Goal: Task Accomplishment & Management: Manage account settings

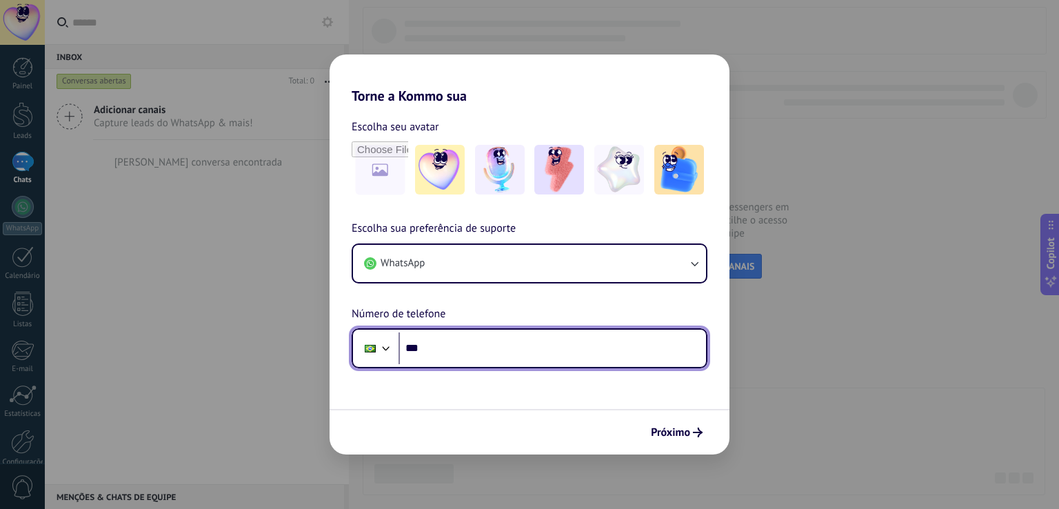
click at [488, 353] on input "***" at bounding box center [551, 348] width 307 height 32
type input "**********"
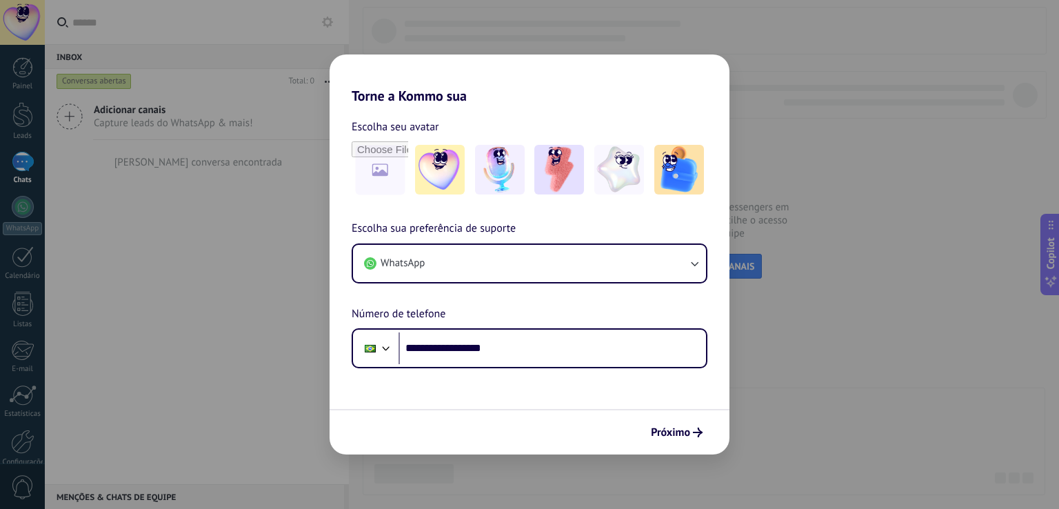
click at [550, 394] on form "**********" at bounding box center [530, 279] width 400 height 350
click at [687, 450] on div "Próximo" at bounding box center [530, 432] width 400 height 46
click at [685, 436] on span "Próximo" at bounding box center [670, 432] width 39 height 10
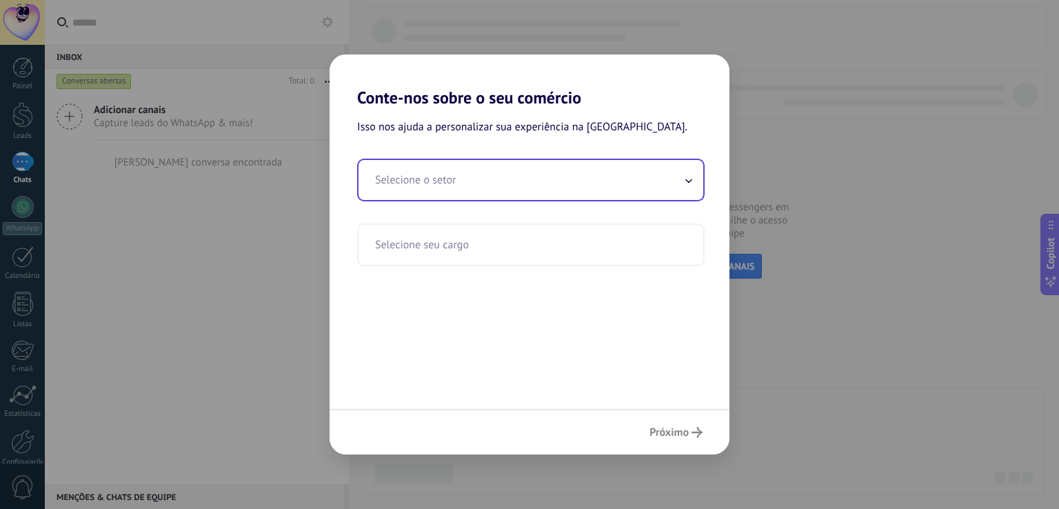
click at [517, 191] on input "text" at bounding box center [531, 180] width 345 height 40
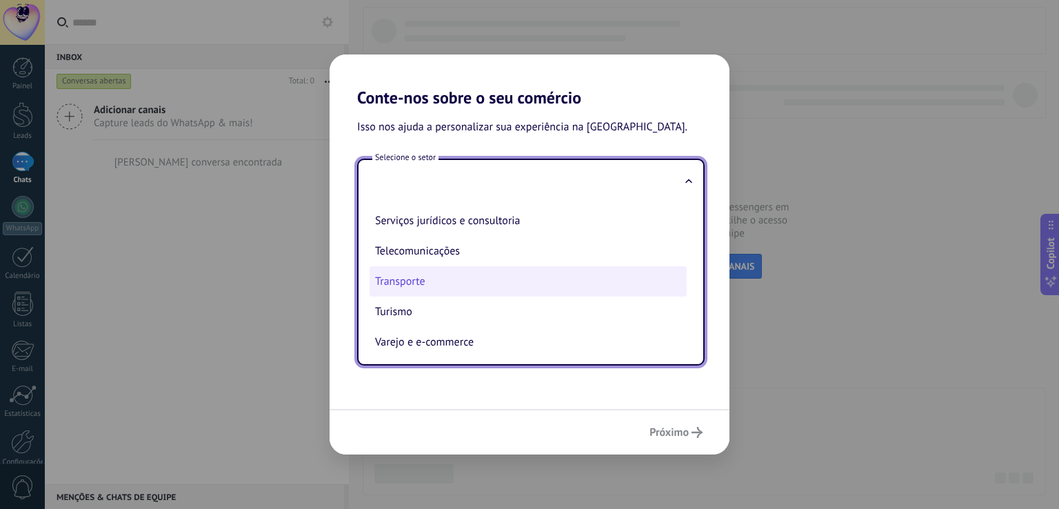
scroll to position [374, 0]
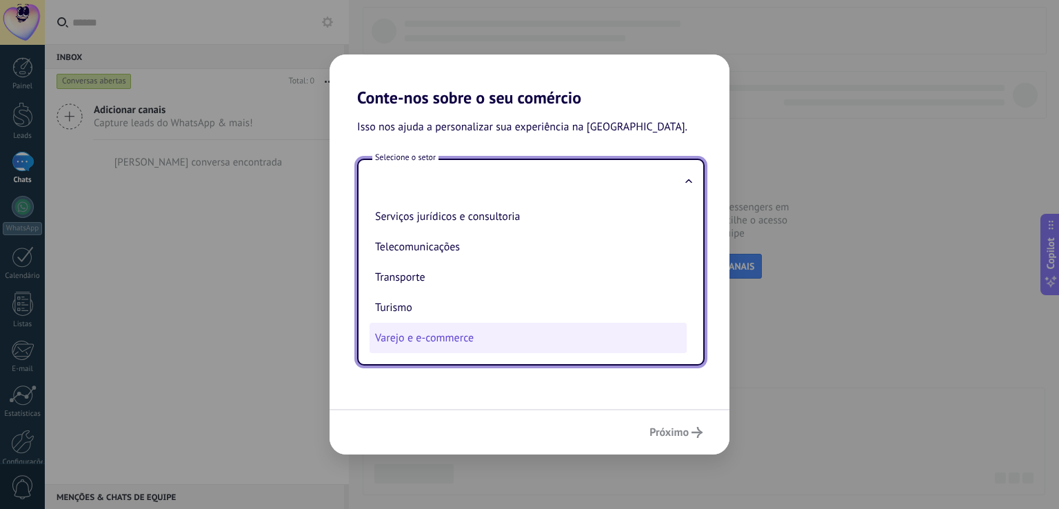
click at [488, 339] on li "Varejo e e-commerce" at bounding box center [528, 338] width 317 height 30
type input "**********"
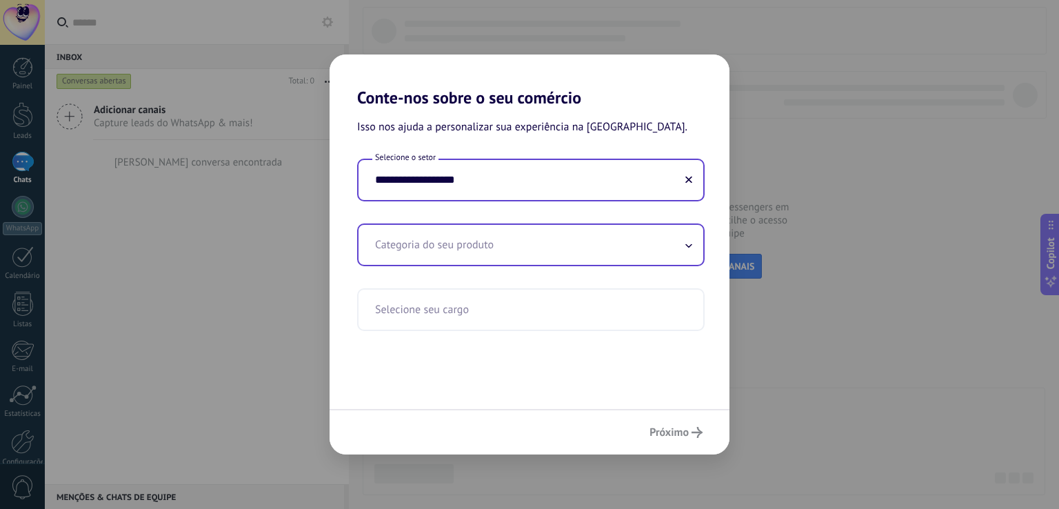
click at [499, 261] on input "text" at bounding box center [531, 245] width 345 height 40
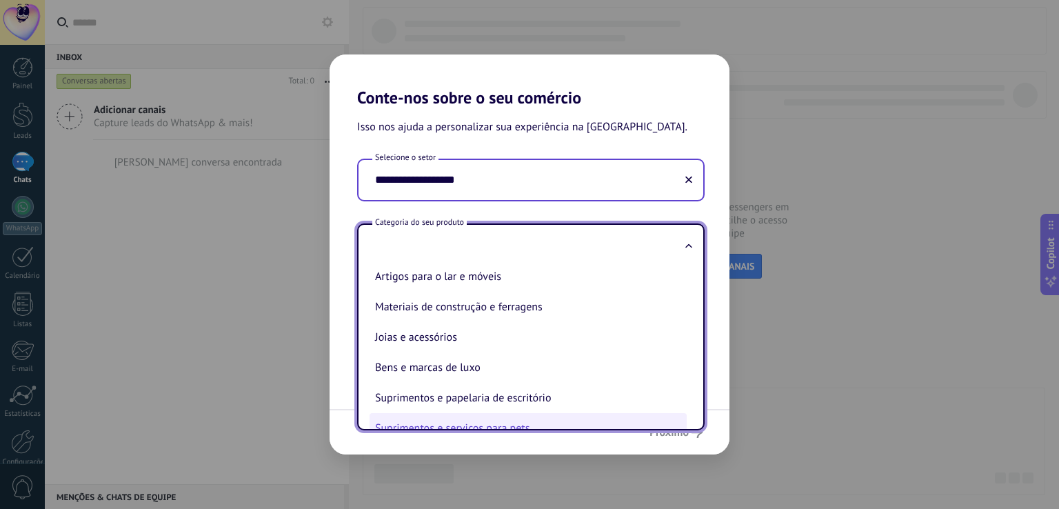
scroll to position [174, 0]
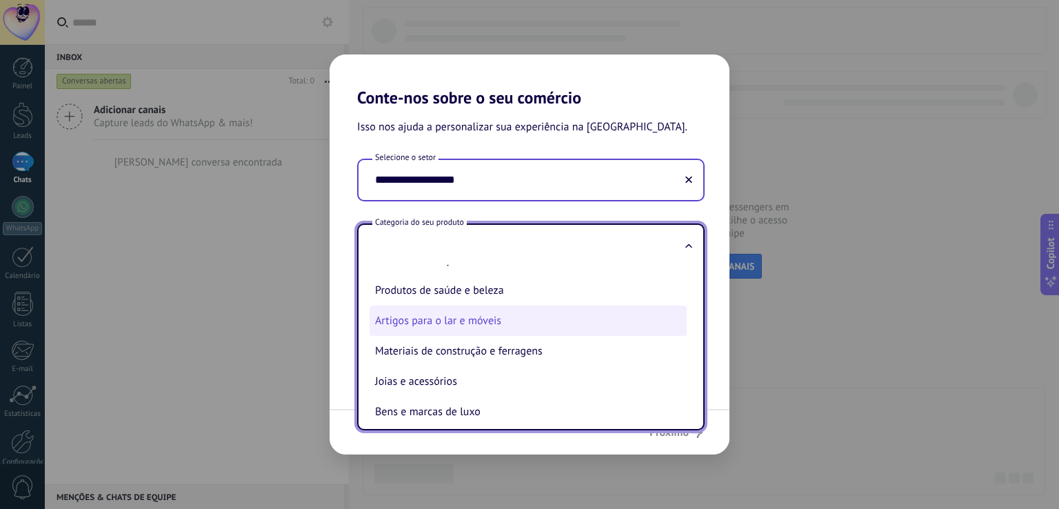
click at [509, 332] on li "Artigos para o lar e móveis" at bounding box center [528, 320] width 317 height 30
type input "**********"
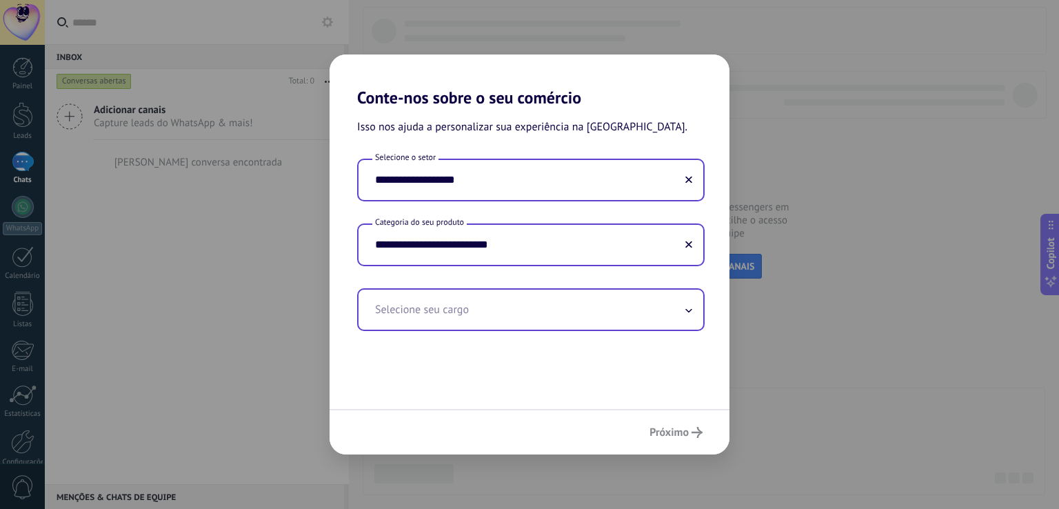
click at [467, 299] on input "text" at bounding box center [531, 310] width 345 height 40
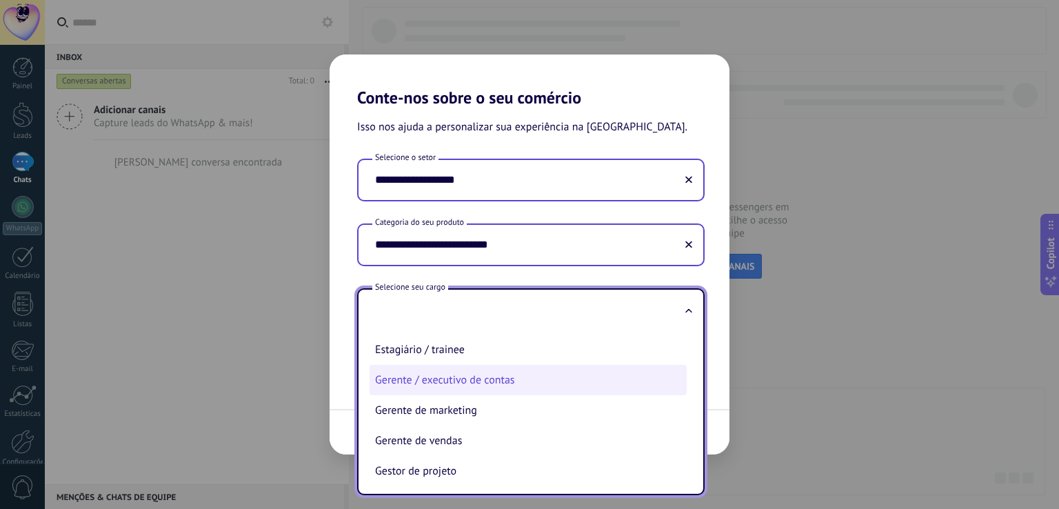
scroll to position [345, 0]
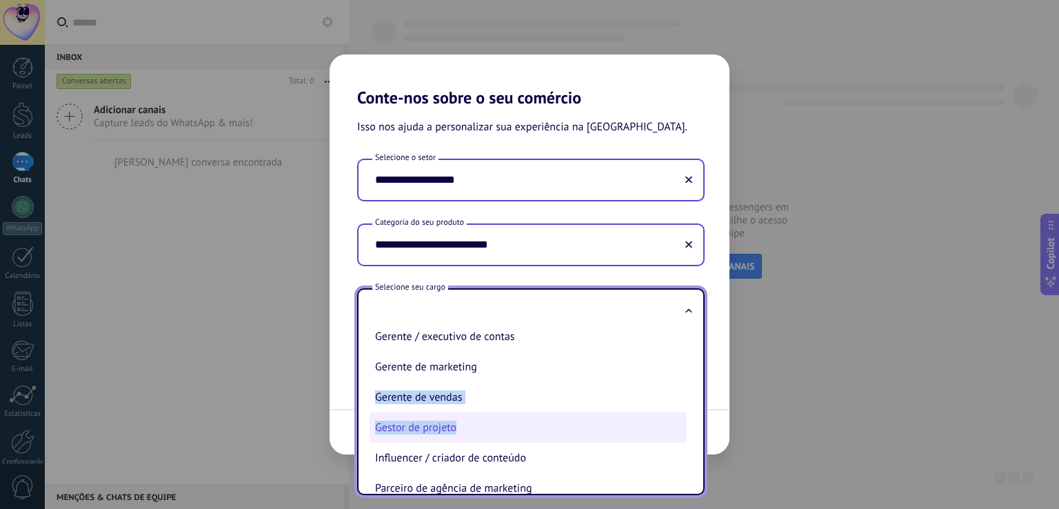
drag, startPoint x: 492, startPoint y: 372, endPoint x: 463, endPoint y: 438, distance: 73.2
click at [463, 438] on ul "Agente de vendas Analista / assistente de marketing Analista / assistente de ve…" at bounding box center [526, 412] width 334 height 164
click at [458, 439] on li "Gestor de projeto" at bounding box center [528, 427] width 317 height 30
type input "**********"
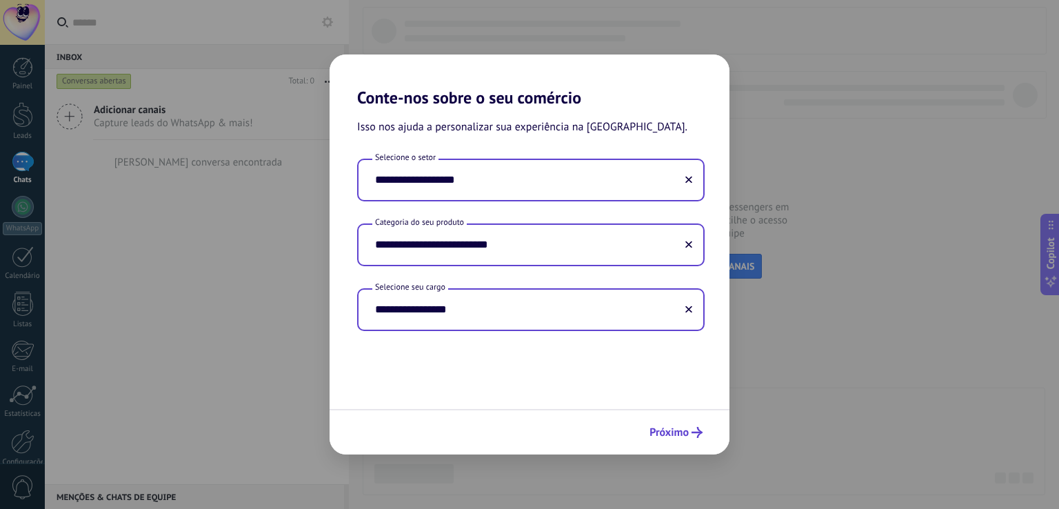
click at [645, 431] on button "Próximo" at bounding box center [675, 432] width 65 height 23
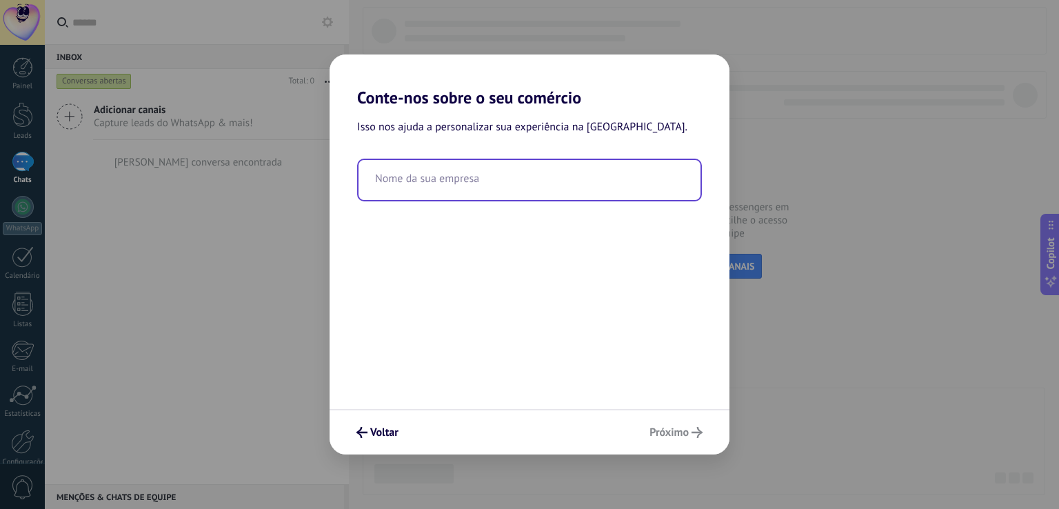
click at [474, 182] on input "text" at bounding box center [530, 180] width 342 height 40
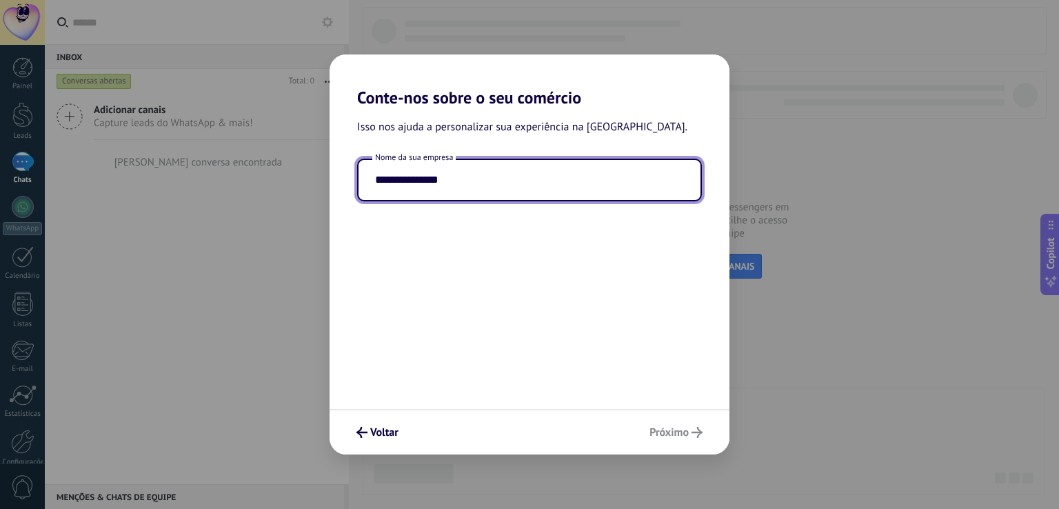
type input "**********"
click at [593, 367] on div "**********" at bounding box center [530, 258] width 400 height 301
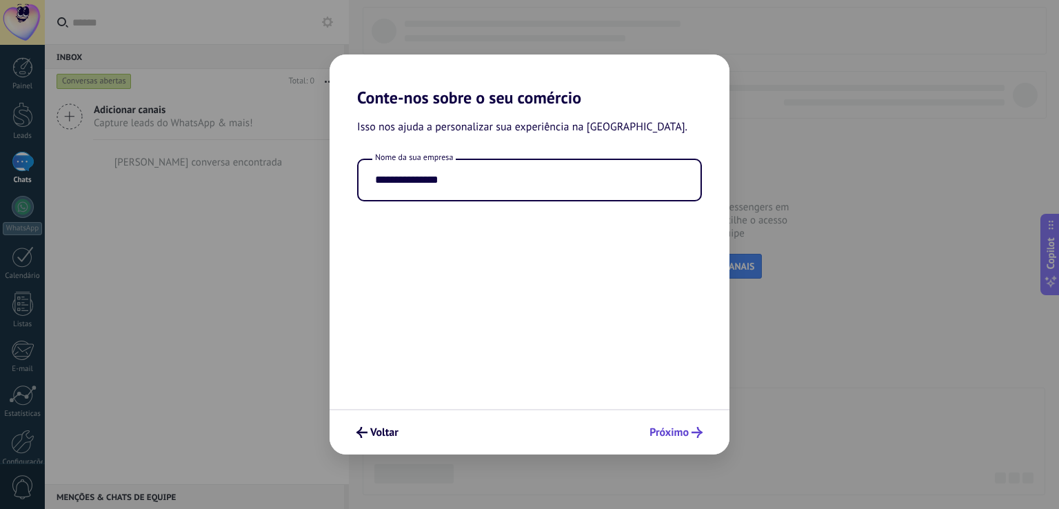
click at [673, 430] on span "Próximo" at bounding box center [668, 432] width 39 height 10
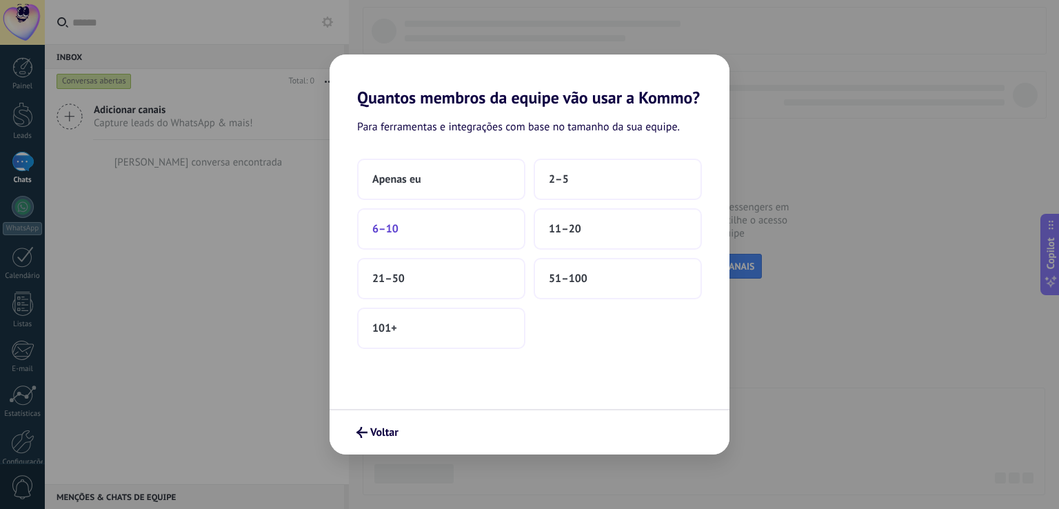
click at [472, 237] on button "6–10" at bounding box center [441, 228] width 168 height 41
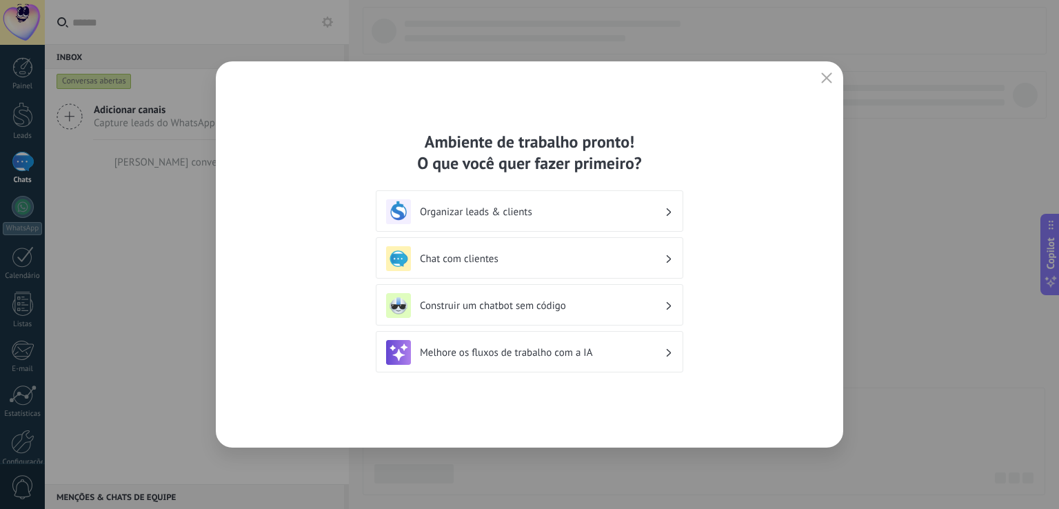
click at [555, 217] on h3 "Organizar leads & clients" at bounding box center [542, 211] width 245 height 13
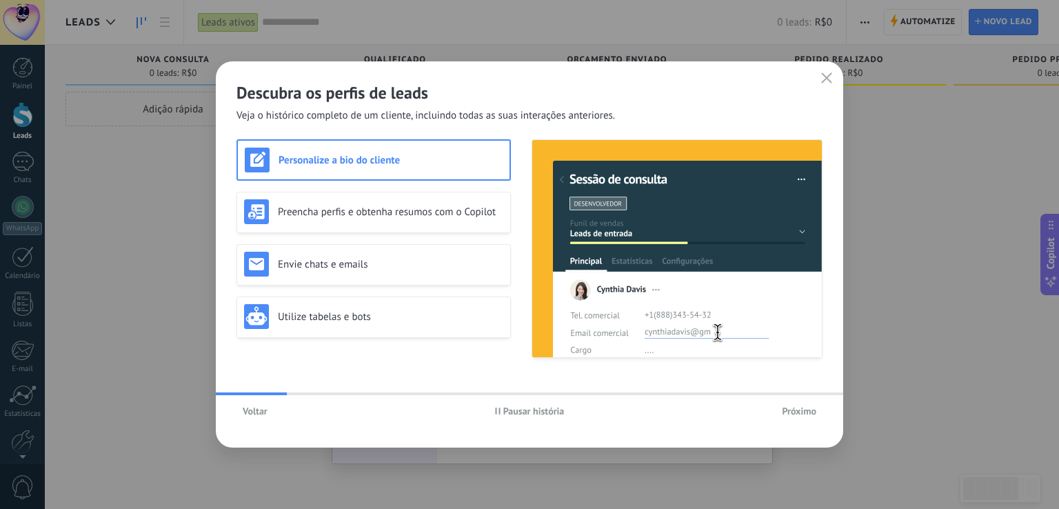
click at [789, 412] on span "Próximo" at bounding box center [799, 411] width 34 height 10
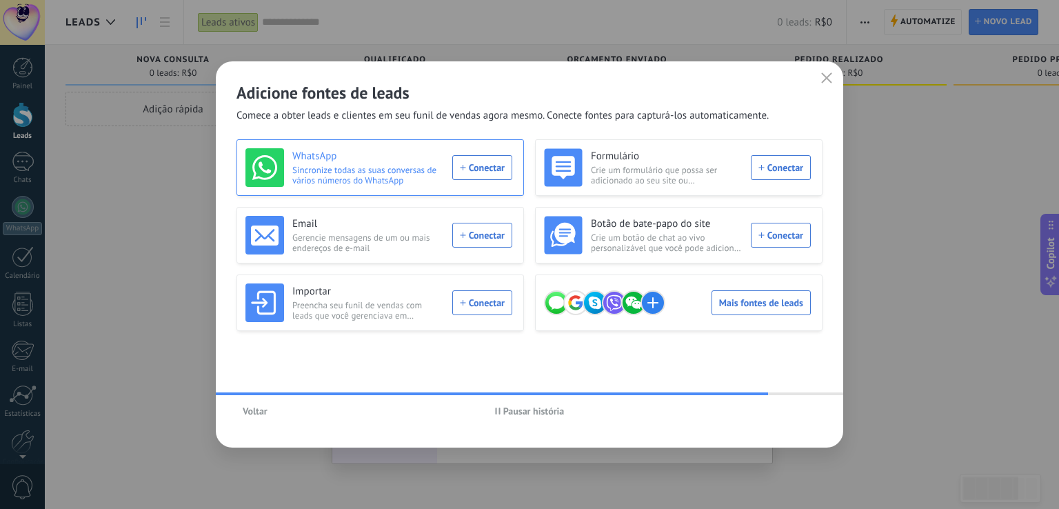
click at [495, 165] on div "WhatsApp Sincronize todas as suas conversas de vários números do WhatsApp Conec…" at bounding box center [378, 167] width 267 height 39
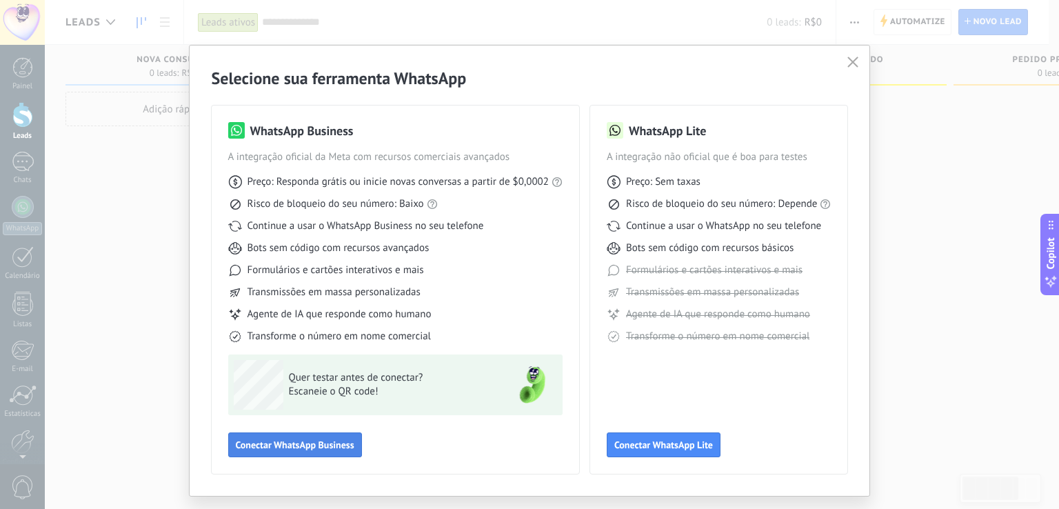
click at [330, 441] on span "Conectar WhatsApp Business" at bounding box center [295, 445] width 119 height 10
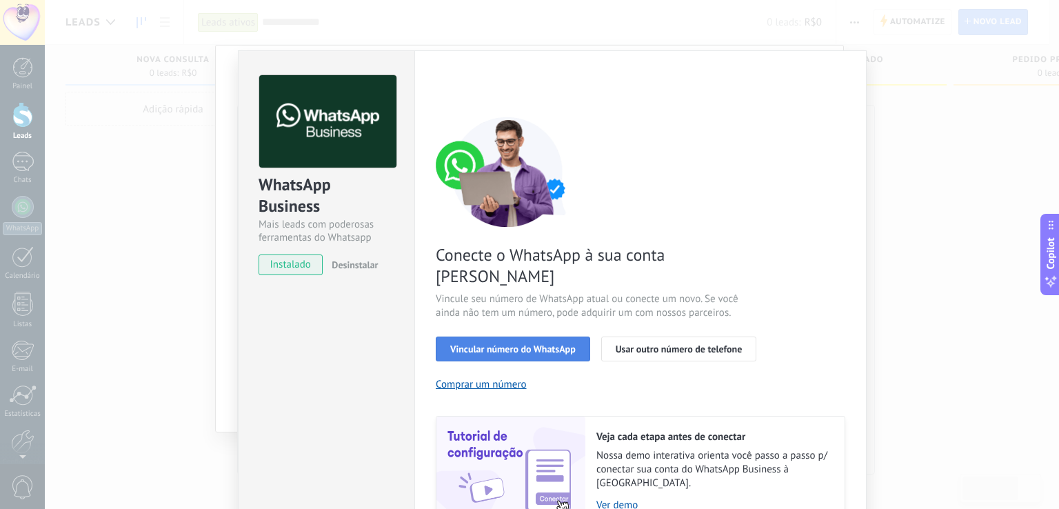
click at [571, 344] on span "Vincular número do WhatsApp" at bounding box center [512, 349] width 125 height 10
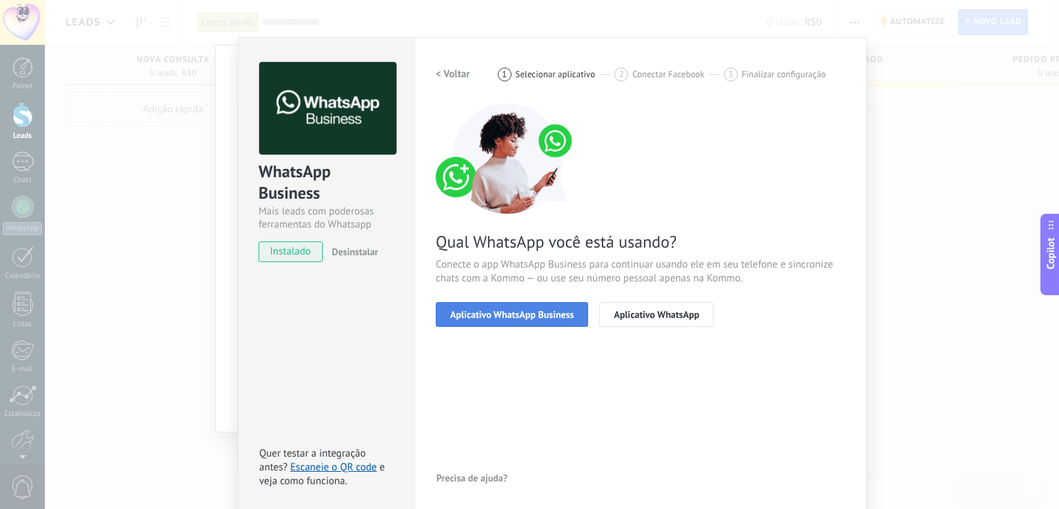
scroll to position [17, 0]
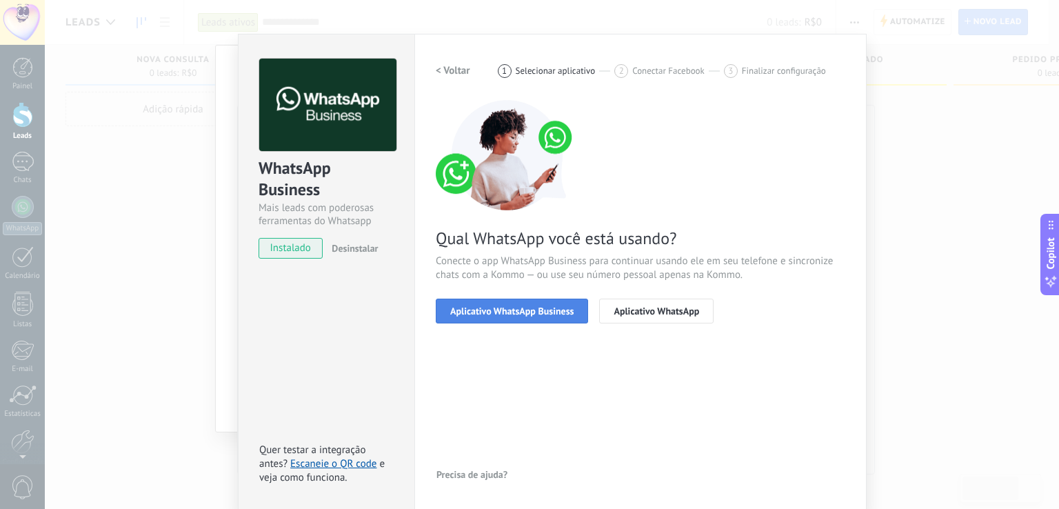
click at [534, 317] on button "Aplicativo WhatsApp Business" at bounding box center [512, 311] width 152 height 25
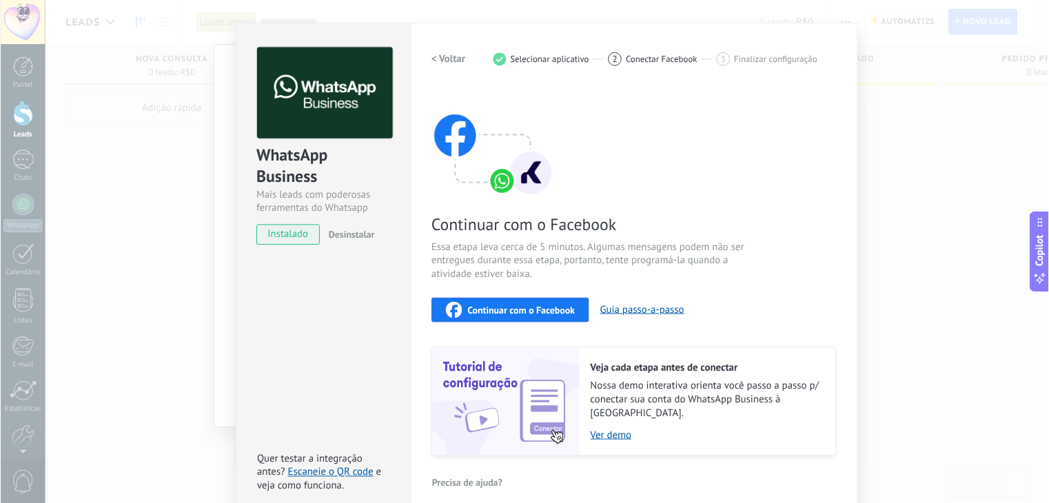
scroll to position [30, 0]
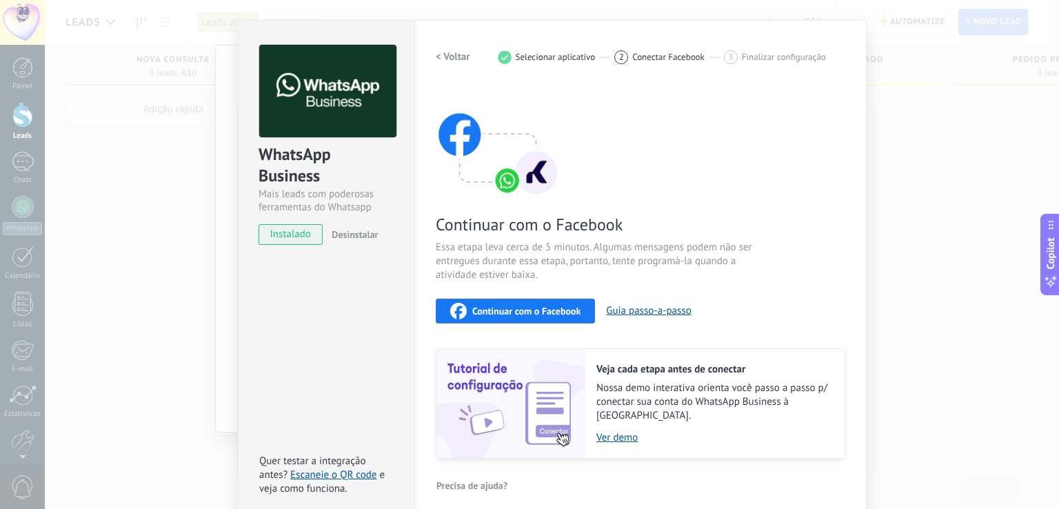
click at [543, 315] on span "Continuar com o Facebook" at bounding box center [526, 311] width 108 height 10
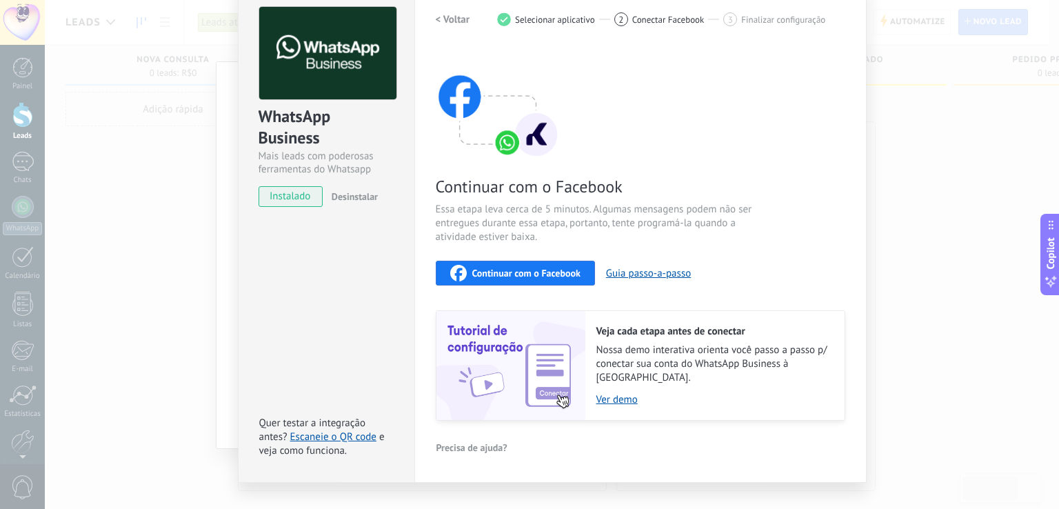
scroll to position [77, 0]
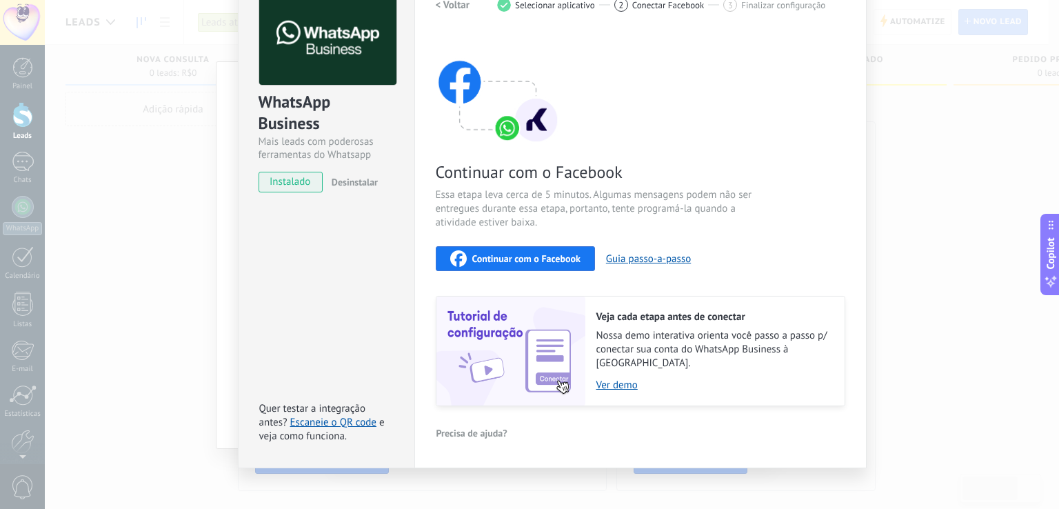
click at [545, 256] on span "Continuar com o Facebook" at bounding box center [526, 259] width 108 height 10
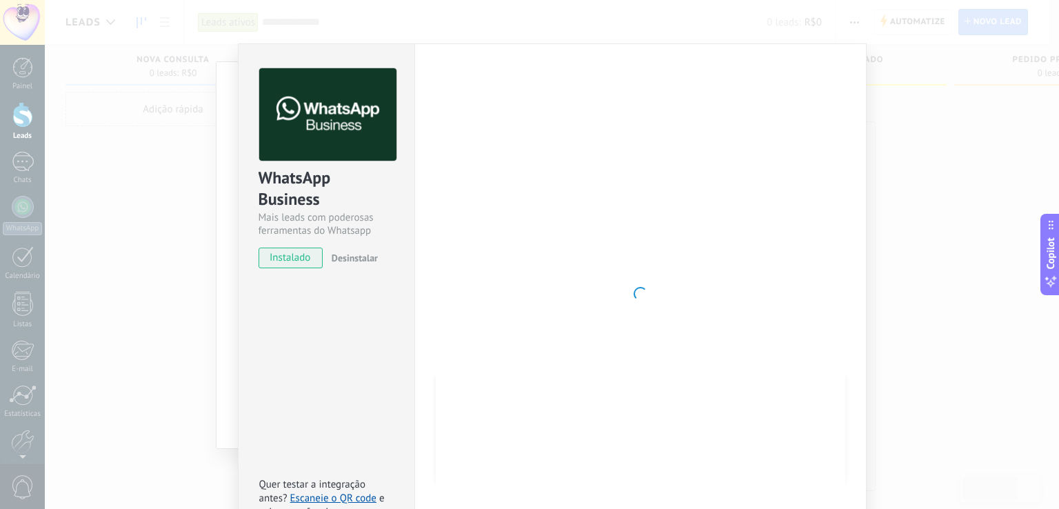
scroll to position [0, 0]
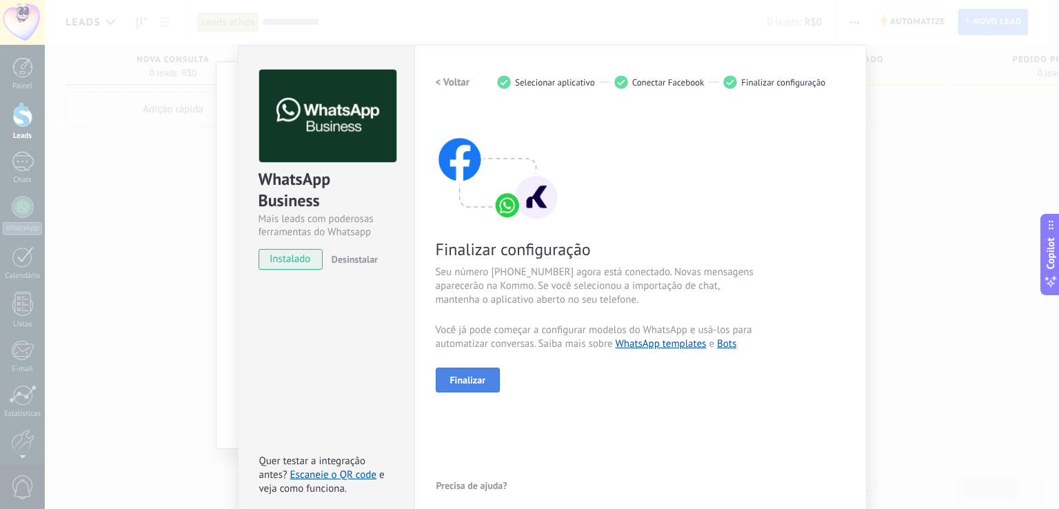
click at [484, 378] on button "Finalizar" at bounding box center [468, 379] width 65 height 25
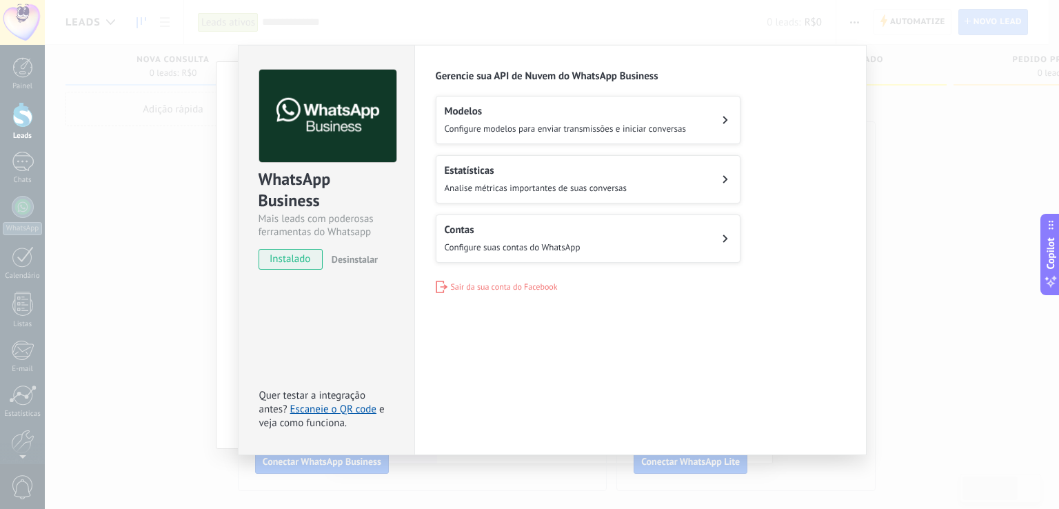
click at [170, 268] on div "WhatsApp Business Mais leads com poderosas ferramentas do Whatsapp instalado De…" at bounding box center [552, 254] width 1014 height 509
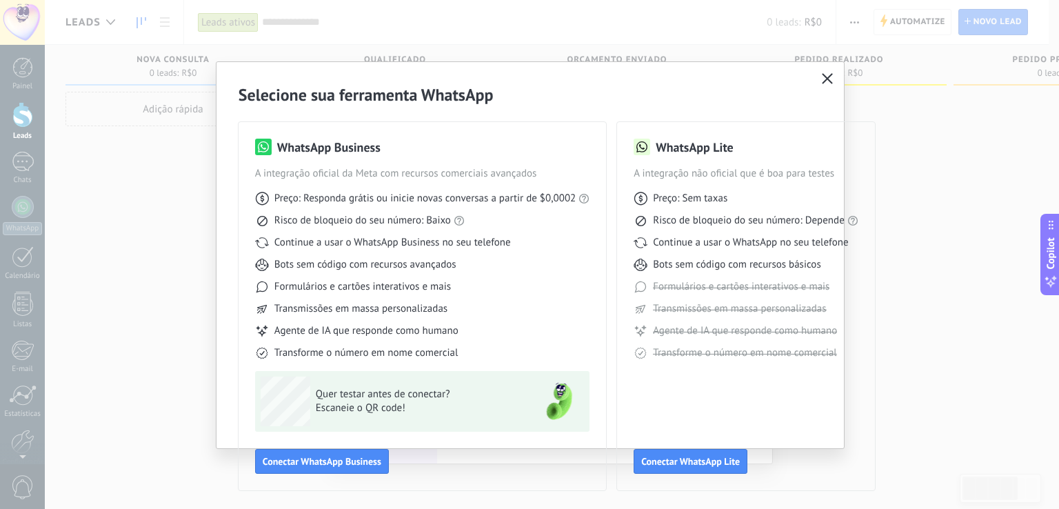
click at [827, 78] on icon "button" at bounding box center [827, 78] width 11 height 11
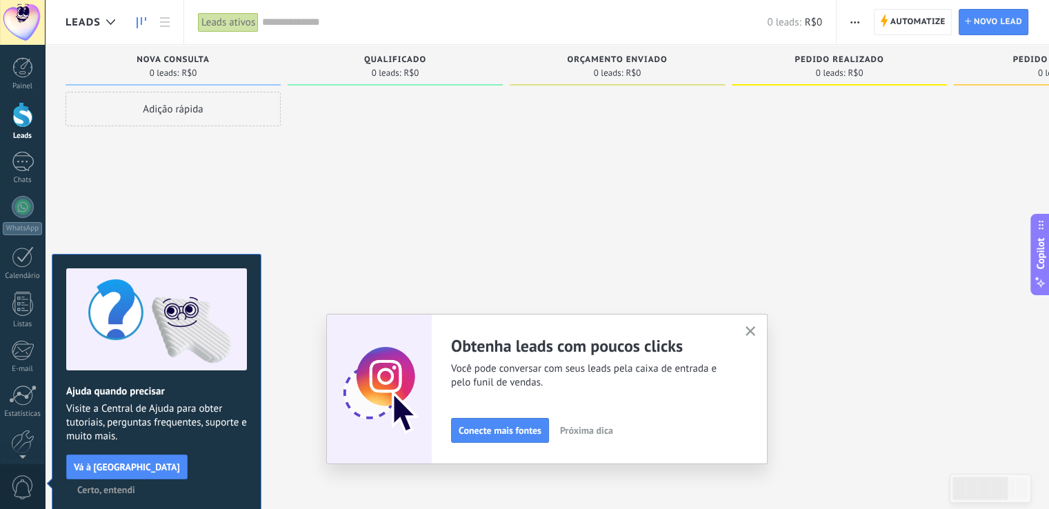
click at [13, 147] on div "Painel Leads Chats WhatsApp Clientes" at bounding box center [22, 293] width 45 height 472
click at [21, 189] on div "Painel Leads Chats WhatsApp Clientes" at bounding box center [22, 293] width 45 height 472
click at [16, 212] on div at bounding box center [23, 207] width 22 height 22
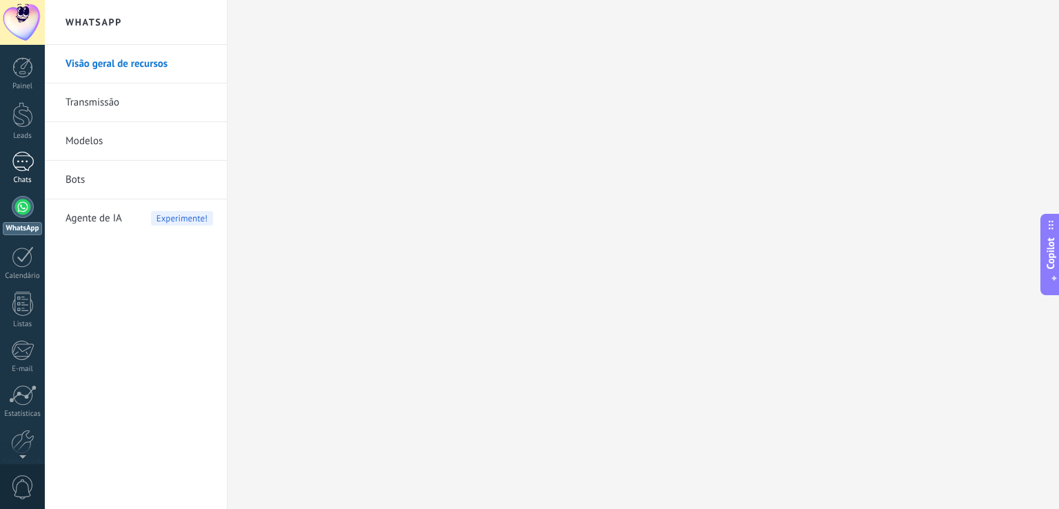
click at [25, 171] on div at bounding box center [23, 162] width 22 height 20
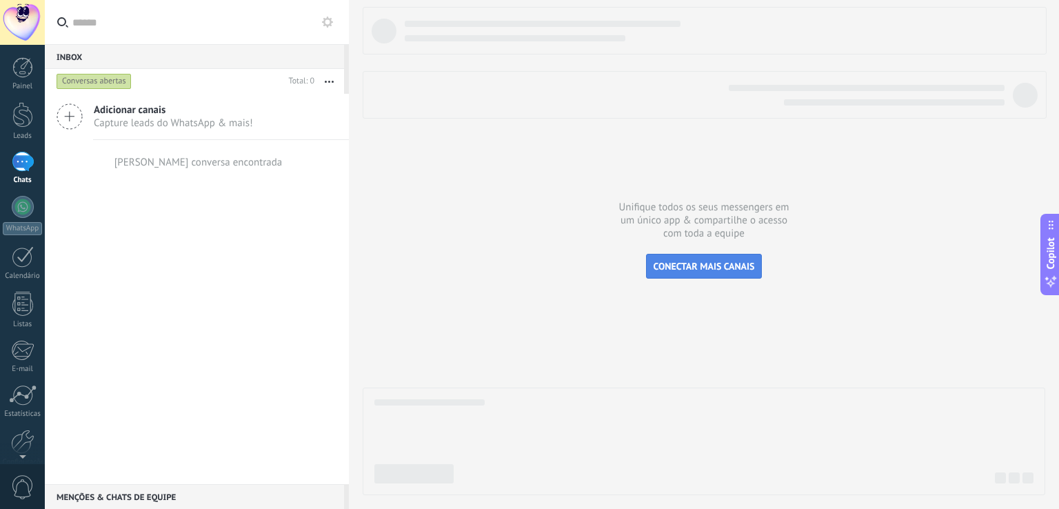
click at [697, 274] on button "CONECTAR MAIS CANAIS" at bounding box center [704, 266] width 117 height 25
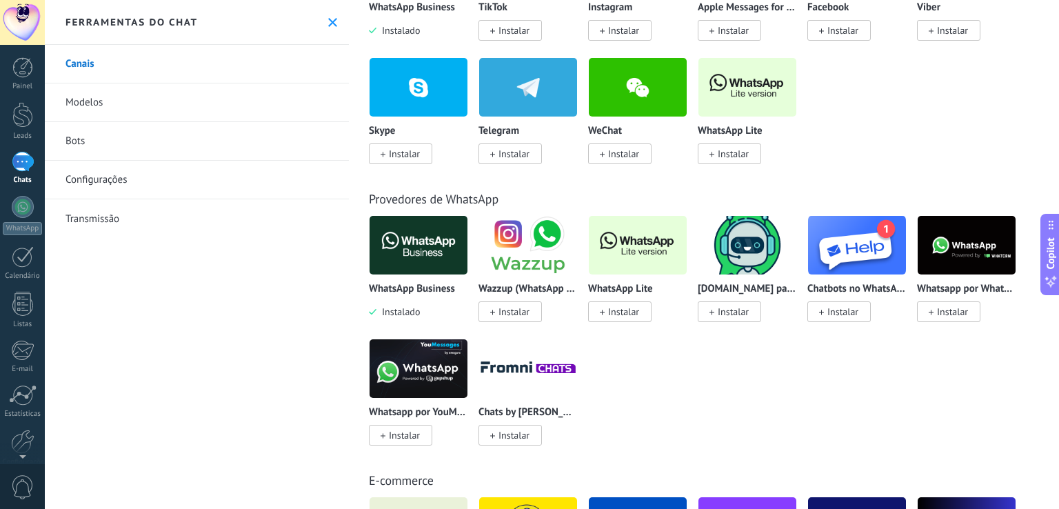
scroll to position [138, 0]
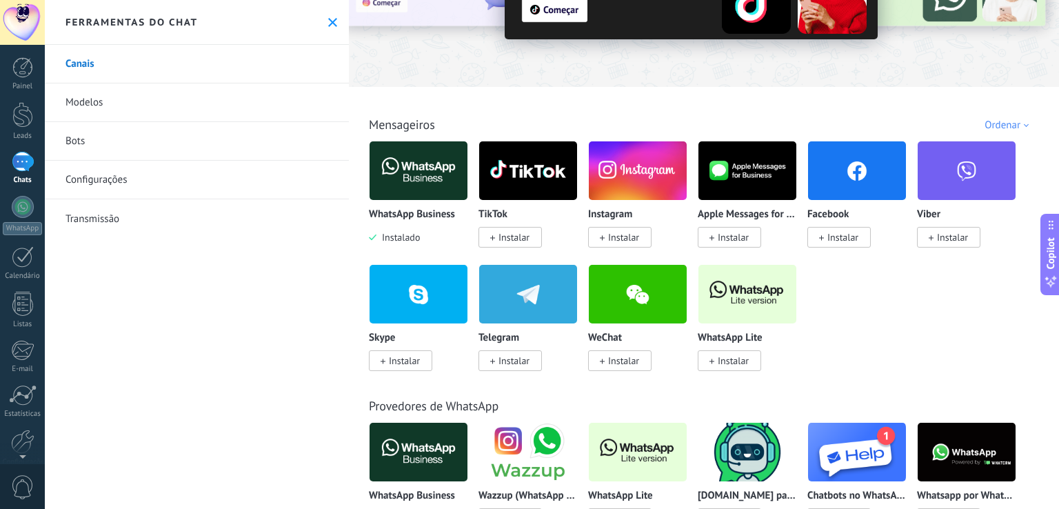
click at [413, 192] on img at bounding box center [419, 170] width 98 height 67
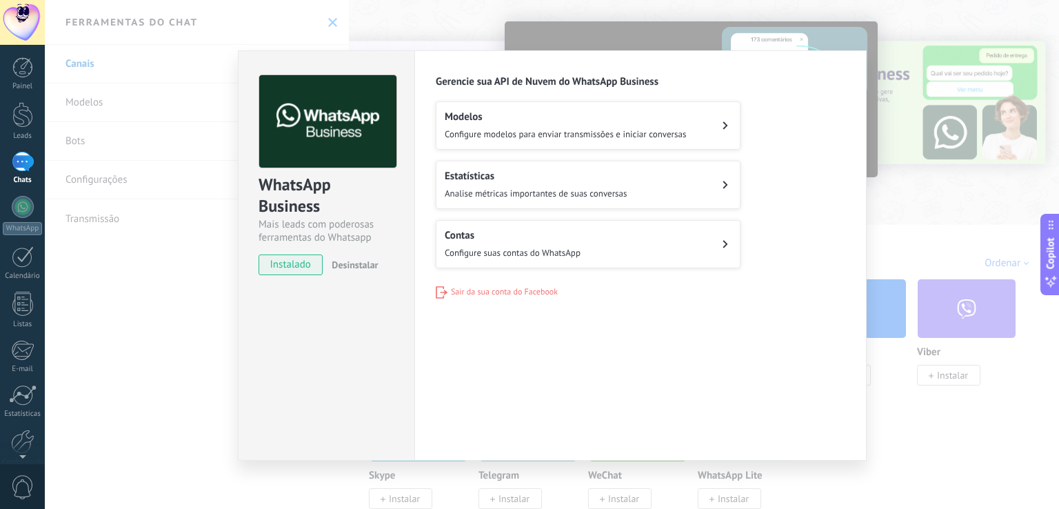
click at [396, 277] on div "WhatsApp Business Mais leads com poderosas ferramentas do Whatsapp instalado De…" at bounding box center [327, 168] width 176 height 235
click at [537, 130] on span "Configure modelos para enviar transmissões e iniciar conversas" at bounding box center [565, 134] width 241 height 12
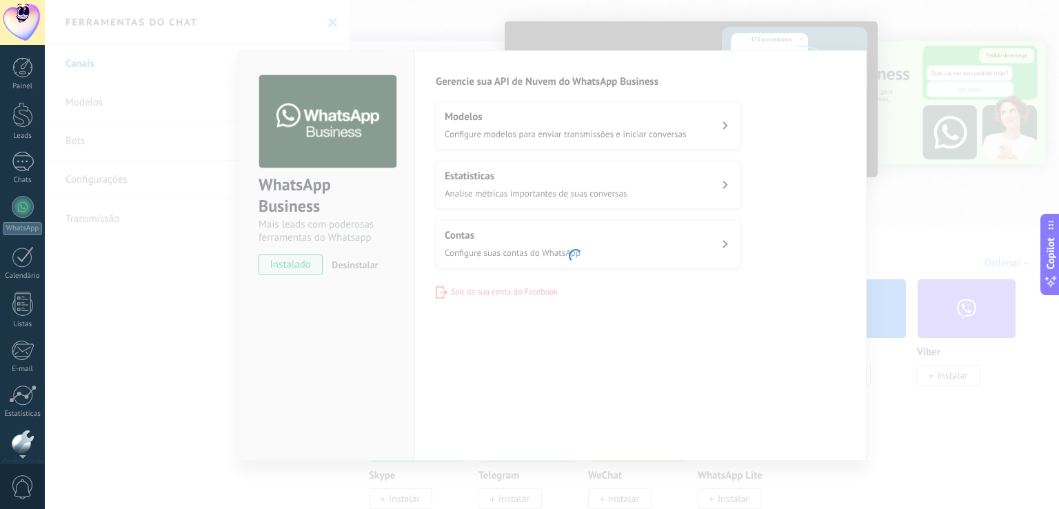
scroll to position [64, 0]
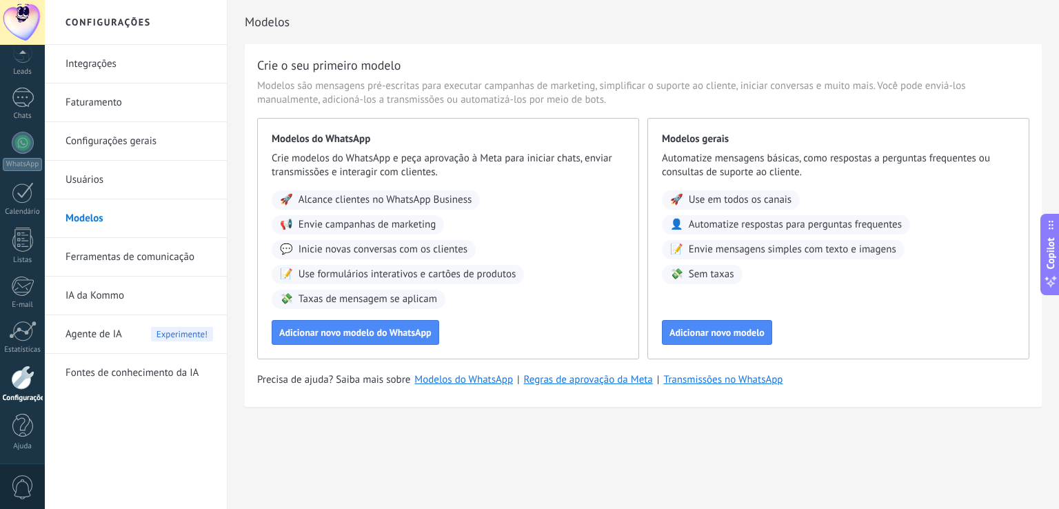
click at [108, 63] on link "Integrações" at bounding box center [139, 64] width 148 height 39
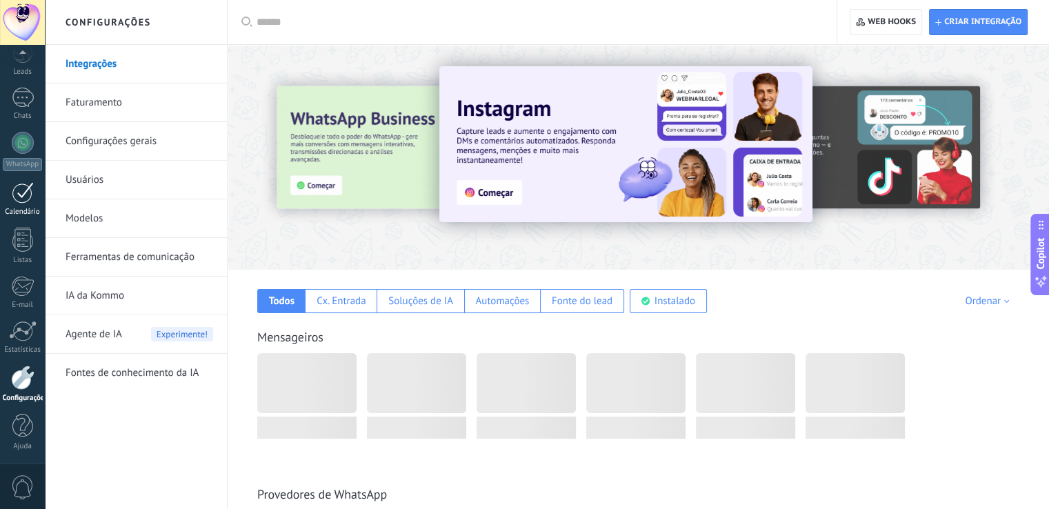
click at [23, 202] on link "Calendário" at bounding box center [22, 199] width 45 height 34
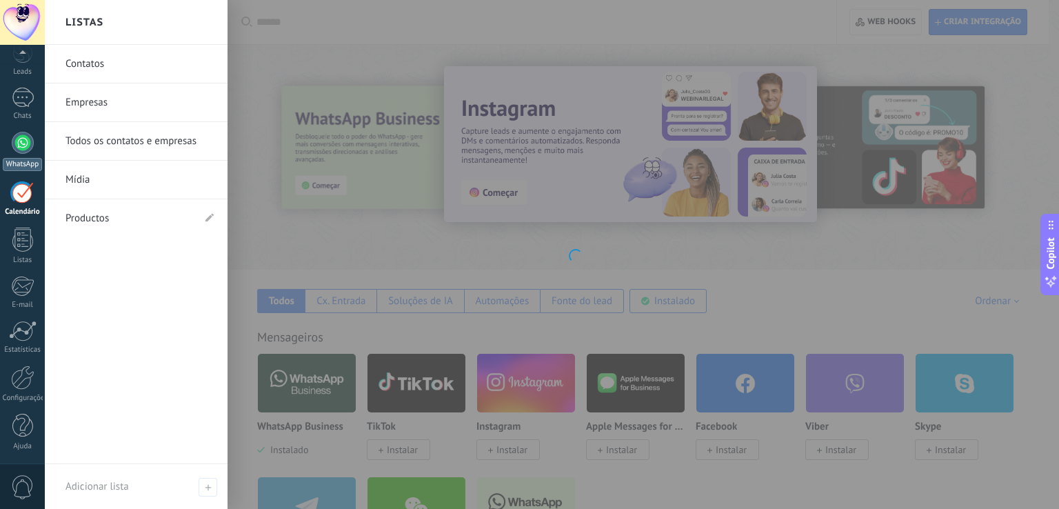
click at [26, 152] on div at bounding box center [23, 143] width 22 height 22
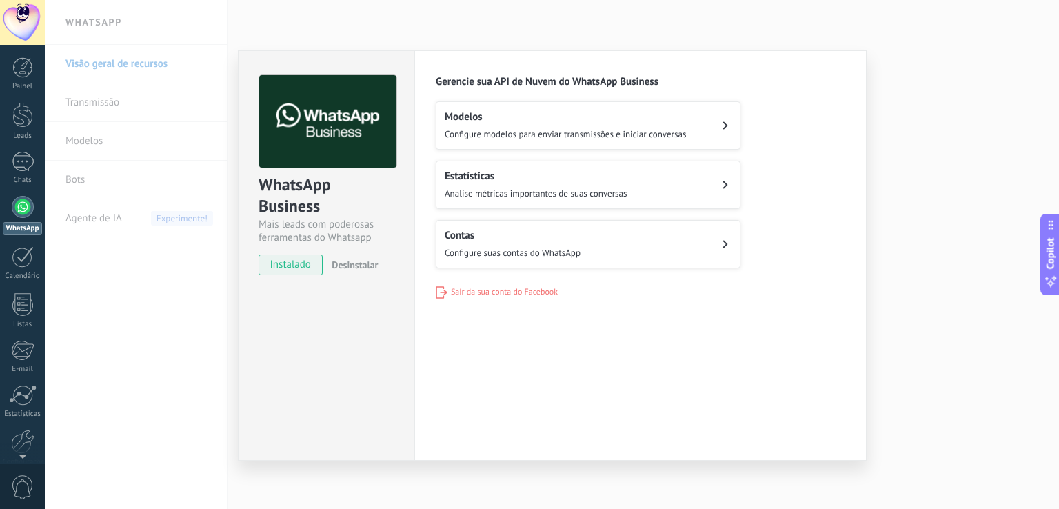
click at [625, 256] on button "Contas Configure suas contas do WhatsApp" at bounding box center [588, 244] width 305 height 48
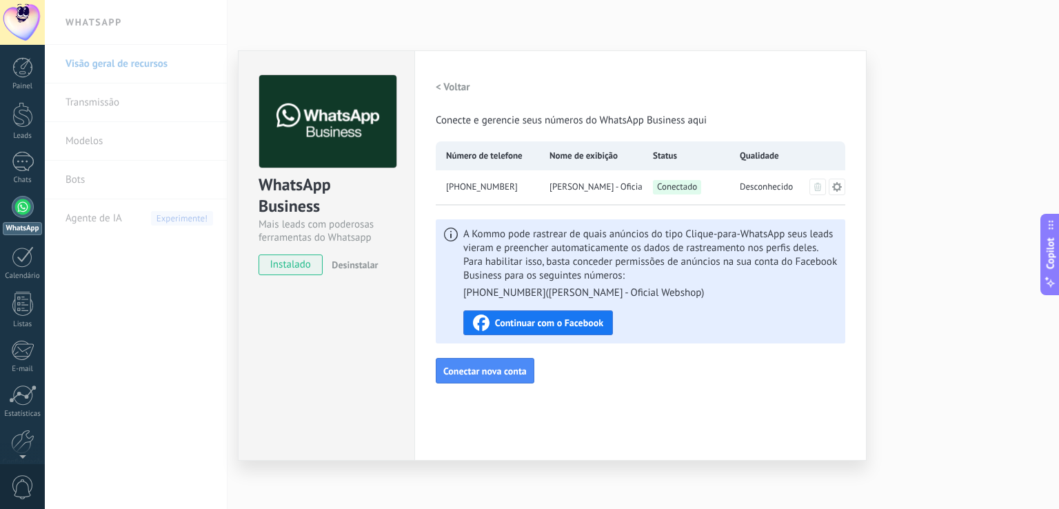
click at [833, 188] on icon at bounding box center [836, 186] width 11 height 11
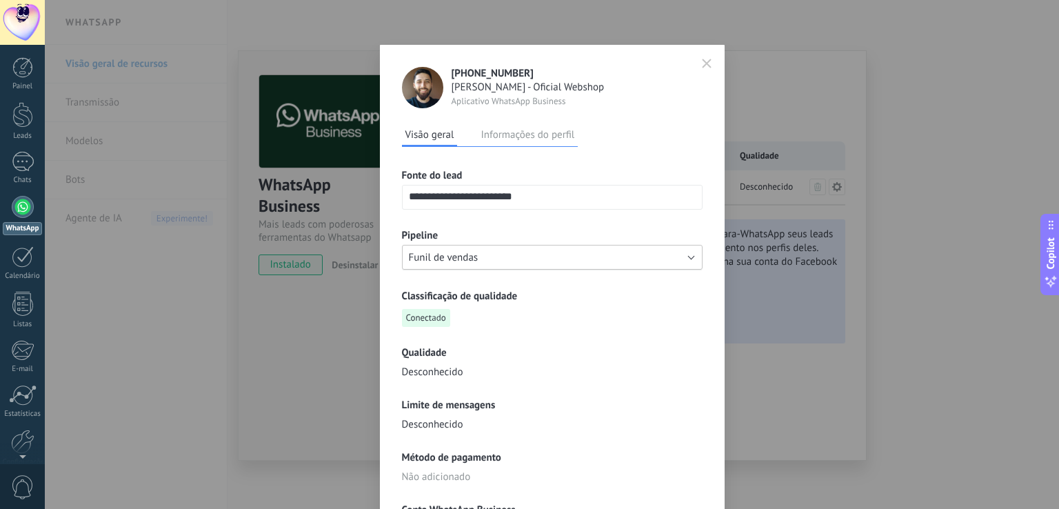
click at [496, 254] on button "Funil de vendas" at bounding box center [552, 257] width 301 height 25
click at [496, 254] on span "Funil de vendas" at bounding box center [546, 257] width 304 height 13
click at [506, 229] on h3 "Pipeline" at bounding box center [552, 235] width 301 height 13
click at [696, 53] on button "button" at bounding box center [706, 63] width 21 height 23
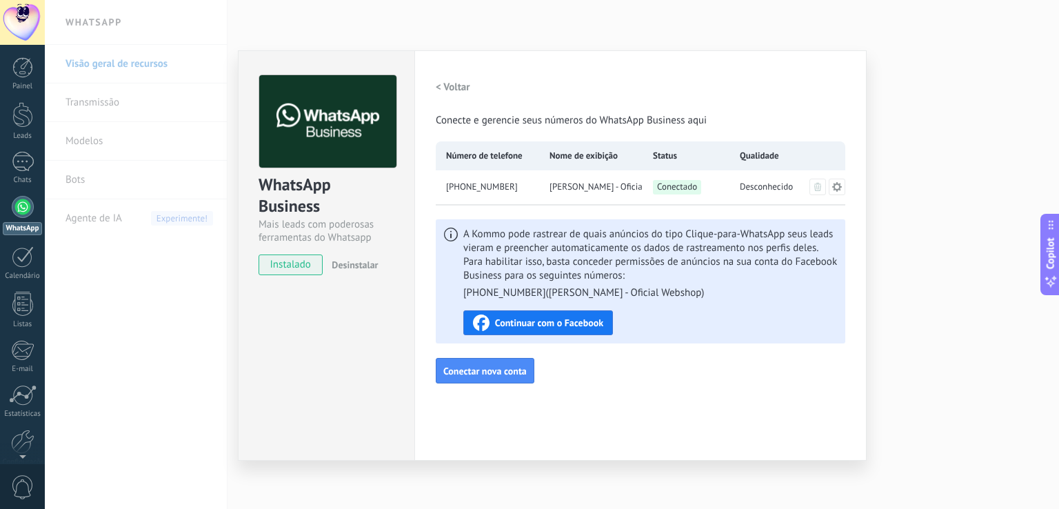
click at [586, 325] on span "Continuar com o Facebook" at bounding box center [549, 323] width 108 height 10
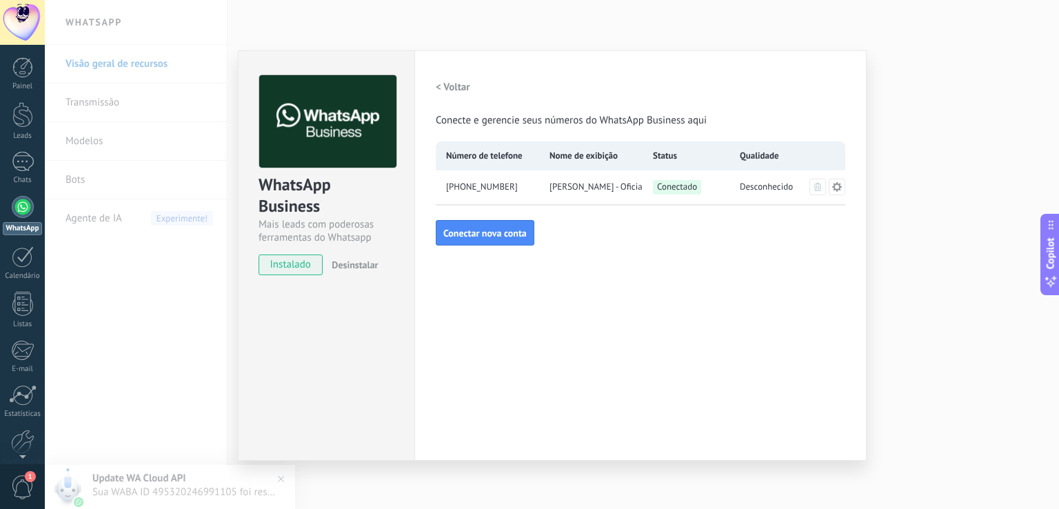
click at [179, 315] on div "WhatsApp Business Mais leads com poderosas ferramentas do Whatsapp instalado De…" at bounding box center [552, 254] width 1014 height 509
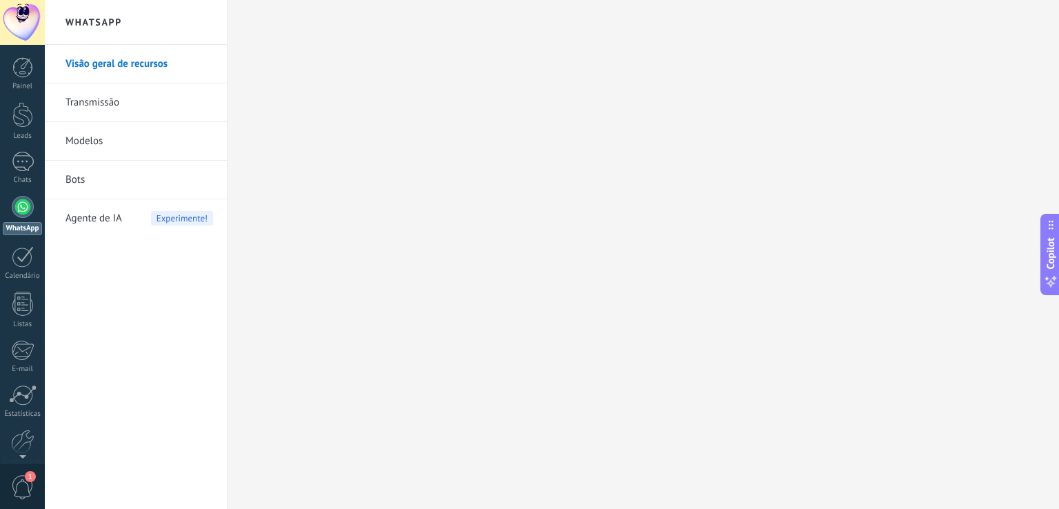
drag, startPoint x: 178, startPoint y: 315, endPoint x: 170, endPoint y: 322, distance: 10.2
click at [171, 321] on div "Visão geral de recursos Transmissão Modelos Bots Agente de IA Experimente!" at bounding box center [136, 277] width 182 height 464
click at [127, 152] on link "Modelos" at bounding box center [139, 141] width 148 height 39
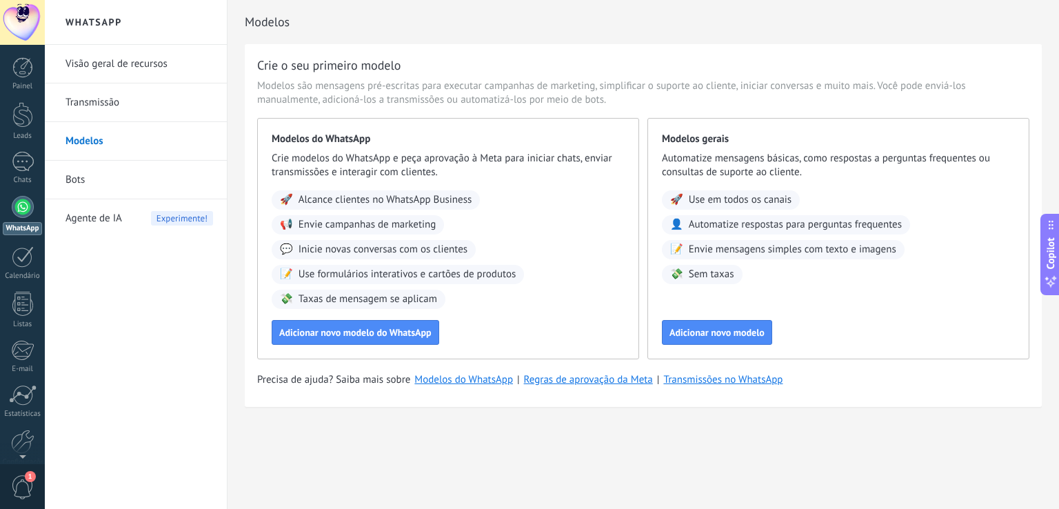
click at [97, 174] on link "Bots" at bounding box center [139, 180] width 148 height 39
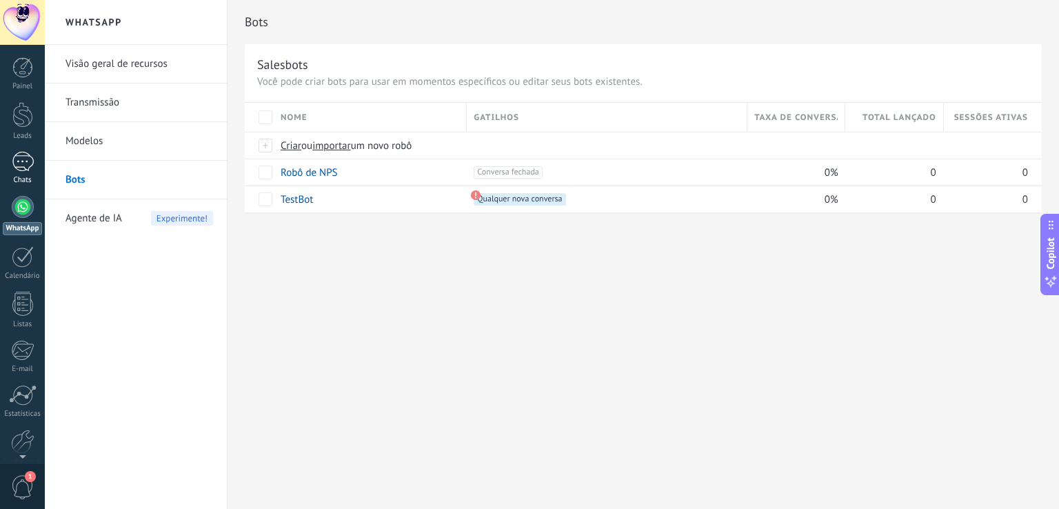
click at [24, 172] on link "Chats" at bounding box center [22, 168] width 45 height 33
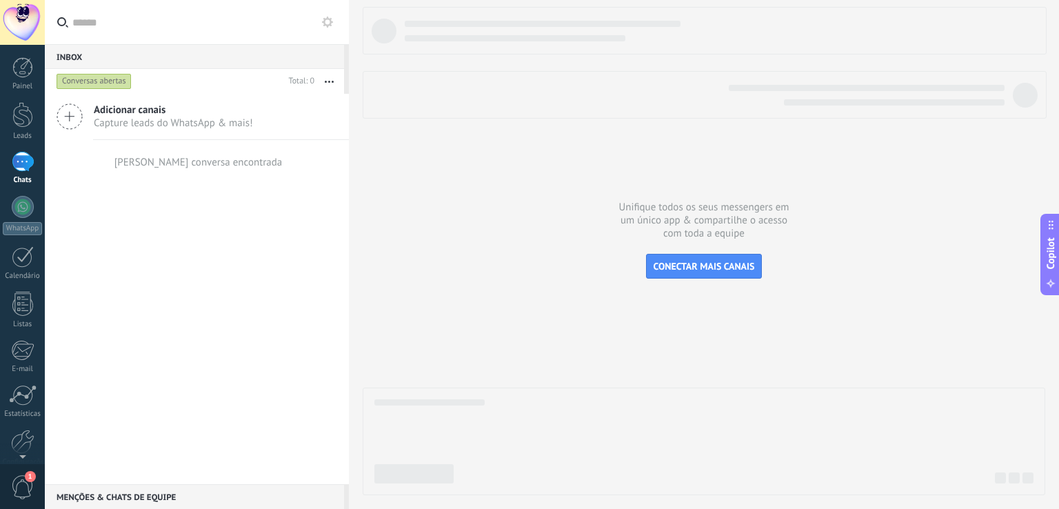
click at [166, 117] on span "Capture leads do WhatsApp & mais!" at bounding box center [173, 123] width 159 height 13
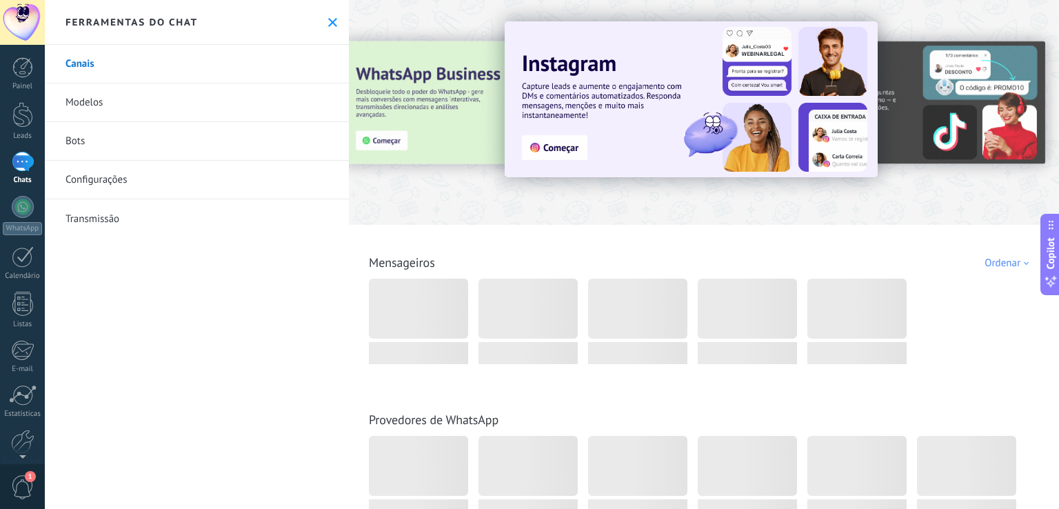
click at [19, 169] on div at bounding box center [23, 162] width 22 height 20
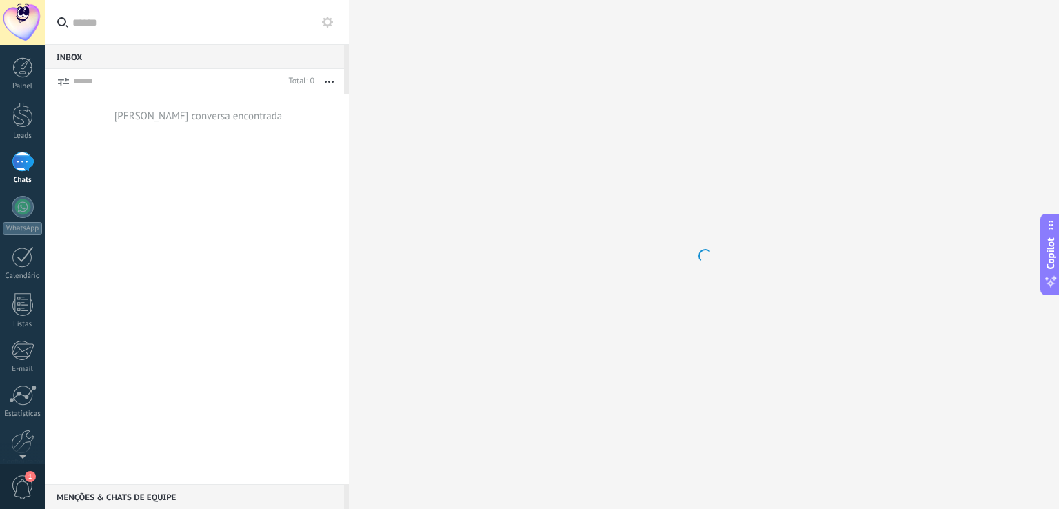
click at [320, 27] on button at bounding box center [327, 22] width 17 height 17
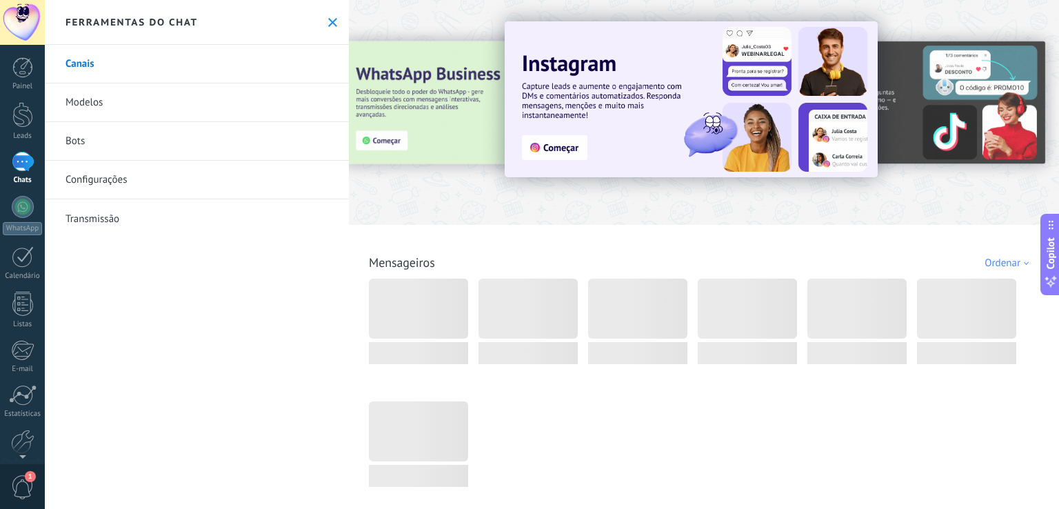
click at [327, 23] on button at bounding box center [333, 23] width 12 height 12
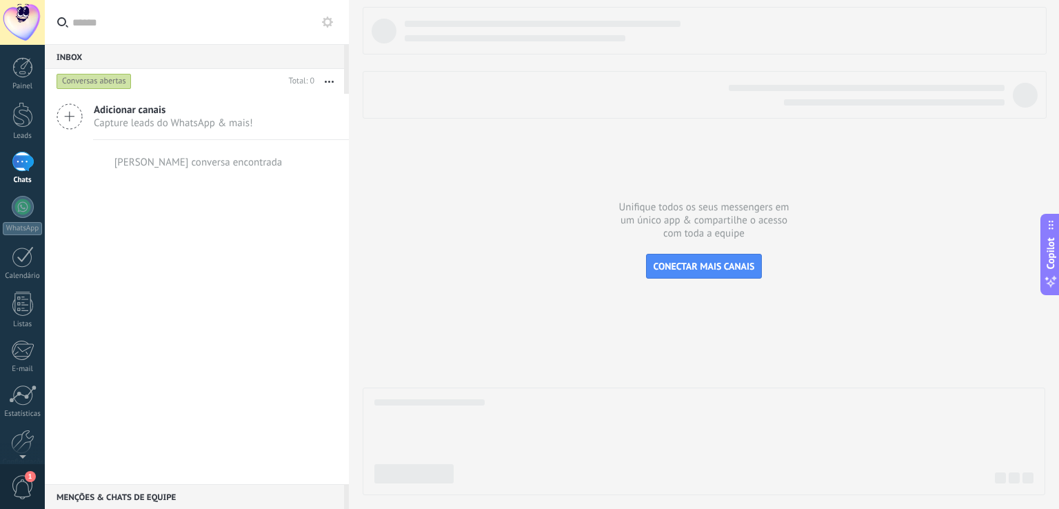
click at [219, 163] on div "[PERSON_NAME] conversa encontrada" at bounding box center [198, 162] width 168 height 13
click at [132, 489] on div "Menções & Chats de equipe 0" at bounding box center [194, 496] width 299 height 25
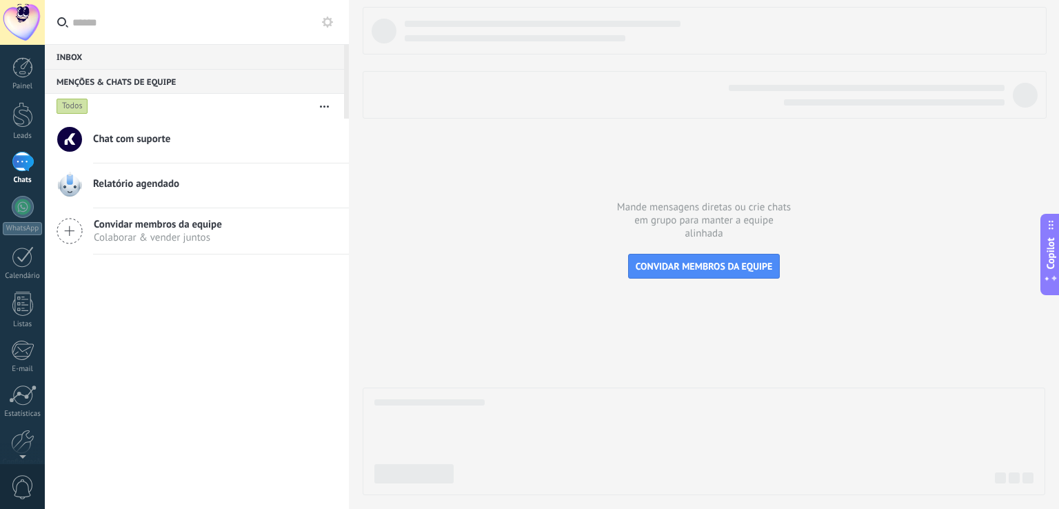
click at [119, 83] on div "Menções & Chats de equipe 0" at bounding box center [194, 81] width 299 height 25
click at [19, 125] on div at bounding box center [22, 115] width 21 height 26
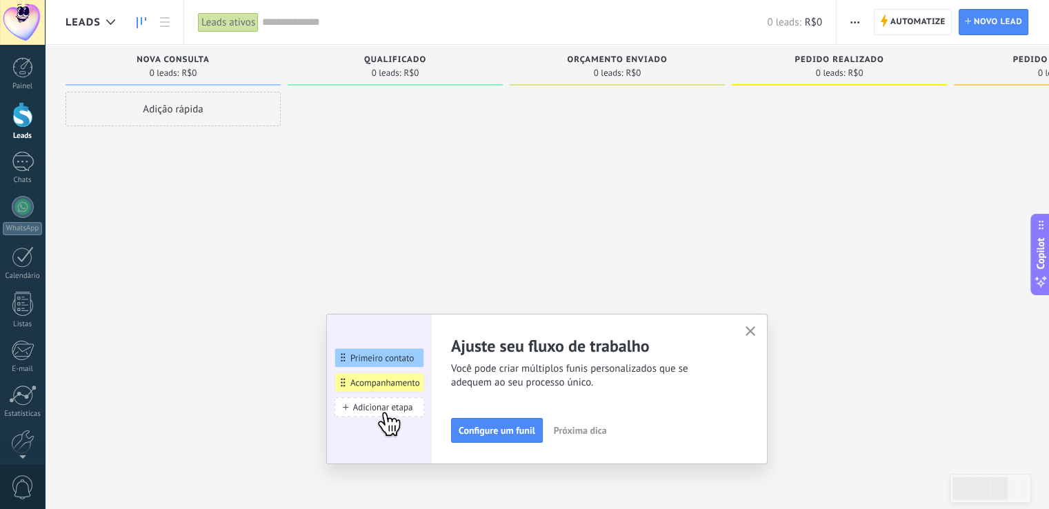
click at [756, 330] on icon "button" at bounding box center [750, 331] width 10 height 10
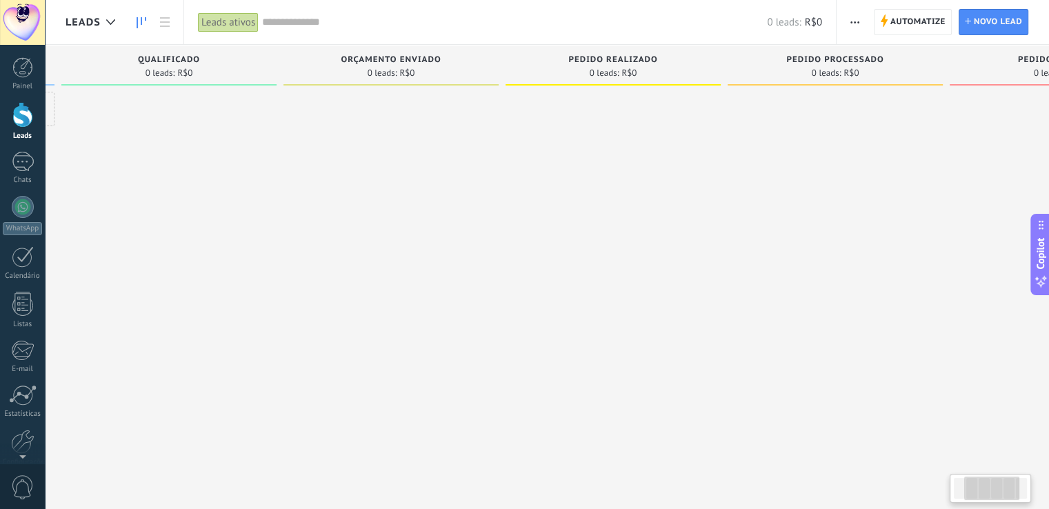
drag, startPoint x: 581, startPoint y: 321, endPoint x: 272, endPoint y: 325, distance: 309.6
click at [283, 327] on div at bounding box center [390, 256] width 215 height 329
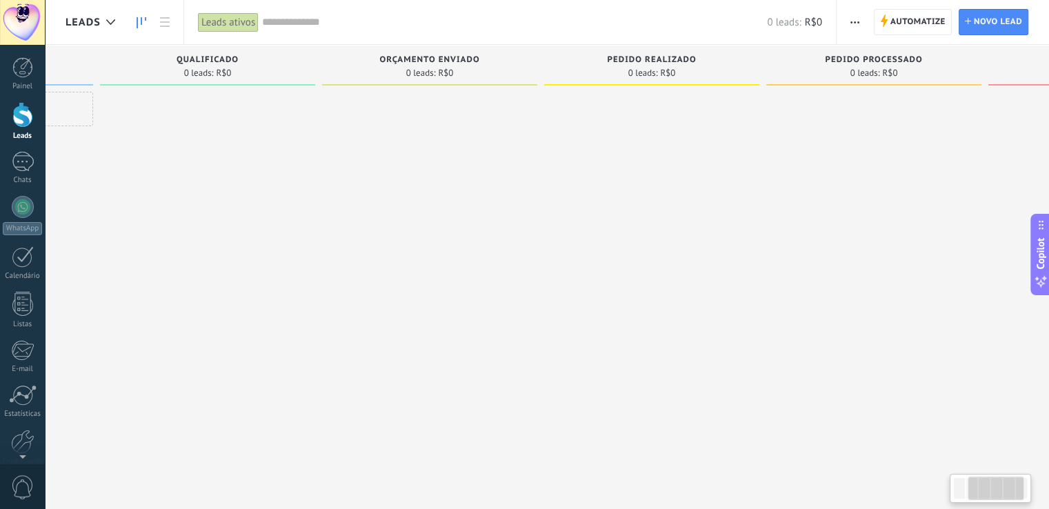
drag, startPoint x: 639, startPoint y: 332, endPoint x: 605, endPoint y: 333, distance: 33.8
click at [605, 333] on div "Etapa de leads de entrada solicitações: 0 0 0 0 0 0 0 0 0 Nova consulta 0 leads…" at bounding box center [551, 233] width 1346 height 376
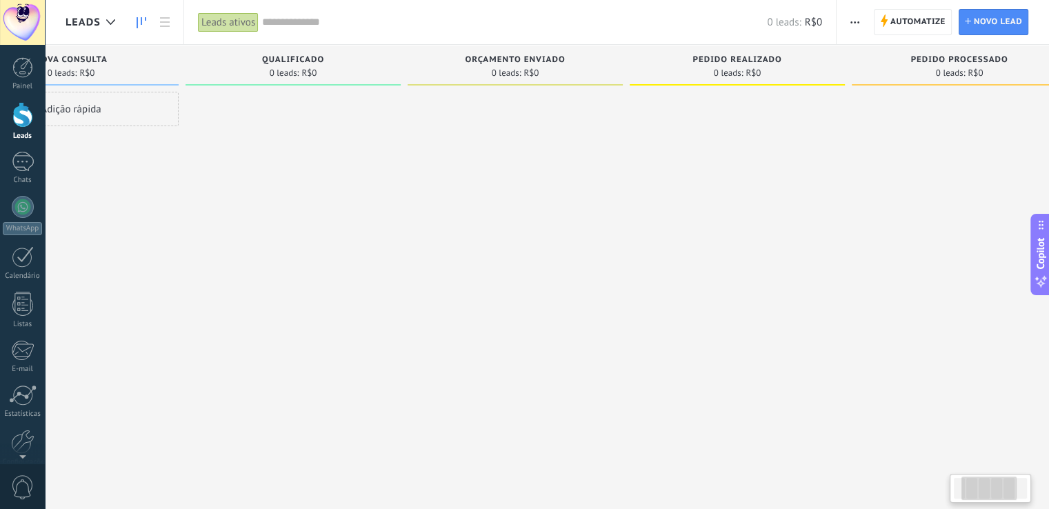
scroll to position [0, 50]
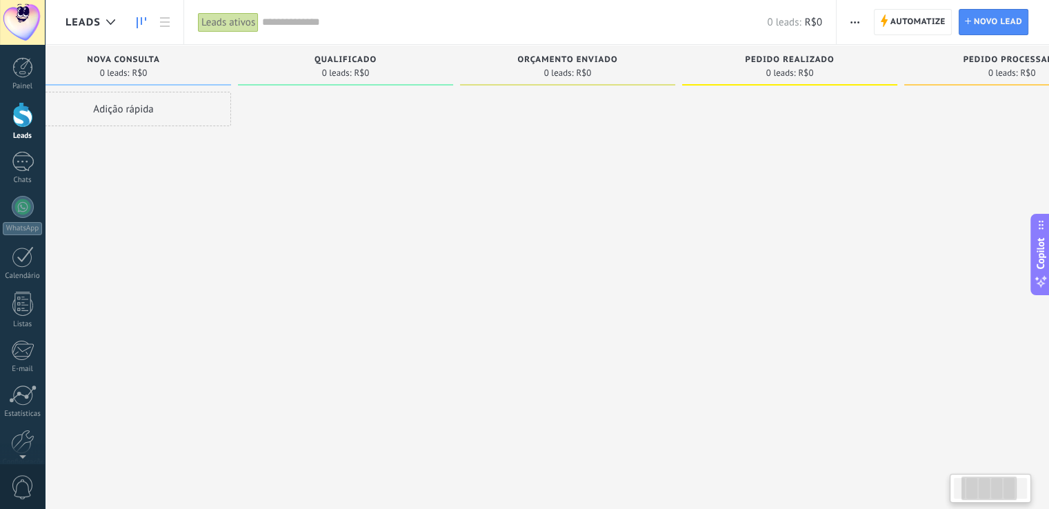
drag, startPoint x: 407, startPoint y: 301, endPoint x: 621, endPoint y: 297, distance: 214.4
click at [621, 297] on div at bounding box center [567, 256] width 215 height 329
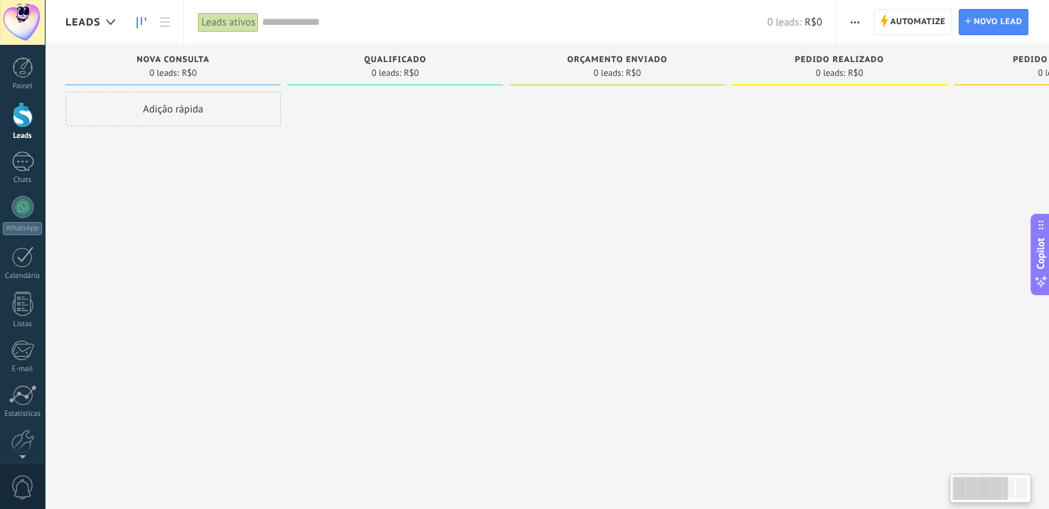
drag, startPoint x: 315, startPoint y: 165, endPoint x: 394, endPoint y: 166, distance: 78.6
click at [394, 166] on div at bounding box center [394, 256] width 215 height 329
click at [221, 108] on div "Adição rápida" at bounding box center [172, 109] width 215 height 34
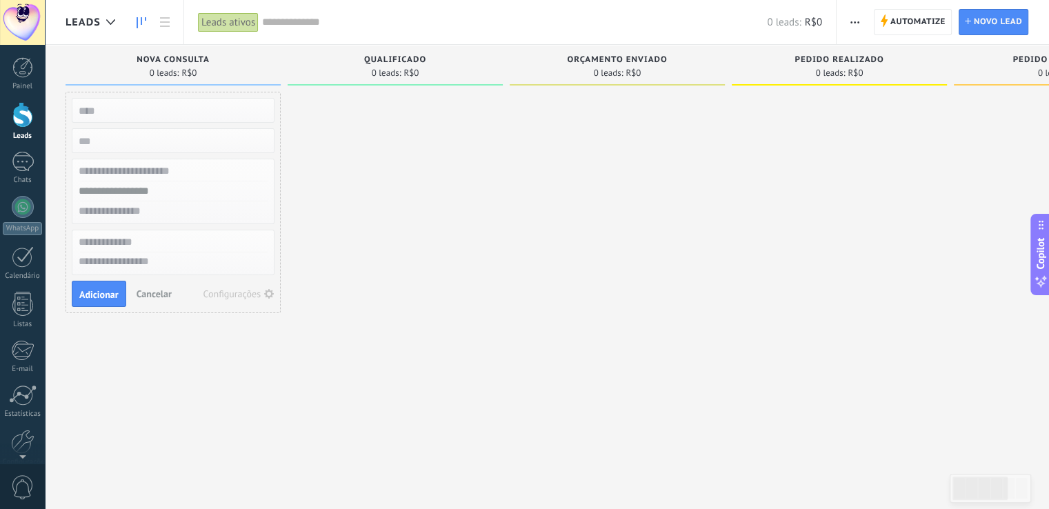
click at [419, 263] on div at bounding box center [394, 256] width 215 height 329
click at [853, 20] on span "button" at bounding box center [854, 22] width 9 height 26
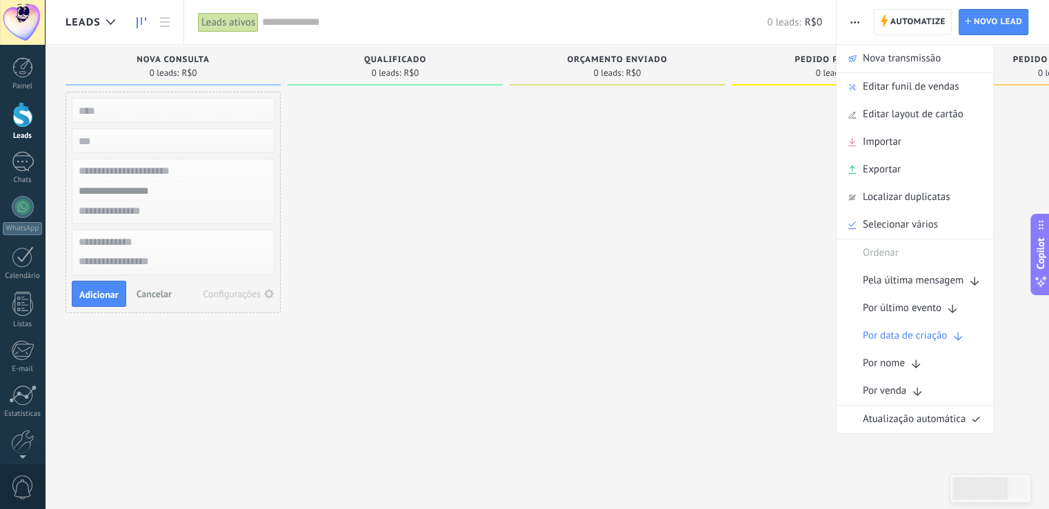
click at [714, 301] on div at bounding box center [616, 256] width 215 height 329
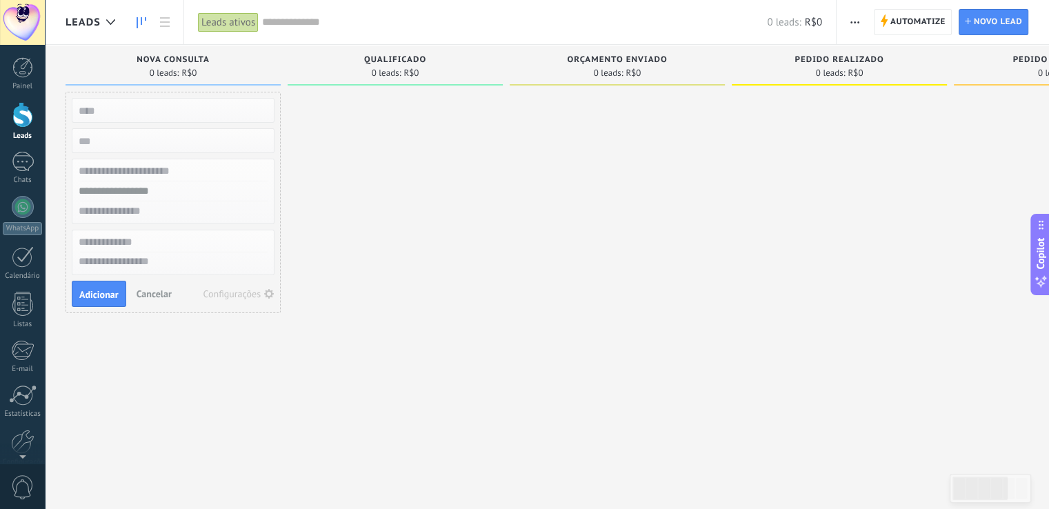
click at [158, 292] on span "Cancelar" at bounding box center [154, 293] width 35 height 12
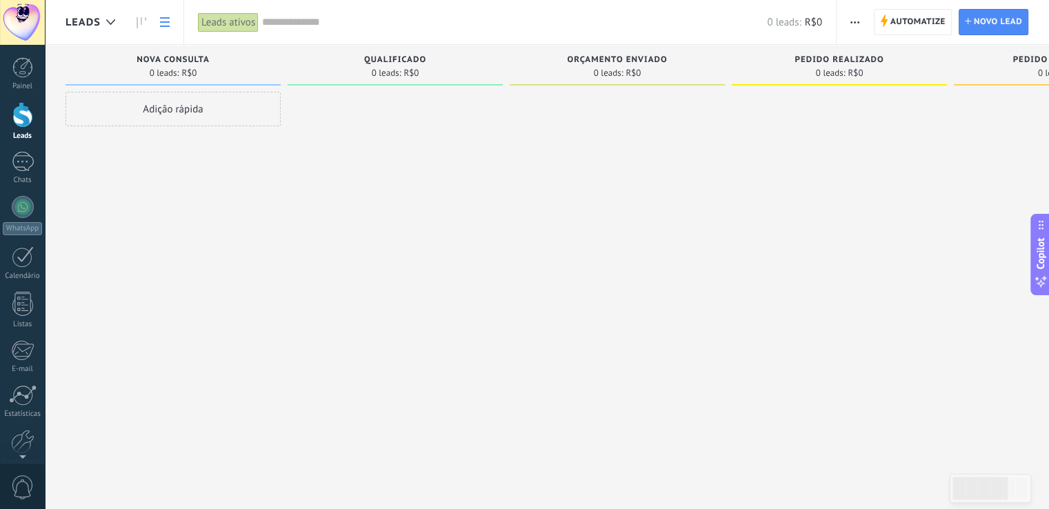
click at [161, 19] on icon at bounding box center [165, 22] width 10 height 10
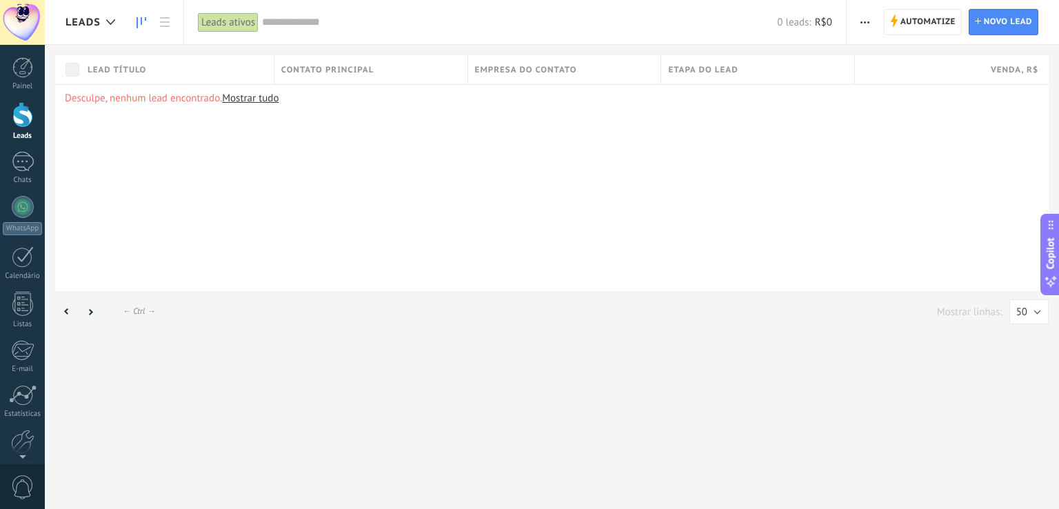
click at [141, 23] on use at bounding box center [142, 22] width 10 height 11
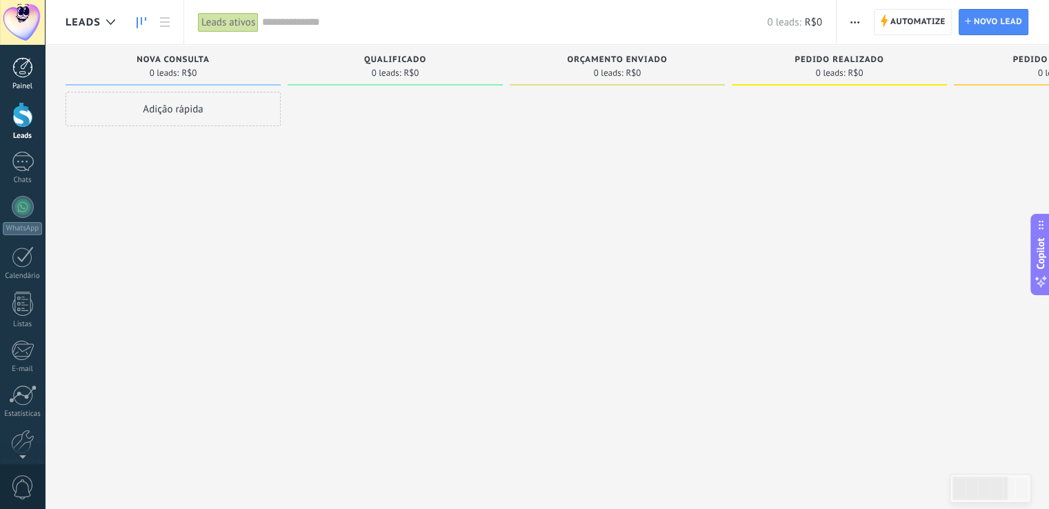
click at [24, 79] on link "Painel" at bounding box center [22, 74] width 45 height 34
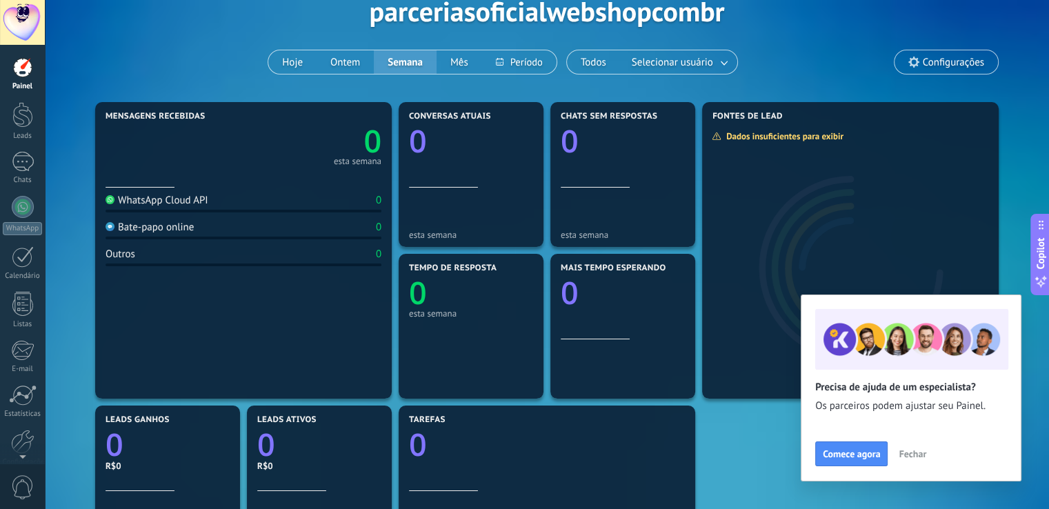
scroll to position [69, 0]
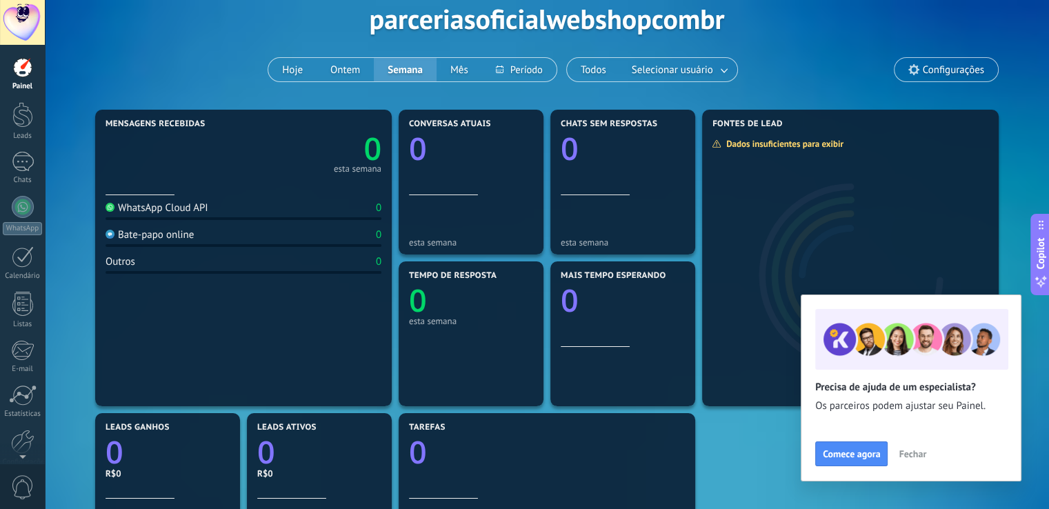
click at [905, 463] on button "Fechar" at bounding box center [912, 453] width 40 height 21
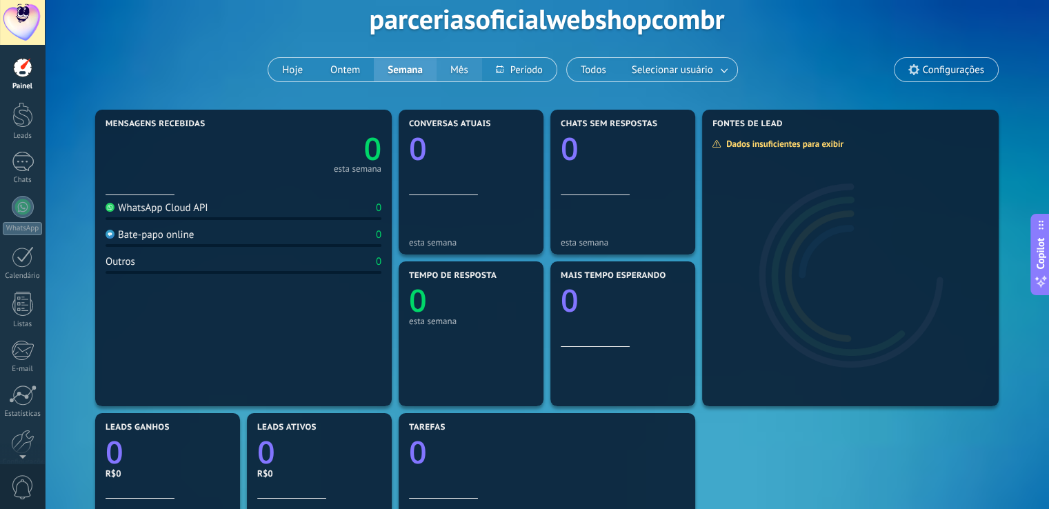
click at [458, 68] on button "Mês" at bounding box center [459, 69] width 46 height 23
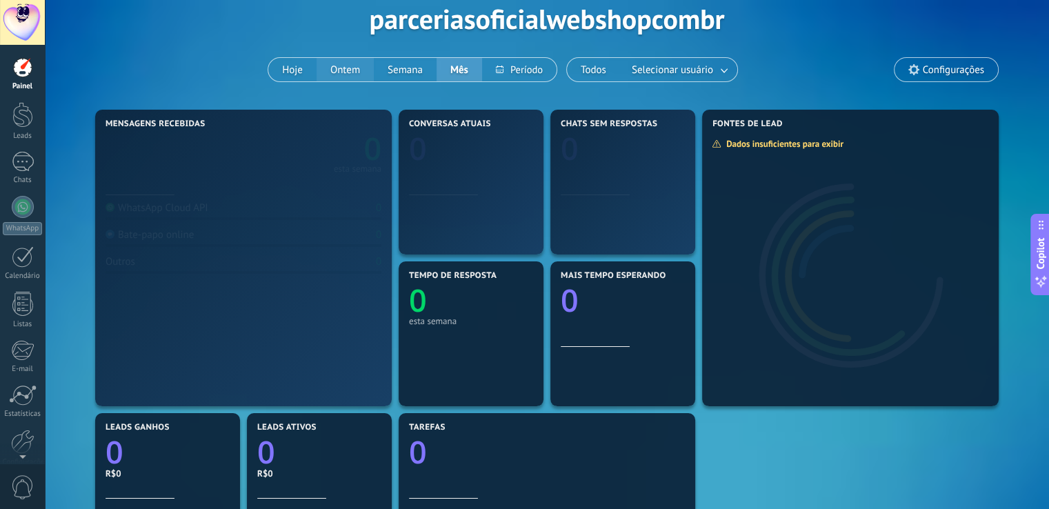
drag, startPoint x: 350, startPoint y: 65, endPoint x: 341, endPoint y: 67, distance: 9.1
click at [350, 65] on button "Ontem" at bounding box center [344, 69] width 57 height 23
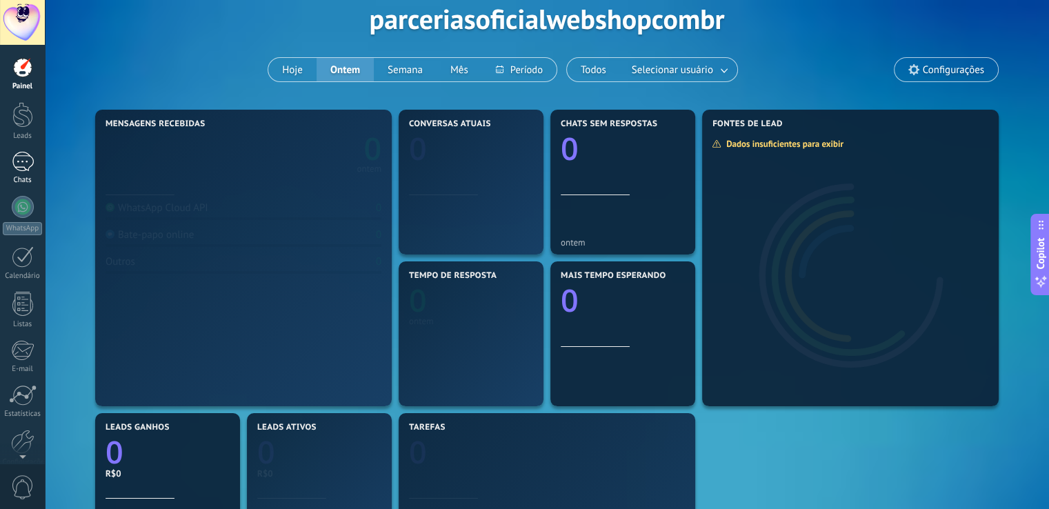
click at [9, 172] on link "Chats" at bounding box center [22, 168] width 45 height 33
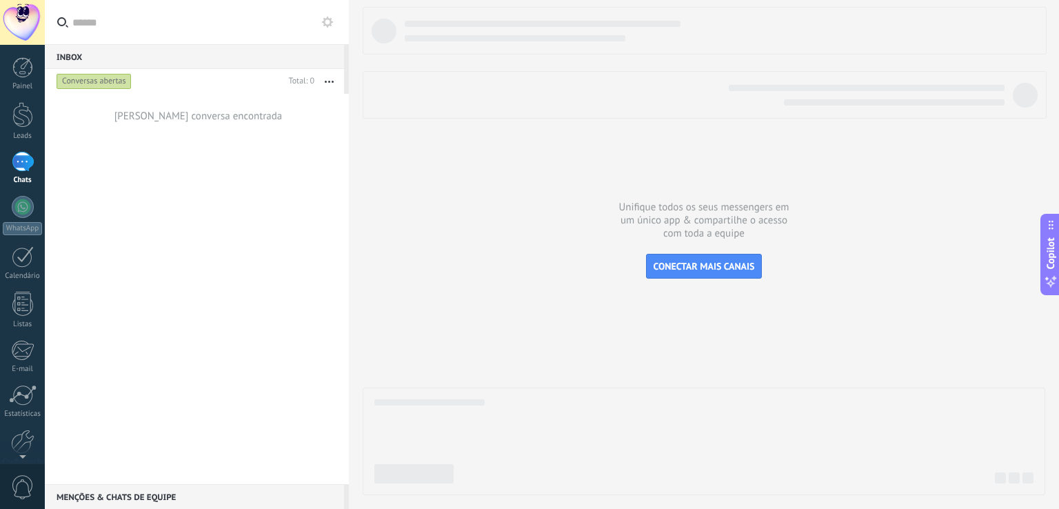
click at [19, 14] on div at bounding box center [22, 22] width 45 height 45
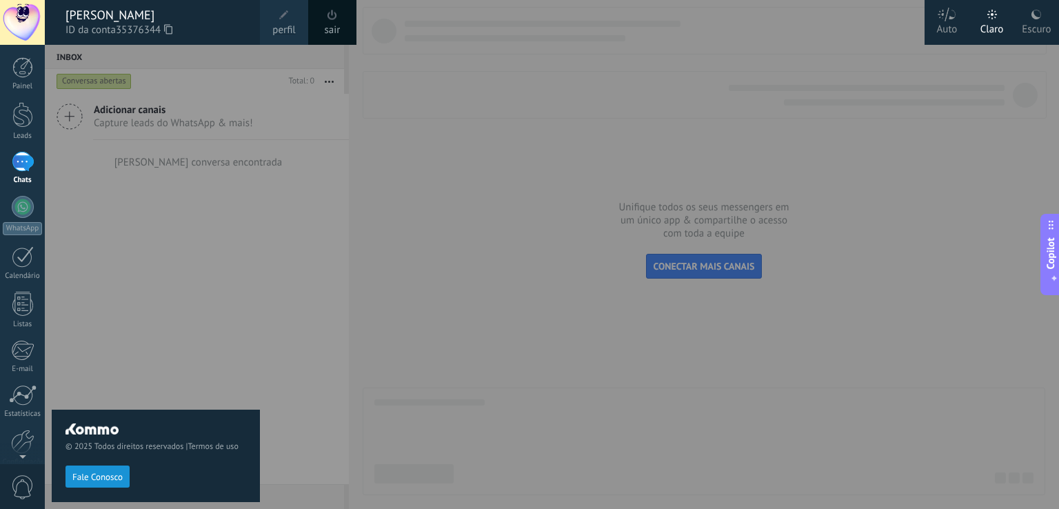
click at [19, 14] on div at bounding box center [22, 22] width 45 height 45
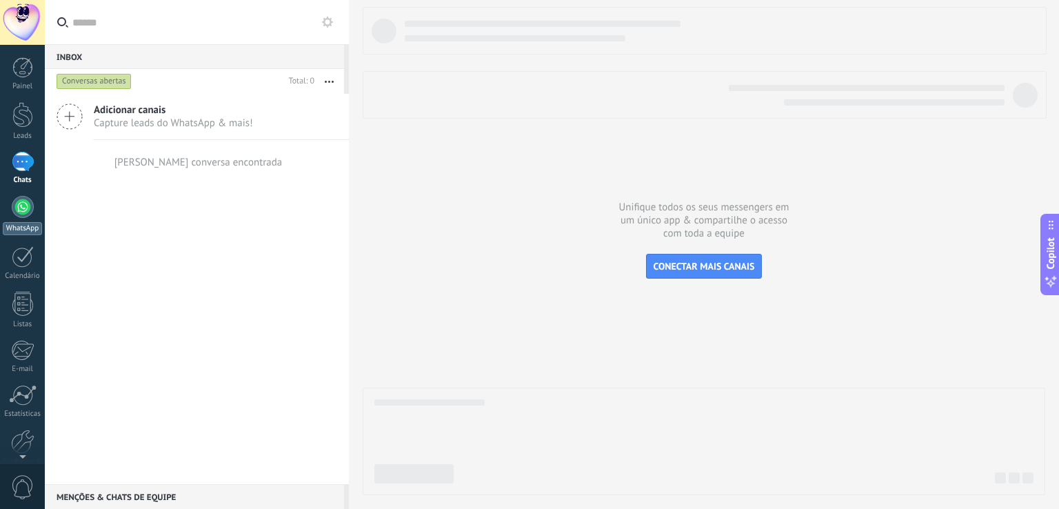
click at [28, 212] on div at bounding box center [23, 207] width 22 height 22
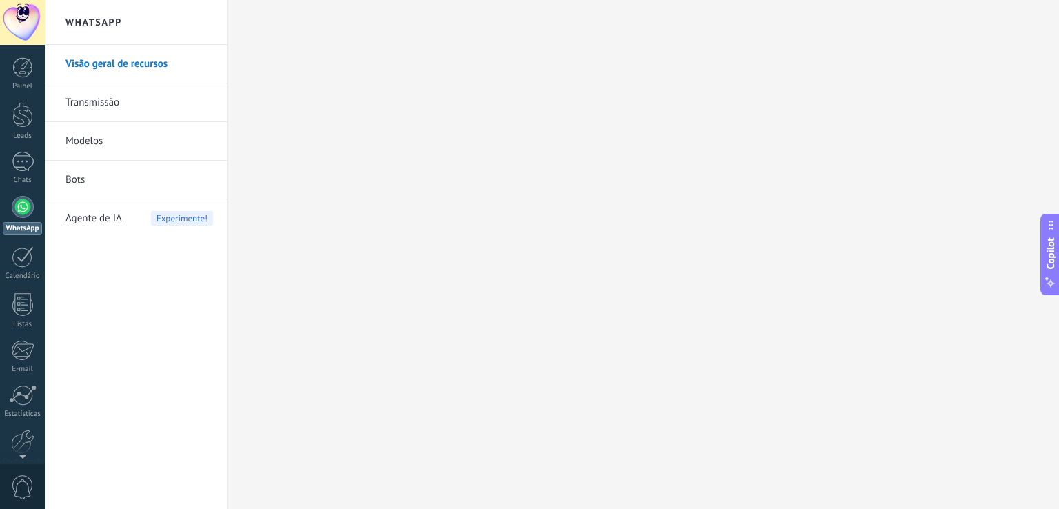
click at [161, 103] on link "Transmissão" at bounding box center [139, 102] width 148 height 39
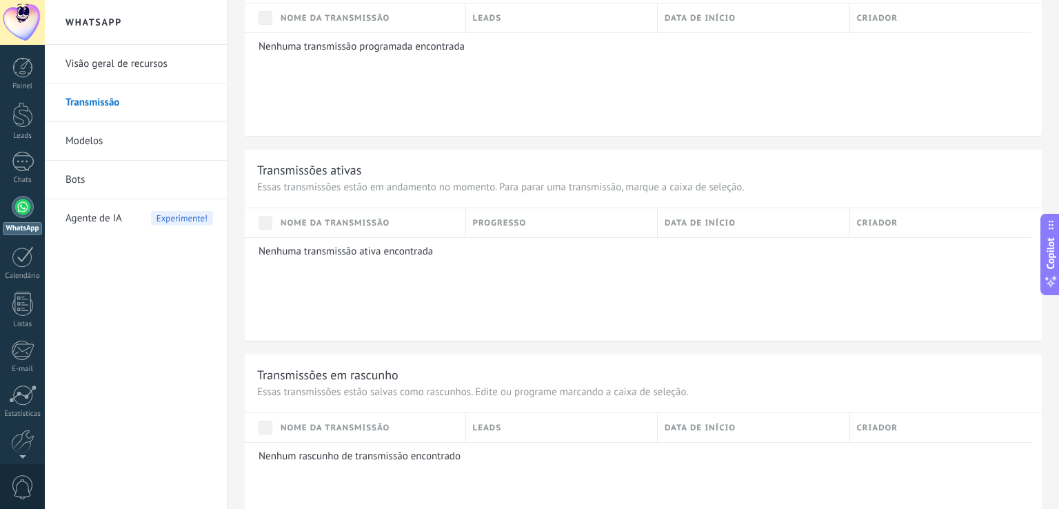
click at [141, 152] on link "Modelos" at bounding box center [139, 141] width 148 height 39
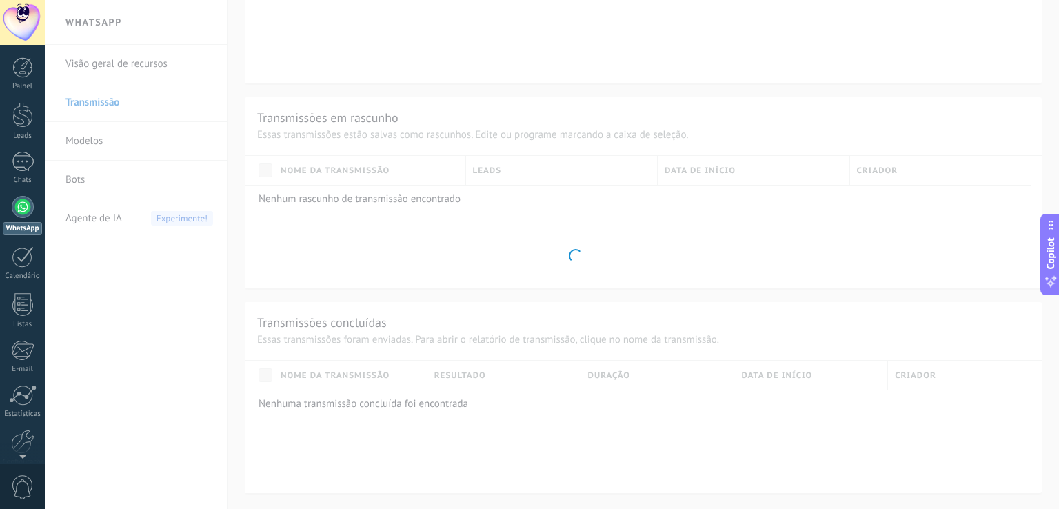
scroll to position [99, 0]
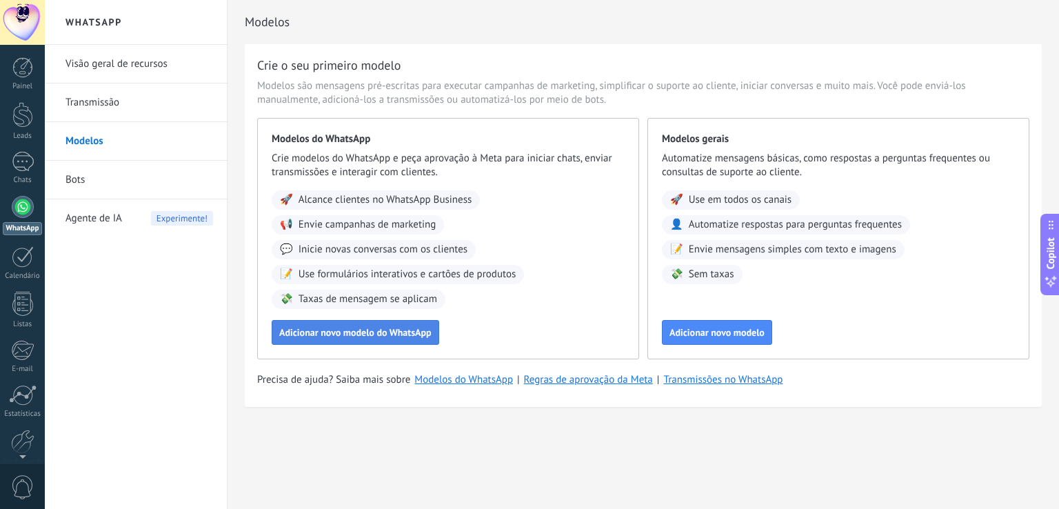
click at [403, 334] on span "Adicionar novo modelo do WhatsApp" at bounding box center [355, 332] width 152 height 10
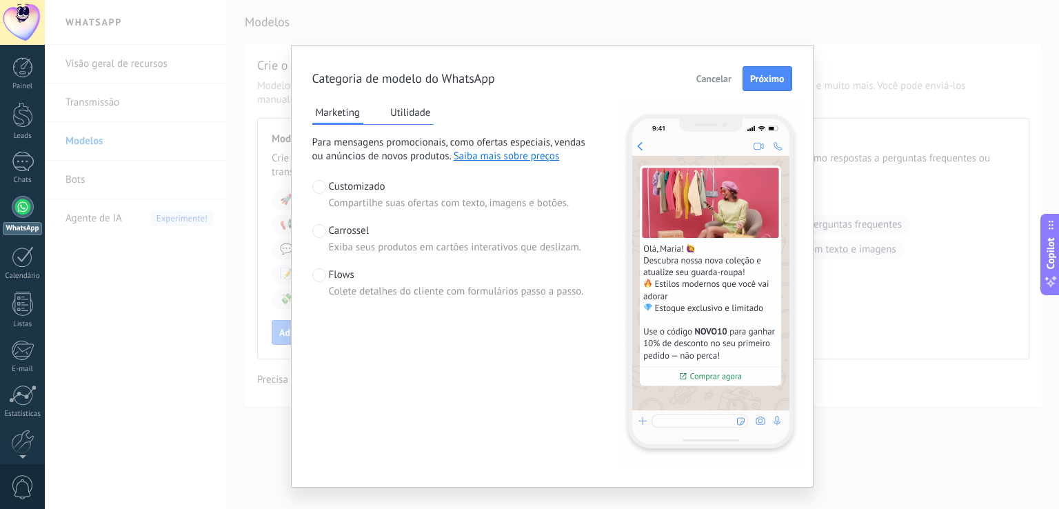
click at [412, 121] on button "Utilidade" at bounding box center [411, 112] width 48 height 21
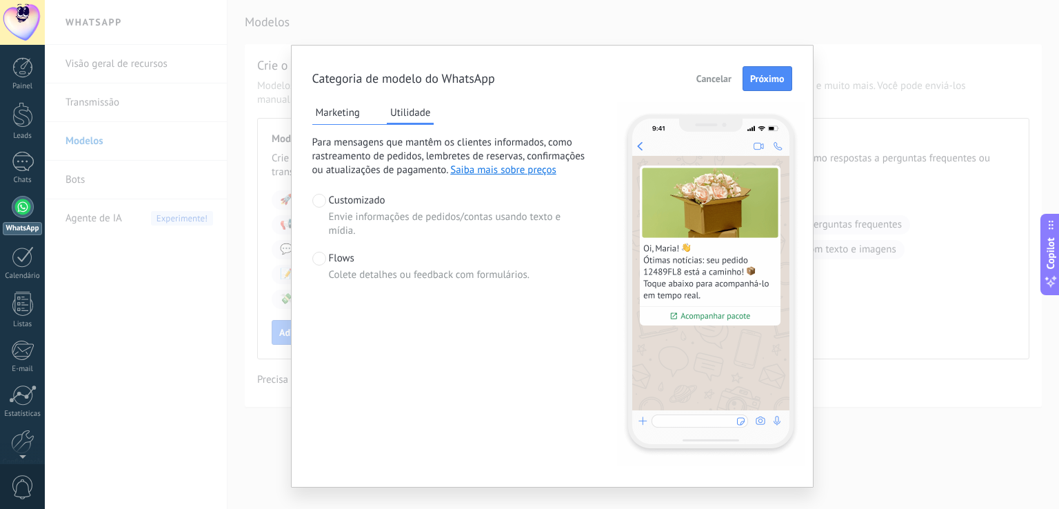
click at [334, 122] on div "Marketing Utilidade" at bounding box center [373, 113] width 122 height 23
click at [339, 109] on button "Marketing" at bounding box center [337, 112] width 51 height 21
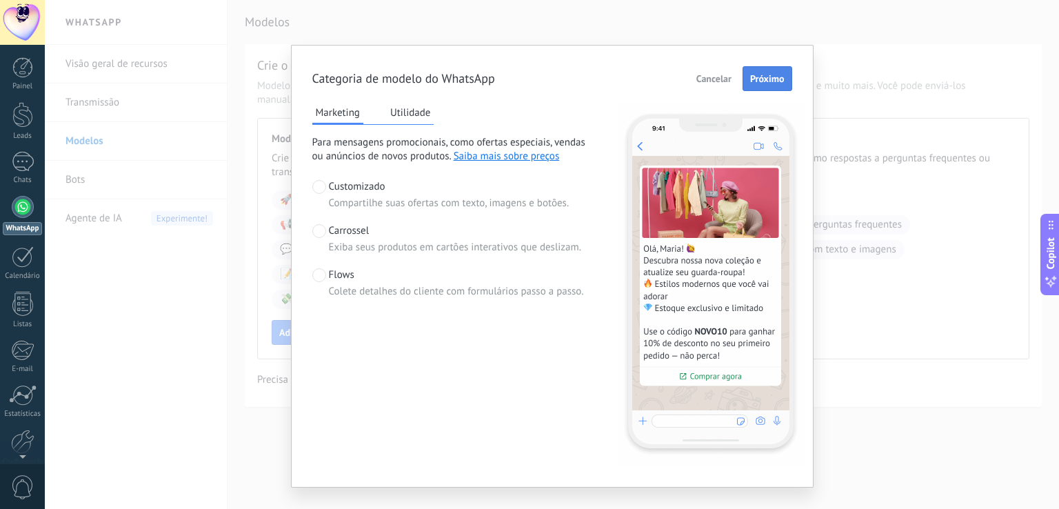
click at [769, 82] on span "Próximo" at bounding box center [767, 79] width 34 height 10
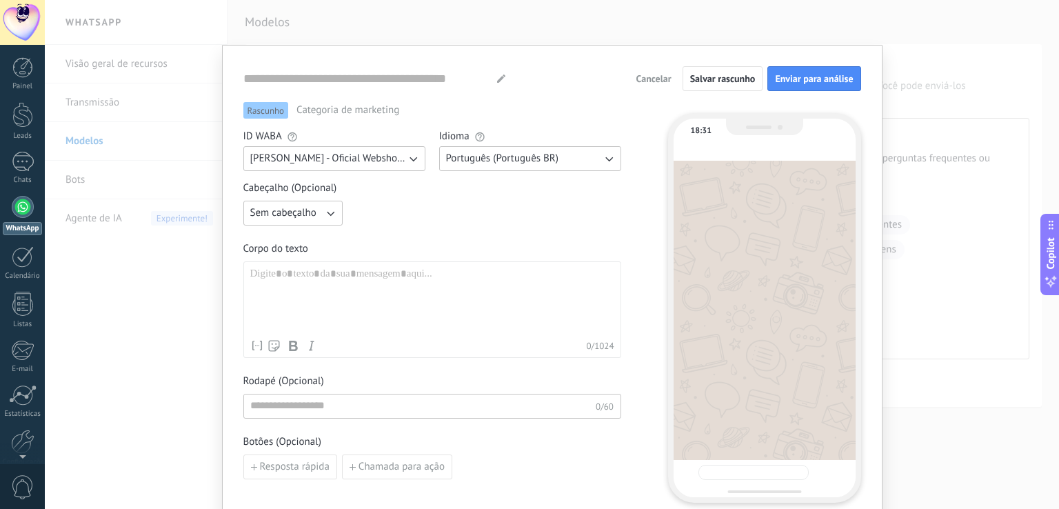
type input "**********"
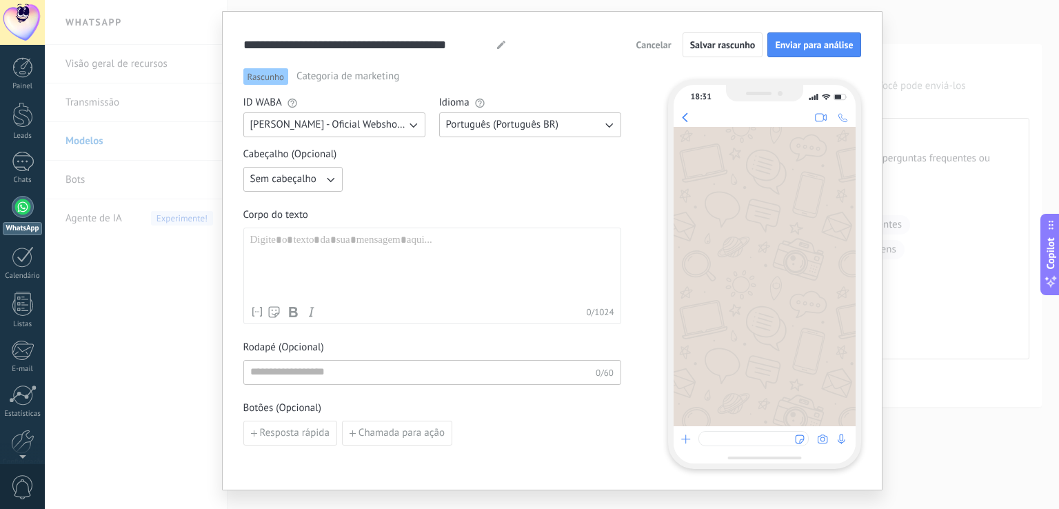
scroll to position [0, 0]
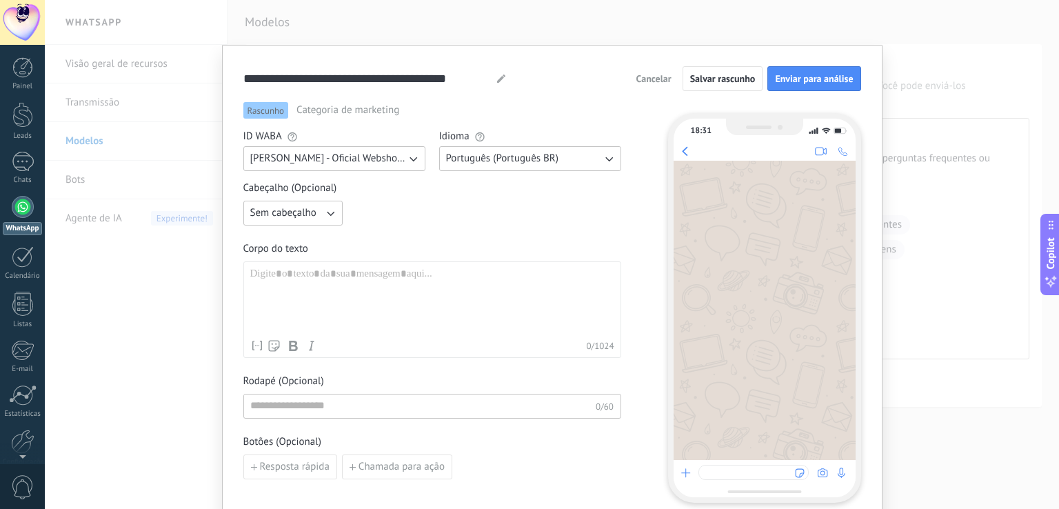
click at [746, 14] on div "**********" at bounding box center [552, 254] width 1014 height 509
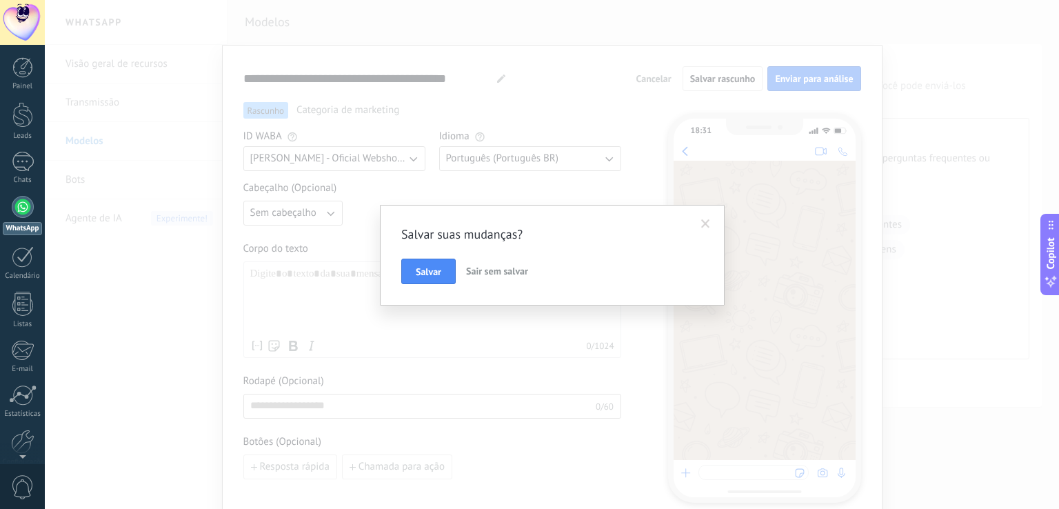
click at [701, 221] on span at bounding box center [705, 224] width 9 height 10
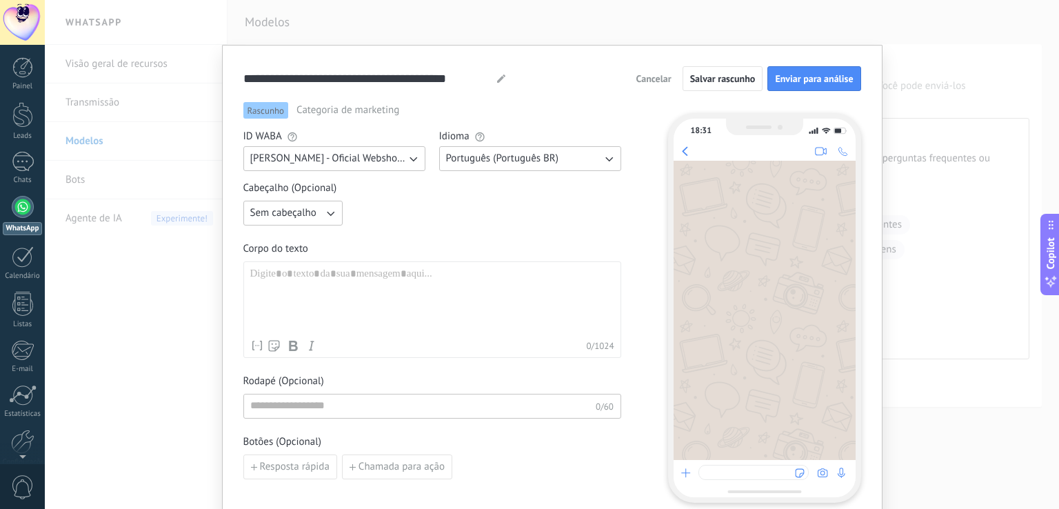
click at [630, 81] on button "Cancelar" at bounding box center [654, 78] width 48 height 21
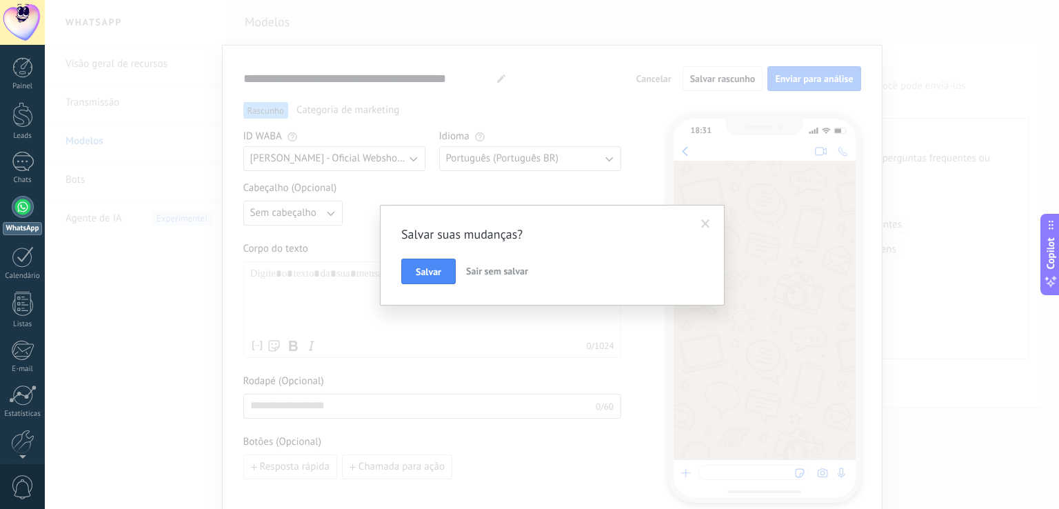
click at [494, 268] on span "Sair sem salvar" at bounding box center [497, 271] width 62 height 12
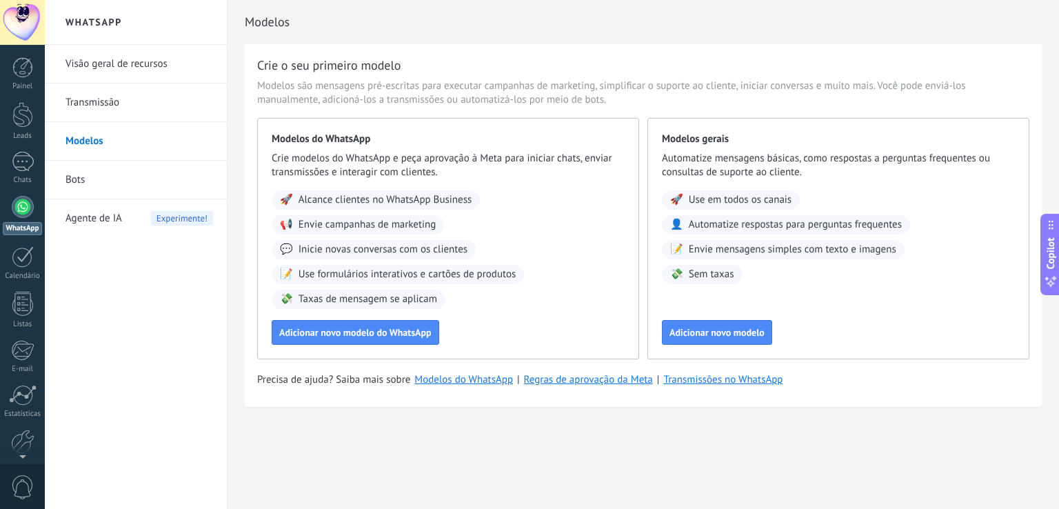
click at [8, 227] on div "WhatsApp" at bounding box center [22, 228] width 39 height 13
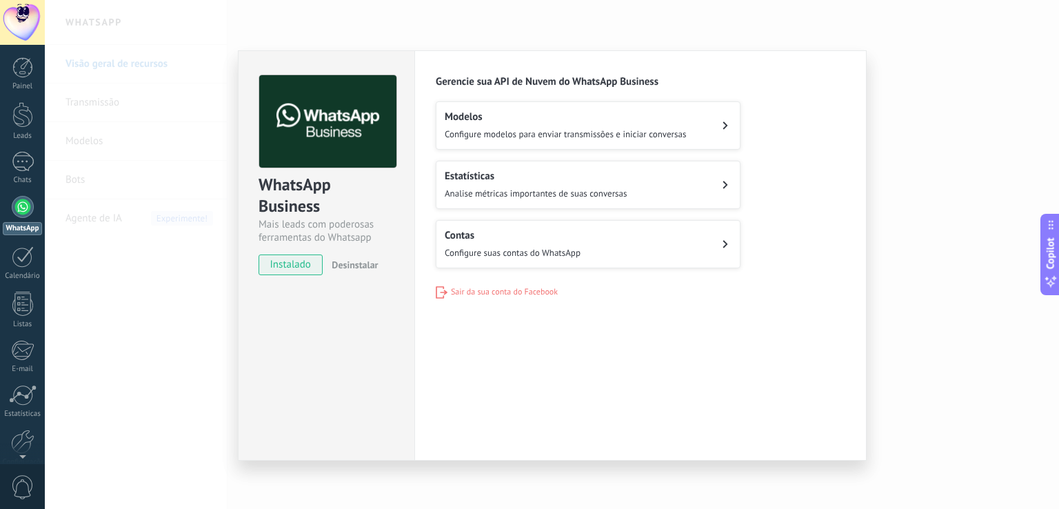
click at [298, 269] on span "instalado" at bounding box center [290, 264] width 63 height 21
click at [470, 130] on span "Configure modelos para enviar transmissões e iniciar conversas" at bounding box center [565, 134] width 241 height 12
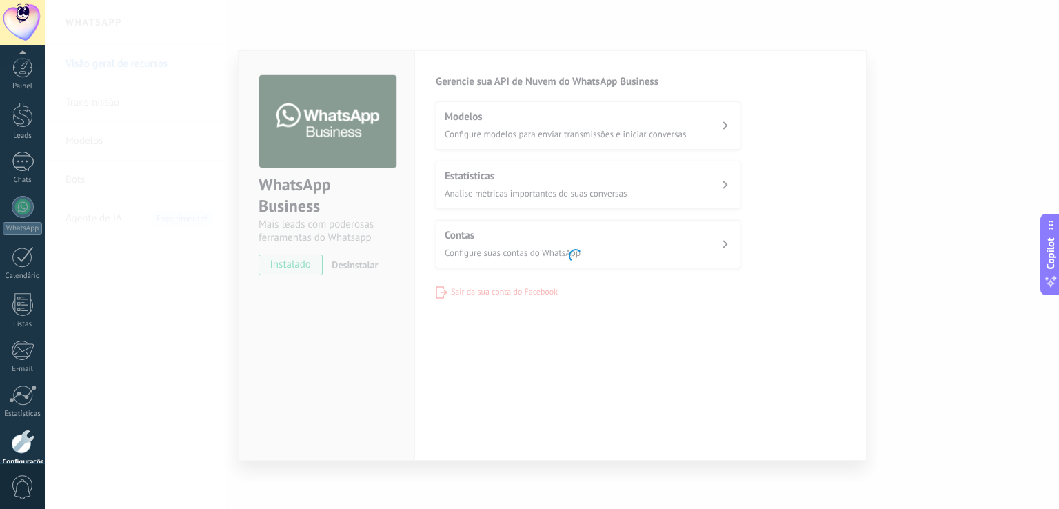
scroll to position [64, 0]
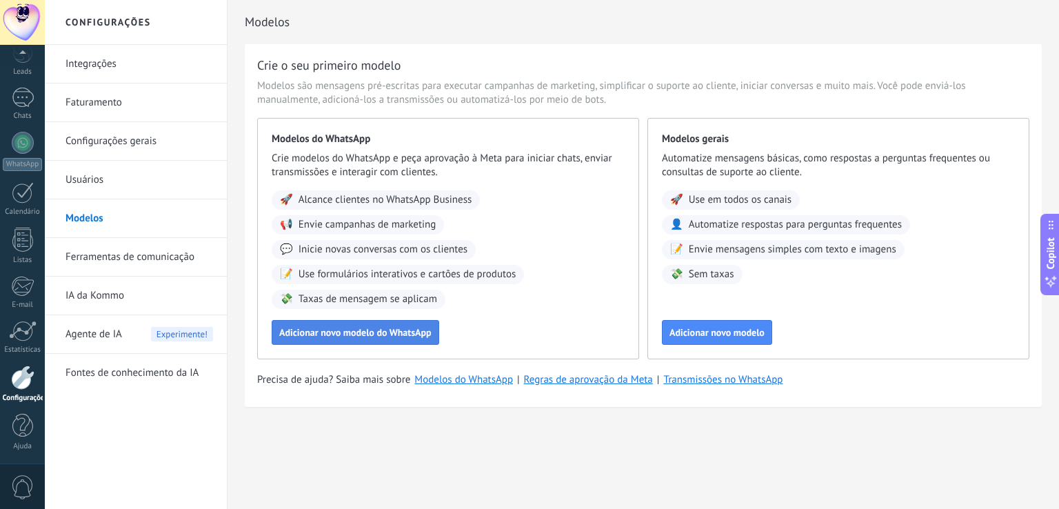
click at [317, 334] on span "Adicionar novo modelo do WhatsApp" at bounding box center [355, 332] width 152 height 10
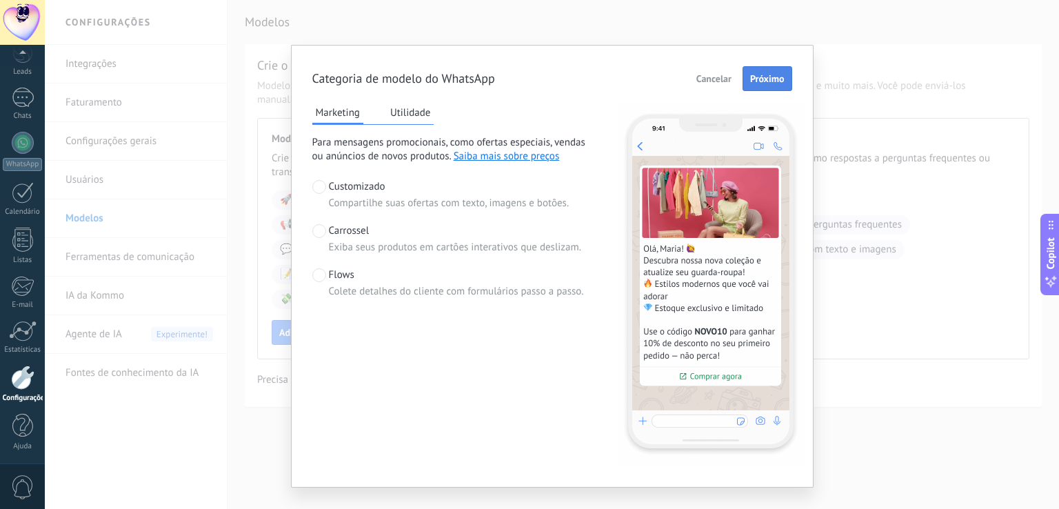
click at [774, 74] on span "Próximo" at bounding box center [767, 79] width 34 height 10
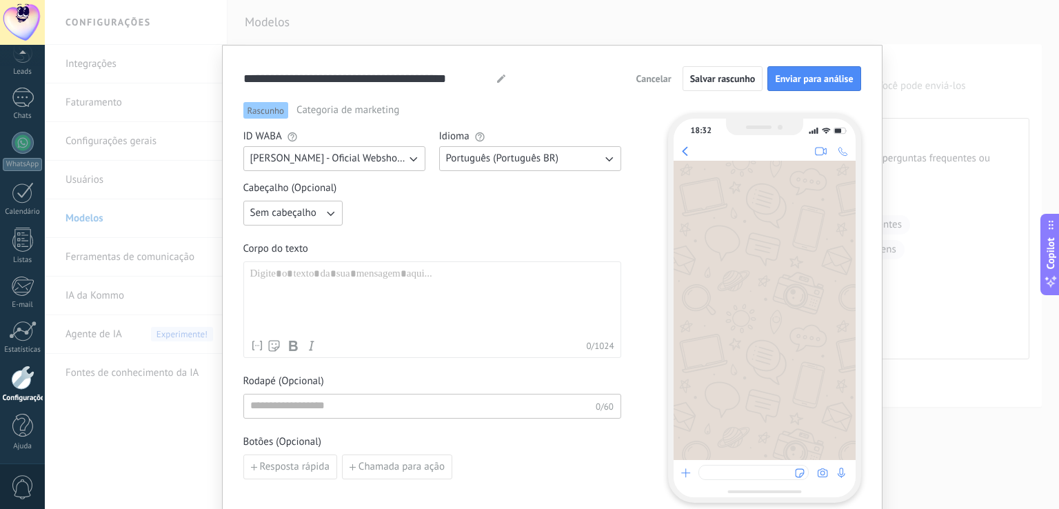
click at [292, 216] on span "Sem cabeçalho" at bounding box center [283, 213] width 66 height 14
click at [361, 265] on div "Nome de contato Primeiro nome Sobrenome Contato ID Contato usuário responsável …" at bounding box center [432, 309] width 378 height 97
click at [360, 275] on div at bounding box center [432, 299] width 364 height 65
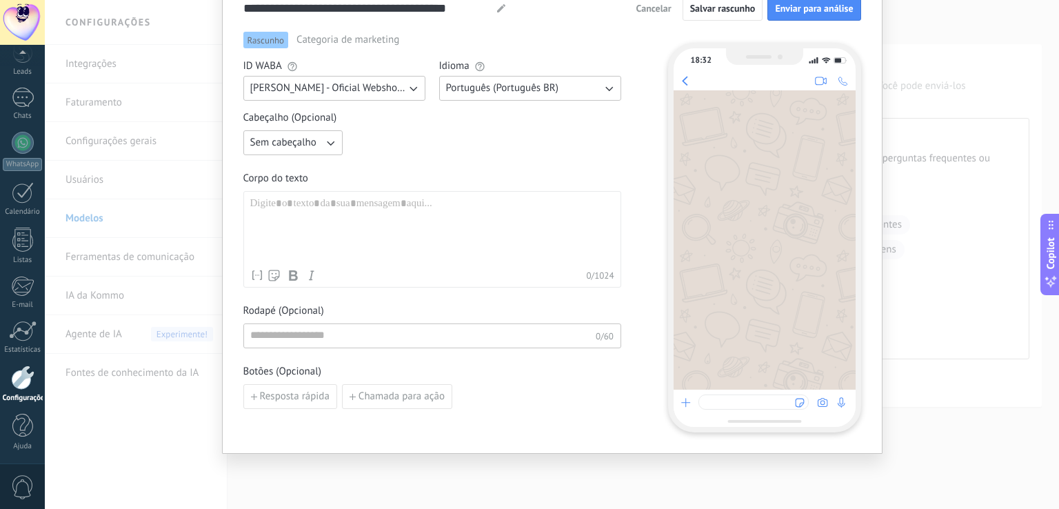
scroll to position [71, 0]
click at [356, 308] on span "Rodapé (Opcional)" at bounding box center [432, 310] width 378 height 14
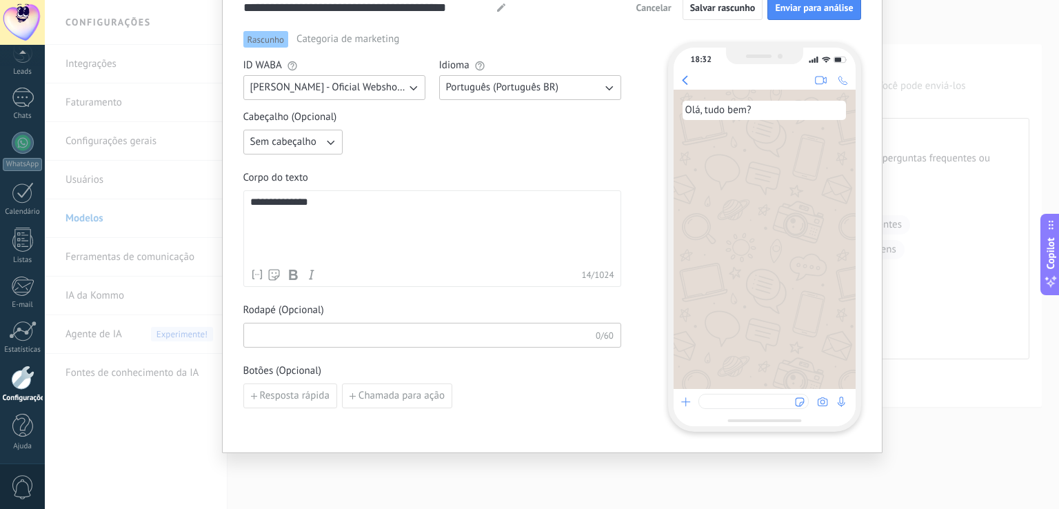
click at [345, 341] on input at bounding box center [420, 334] width 352 height 22
type input "*"
click at [512, 398] on div "Resposta rápida Chamada para ação" at bounding box center [432, 395] width 378 height 25
click at [306, 403] on button "Resposta rápida" at bounding box center [290, 395] width 94 height 25
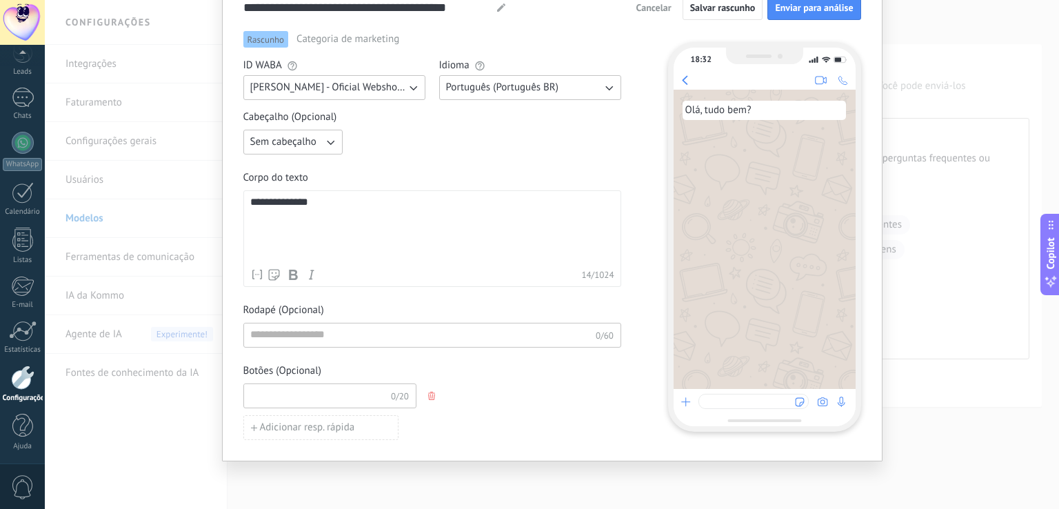
click at [372, 405] on input at bounding box center [317, 395] width 147 height 22
type input "****"
click at [514, 413] on div "**** 4/20 Adicionar resp. rápida" at bounding box center [432, 411] width 378 height 57
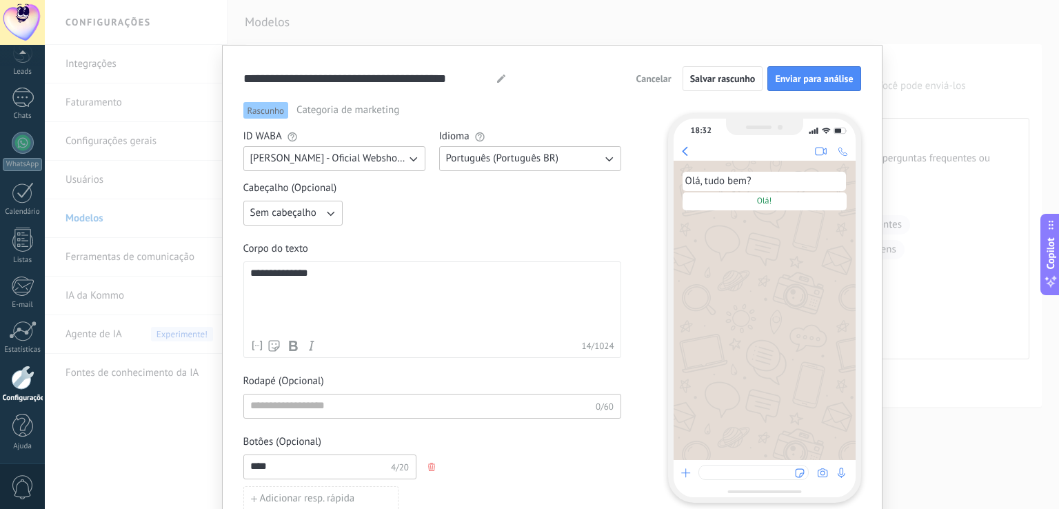
scroll to position [0, 0]
click at [824, 74] on span "Enviar para análise" at bounding box center [814, 79] width 78 height 10
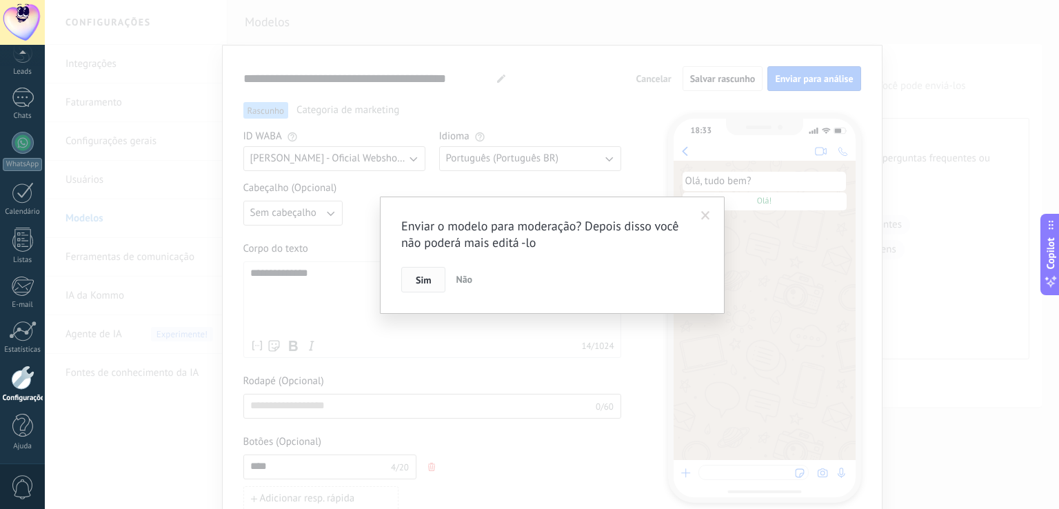
click at [436, 287] on button "Sim" at bounding box center [423, 280] width 44 height 26
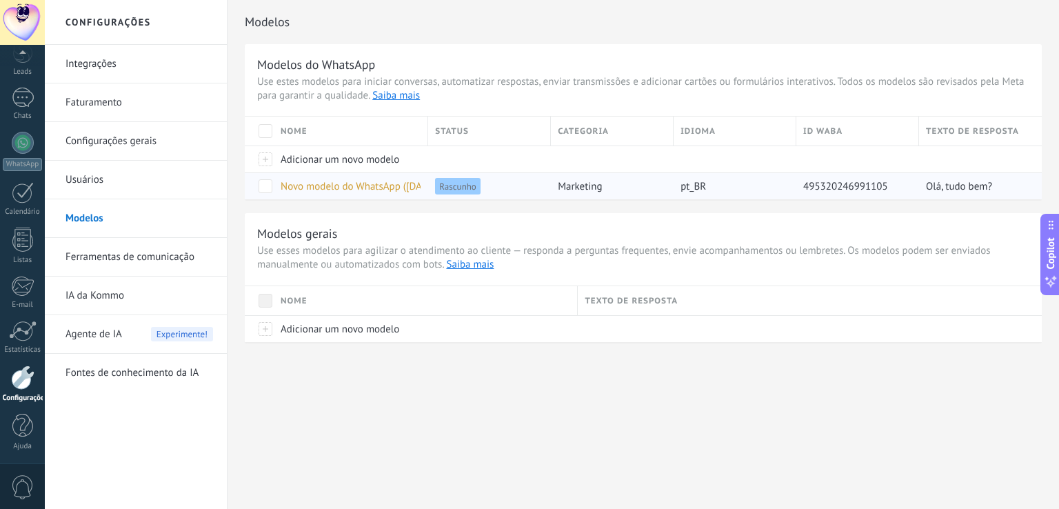
click at [316, 191] on span "Novo modelo do WhatsApp ([DATE] 18:32)" at bounding box center [373, 186] width 185 height 13
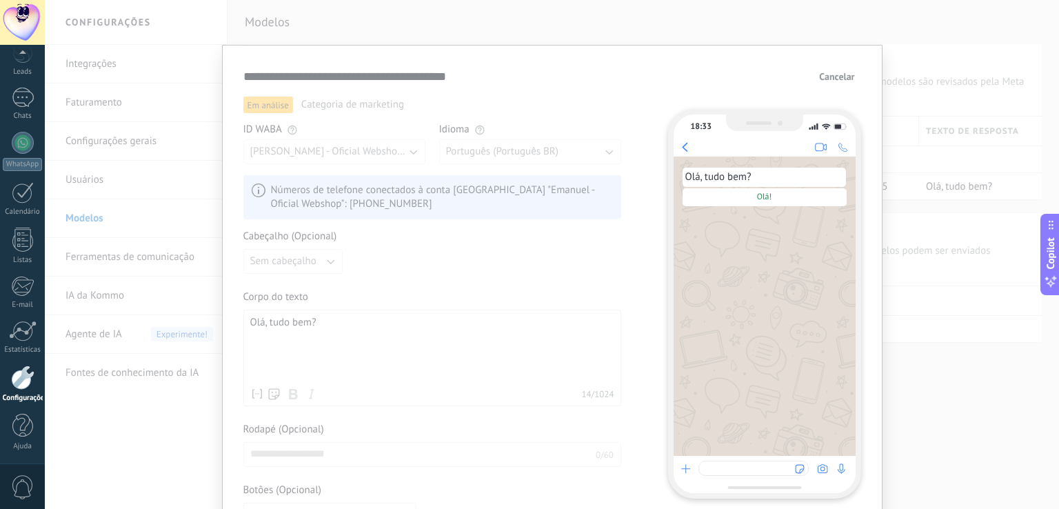
click at [841, 79] on span "Cancelar" at bounding box center [836, 77] width 35 height 10
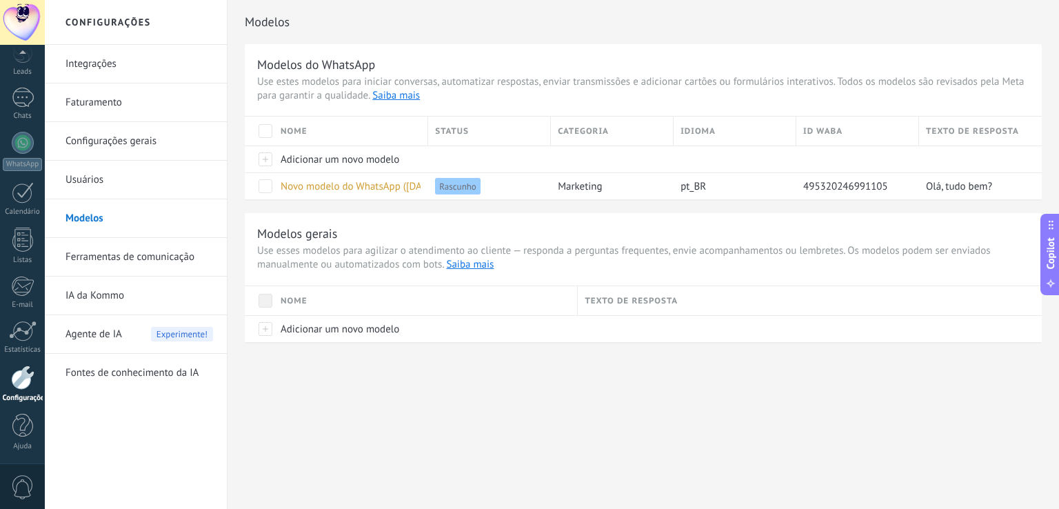
click at [130, 294] on link "IA da Kommo" at bounding box center [139, 295] width 148 height 39
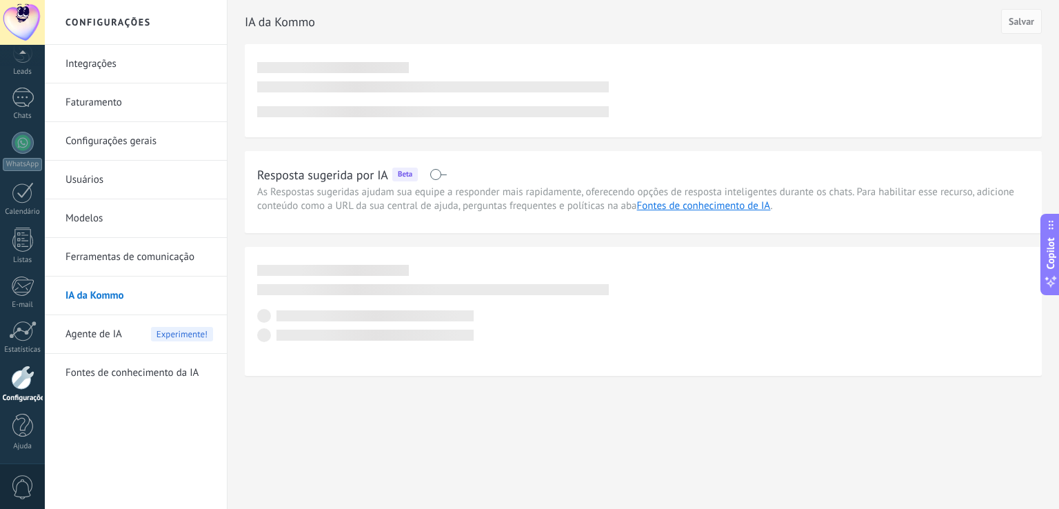
click at [103, 257] on link "Ferramentas de comunicação" at bounding box center [139, 257] width 148 height 39
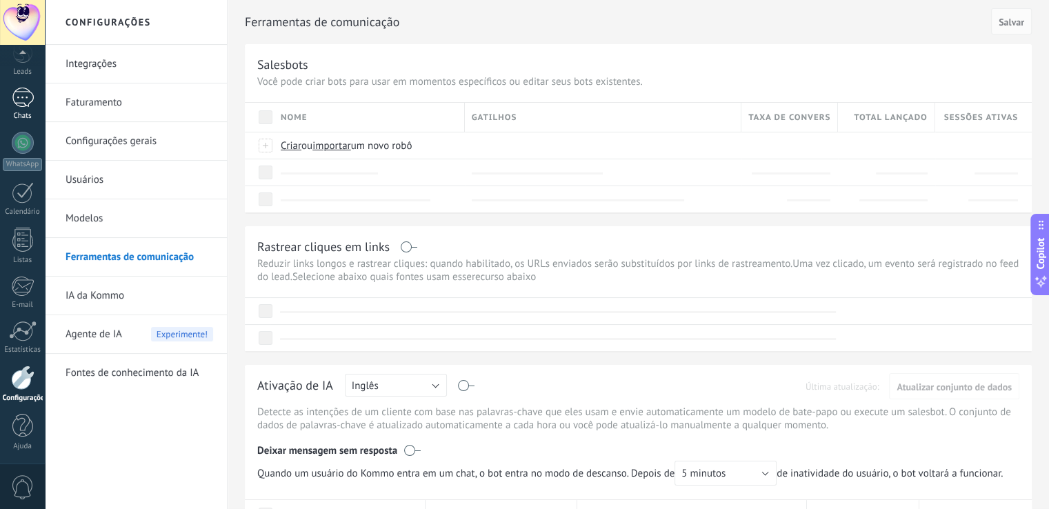
click at [17, 112] on div "Chats" at bounding box center [23, 116] width 40 height 9
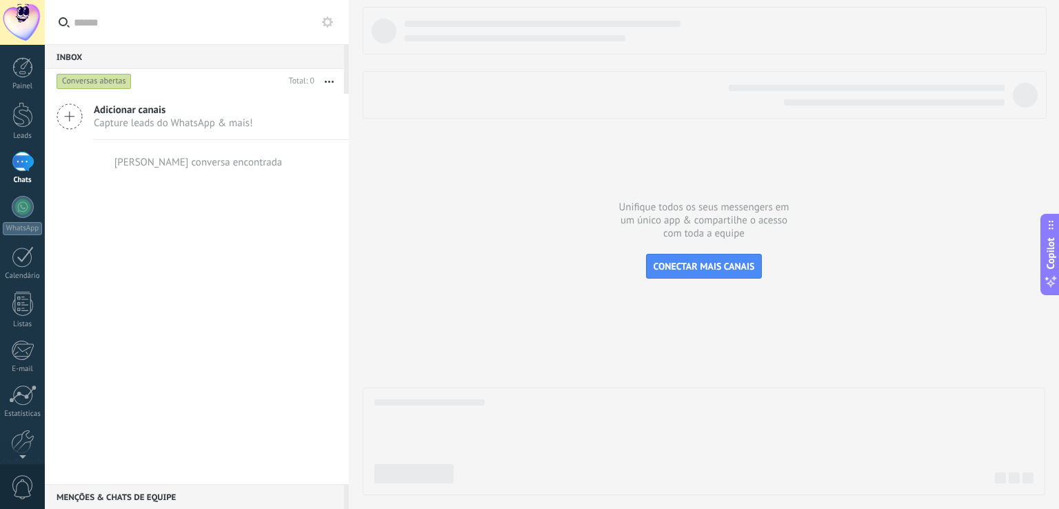
click at [342, 79] on button "button" at bounding box center [329, 81] width 30 height 25
click at [297, 225] on span "Longa espera" at bounding box center [285, 220] width 59 height 28
click at [329, 85] on button "button" at bounding box center [329, 81] width 30 height 25
click at [299, 249] on div "Destaque" at bounding box center [287, 248] width 112 height 28
click at [331, 85] on button "button" at bounding box center [329, 81] width 30 height 25
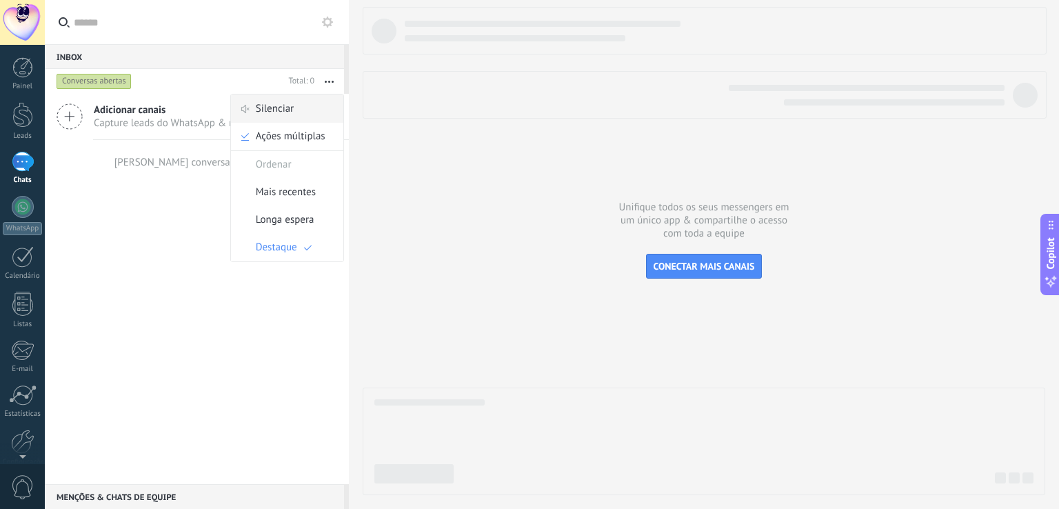
click at [295, 104] on div "Silenciar" at bounding box center [287, 109] width 112 height 28
click at [327, 81] on icon "button" at bounding box center [329, 82] width 9 height 2
click at [285, 199] on span "Mais recentes" at bounding box center [286, 193] width 60 height 28
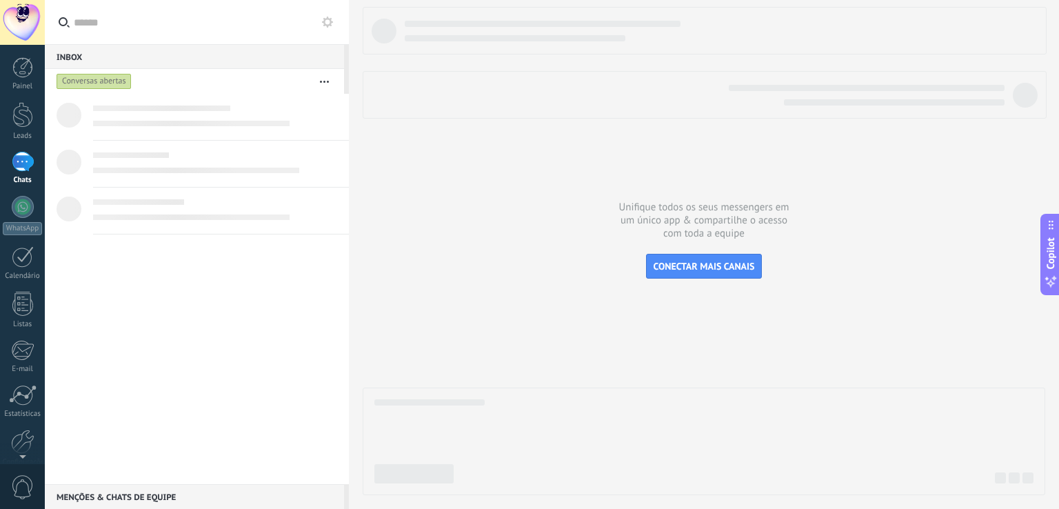
click at [336, 28] on label at bounding box center [197, 22] width 304 height 45
click at [335, 28] on input "text" at bounding box center [204, 22] width 261 height 44
click at [332, 28] on button at bounding box center [327, 22] width 17 height 17
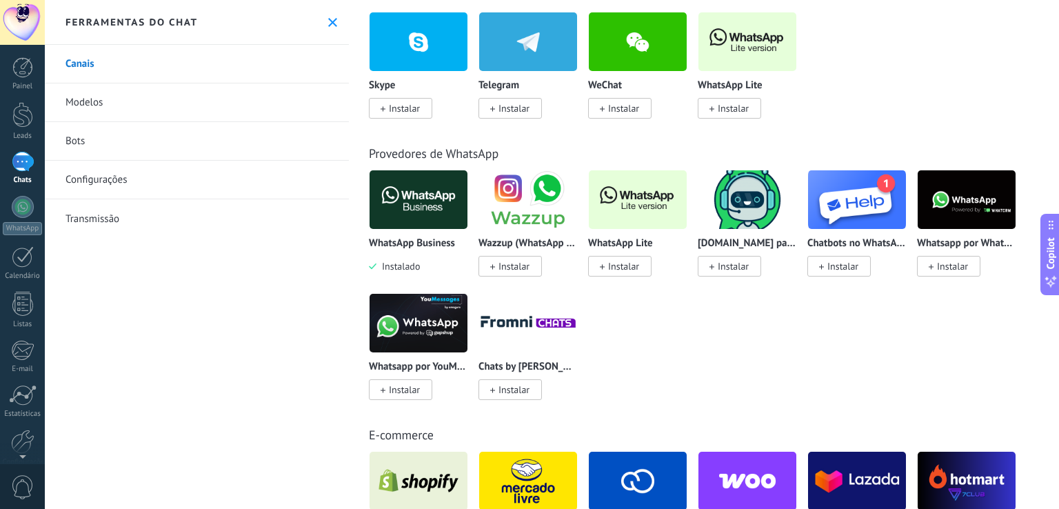
scroll to position [414, 0]
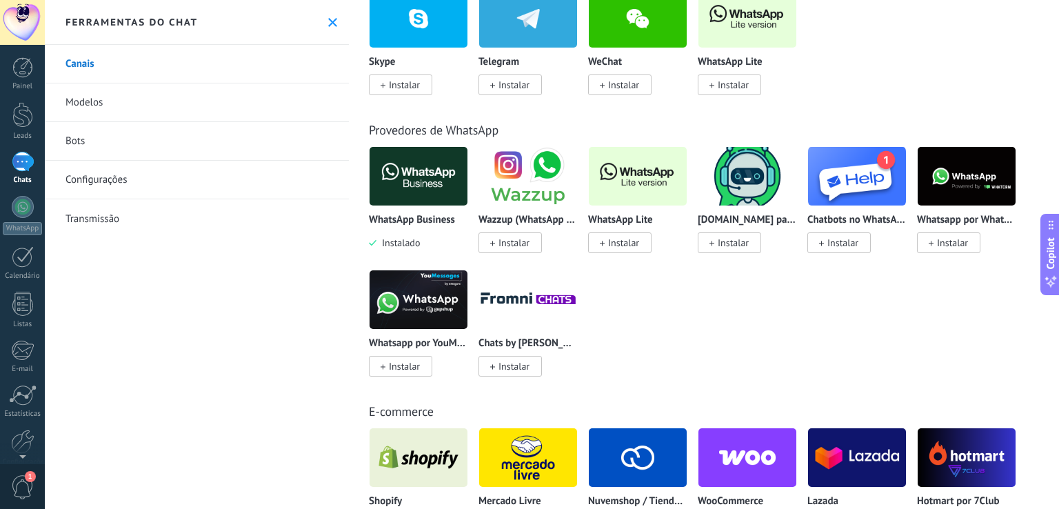
click at [958, 247] on span "Instalar" at bounding box center [952, 242] width 31 height 12
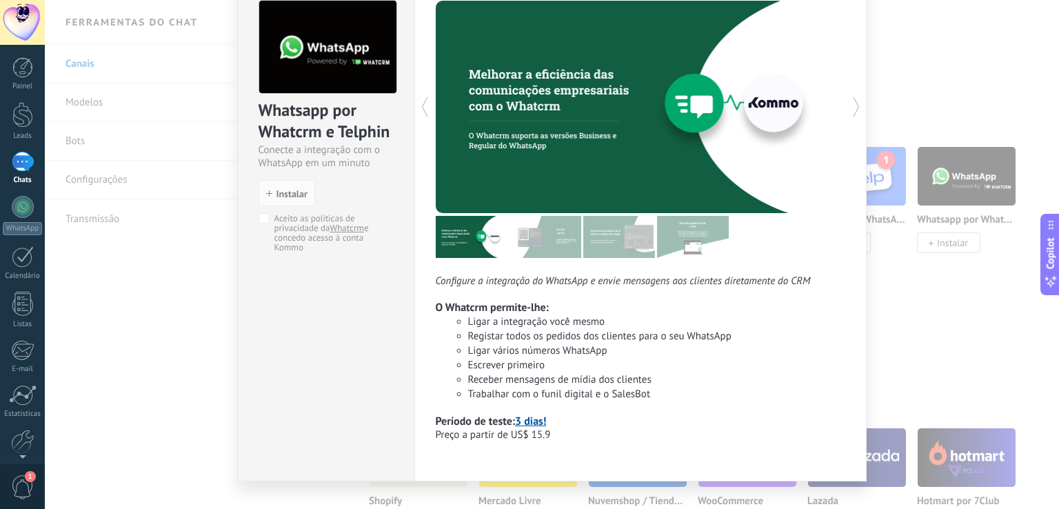
scroll to position [94, 0]
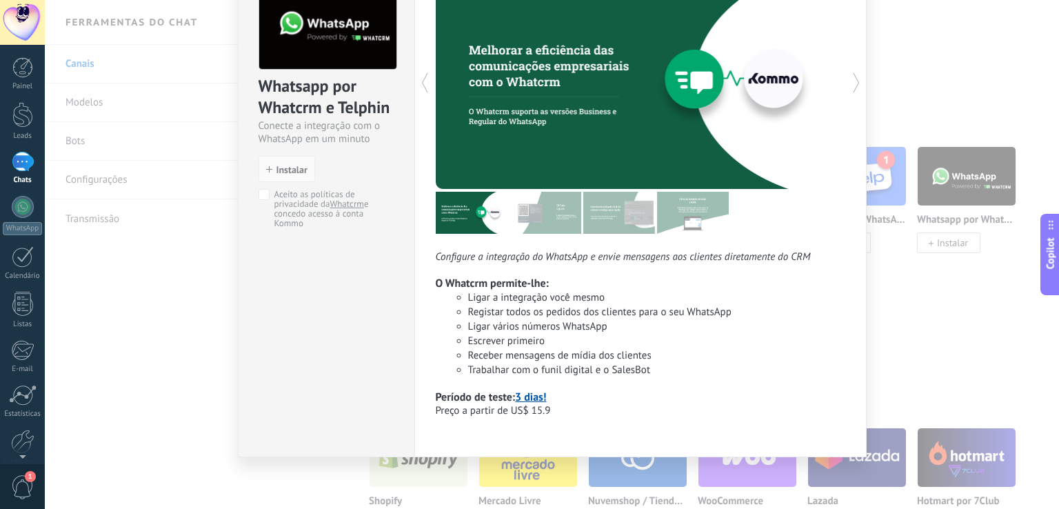
click at [888, 329] on div "Whatsapp por Whatcrm e Telphin Conecte a integração com o WhatsApp em um minuto…" at bounding box center [552, 254] width 1014 height 509
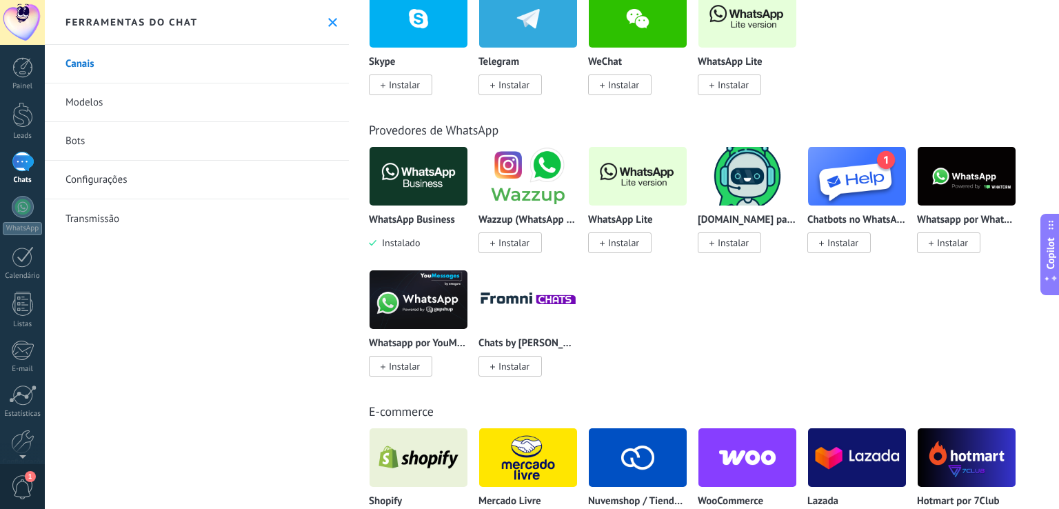
scroll to position [0, 0]
click at [28, 174] on link "Chats" at bounding box center [22, 168] width 45 height 33
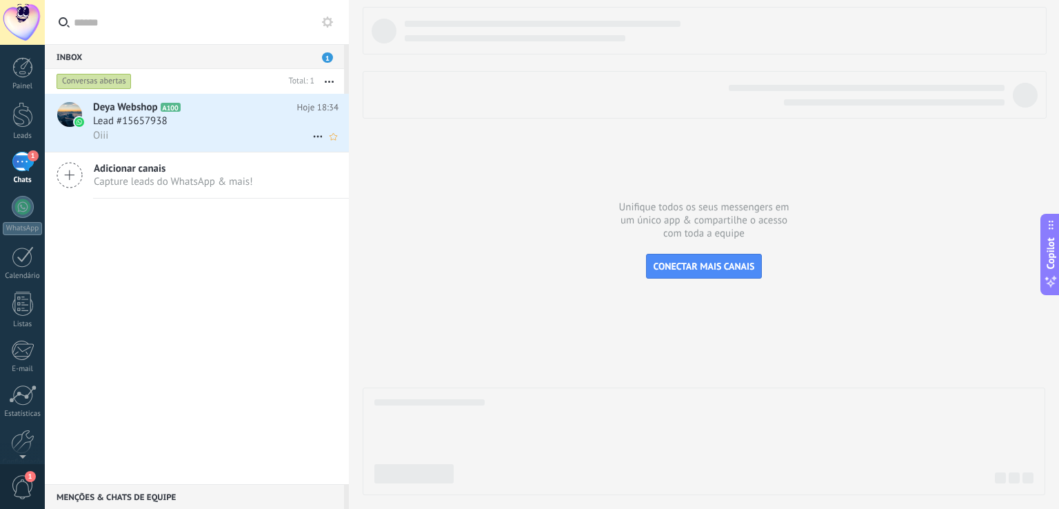
click at [169, 132] on div "Oiii" at bounding box center [215, 135] width 245 height 14
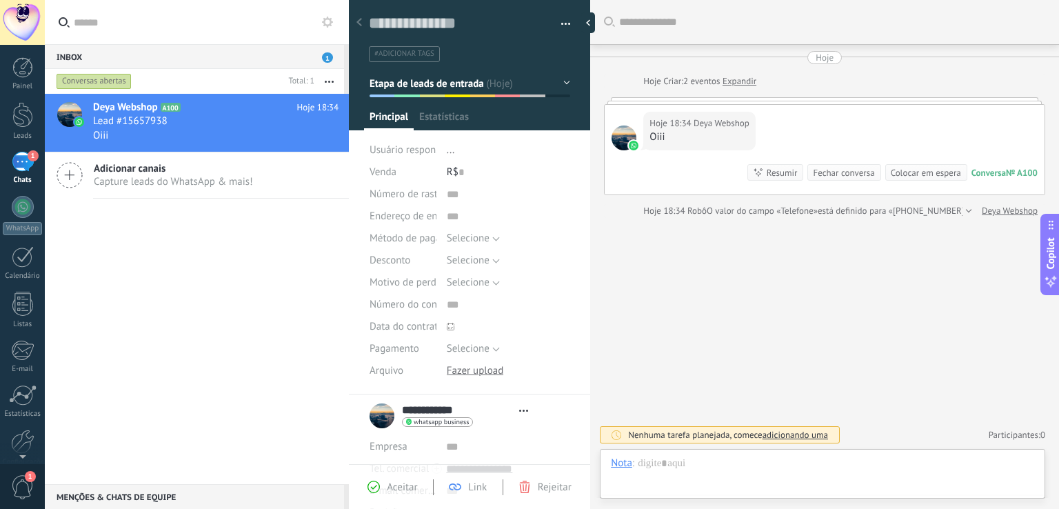
scroll to position [20, 0]
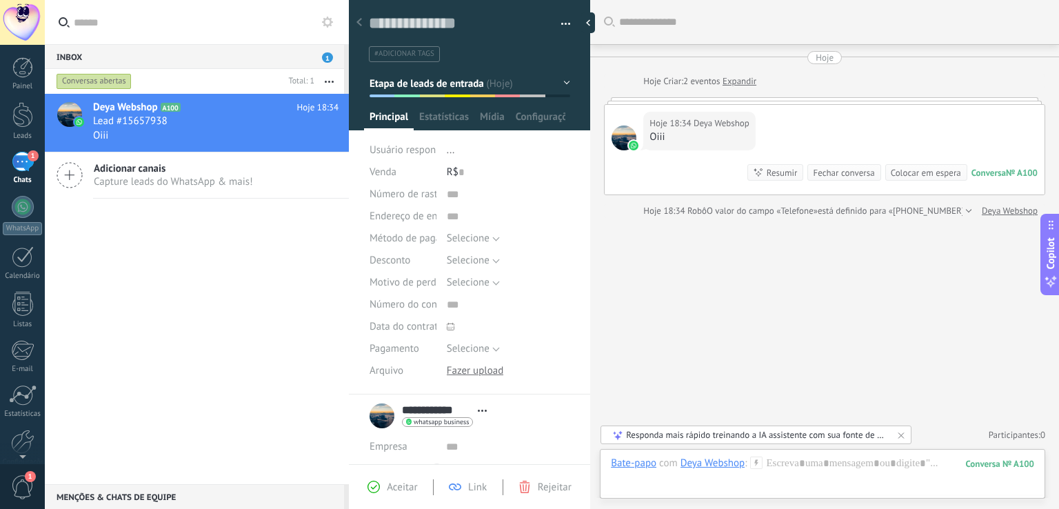
click at [654, 137] on div "Oiii" at bounding box center [699, 137] width 100 height 14
click at [751, 291] on div "Buscar Carregar mais Hoje Hoje Criar: 2 eventos Expandir Hoje 18:34 Deya Websho…" at bounding box center [824, 254] width 469 height 509
click at [745, 472] on div at bounding box center [822, 476] width 423 height 41
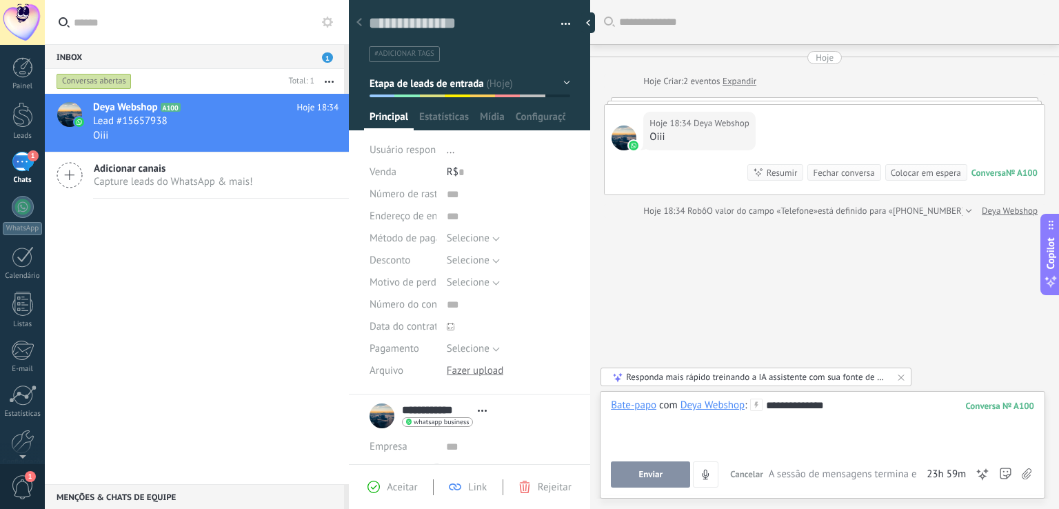
click at [638, 463] on button "Enviar" at bounding box center [650, 474] width 79 height 26
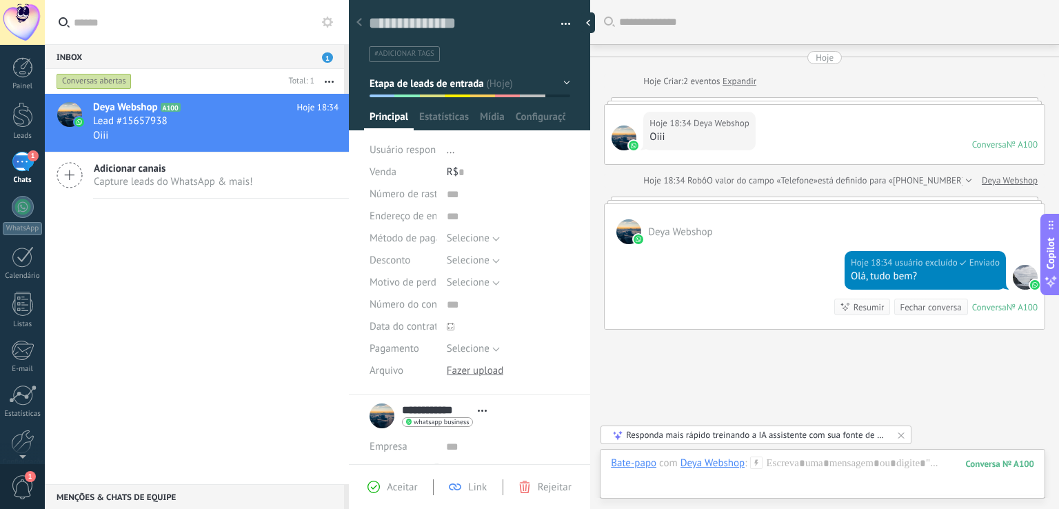
scroll to position [60, 0]
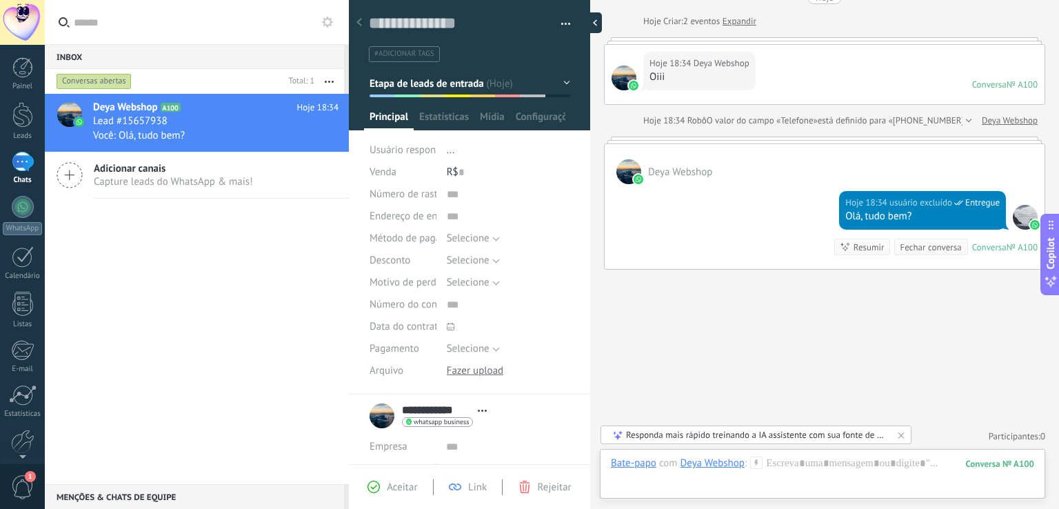
click at [594, 26] on div at bounding box center [591, 22] width 21 height 21
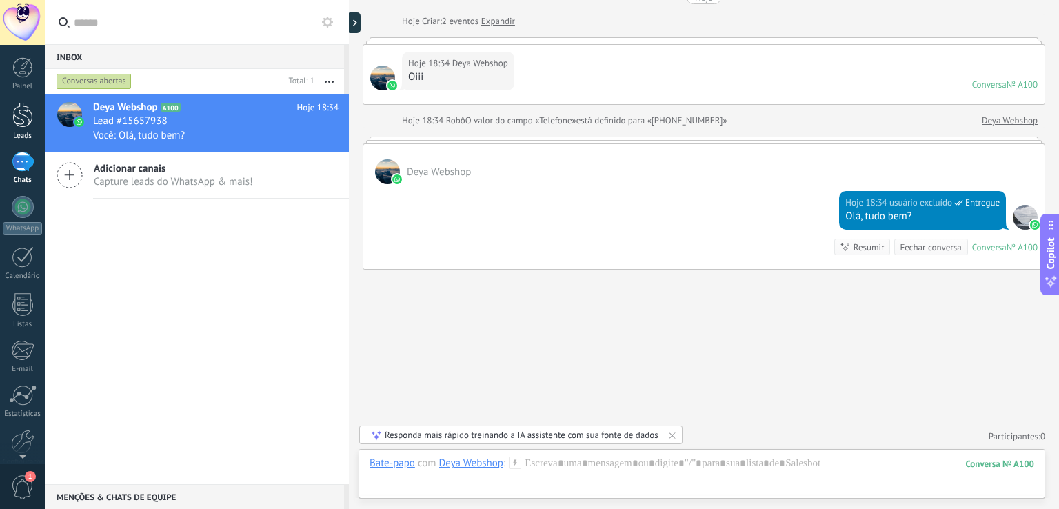
click at [22, 119] on div at bounding box center [22, 115] width 21 height 26
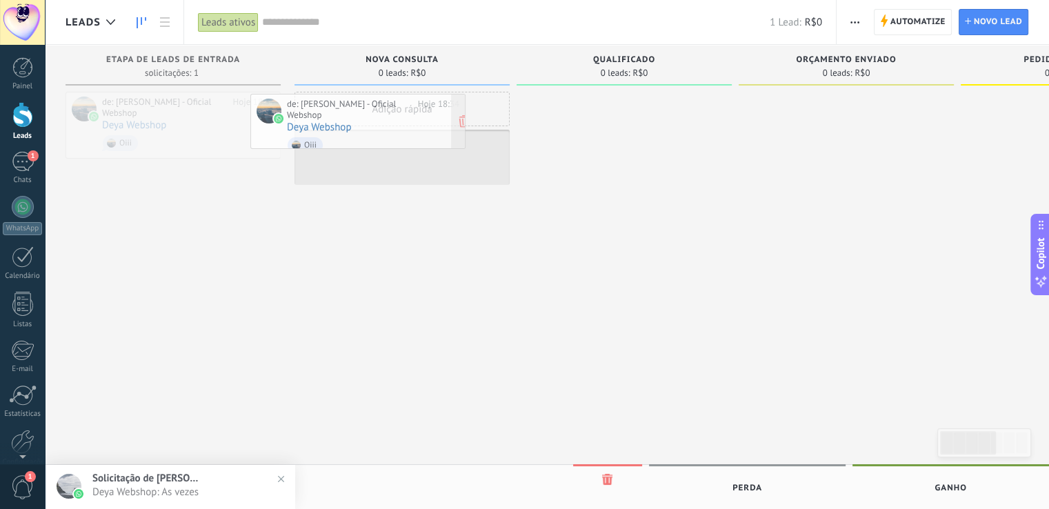
drag, startPoint x: 213, startPoint y: 120, endPoint x: 398, endPoint y: 122, distance: 184.8
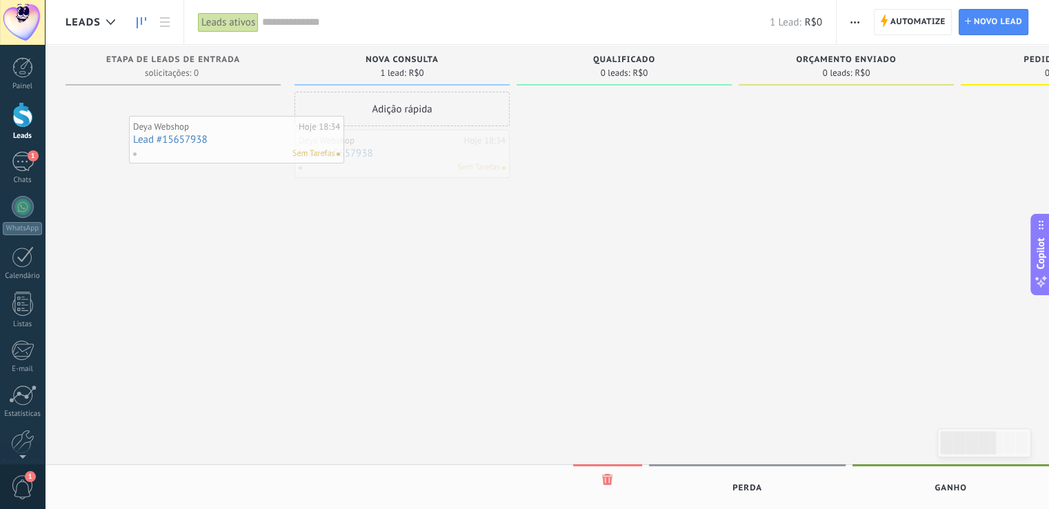
drag, startPoint x: 432, startPoint y: 154, endPoint x: 262, endPoint y: 131, distance: 171.9
drag, startPoint x: 378, startPoint y: 149, endPoint x: 248, endPoint y: 114, distance: 135.0
drag, startPoint x: 381, startPoint y: 139, endPoint x: 148, endPoint y: 92, distance: 237.7
drag, startPoint x: 418, startPoint y: 147, endPoint x: 389, endPoint y: 152, distance: 29.5
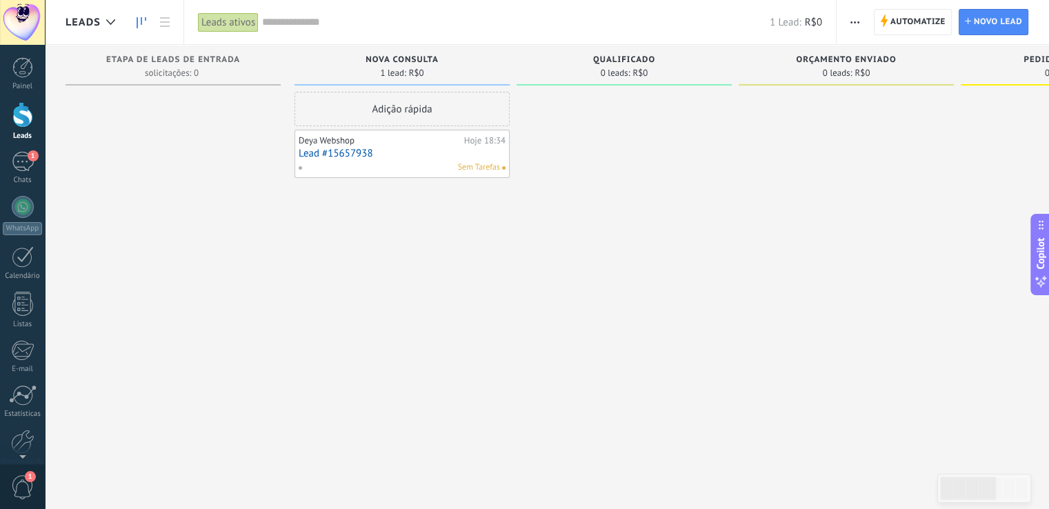
click at [398, 168] on div "Sem Tarefas" at bounding box center [399, 167] width 202 height 12
click at [362, 155] on link "Lead #15657938" at bounding box center [402, 154] width 207 height 12
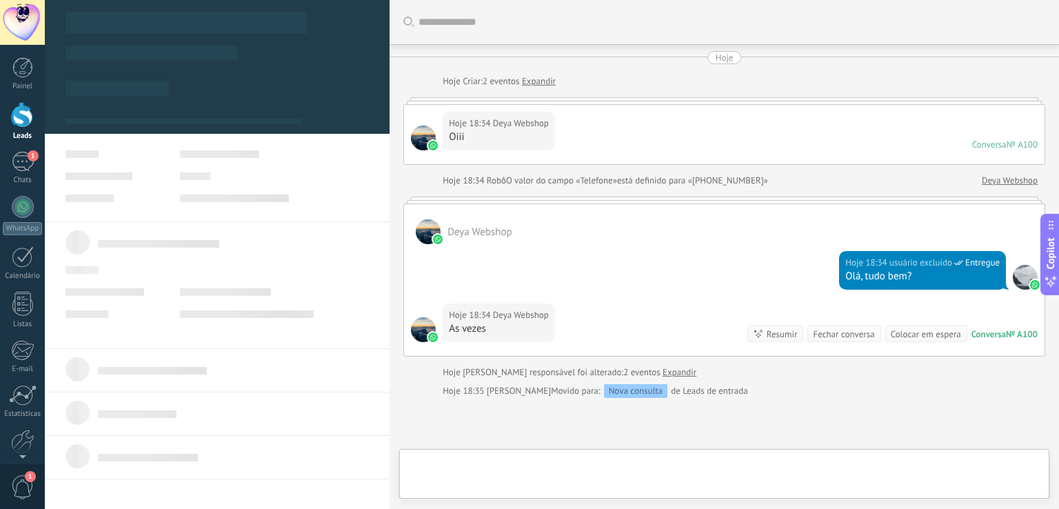
type textarea "**********"
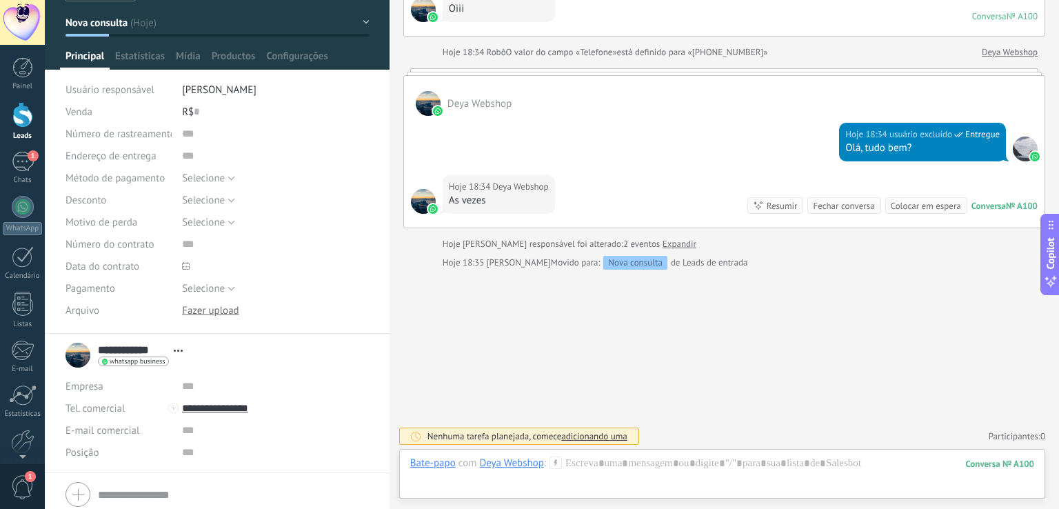
scroll to position [108, 0]
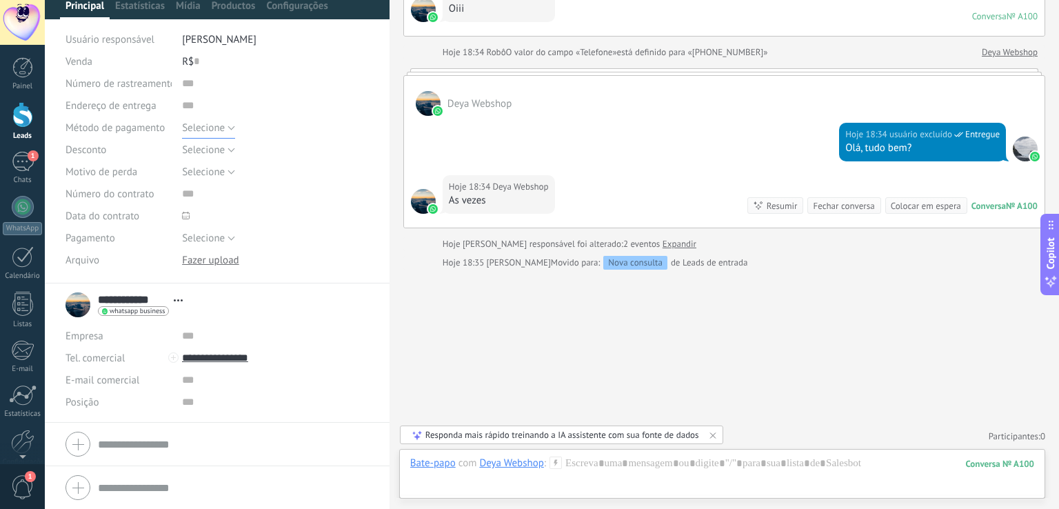
click at [205, 126] on span "Selecione" at bounding box center [203, 127] width 43 height 13
drag, startPoint x: 518, startPoint y: 319, endPoint x: 249, endPoint y: 340, distance: 269.7
click at [518, 319] on div "Buscar Carregar mais Hoje Hoje Criar: 2 eventos Expandir Hoje 18:34 Deya Websho…" at bounding box center [724, 191] width 669 height 638
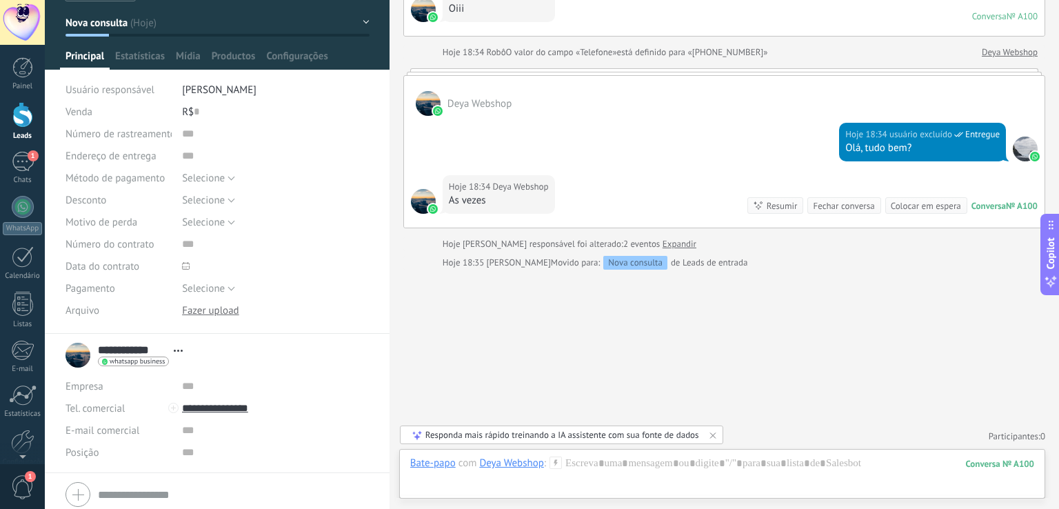
scroll to position [0, 0]
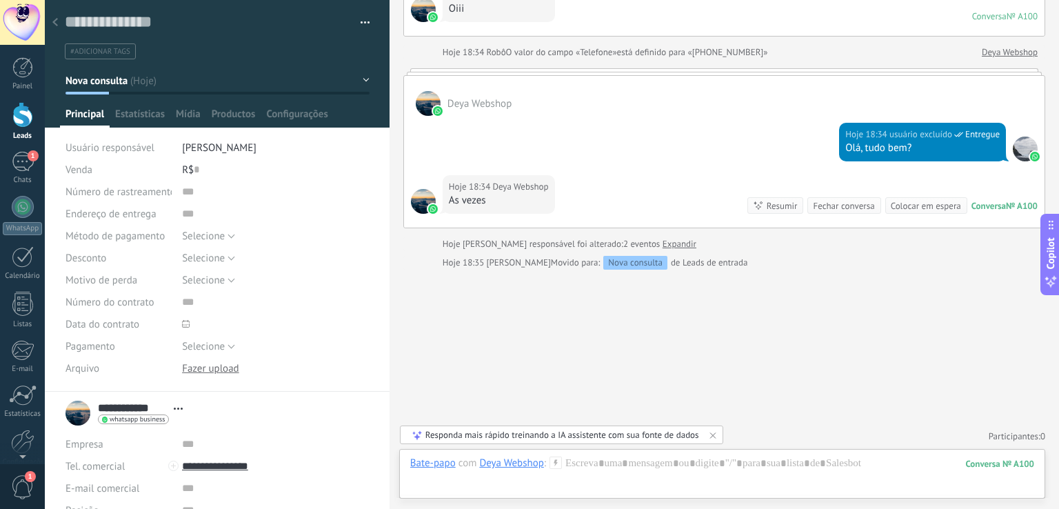
click at [358, 21] on button "button" at bounding box center [360, 22] width 20 height 21
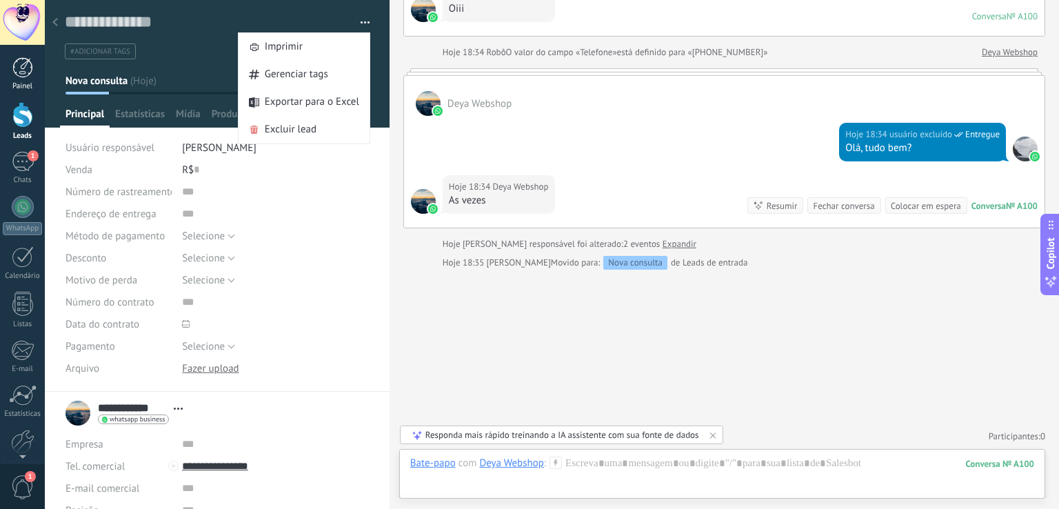
click at [22, 68] on div at bounding box center [22, 67] width 21 height 21
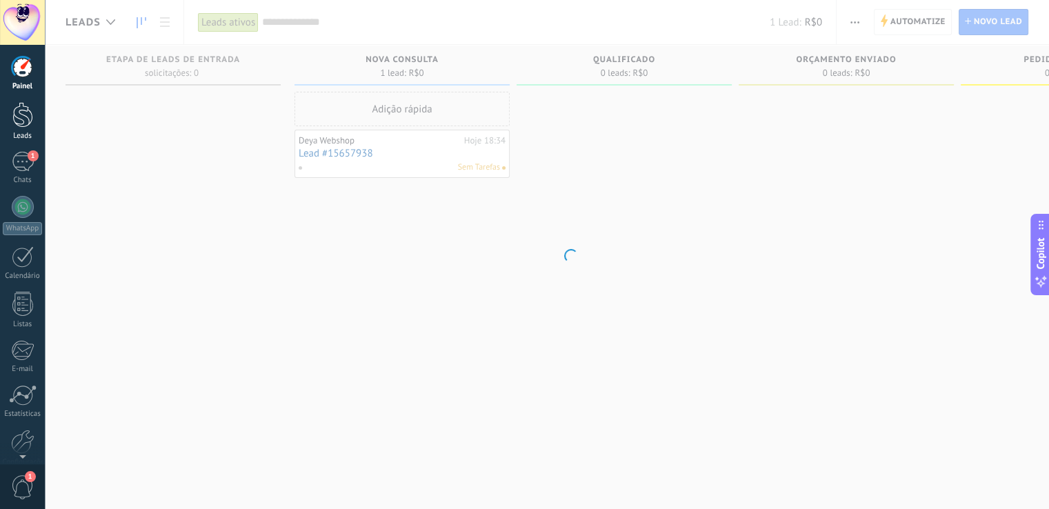
click at [22, 109] on div at bounding box center [22, 115] width 21 height 26
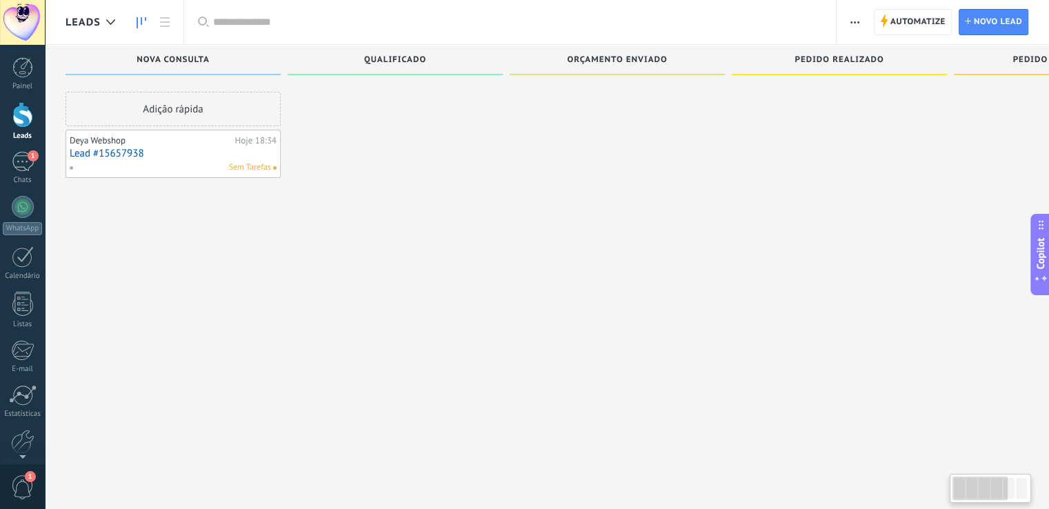
click at [852, 21] on icon "button" at bounding box center [854, 22] width 9 height 2
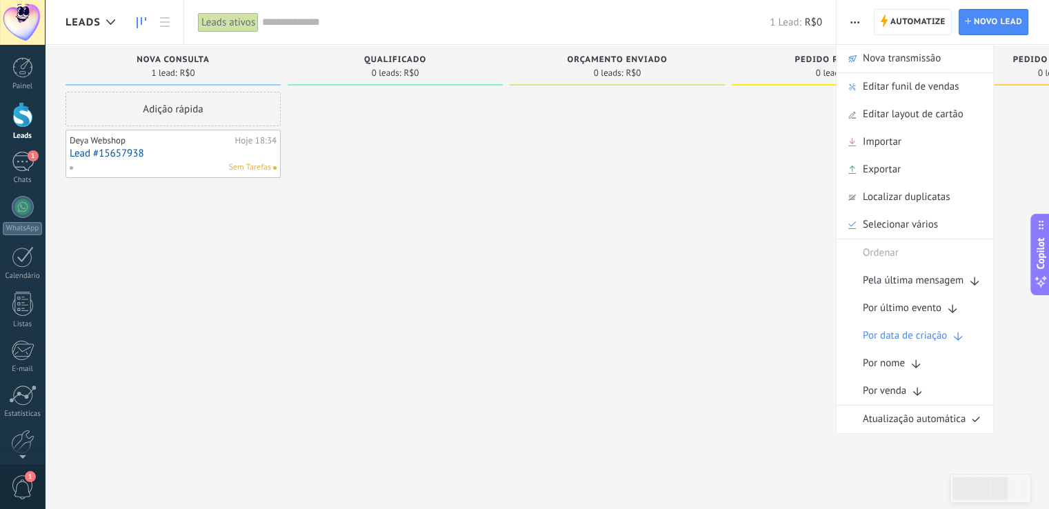
click at [859, 23] on use "button" at bounding box center [854, 22] width 9 height 2
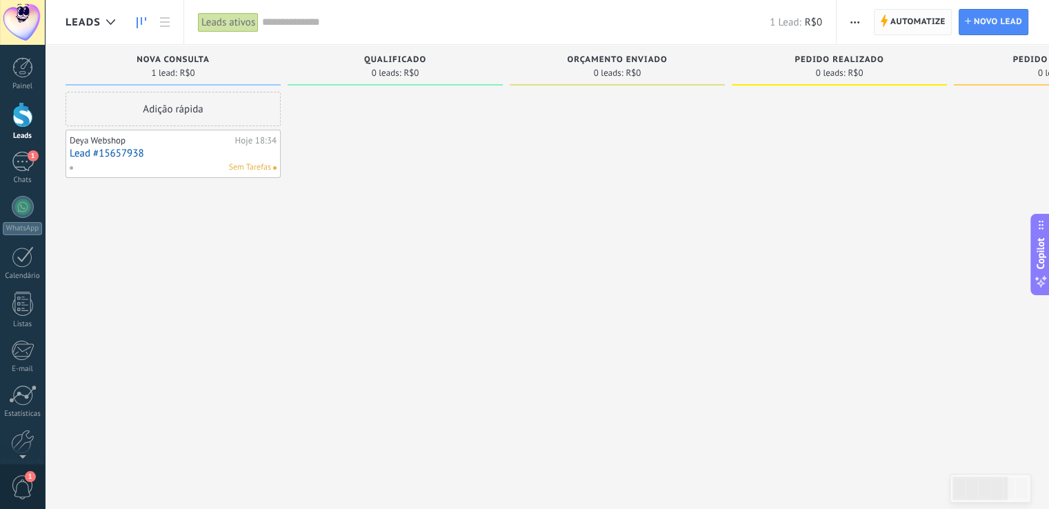
click at [931, 12] on span "Automatize" at bounding box center [917, 22] width 55 height 25
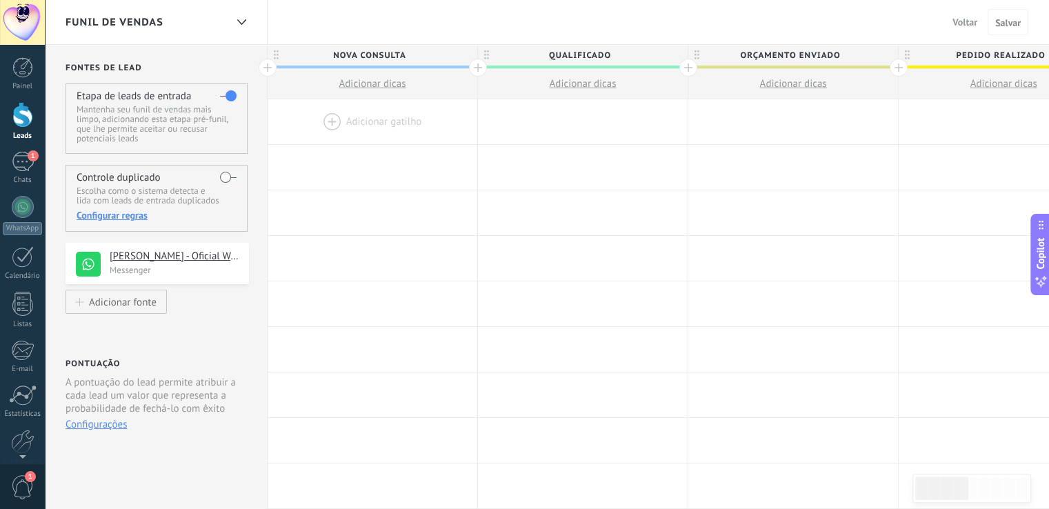
click at [971, 21] on span "Voltar" at bounding box center [964, 22] width 25 height 12
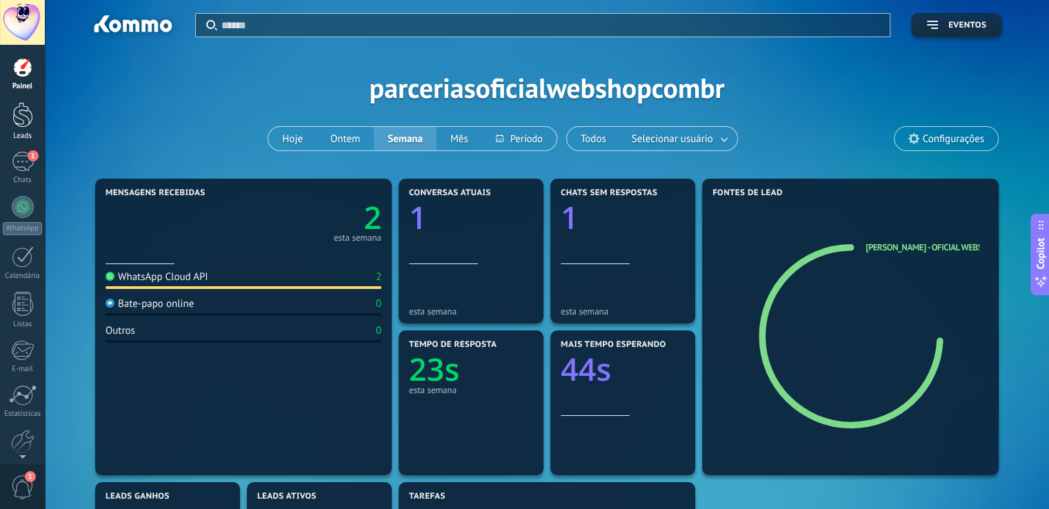
click at [26, 117] on div at bounding box center [22, 115] width 21 height 26
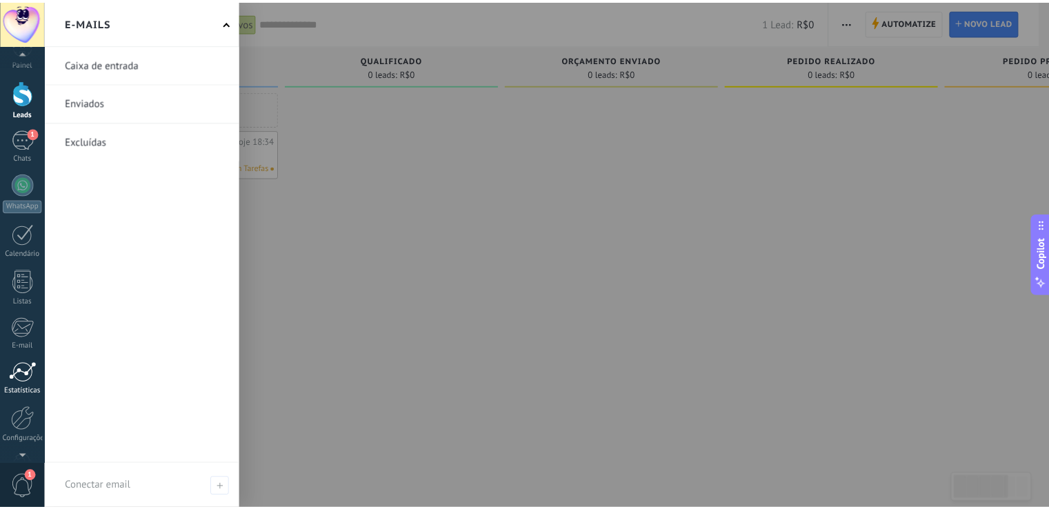
scroll to position [64, 0]
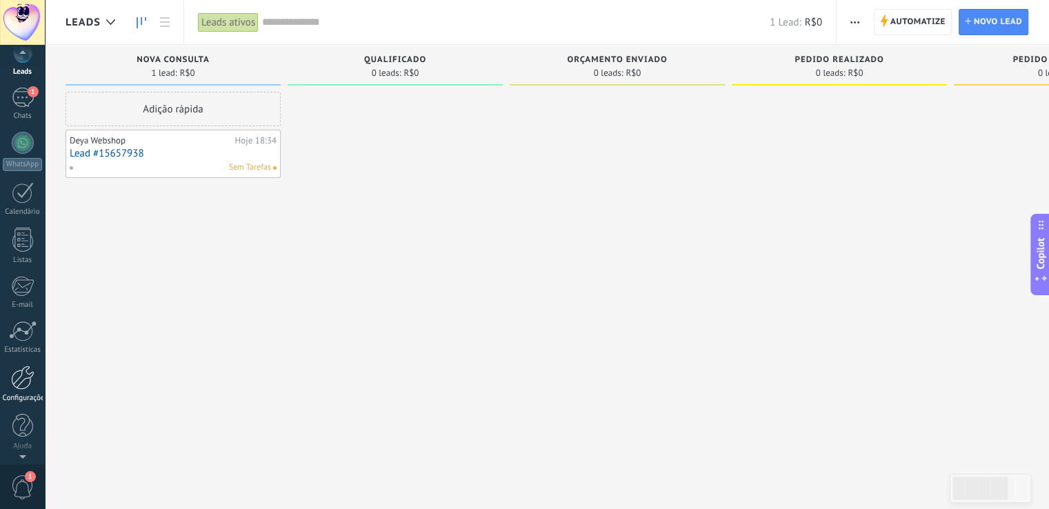
click at [19, 380] on div at bounding box center [22, 377] width 23 height 24
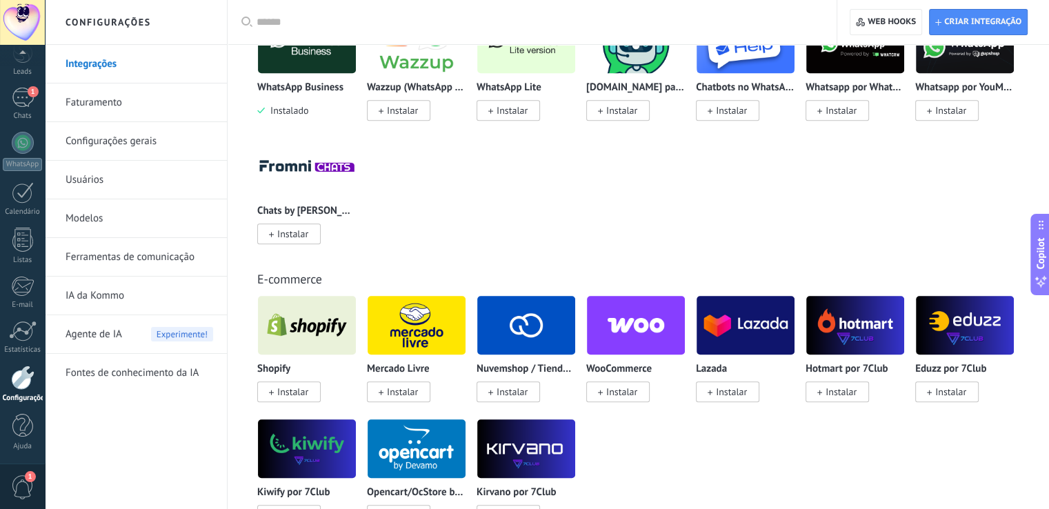
scroll to position [827, 0]
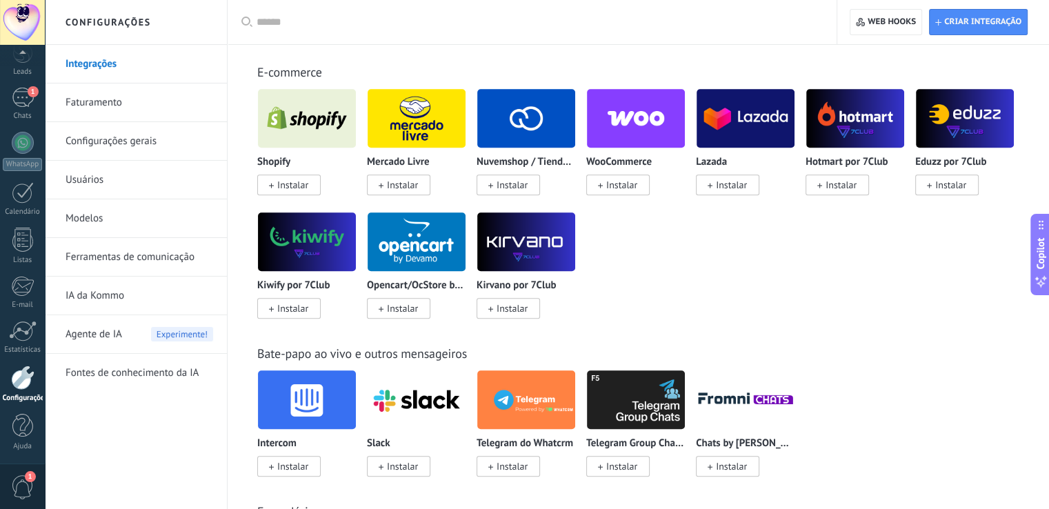
click at [138, 97] on link "Faturamento" at bounding box center [139, 102] width 148 height 39
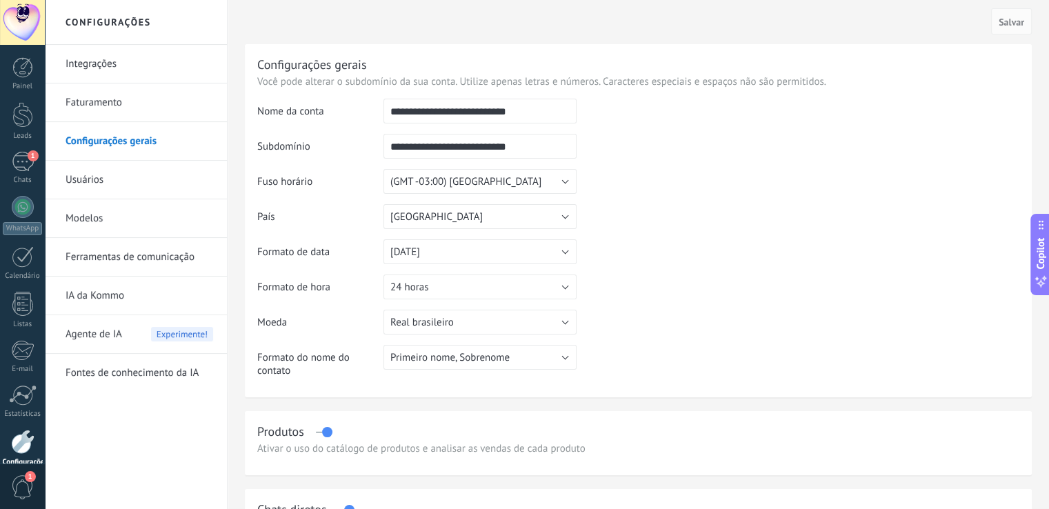
click at [127, 185] on link "Usuários" at bounding box center [139, 180] width 148 height 39
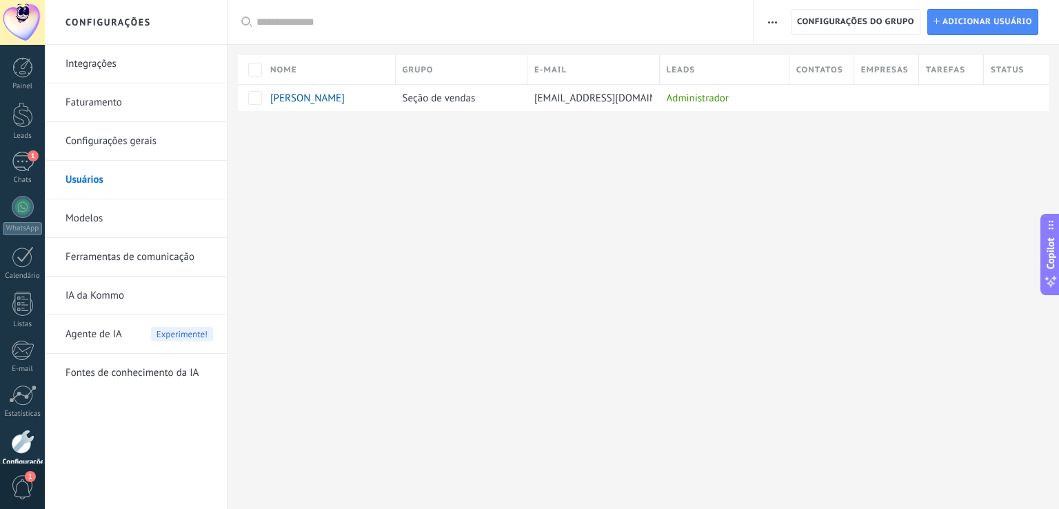
click at [112, 217] on link "Modelos" at bounding box center [139, 218] width 148 height 39
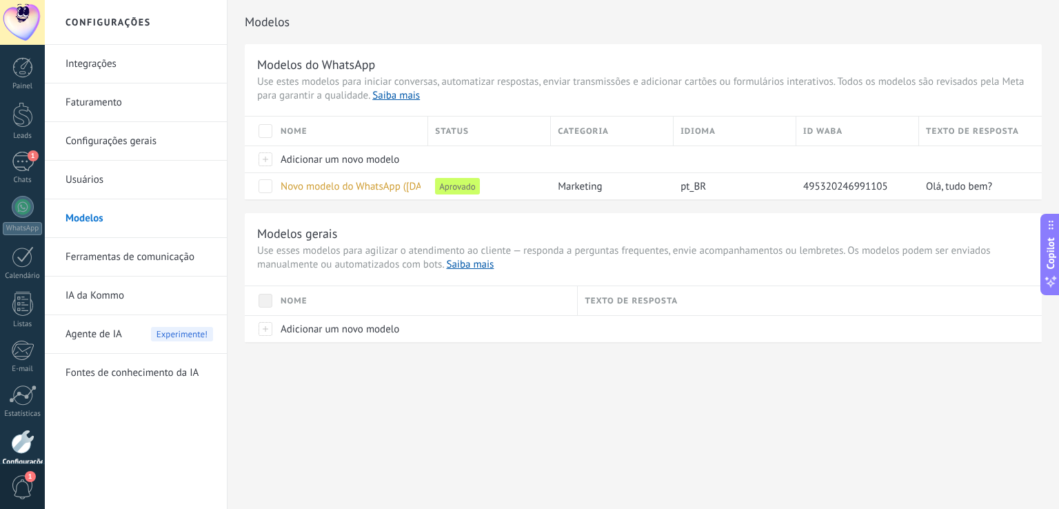
click at [143, 260] on link "Ferramentas de comunicação" at bounding box center [139, 257] width 148 height 39
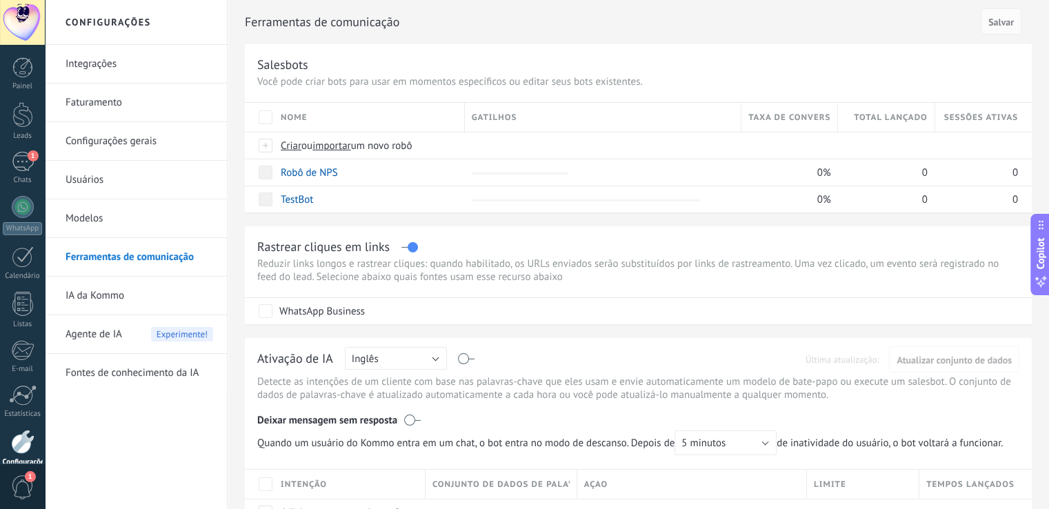
click at [121, 292] on link "IA da Kommo" at bounding box center [139, 295] width 148 height 39
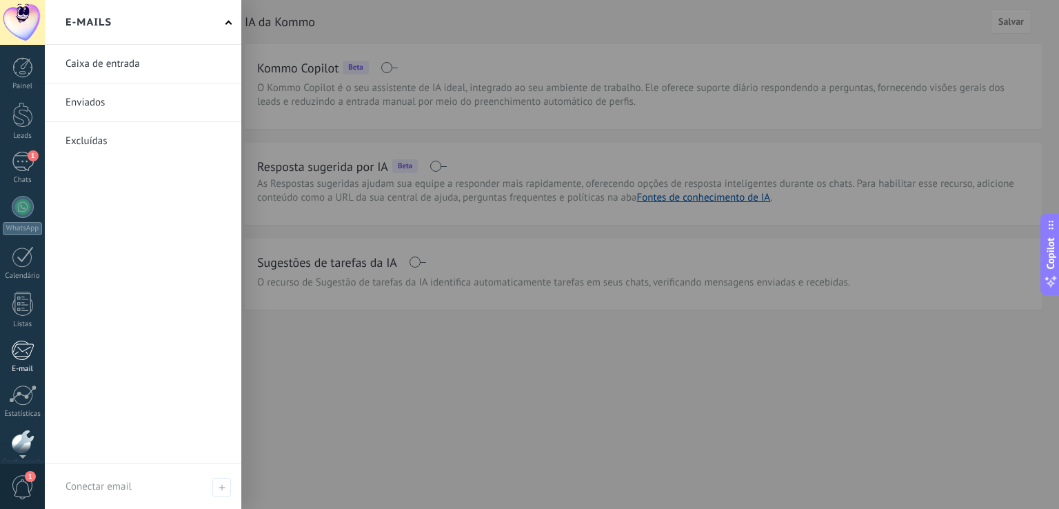
scroll to position [64, 0]
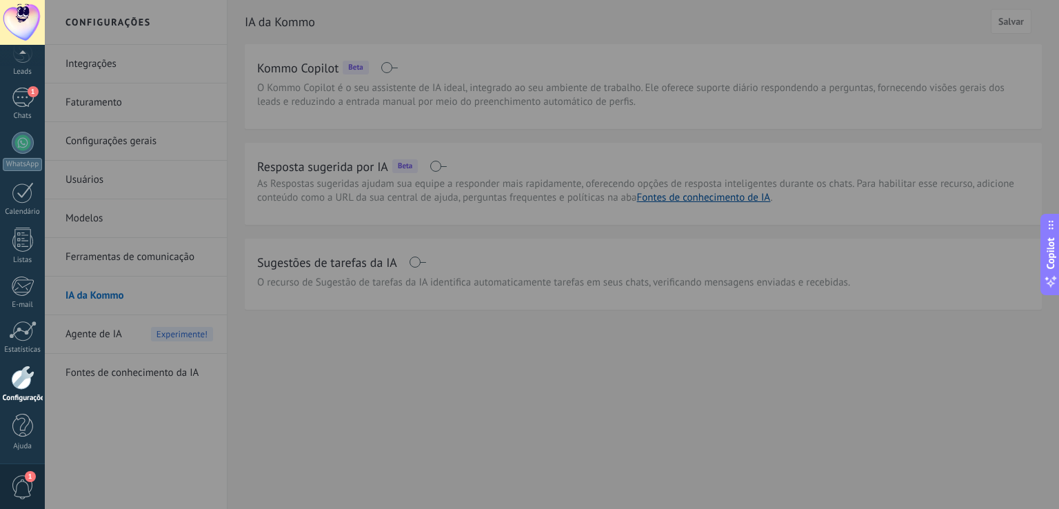
click at [483, 332] on div at bounding box center [574, 254] width 1059 height 509
click at [1045, 232] on div "Copilot" at bounding box center [1051, 255] width 14 height 70
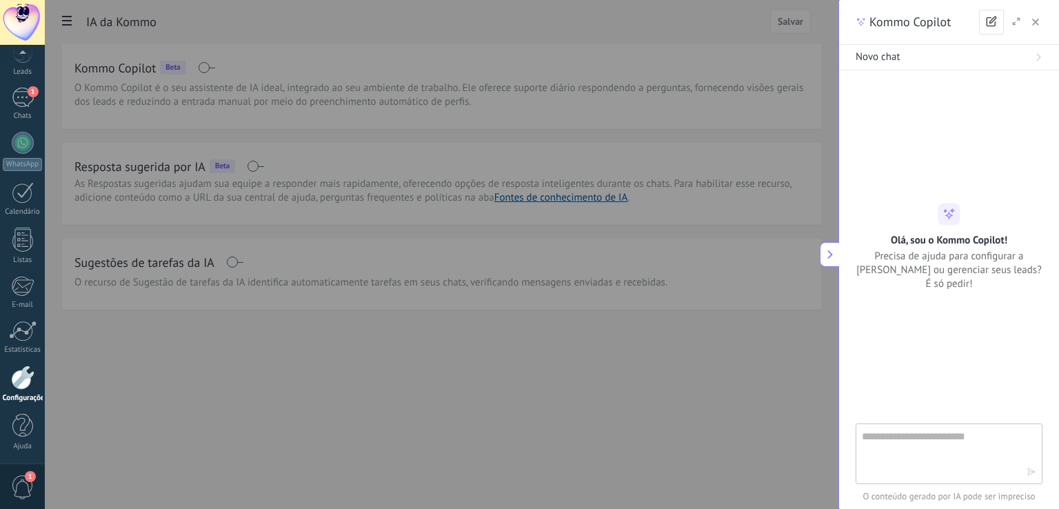
click at [754, 381] on div at bounding box center [574, 254] width 1059 height 509
click at [1044, 30] on div "Kommo Copilot" at bounding box center [949, 22] width 220 height 45
click at [1040, 28] on button "button" at bounding box center [1036, 22] width 14 height 17
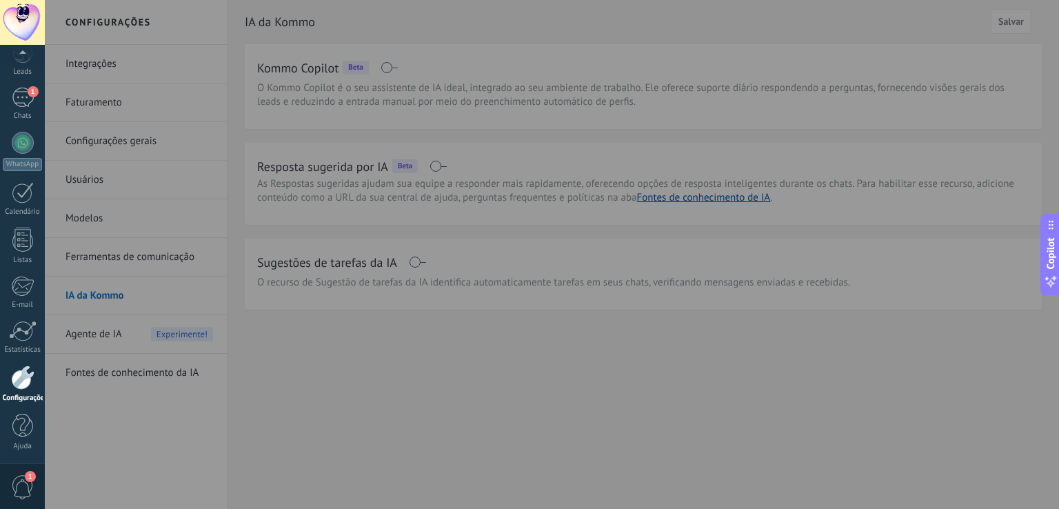
click at [348, 51] on div at bounding box center [574, 254] width 1059 height 509
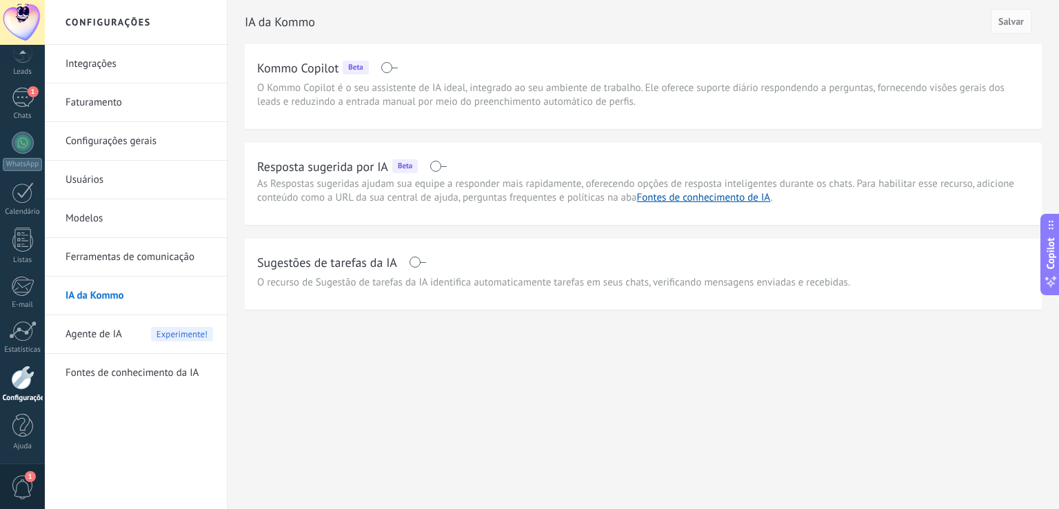
click at [126, 144] on link "Configurações gerais" at bounding box center [139, 141] width 148 height 39
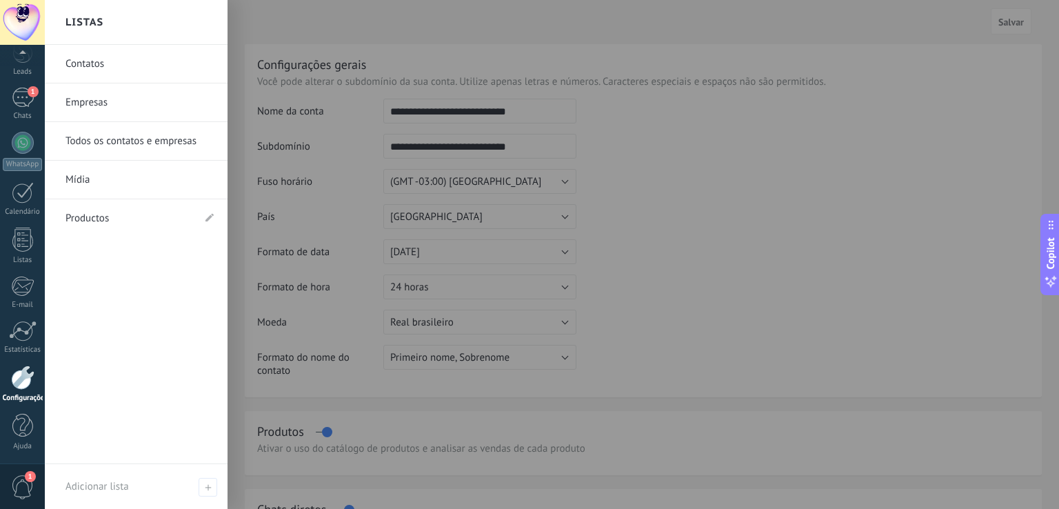
click at [119, 64] on link "Contatos" at bounding box center [139, 64] width 148 height 39
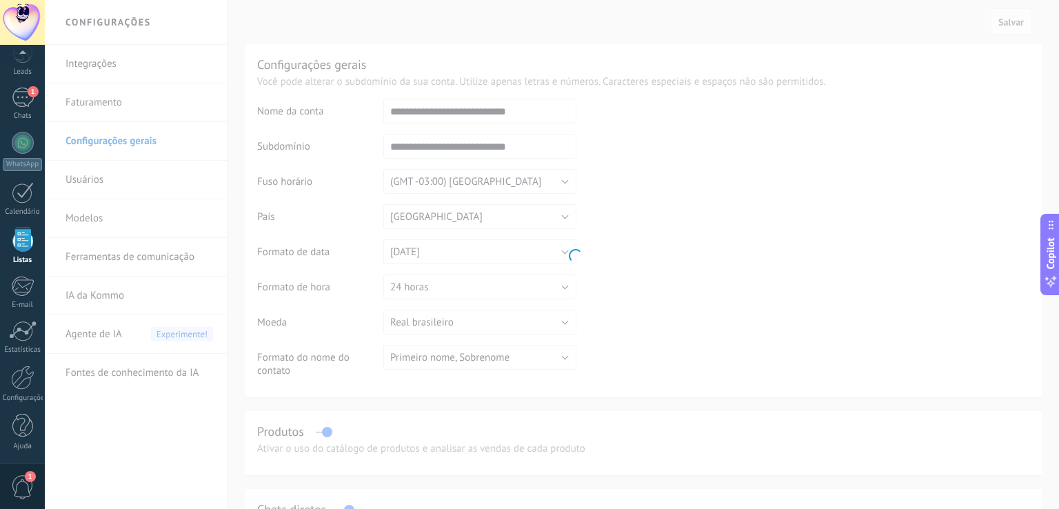
scroll to position [35, 0]
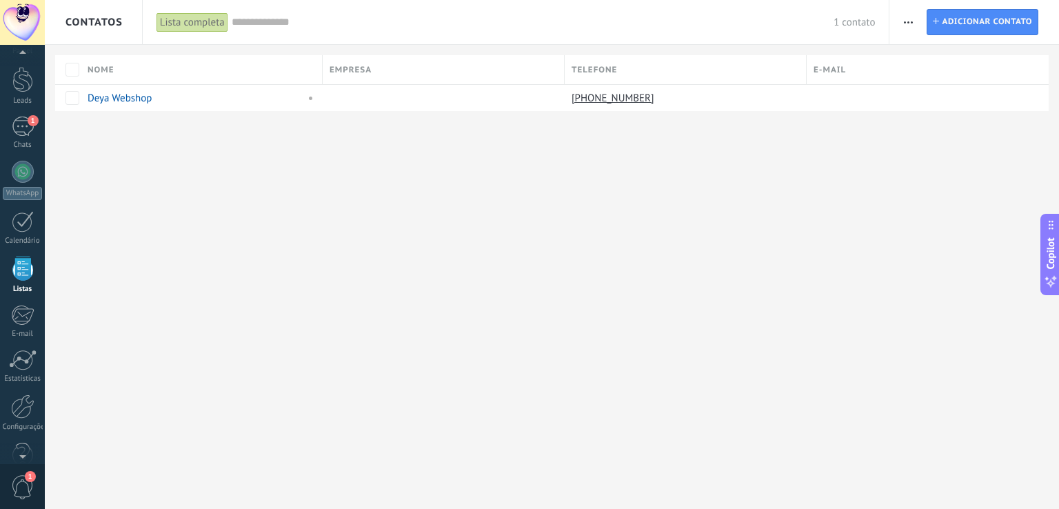
click at [916, 23] on button "button" at bounding box center [908, 22] width 20 height 26
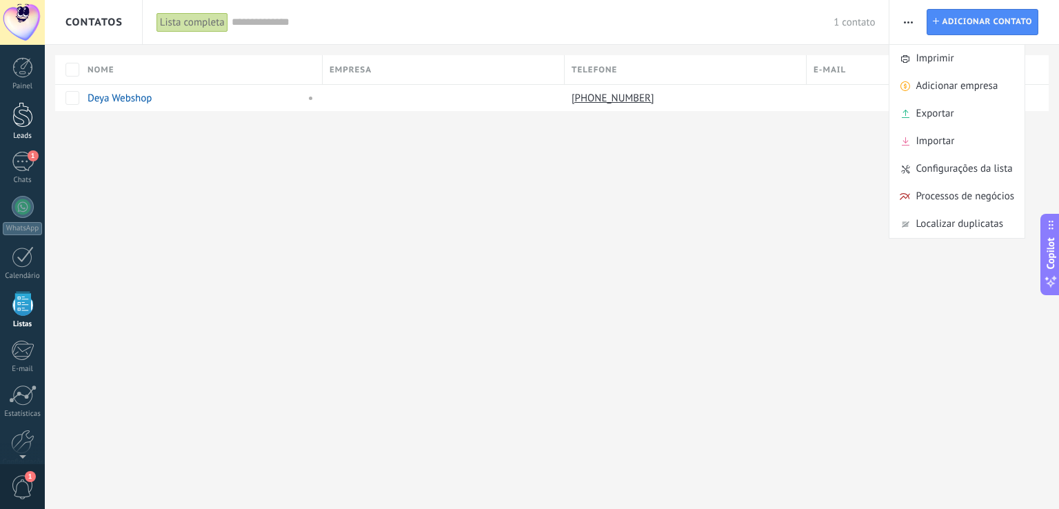
click at [21, 108] on div at bounding box center [22, 115] width 21 height 26
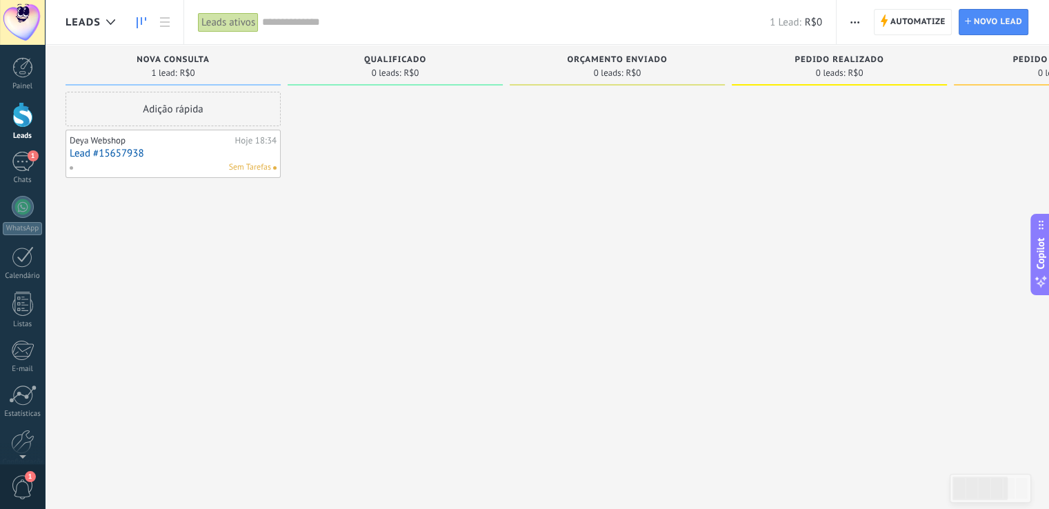
click at [856, 23] on use "button" at bounding box center [854, 22] width 9 height 2
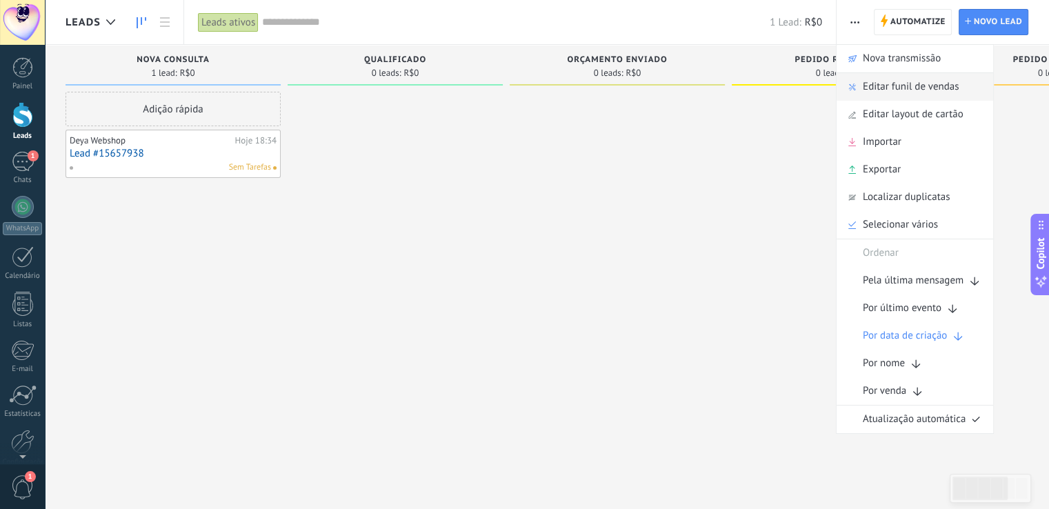
click at [932, 81] on span "Editar funil de vendas" at bounding box center [910, 87] width 96 height 28
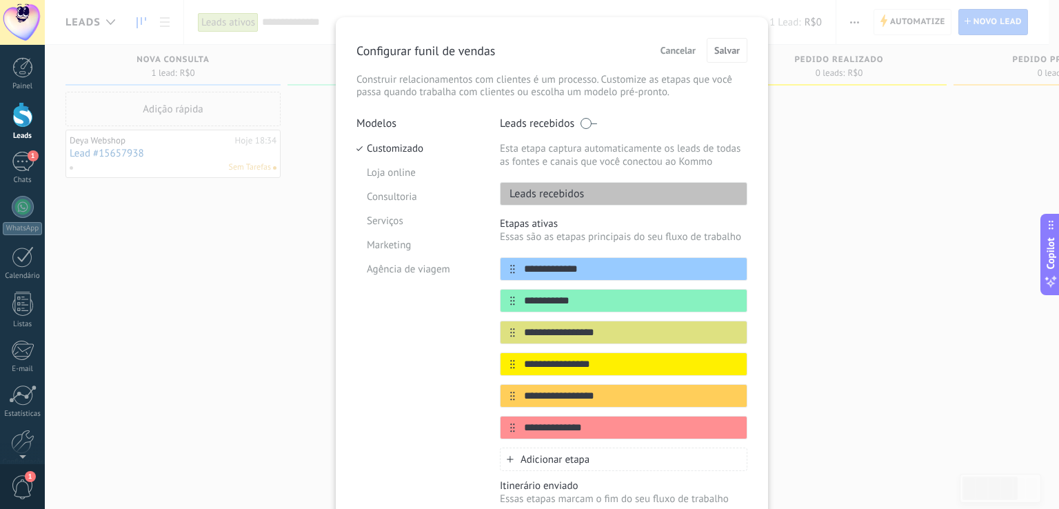
scroll to position [25, 0]
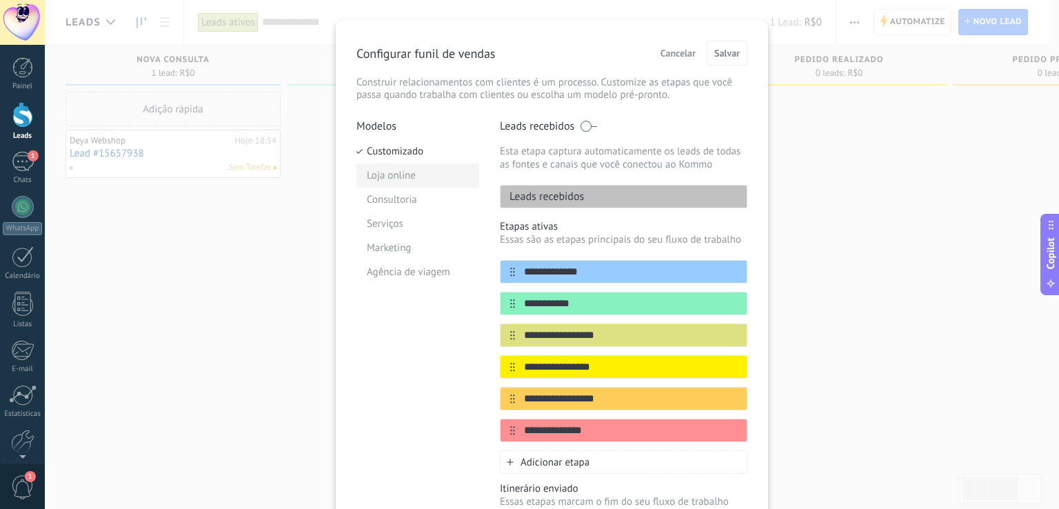
click at [398, 168] on li "Loja online" at bounding box center [417, 175] width 123 height 24
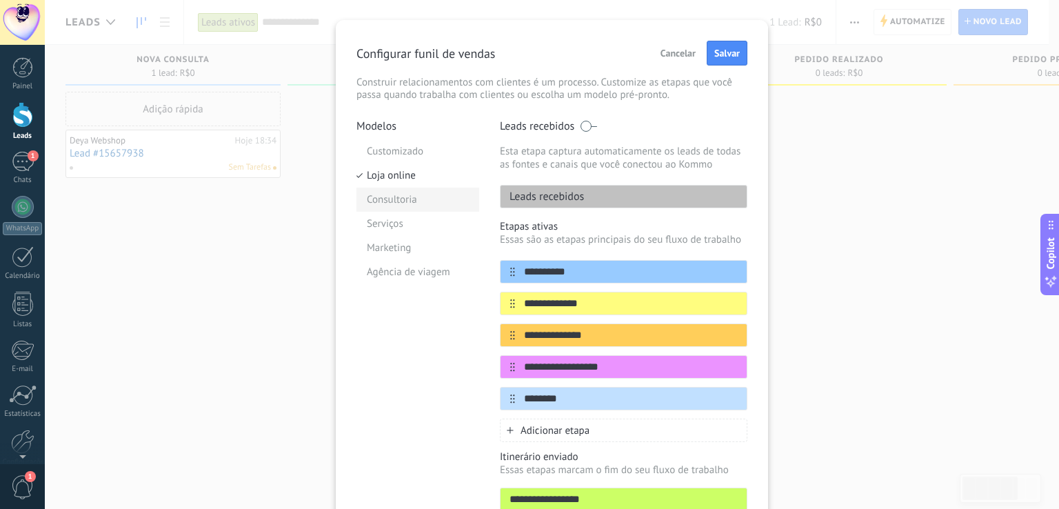
click at [427, 205] on li "Consultoria" at bounding box center [417, 200] width 123 height 24
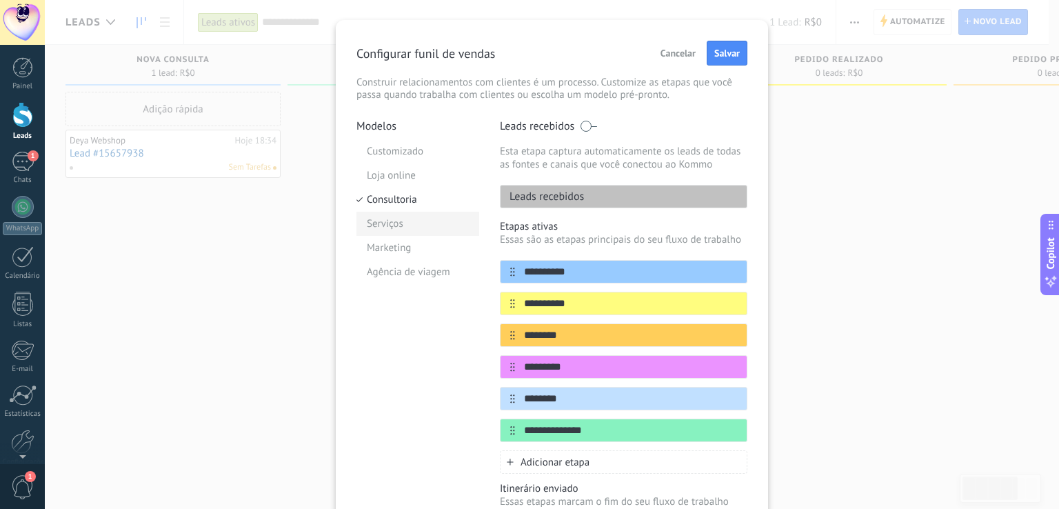
click at [419, 223] on li "Serviços" at bounding box center [417, 224] width 123 height 24
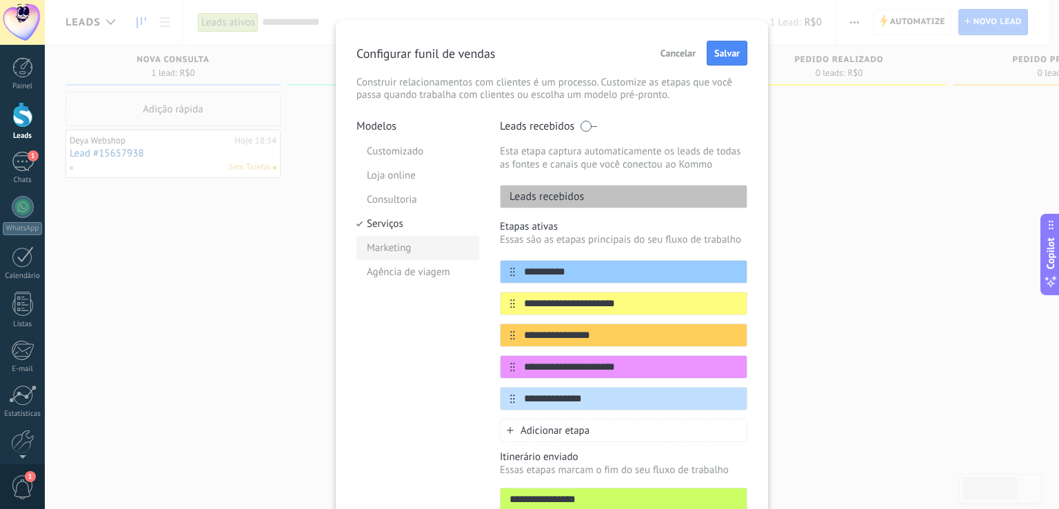
click at [416, 254] on li "Marketing" at bounding box center [417, 248] width 123 height 24
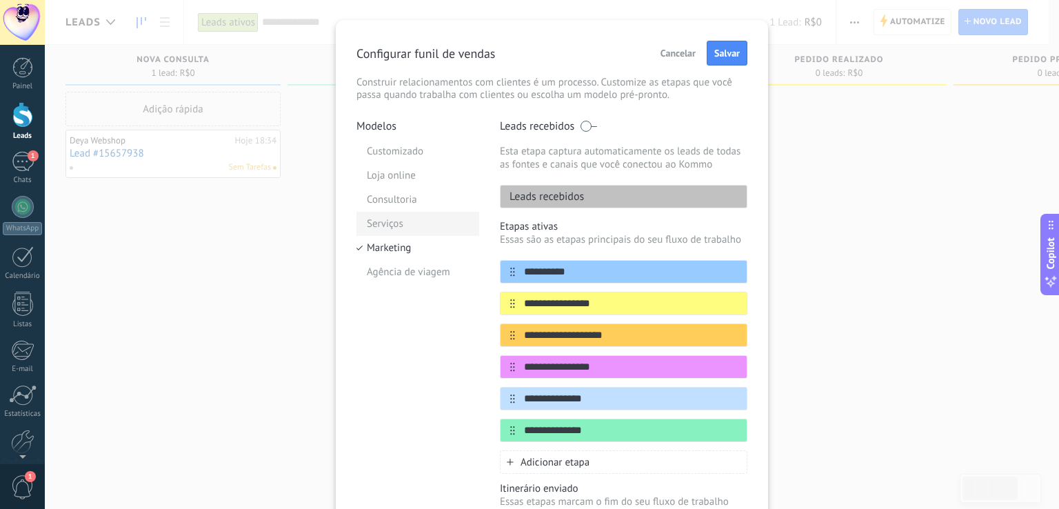
click at [422, 215] on li "Serviços" at bounding box center [417, 224] width 123 height 24
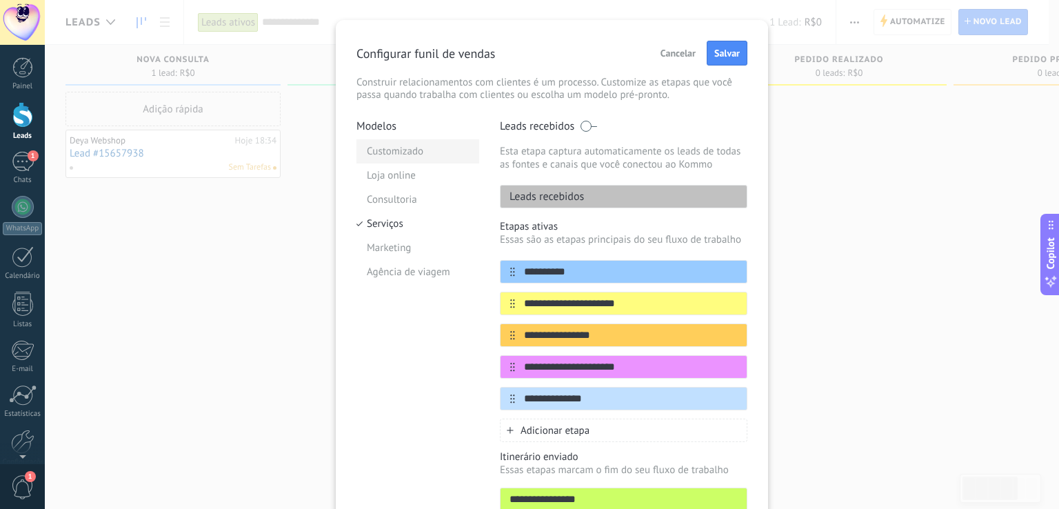
click at [430, 157] on li "Customizado" at bounding box center [417, 151] width 123 height 24
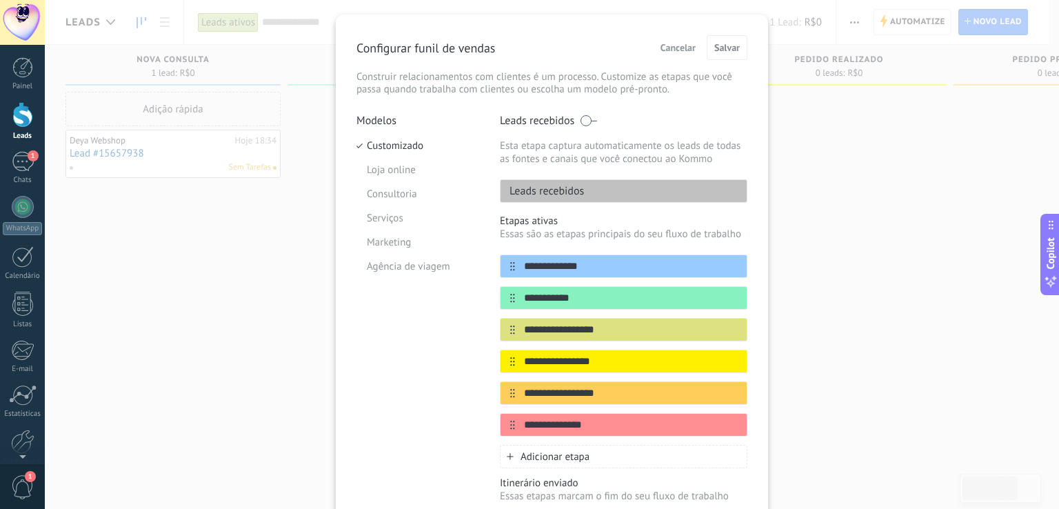
scroll to position [0, 0]
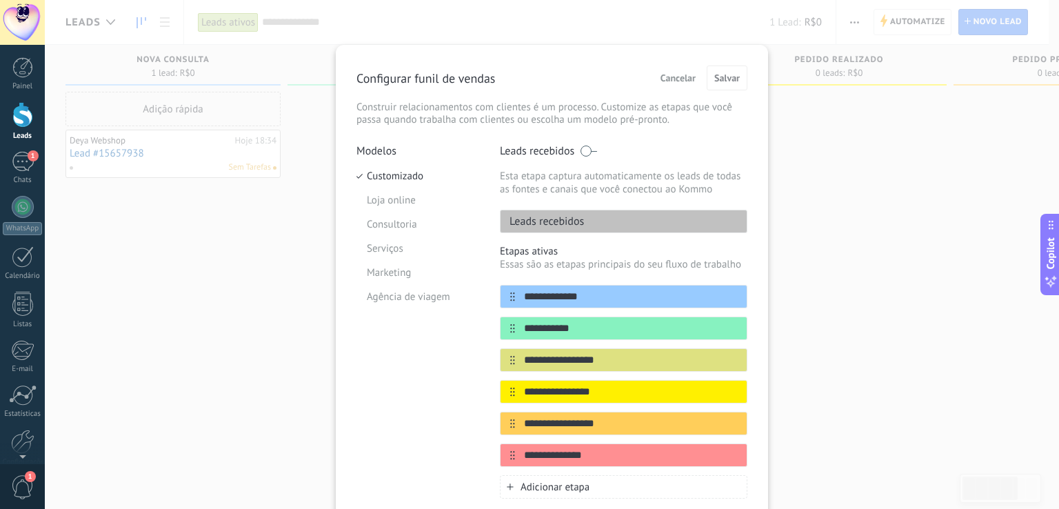
click at [593, 147] on span at bounding box center [588, 150] width 17 height 11
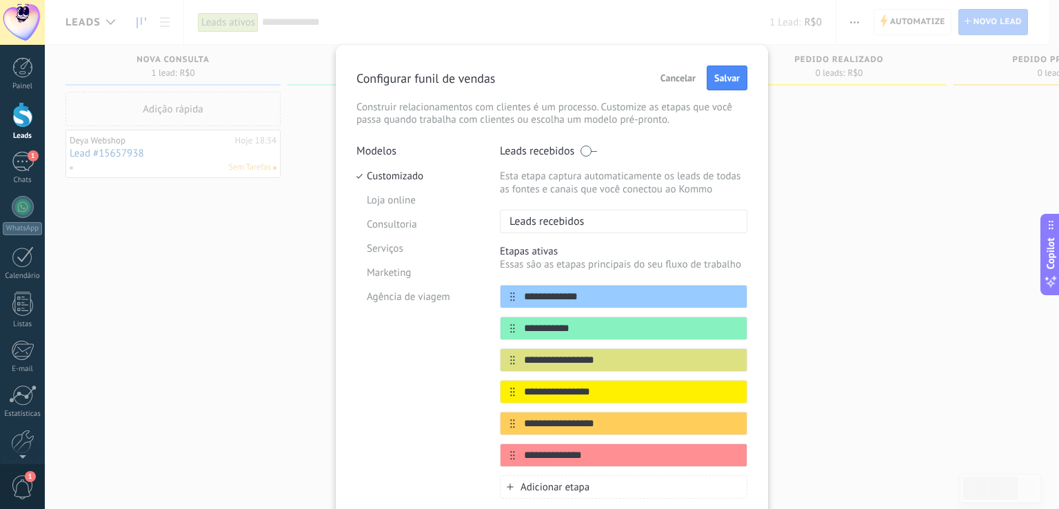
click at [587, 152] on span at bounding box center [588, 150] width 17 height 11
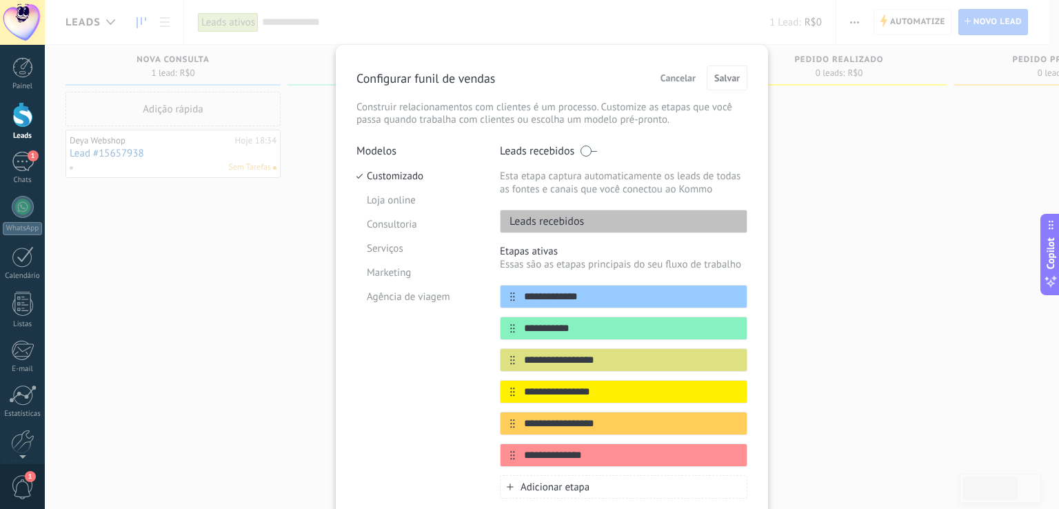
click at [680, 79] on span "Cancelar" at bounding box center [677, 78] width 35 height 10
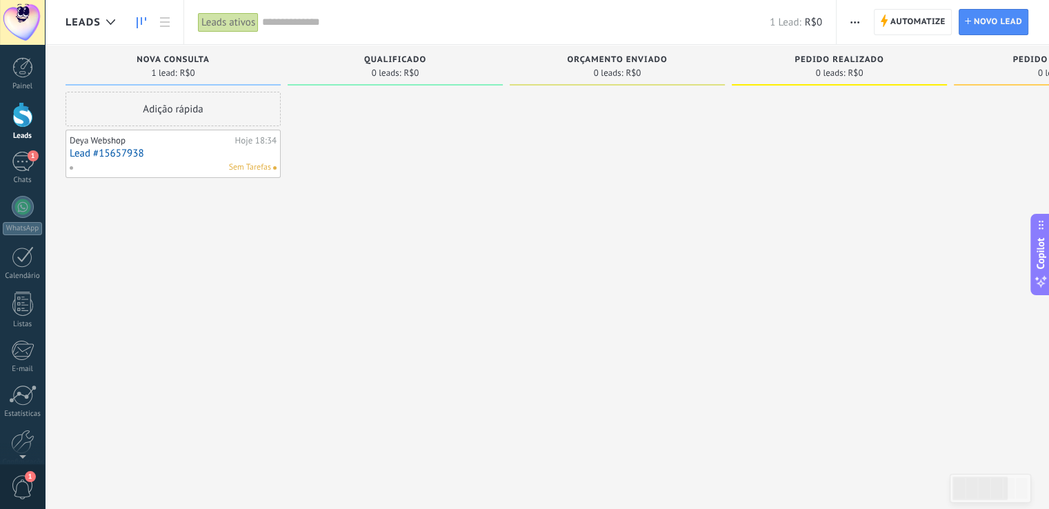
click at [865, 23] on div "Automatize Nova transmissão Editar funil de vendas Editar layout de cartão Impo…" at bounding box center [854, 22] width 23 height 27
click at [855, 24] on span "button" at bounding box center [854, 22] width 9 height 26
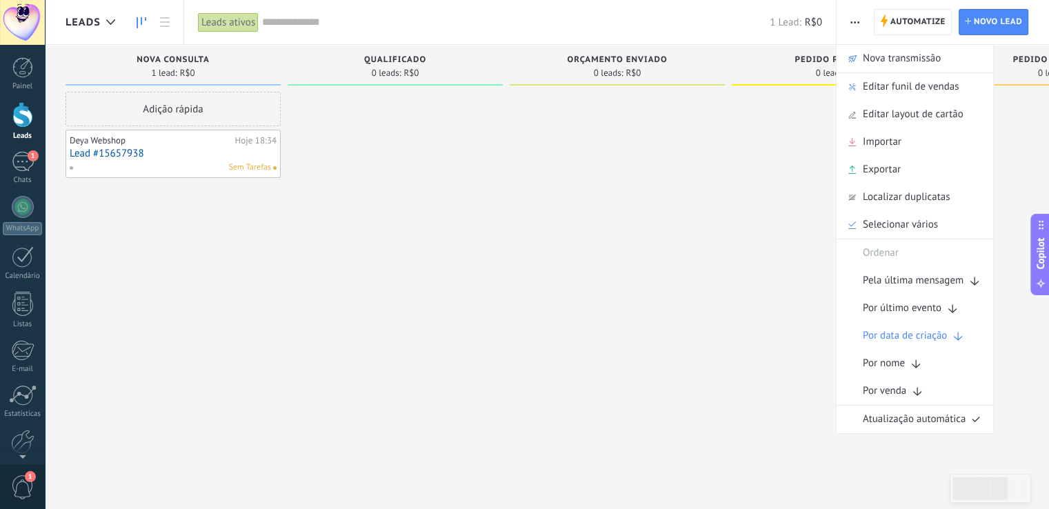
click at [709, 240] on div at bounding box center [616, 256] width 215 height 329
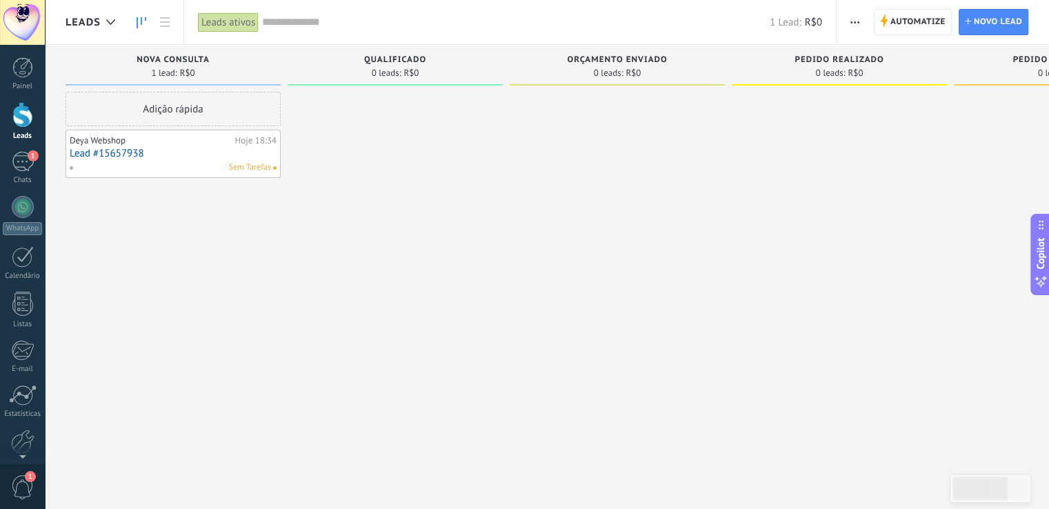
click at [857, 26] on span "button" at bounding box center [854, 22] width 9 height 26
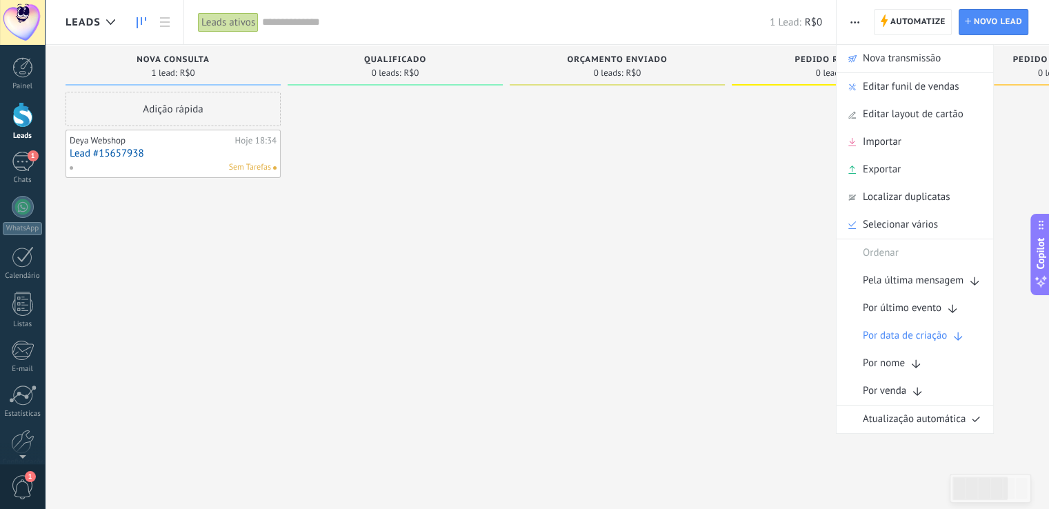
drag, startPoint x: 660, startPoint y: 201, endPoint x: 431, endPoint y: 232, distance: 231.8
click at [654, 204] on div at bounding box center [616, 256] width 215 height 329
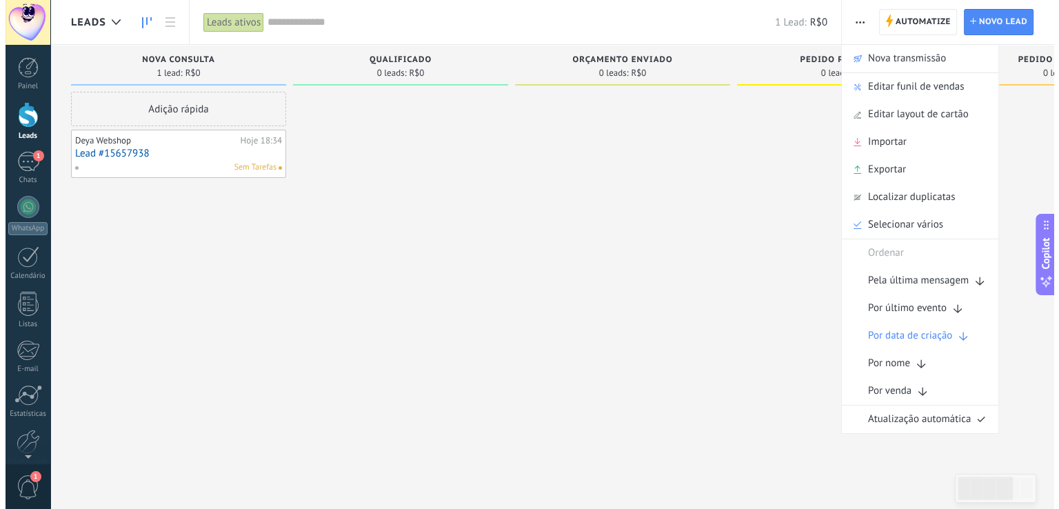
scroll to position [0, 1]
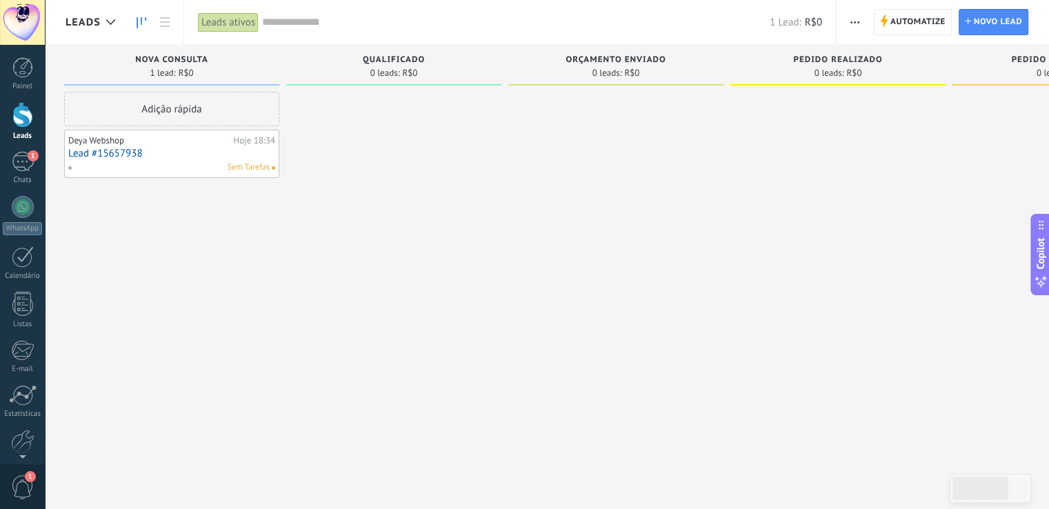
click at [190, 143] on div "Deya Webshop" at bounding box center [149, 140] width 162 height 11
click at [104, 145] on div "Deya Webshop" at bounding box center [149, 140] width 162 height 11
click at [86, 150] on link "Lead #15657938" at bounding box center [171, 154] width 207 height 12
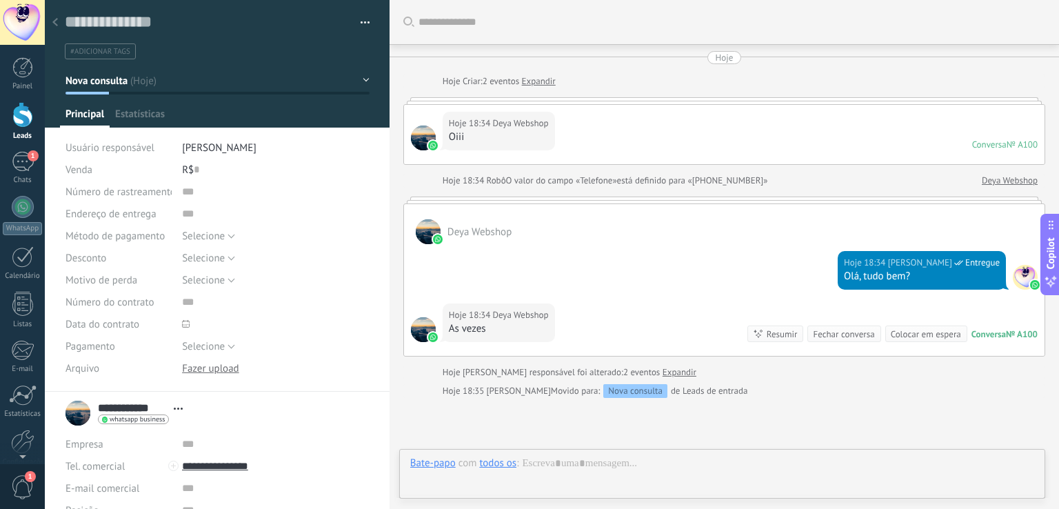
scroll to position [128, 0]
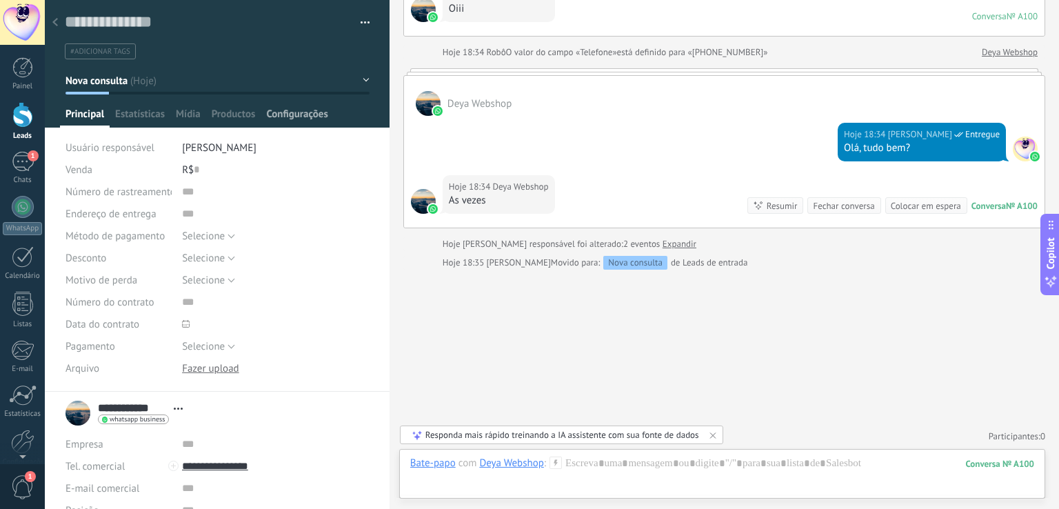
click at [274, 112] on span "Configurações" at bounding box center [296, 118] width 61 height 20
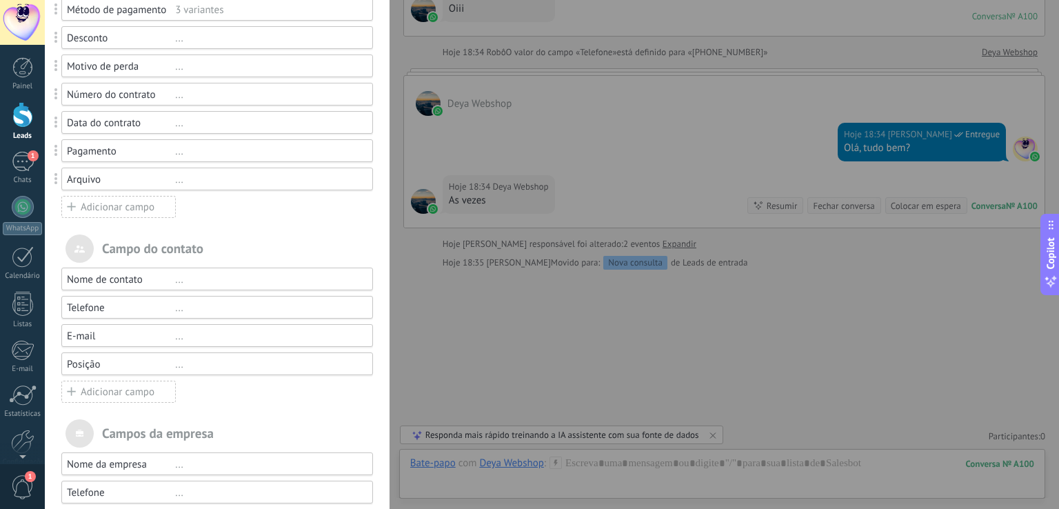
scroll to position [34, 0]
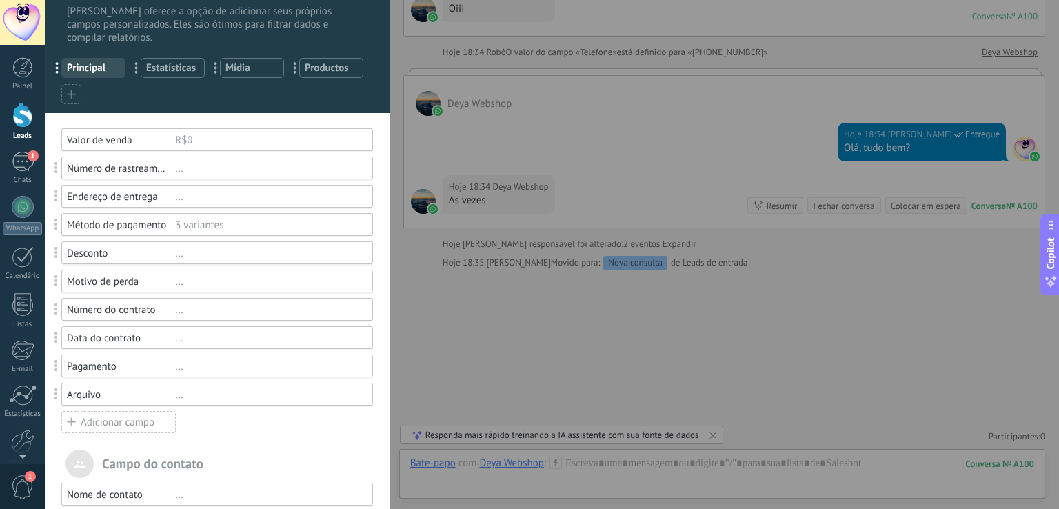
click at [108, 426] on div "Adicionar campo" at bounding box center [118, 422] width 114 height 22
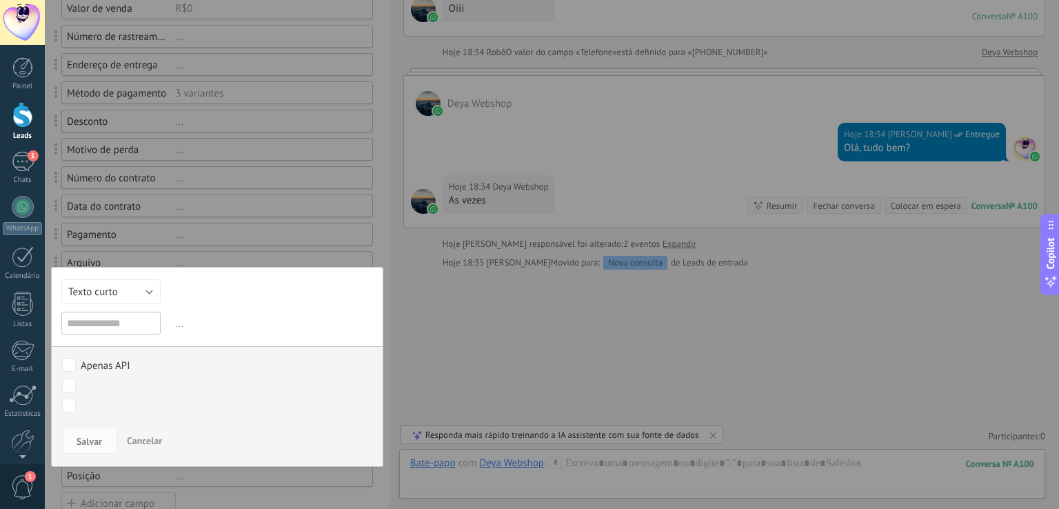
scroll to position [172, 0]
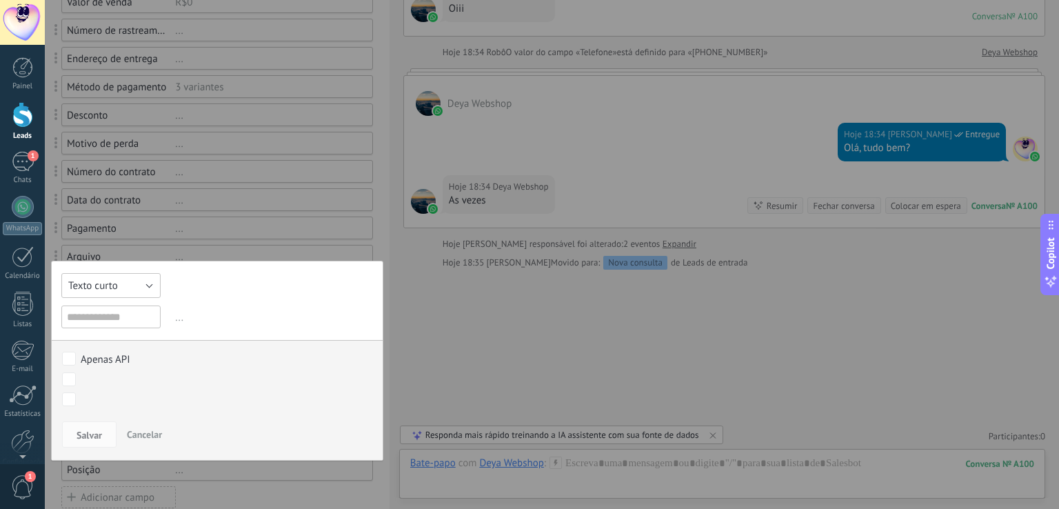
click at [139, 296] on button "Texto curto" at bounding box center [110, 285] width 99 height 25
click at [136, 430] on span "Cancelar" at bounding box center [144, 434] width 35 height 12
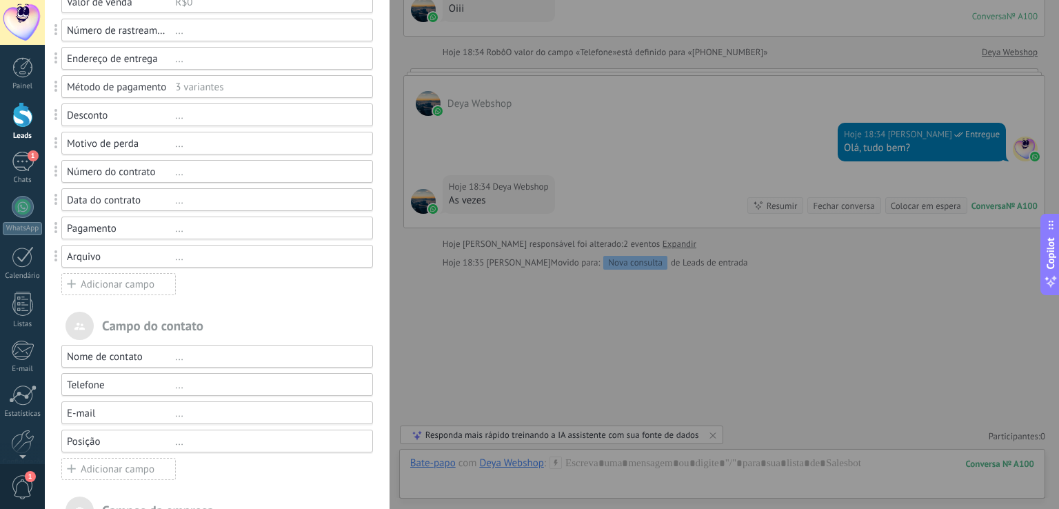
click at [45, 67] on div "[PERSON_NAME] e grupos Kommo oferece a opção de adicionar seus próprios campos …" at bounding box center [552, 254] width 1014 height 509
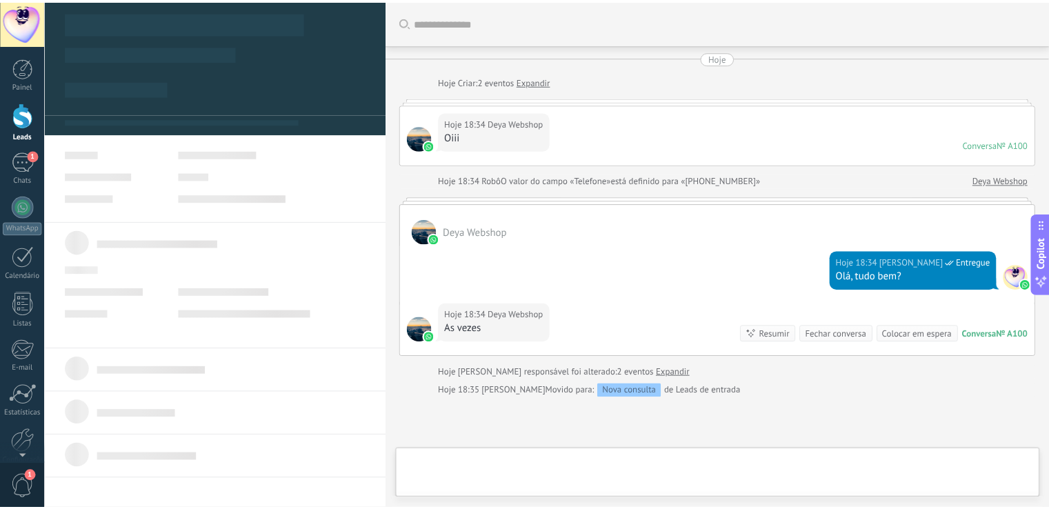
scroll to position [128, 0]
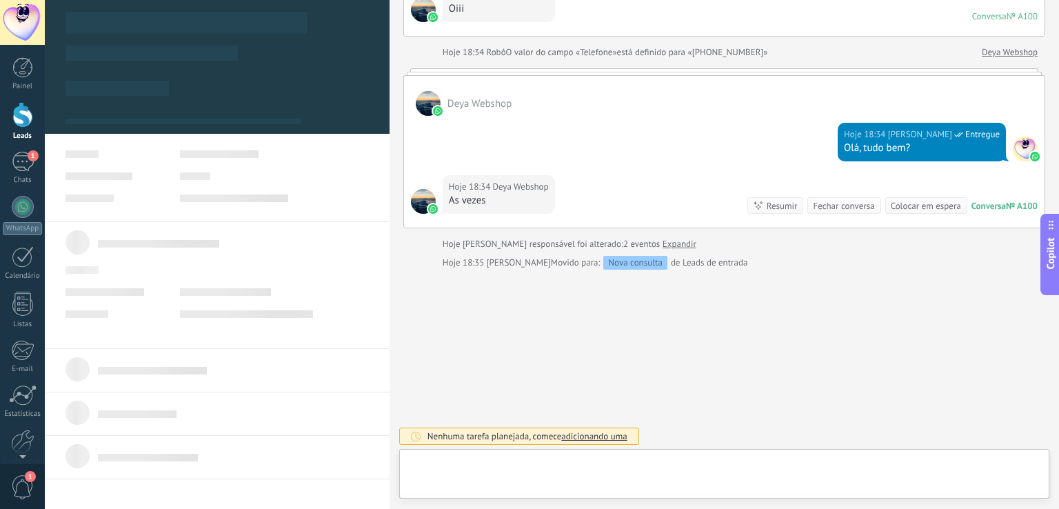
click at [28, 117] on div at bounding box center [22, 115] width 21 height 26
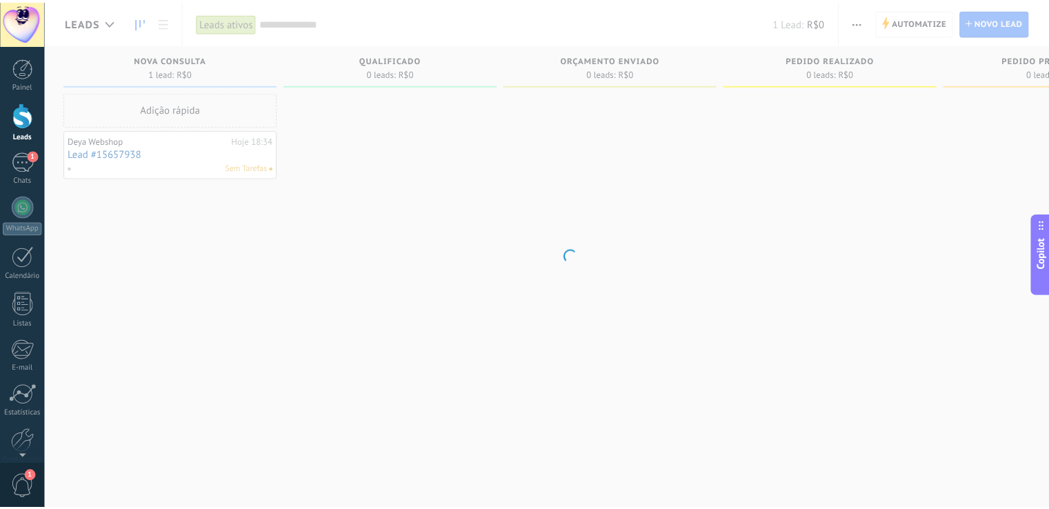
scroll to position [20, 0]
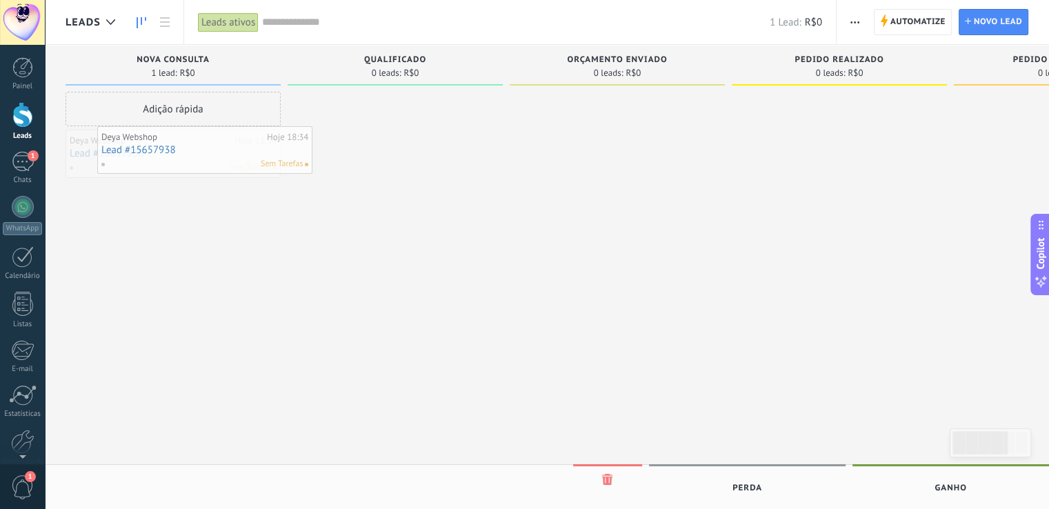
drag, startPoint x: 181, startPoint y: 143, endPoint x: 213, endPoint y: 139, distance: 32.0
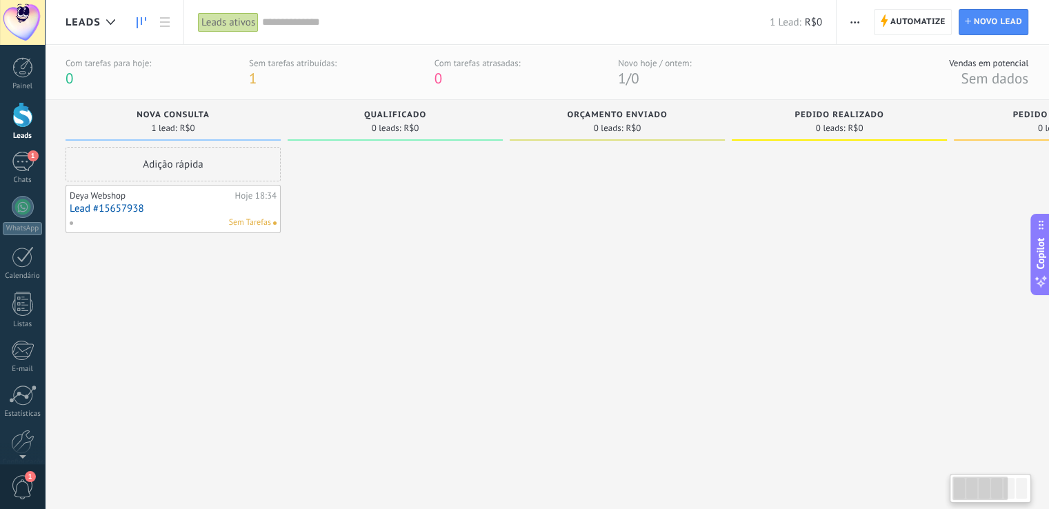
drag, startPoint x: 791, startPoint y: 254, endPoint x: 854, endPoint y: 246, distance: 64.0
click at [858, 250] on div at bounding box center [838, 311] width 215 height 329
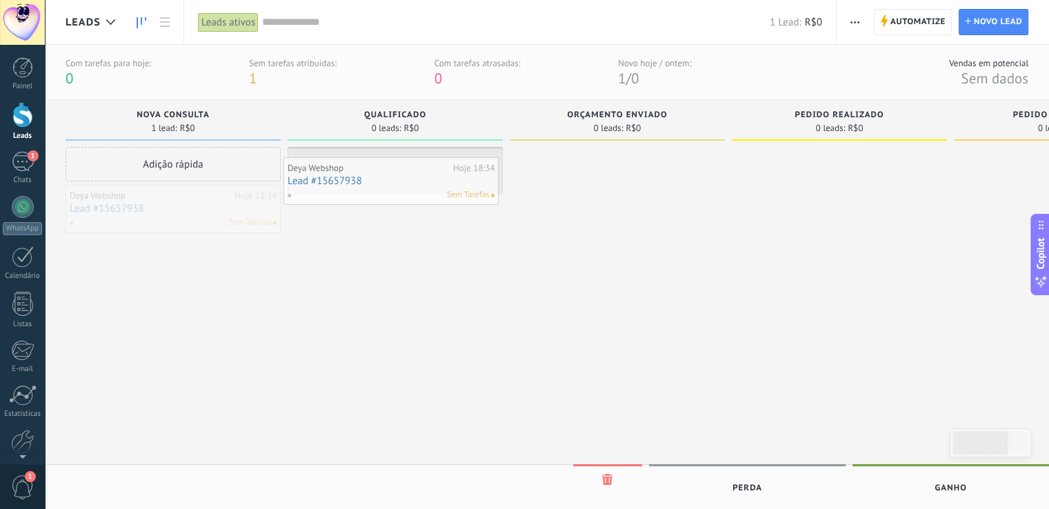
drag, startPoint x: 176, startPoint y: 197, endPoint x: 394, endPoint y: 169, distance: 219.7
drag, startPoint x: 411, startPoint y: 161, endPoint x: 626, endPoint y: 158, distance: 215.1
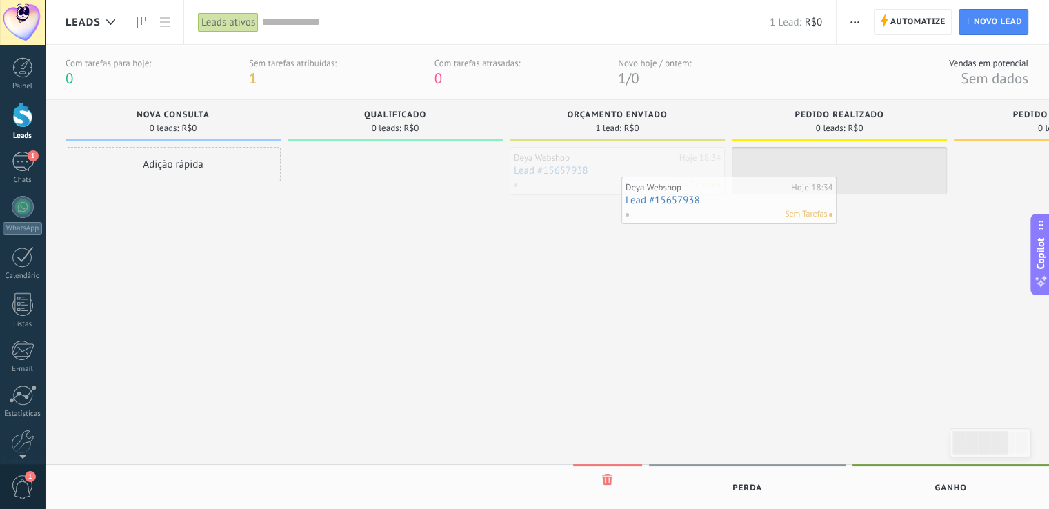
drag, startPoint x: 629, startPoint y: 160, endPoint x: 838, endPoint y: 163, distance: 209.6
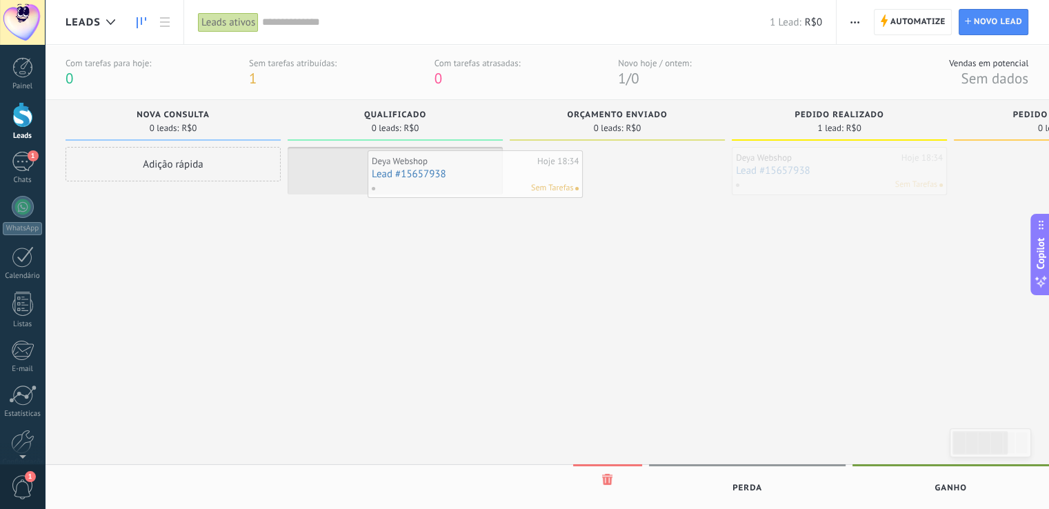
drag, startPoint x: 844, startPoint y: 170, endPoint x: 478, endPoint y: 171, distance: 365.4
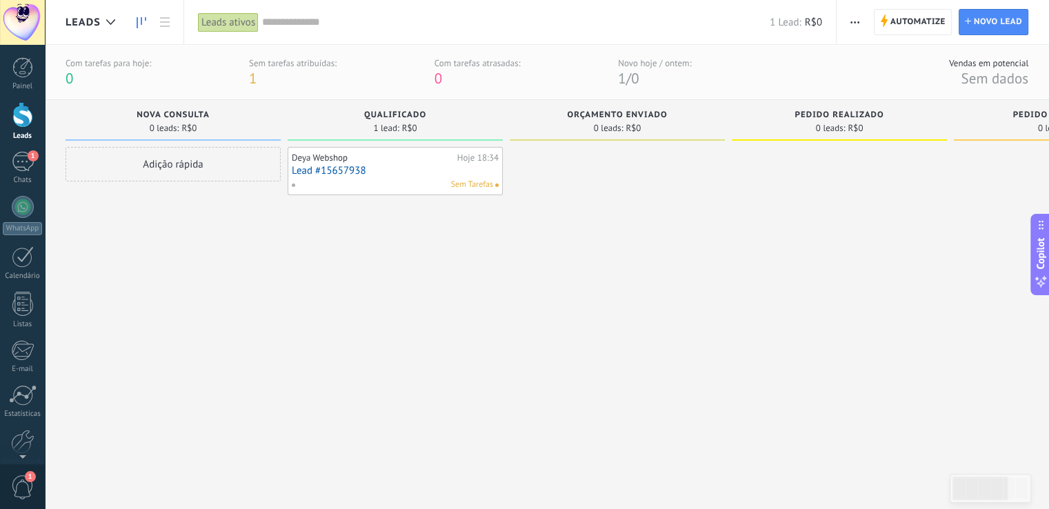
click at [321, 166] on link "Lead #15657938" at bounding box center [395, 171] width 207 height 12
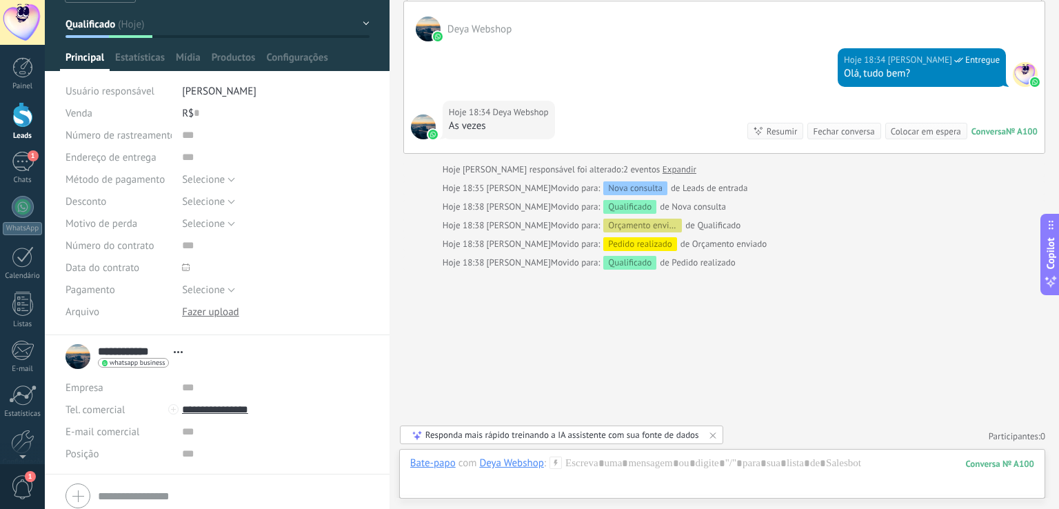
scroll to position [108, 0]
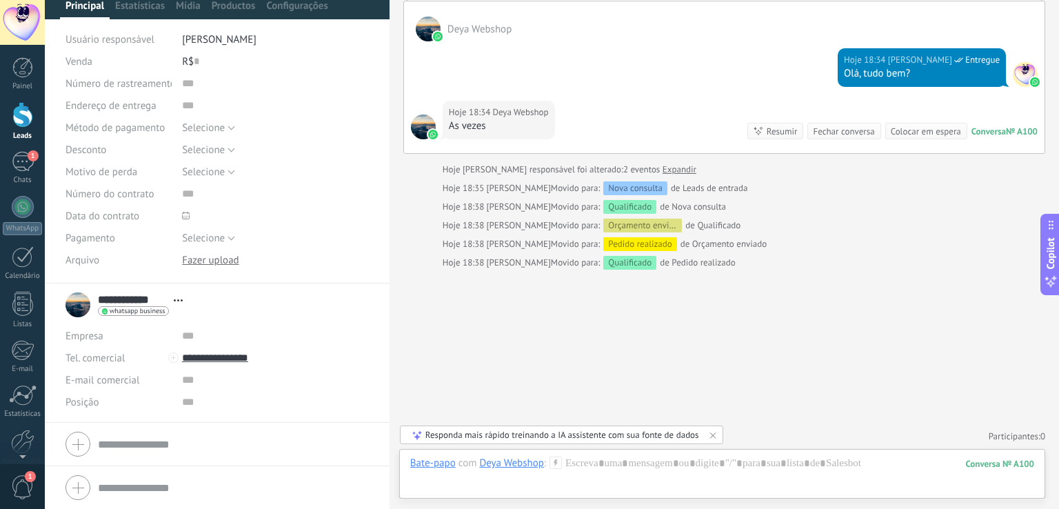
click at [152, 449] on form "Empresa Tel. comercial Comercial direto Celular Faz Casa Outros Tel. comercial …" at bounding box center [216, 444] width 303 height 34
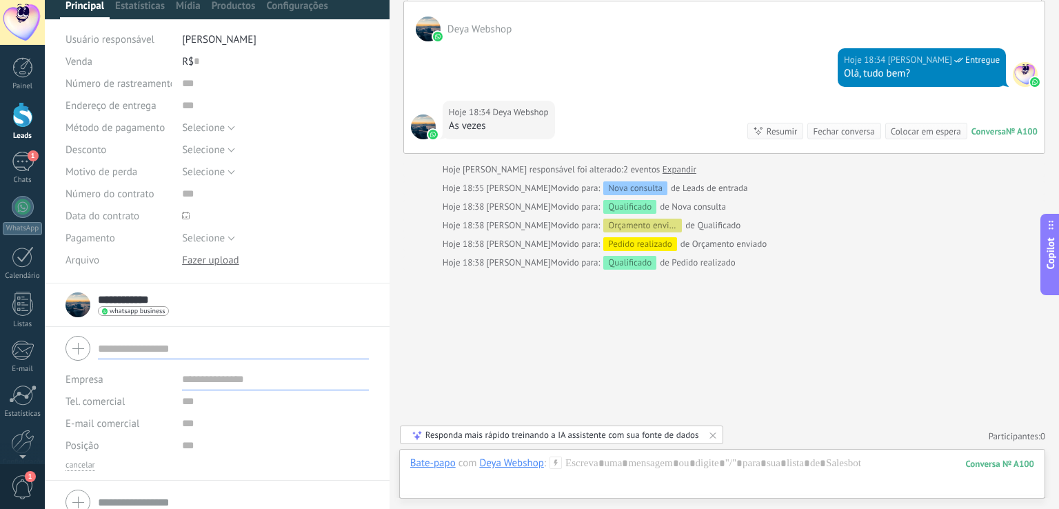
scroll to position [123, 0]
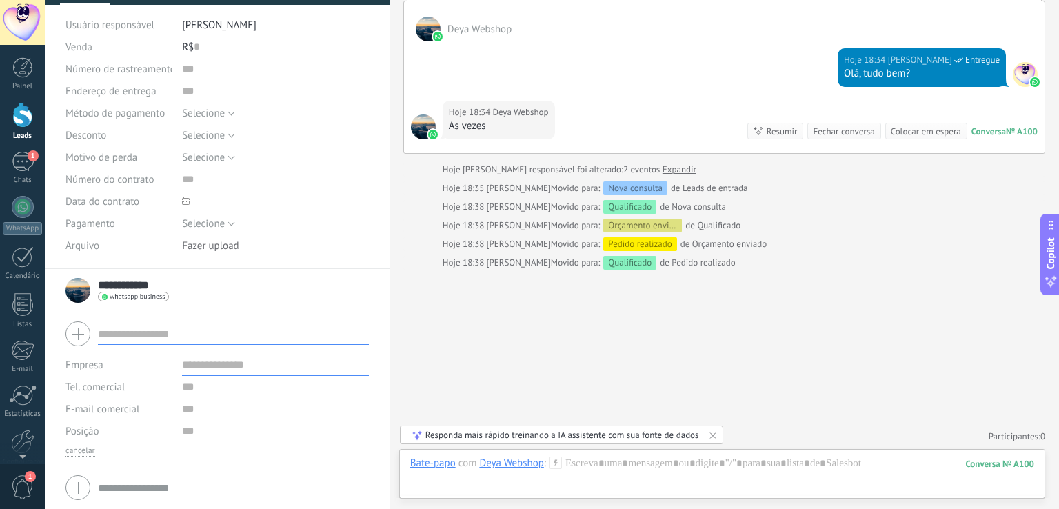
click at [134, 498] on div at bounding box center [216, 487] width 303 height 34
click at [135, 489] on input "text" at bounding box center [233, 487] width 271 height 22
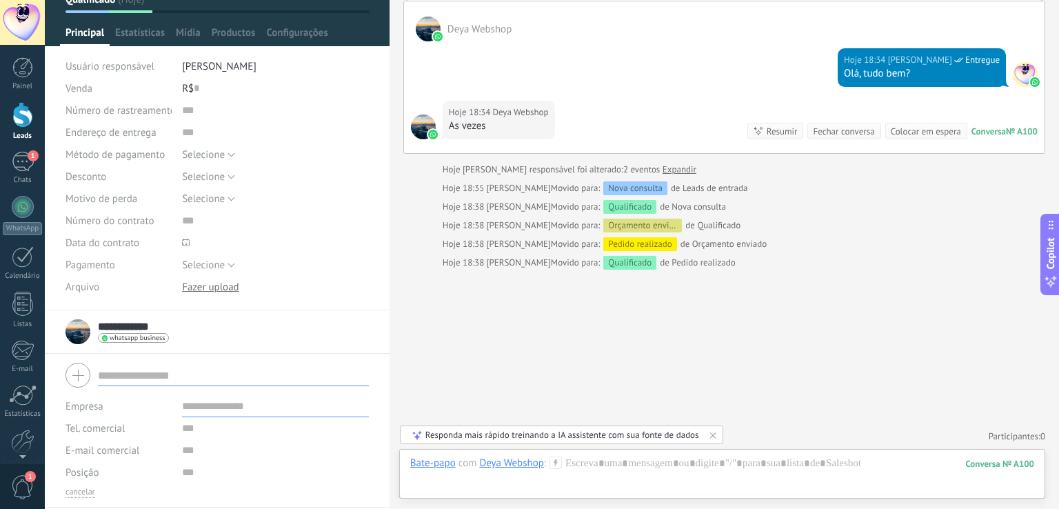
scroll to position [0, 0]
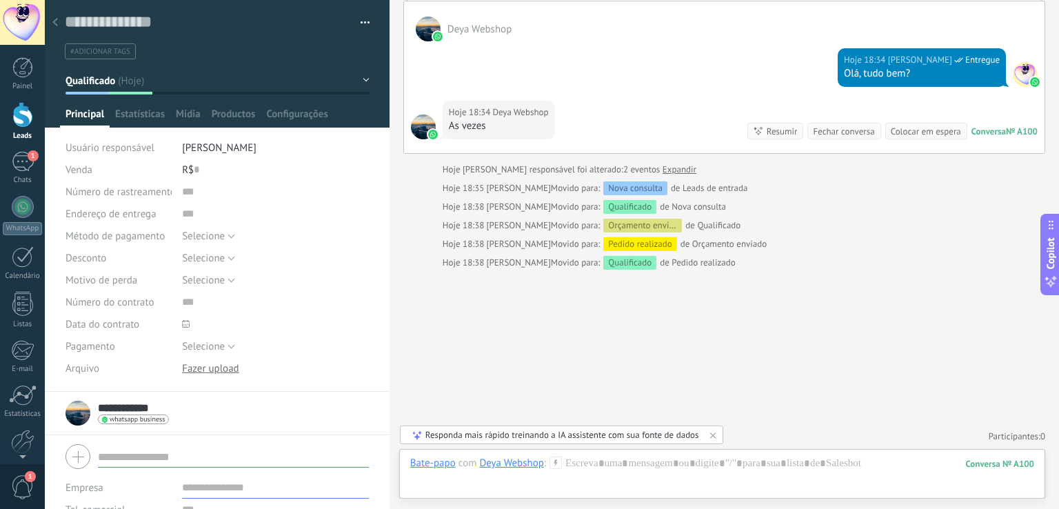
click at [51, 26] on div at bounding box center [55, 23] width 19 height 27
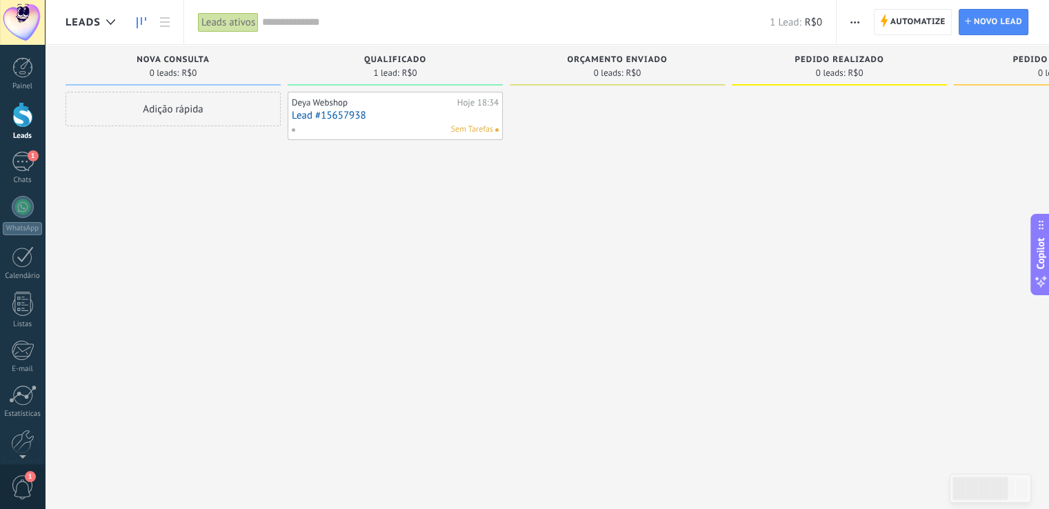
click at [332, 119] on link "Lead #15657938" at bounding box center [395, 116] width 207 height 12
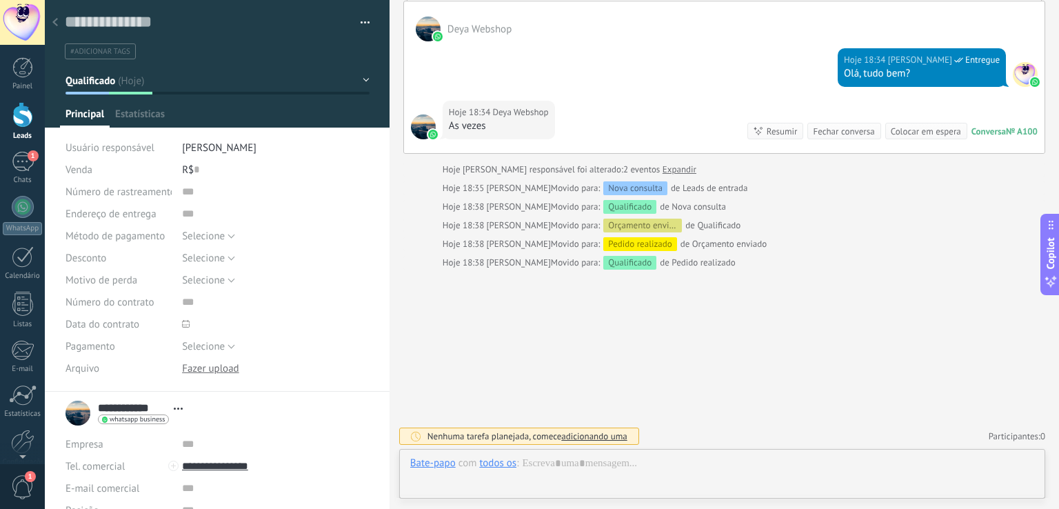
scroll to position [20, 0]
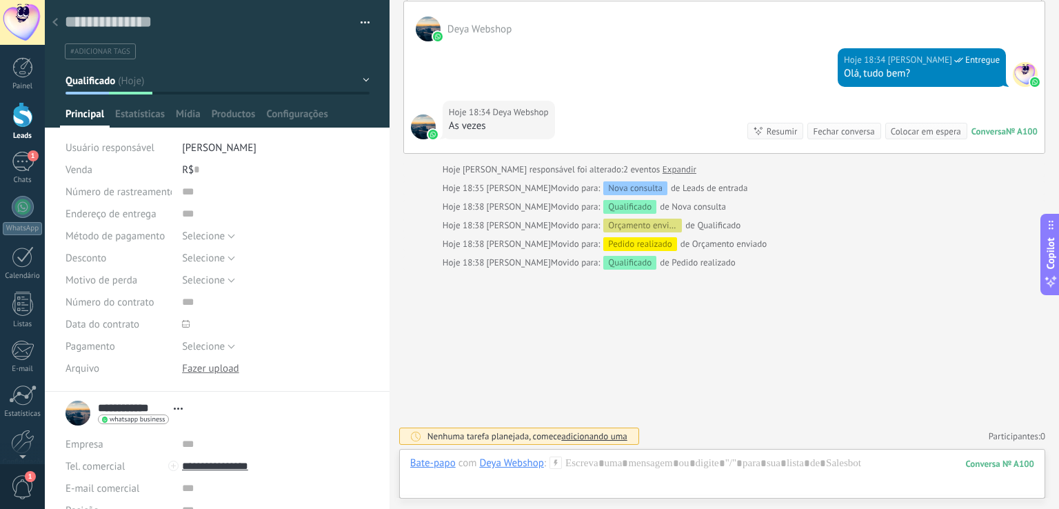
click at [287, 105] on div at bounding box center [217, 64] width 345 height 128
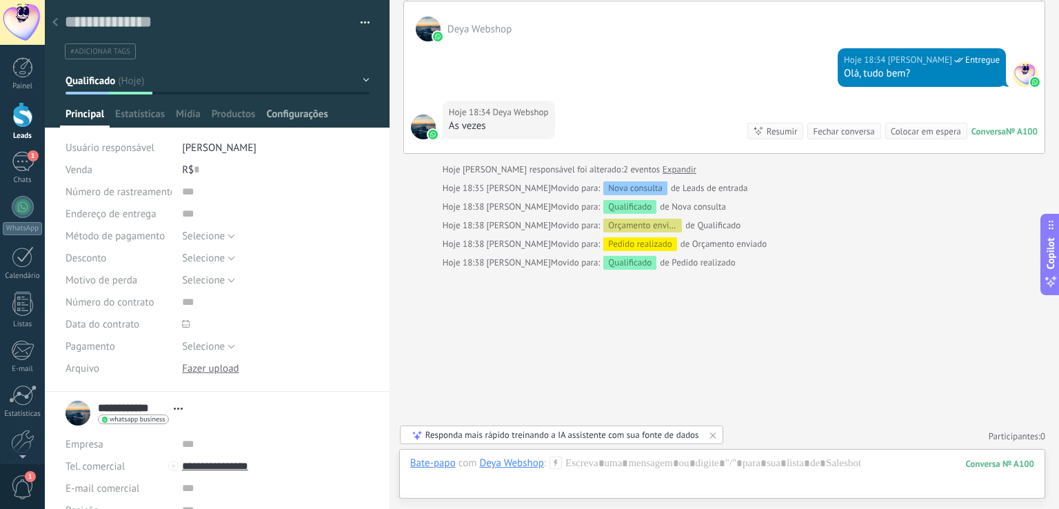
click at [285, 113] on span "Configurações" at bounding box center [296, 118] width 61 height 20
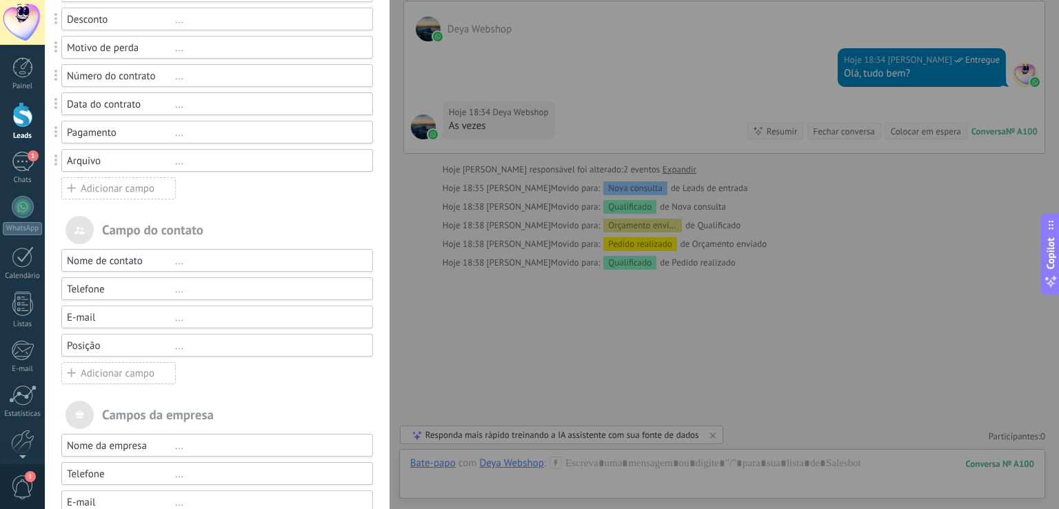
scroll to position [378, 0]
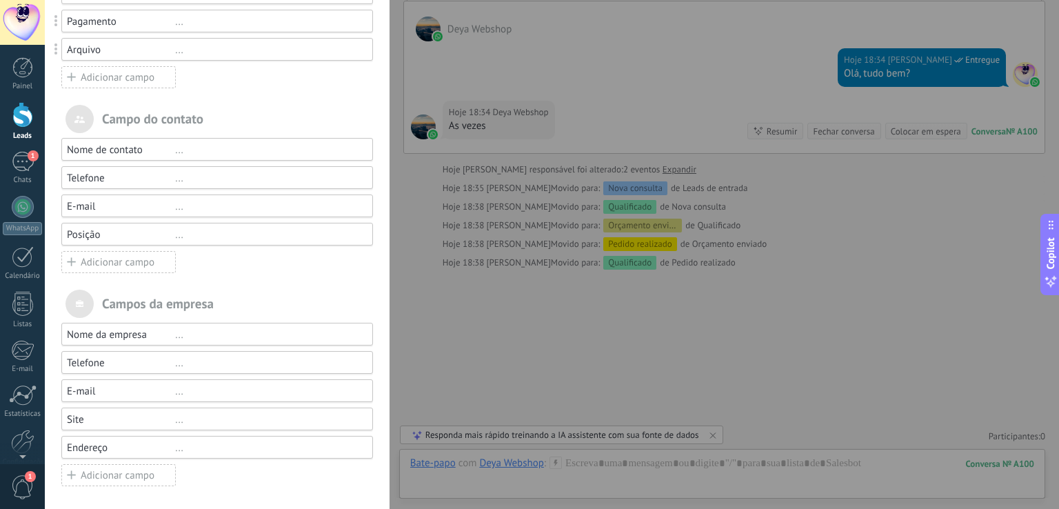
click at [110, 83] on div "Adicionar campo" at bounding box center [118, 77] width 114 height 22
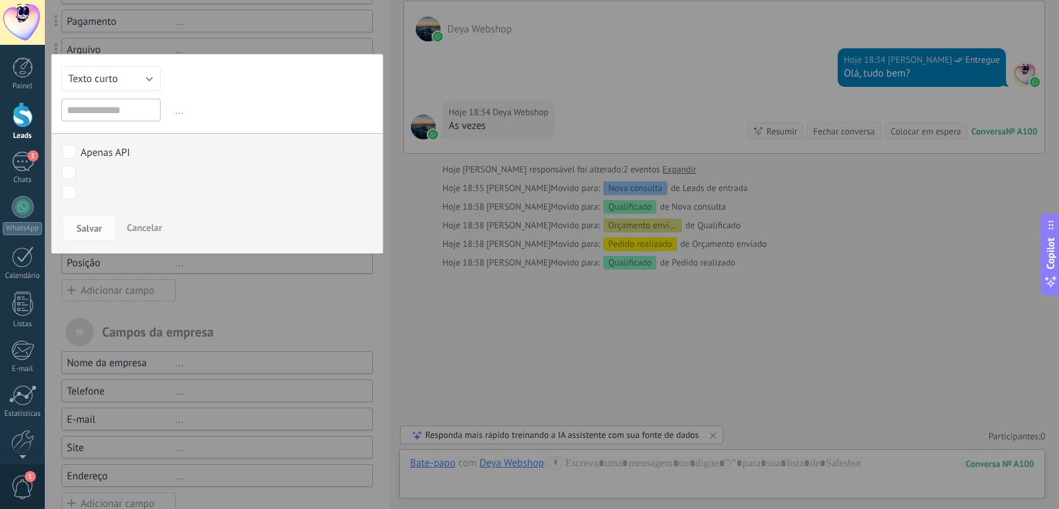
click at [143, 235] on button "Cancelar" at bounding box center [144, 227] width 46 height 26
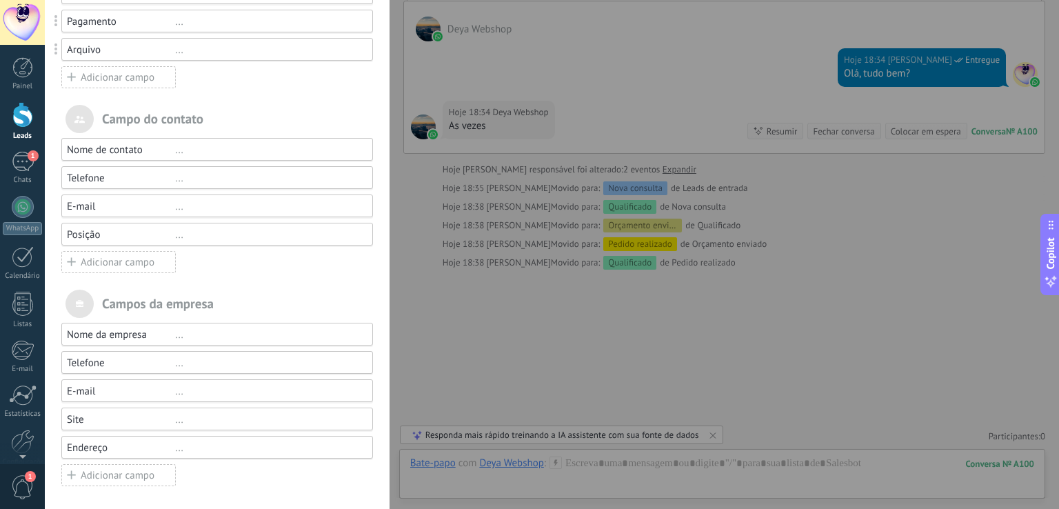
click at [119, 270] on div "Adicionar campo" at bounding box center [118, 262] width 114 height 22
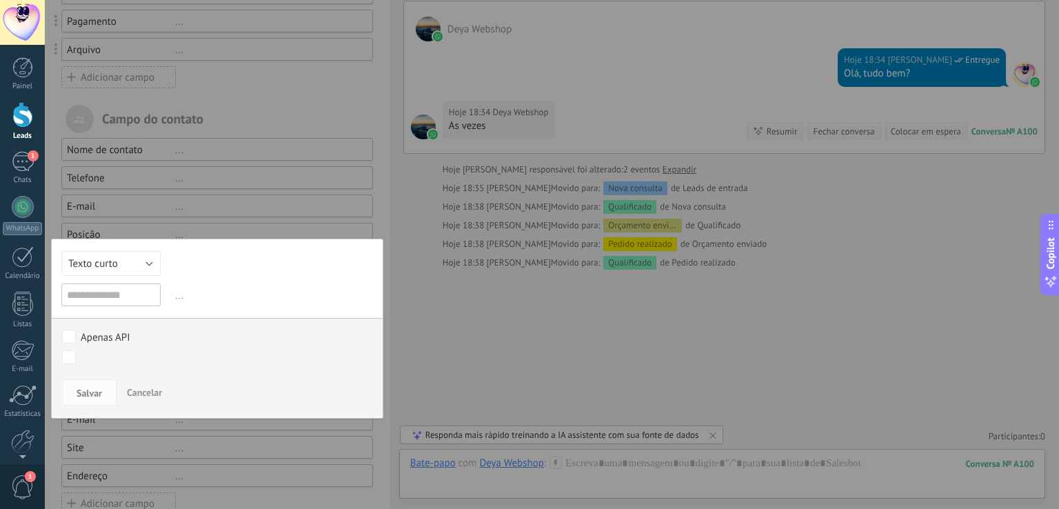
click at [153, 398] on button "Cancelar" at bounding box center [144, 392] width 46 height 26
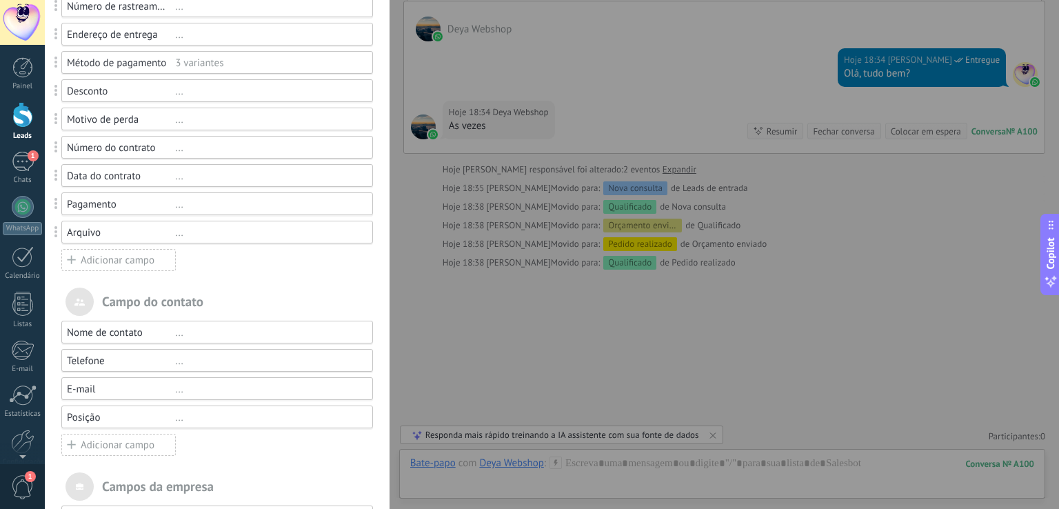
scroll to position [207, 0]
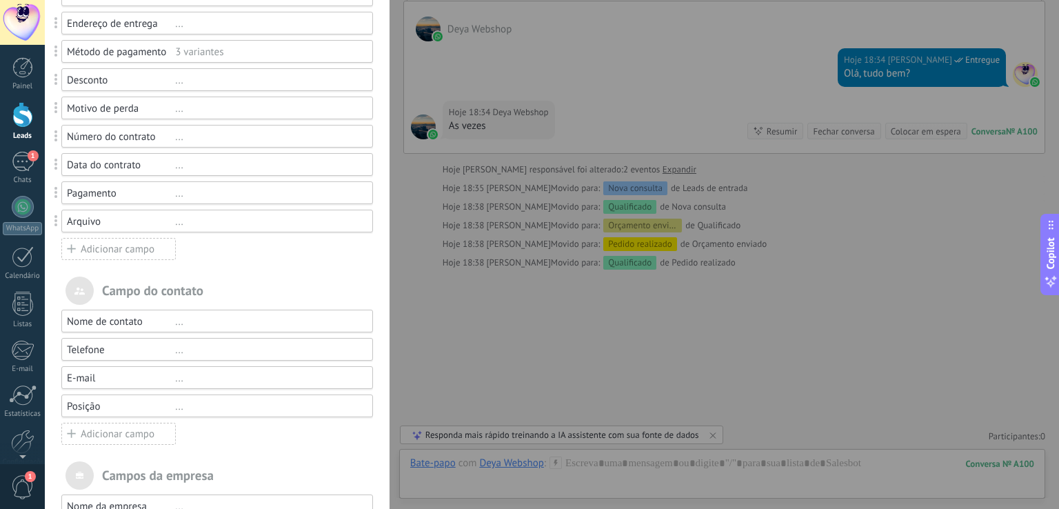
click at [133, 254] on div "Adicionar campo" at bounding box center [118, 249] width 114 height 22
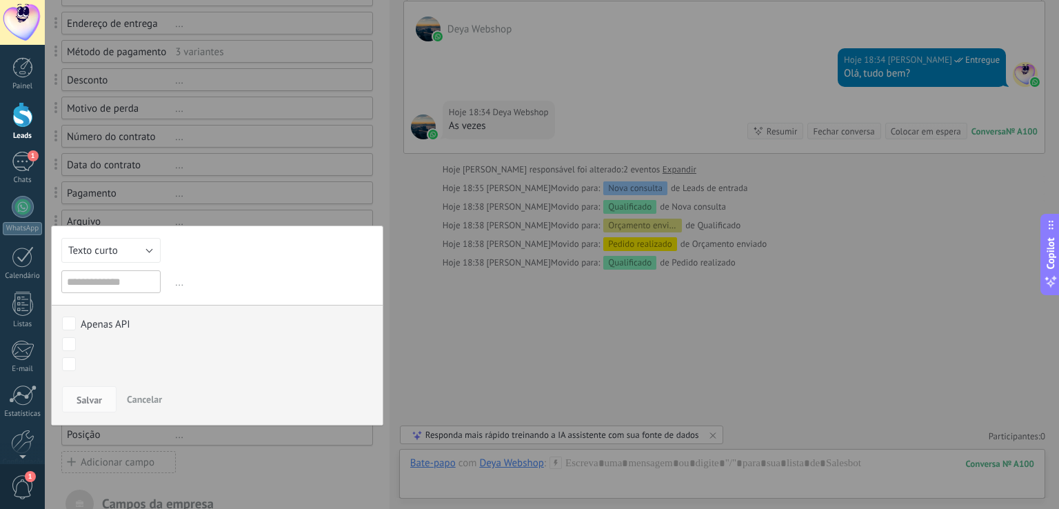
click at [147, 399] on span "Cancelar" at bounding box center [144, 399] width 35 height 12
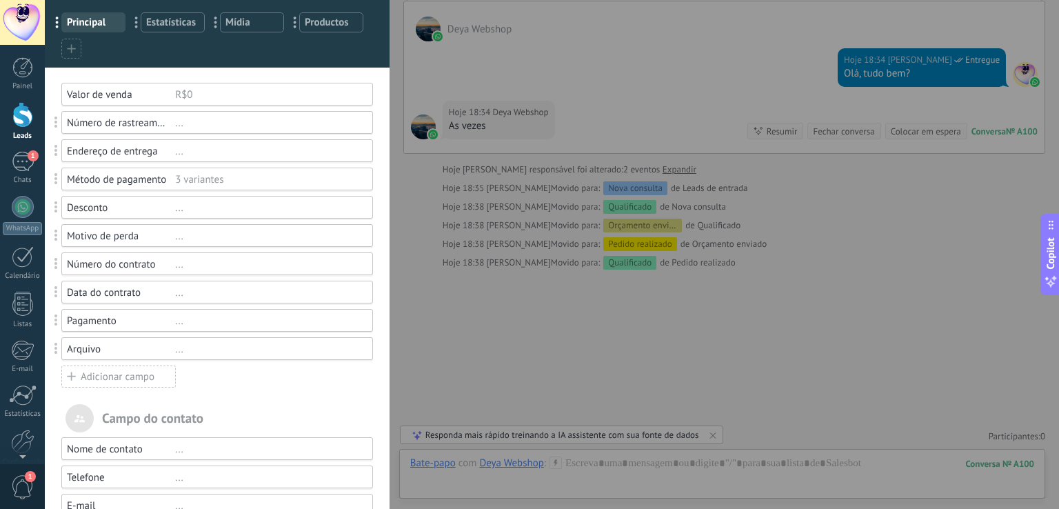
scroll to position [0, 0]
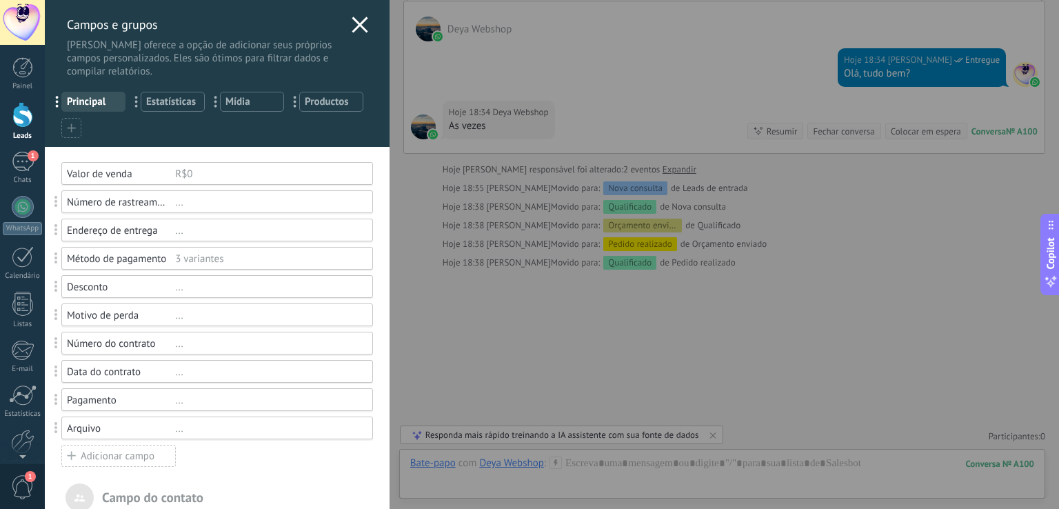
click at [356, 33] on div at bounding box center [360, 27] width 17 height 20
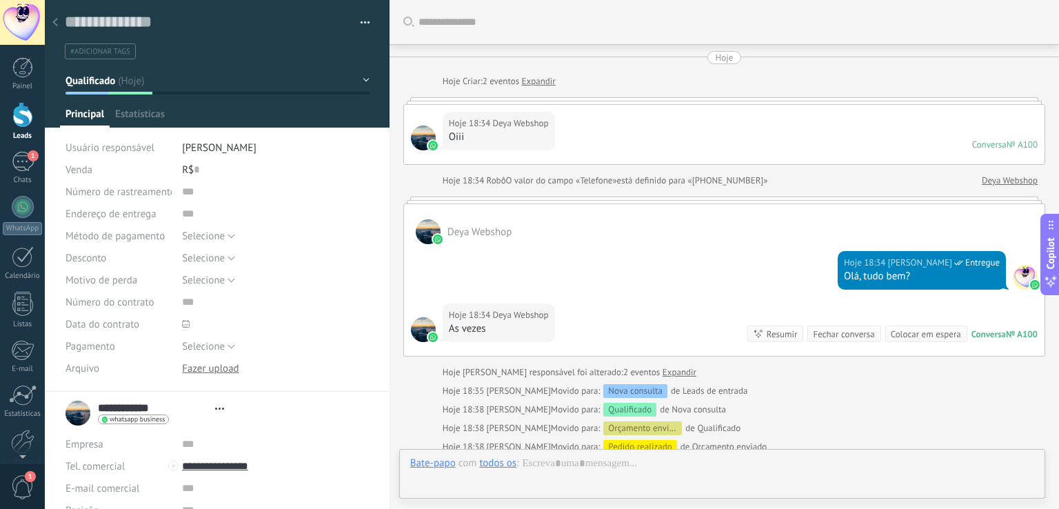
type textarea "**********"
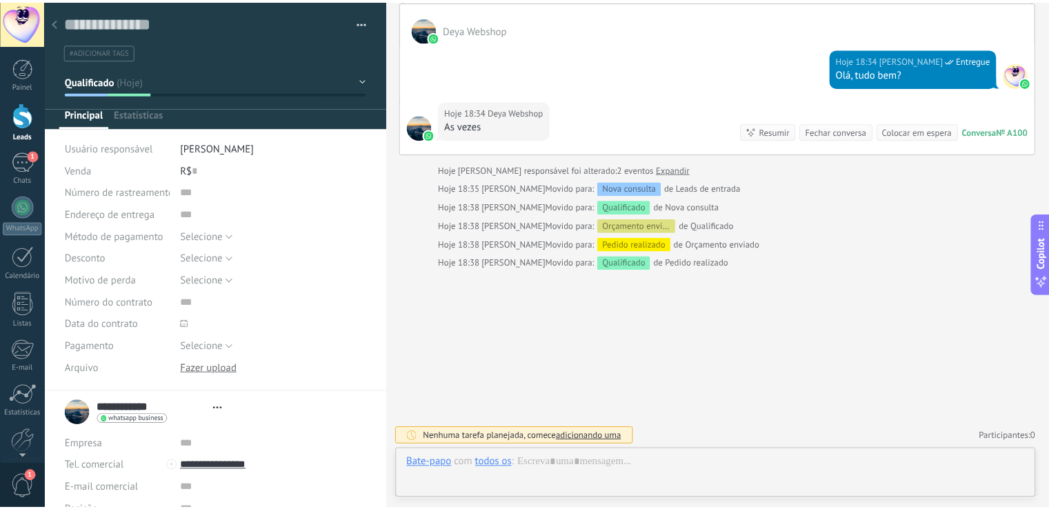
scroll to position [20, 0]
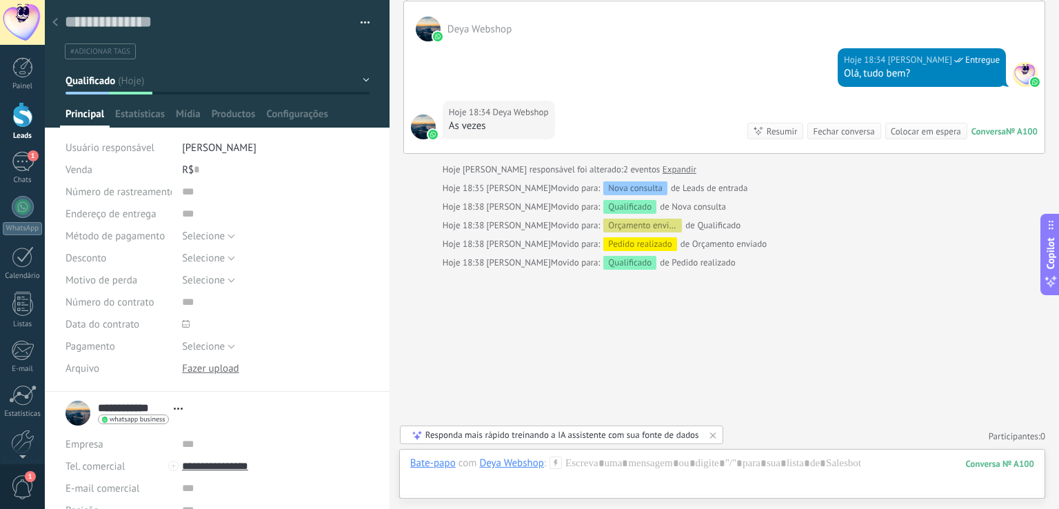
click at [61, 26] on div at bounding box center [55, 23] width 19 height 27
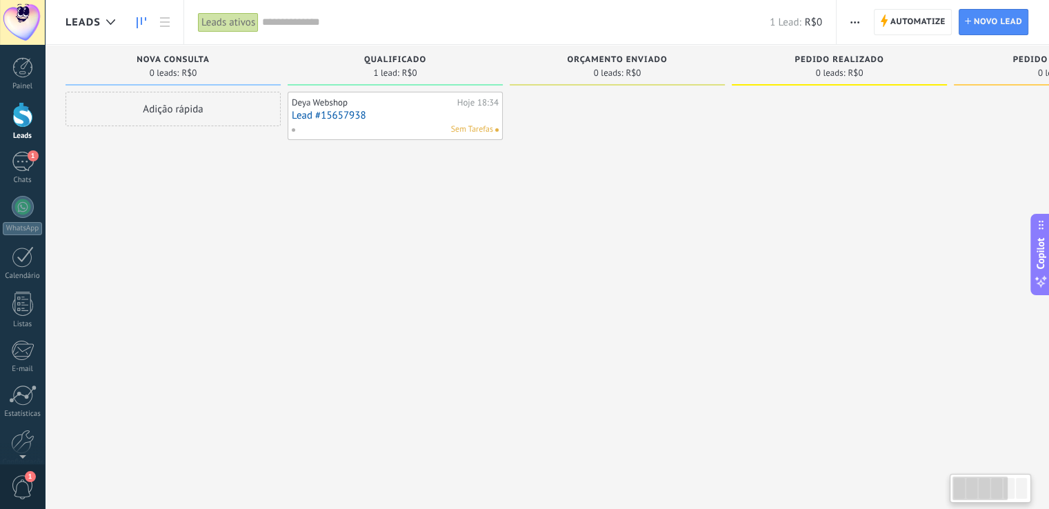
click at [856, 23] on span "button" at bounding box center [854, 22] width 9 height 26
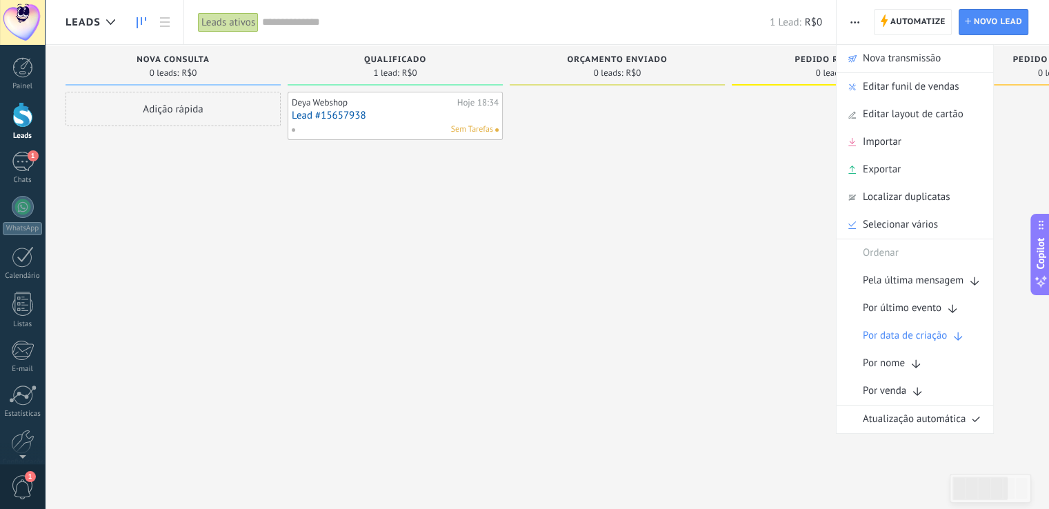
click at [734, 159] on div at bounding box center [838, 256] width 215 height 329
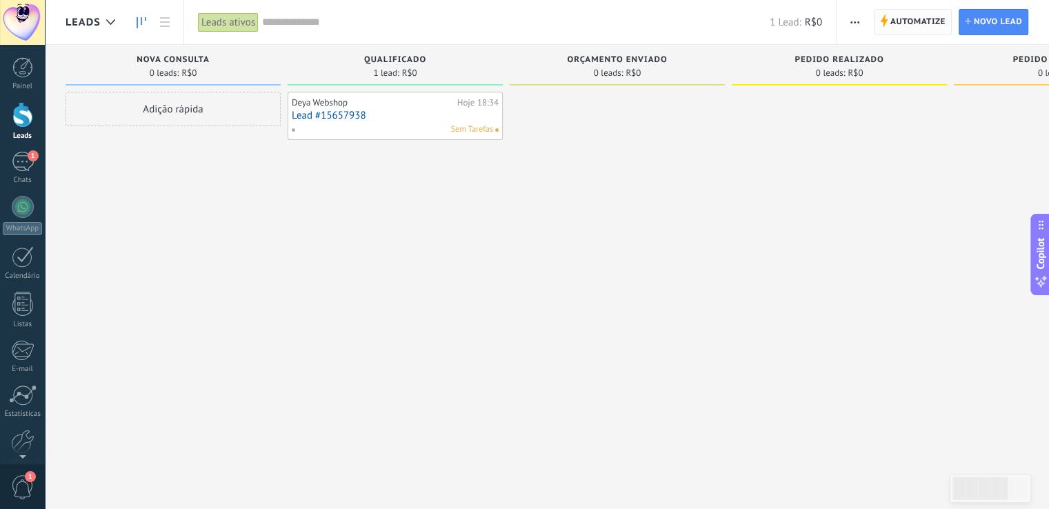
click at [927, 24] on span "Automatize" at bounding box center [917, 22] width 55 height 25
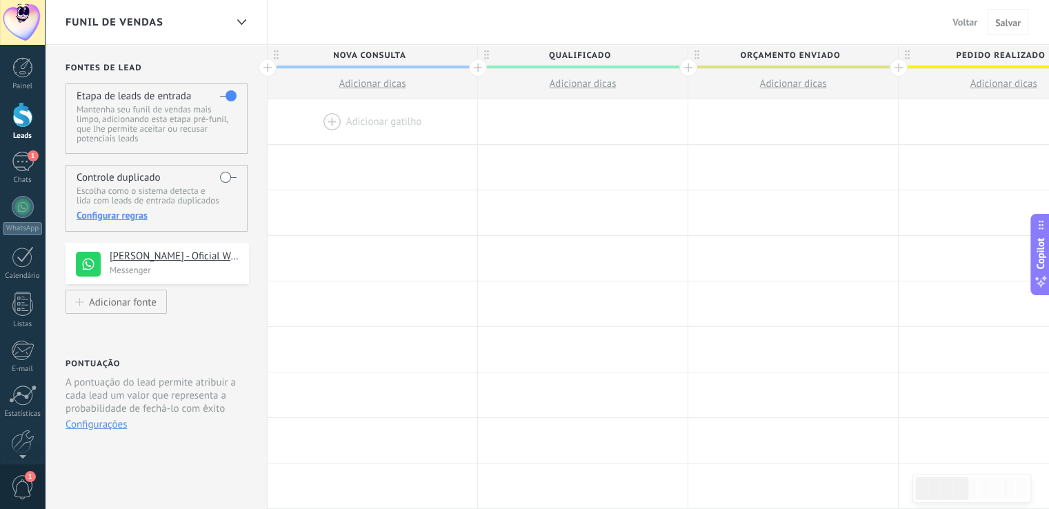
click at [328, 123] on div at bounding box center [372, 121] width 210 height 45
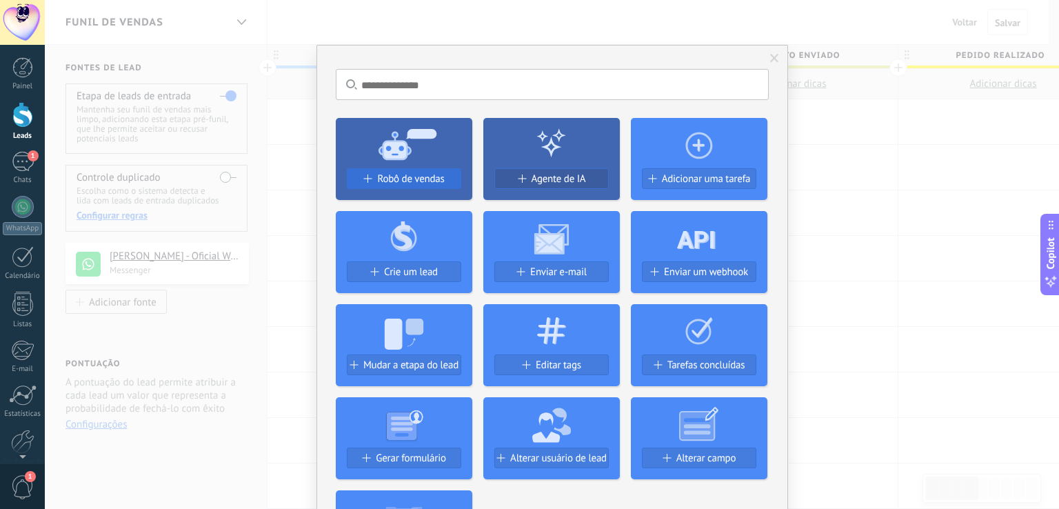
click at [419, 181] on span "Robô de vendas" at bounding box center [410, 179] width 67 height 12
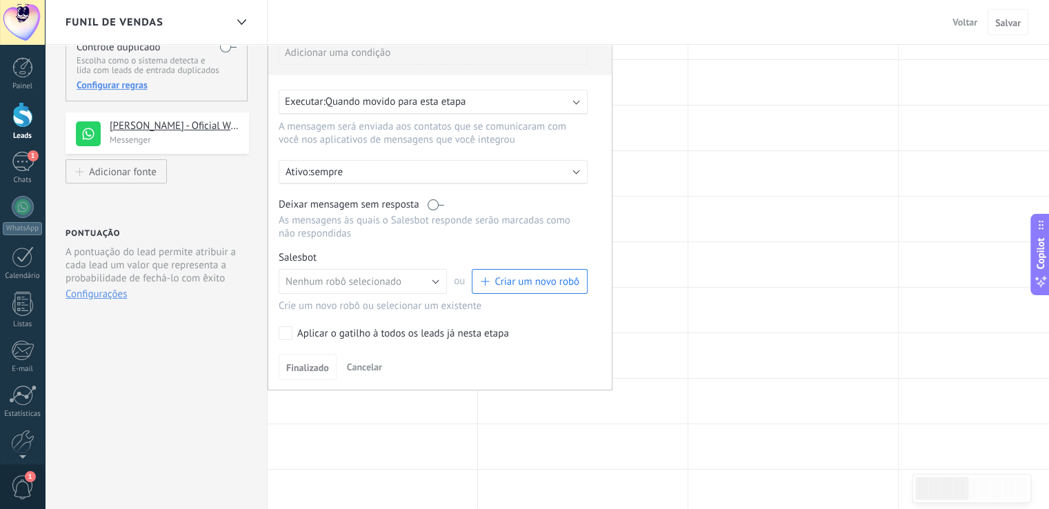
scroll to position [138, 0]
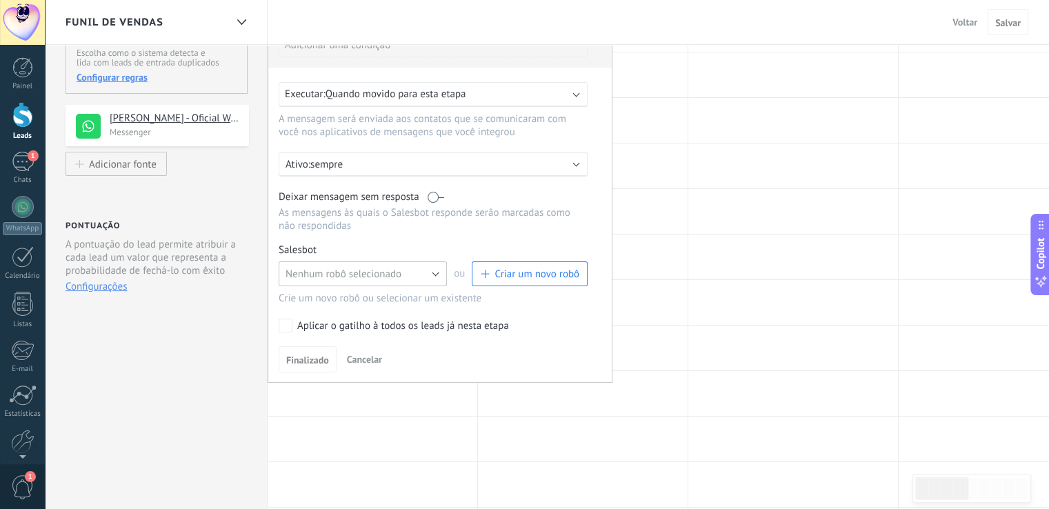
click at [336, 279] on span "Nenhum robô selecionado" at bounding box center [343, 273] width 116 height 13
click at [378, 357] on span "Cancelar" at bounding box center [364, 359] width 35 height 12
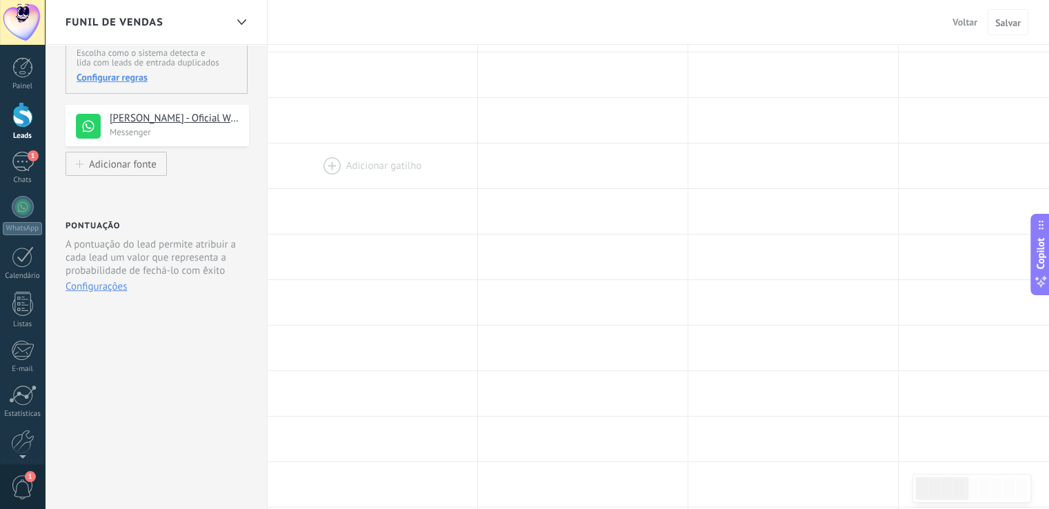
scroll to position [0, 0]
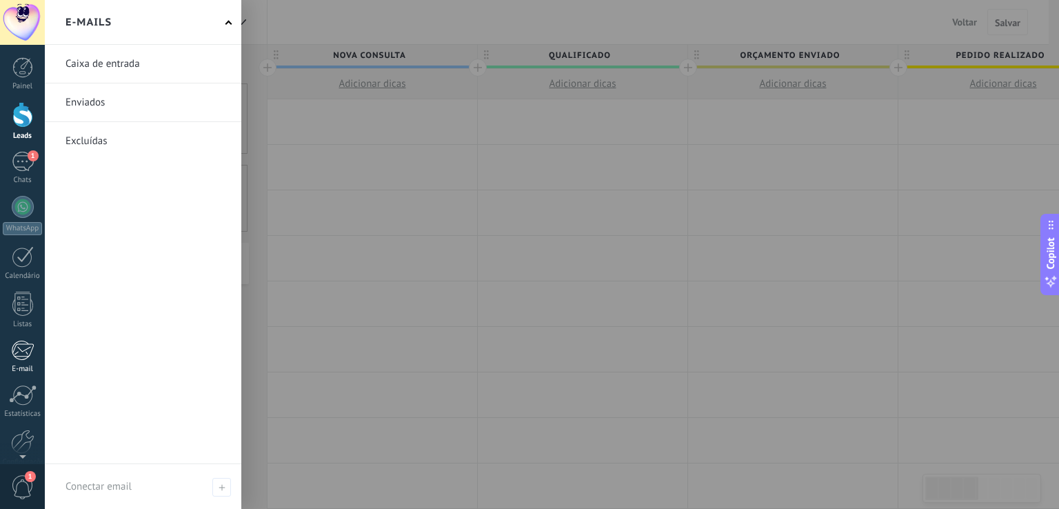
click at [20, 355] on div at bounding box center [22, 350] width 23 height 21
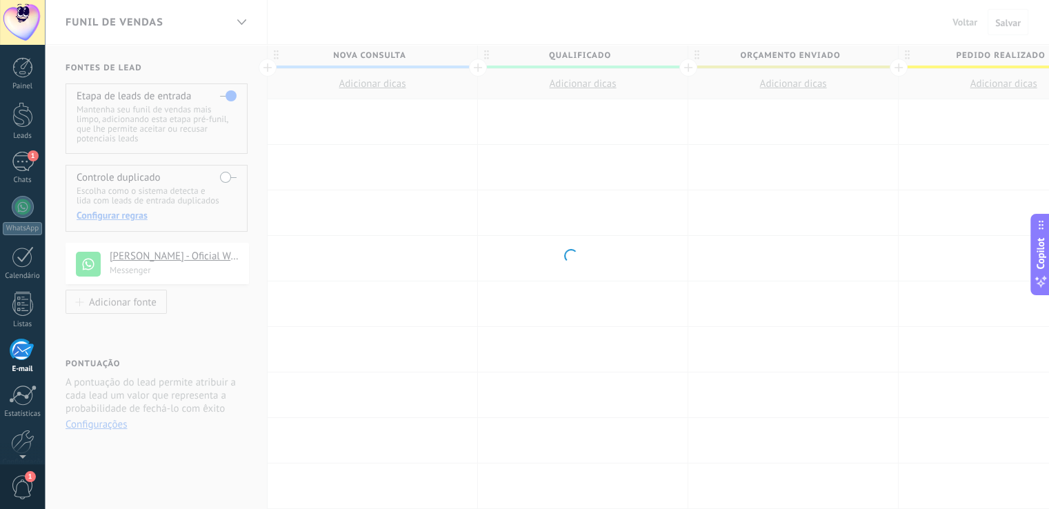
scroll to position [64, 0]
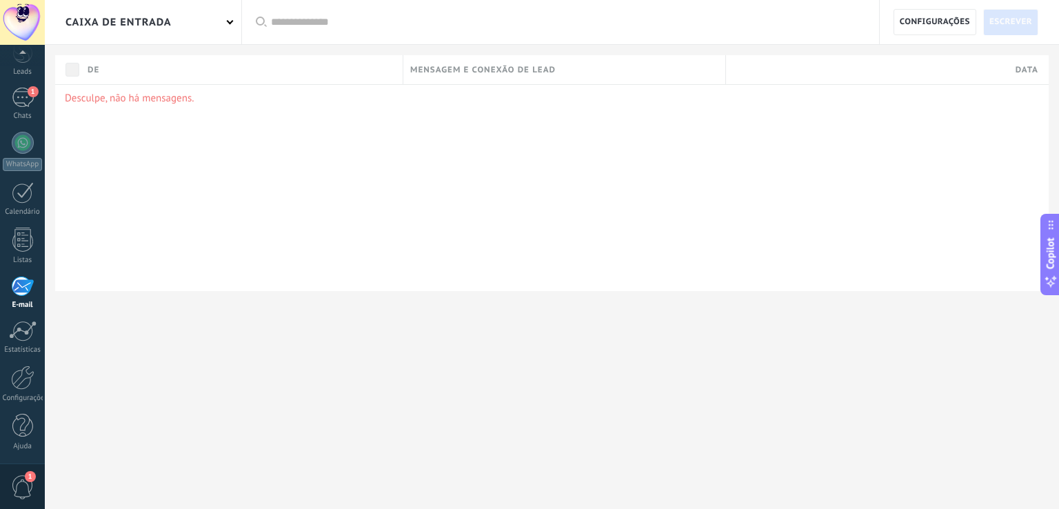
click at [1021, 23] on span "Escrever" at bounding box center [1010, 22] width 43 height 25
click at [930, 25] on span "Configurações" at bounding box center [935, 22] width 70 height 25
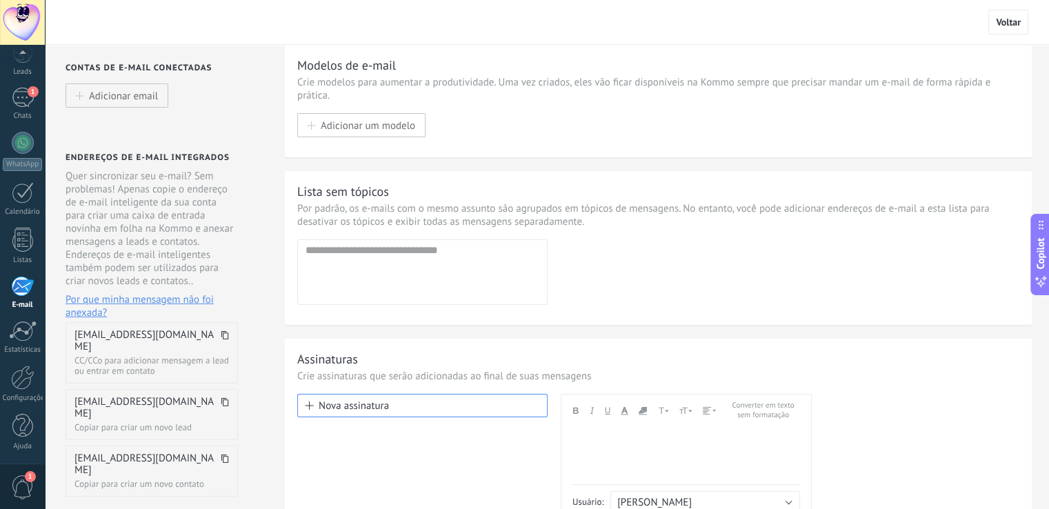
click at [1002, 26] on span "Voltar" at bounding box center [1008, 22] width 25 height 12
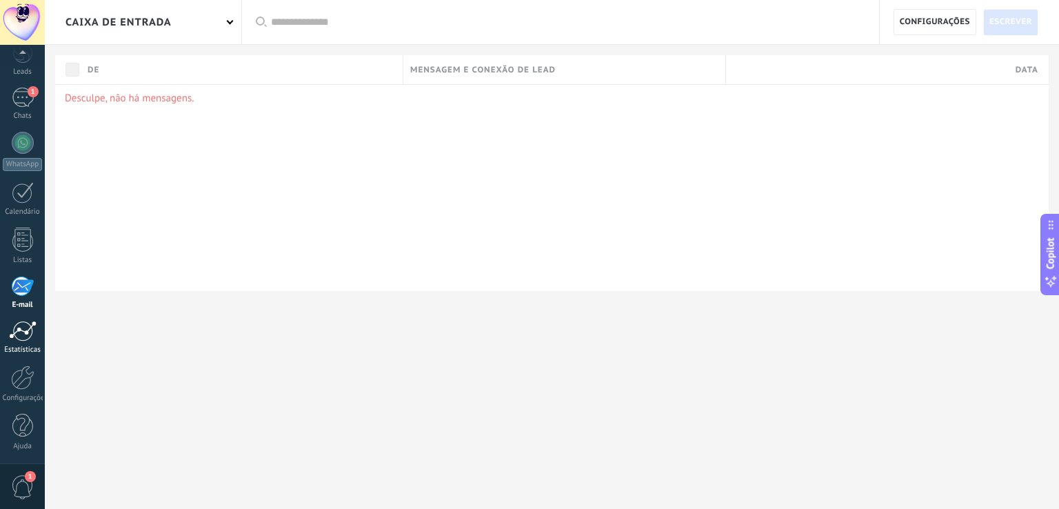
click at [20, 345] on div "Estatísticas" at bounding box center [23, 349] width 40 height 9
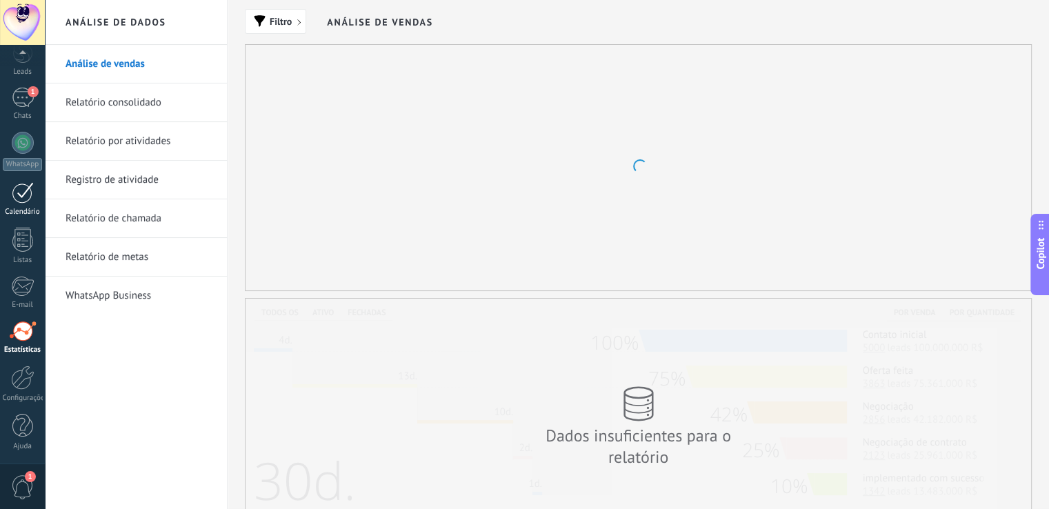
click at [33, 204] on link "Calendário" at bounding box center [22, 199] width 45 height 34
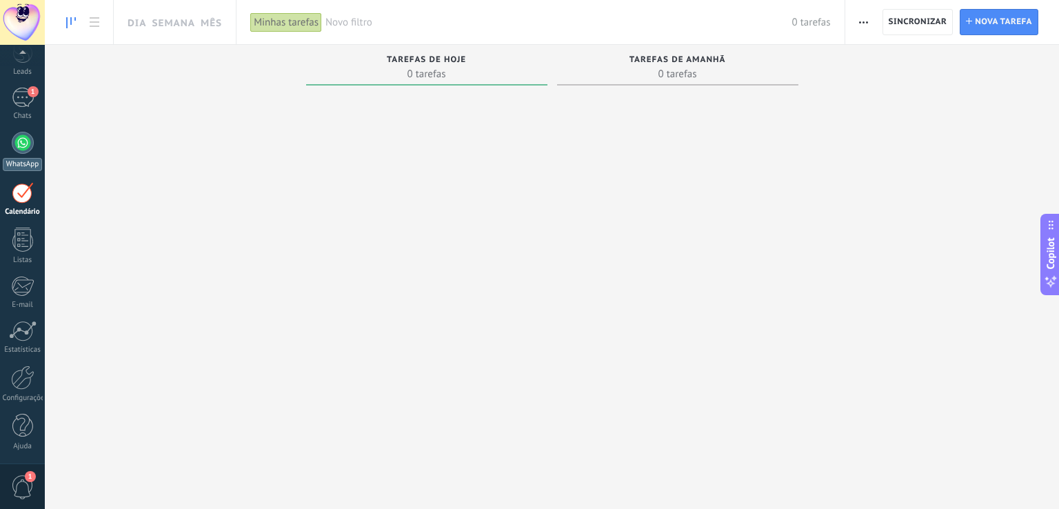
click at [24, 159] on div "WhatsApp" at bounding box center [22, 164] width 39 height 13
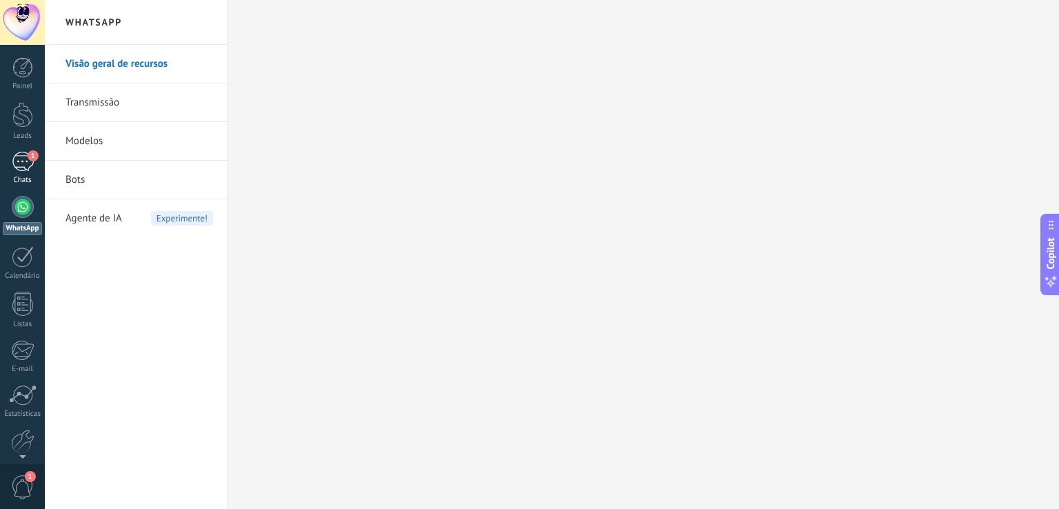
click at [7, 165] on link "1 Chats" at bounding box center [22, 168] width 45 height 33
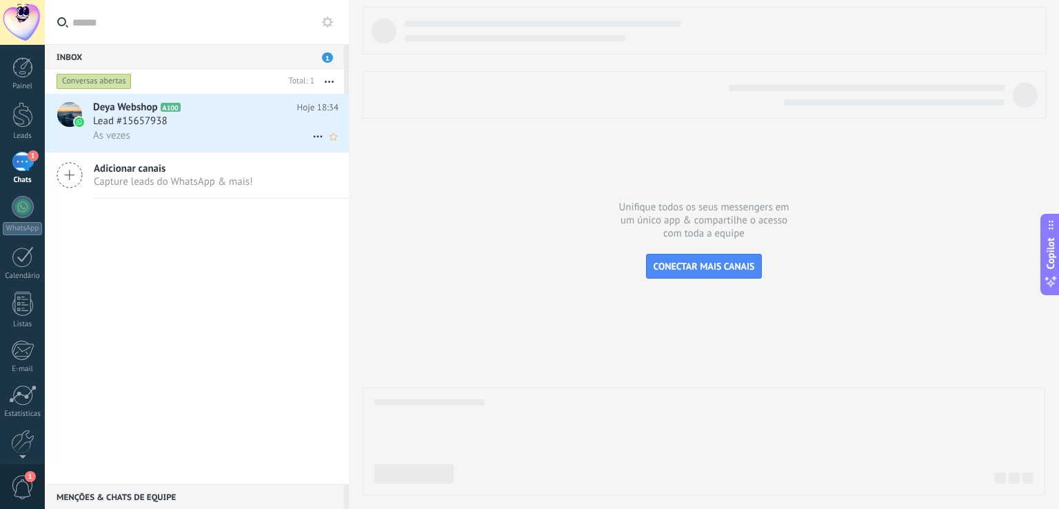
click at [196, 125] on div "Lead #15657938" at bounding box center [215, 121] width 245 height 14
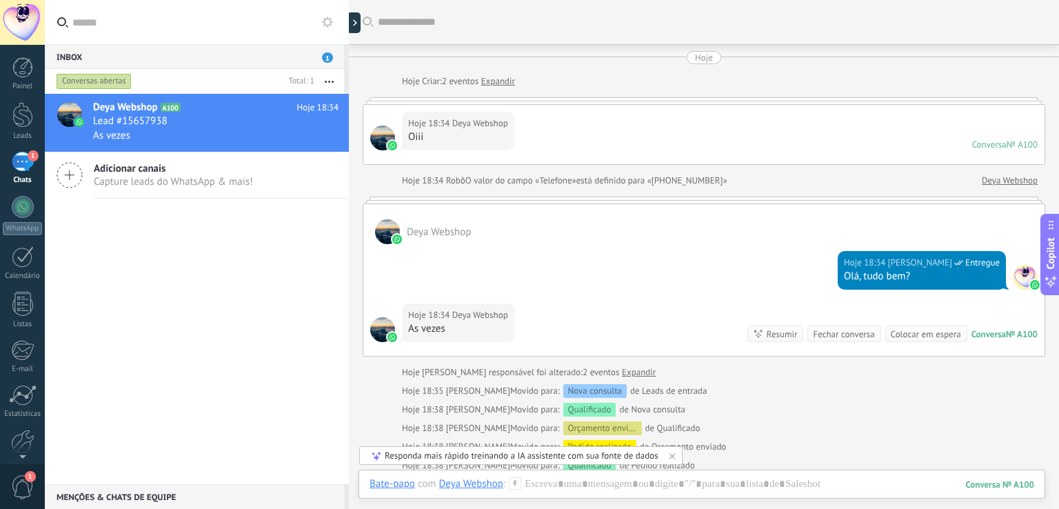
click at [395, 28] on div "Buscar" at bounding box center [704, 22] width 710 height 44
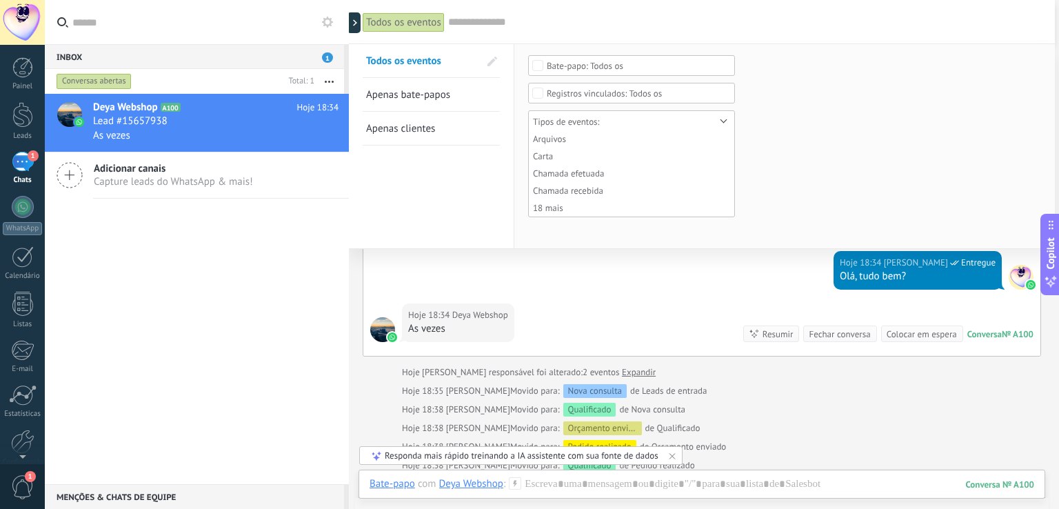
click at [227, 290] on div "Deya Webshop A100 Hoje 18:34 Lead #15657938 As vezes Adicionar canais Capture l…" at bounding box center [197, 289] width 304 height 390
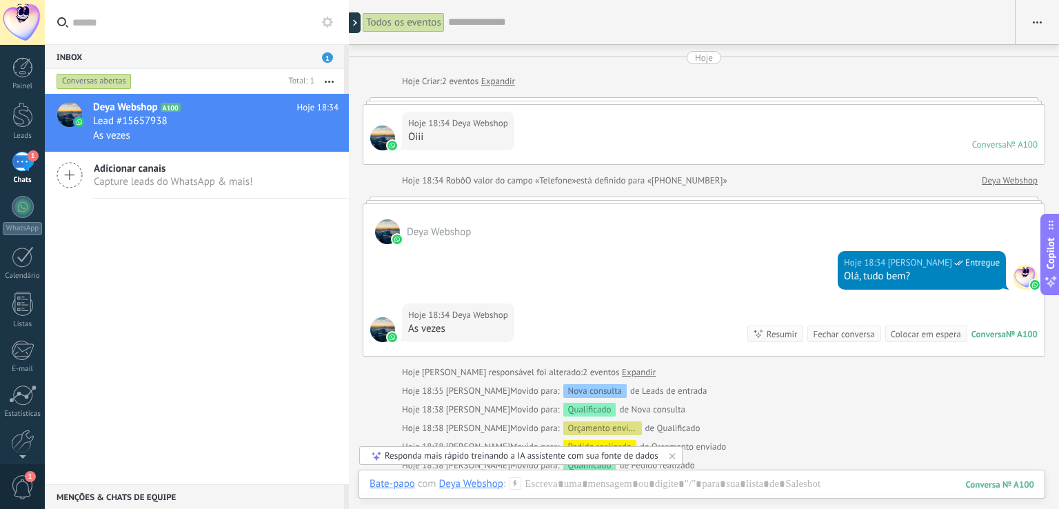
click at [1037, 32] on div "Mostrar milissegundos Mostrar janelas de bate-papo" at bounding box center [1037, 22] width 44 height 44
click at [1037, 29] on button "button" at bounding box center [1037, 22] width 43 height 26
click at [976, 418] on div "Hoje Hoje Criar: 2 eventos Expandir Hoje 18:34 Deya Webshop Oiii Conversa № A10…" at bounding box center [704, 261] width 683 height 421
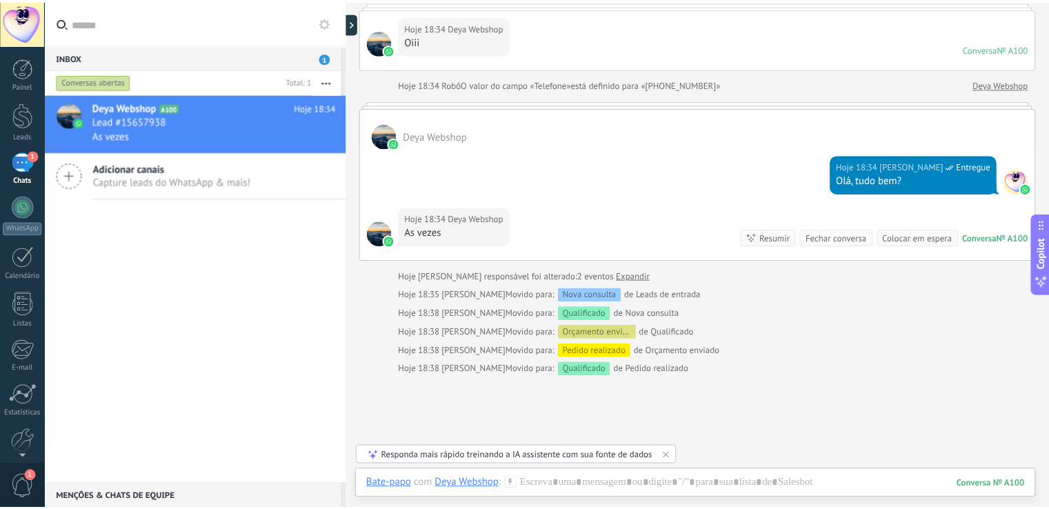
scroll to position [203, 0]
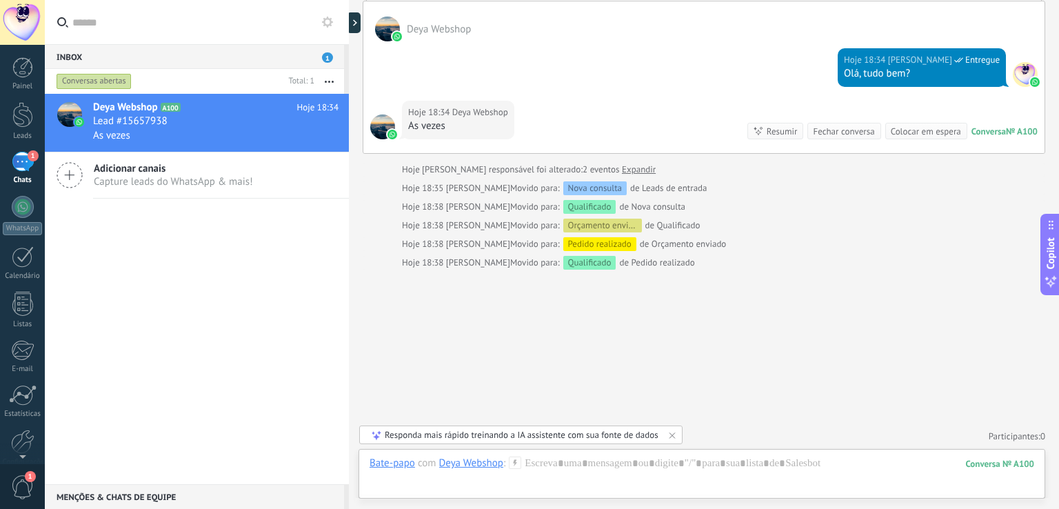
click at [322, 57] on span "1" at bounding box center [327, 57] width 11 height 10
click at [326, 56] on span "1" at bounding box center [327, 57] width 11 height 10
click at [22, 174] on link "1 Chats" at bounding box center [22, 168] width 45 height 33
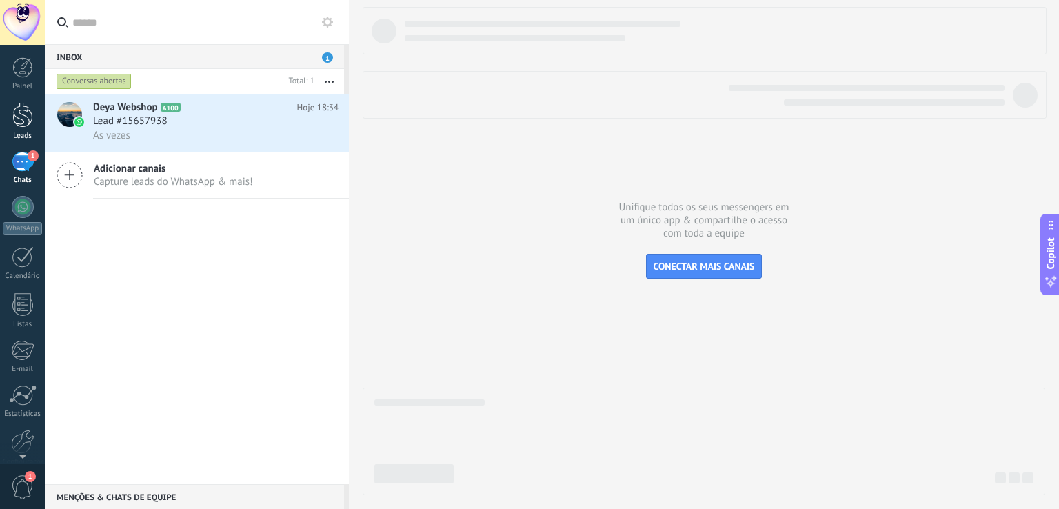
click at [26, 119] on div at bounding box center [22, 115] width 21 height 26
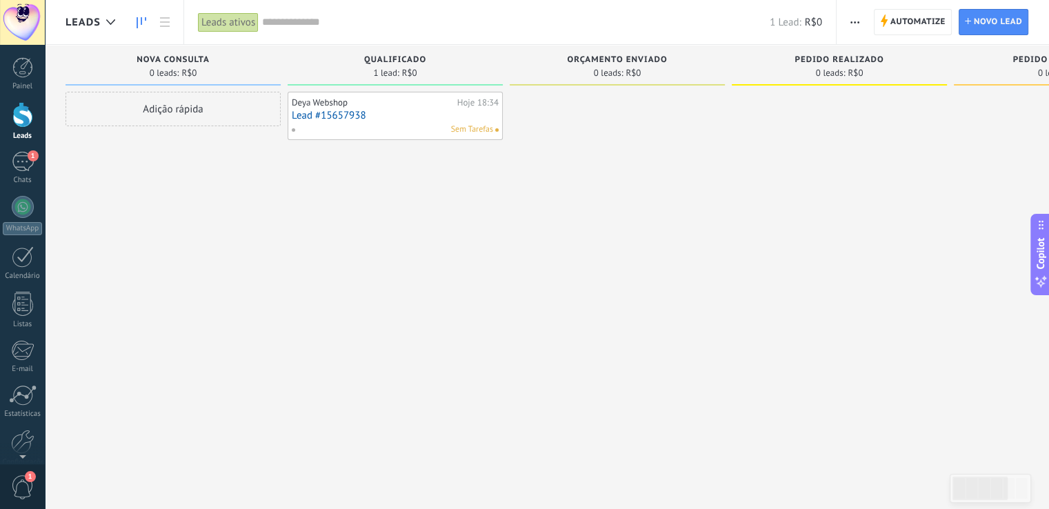
click at [364, 102] on div "Deya Webshop" at bounding box center [373, 102] width 162 height 11
click at [925, 27] on span "Automatize" at bounding box center [917, 22] width 55 height 25
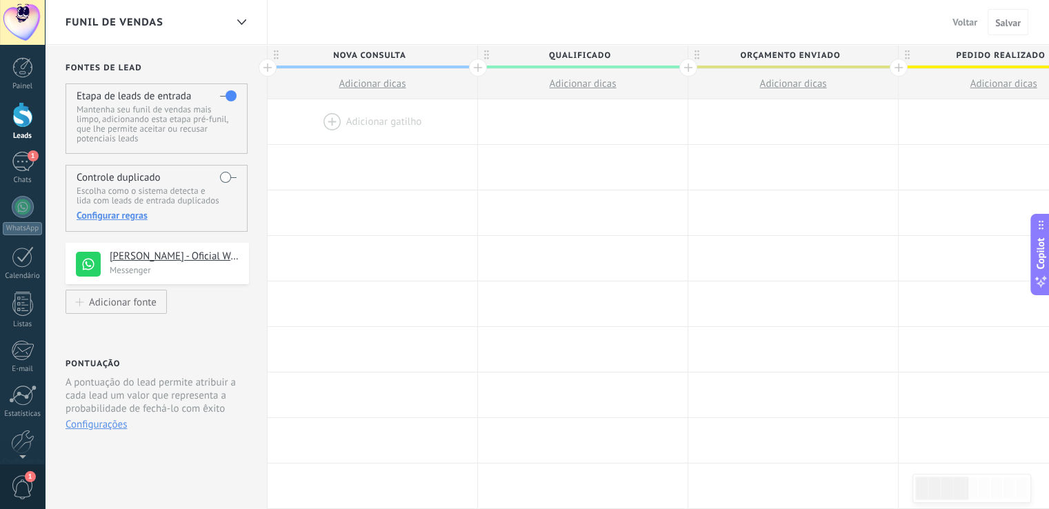
click at [356, 122] on div at bounding box center [372, 121] width 210 height 45
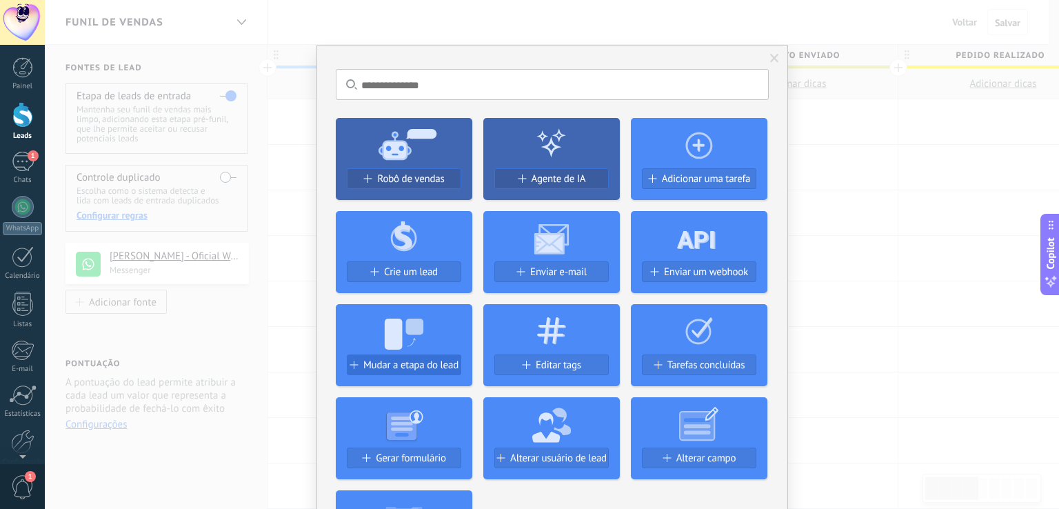
click at [420, 368] on span "Mudar a etapa do lead" at bounding box center [410, 365] width 95 height 12
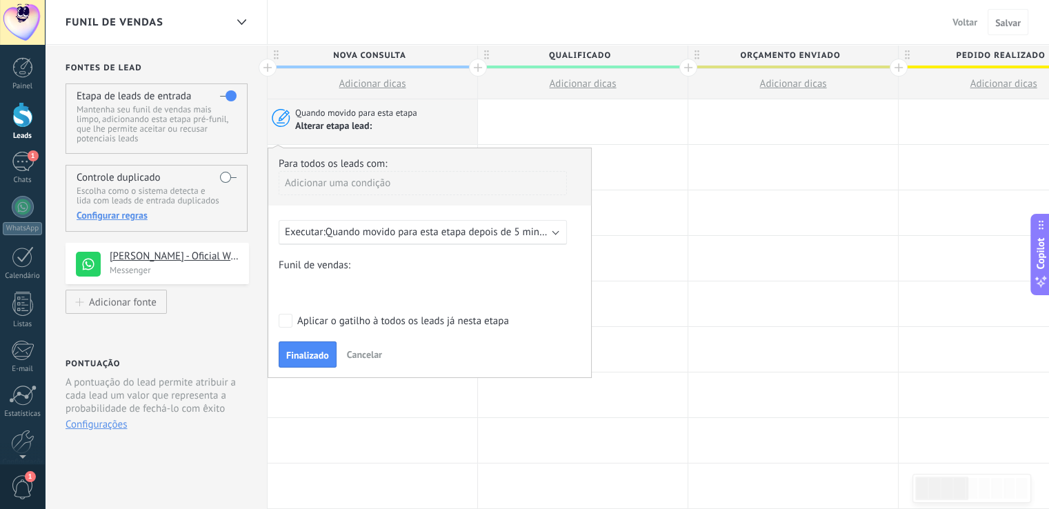
click at [421, 237] on span "Quando movido para esta etapa depois de 5 minutos" at bounding box center [441, 231] width 233 height 13
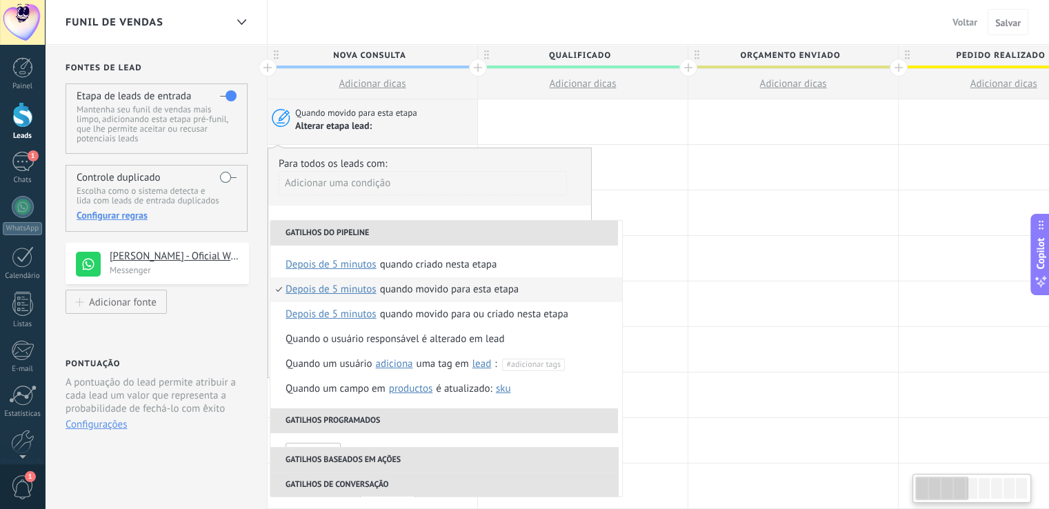
click at [479, 212] on div "**********" at bounding box center [429, 263] width 324 height 230
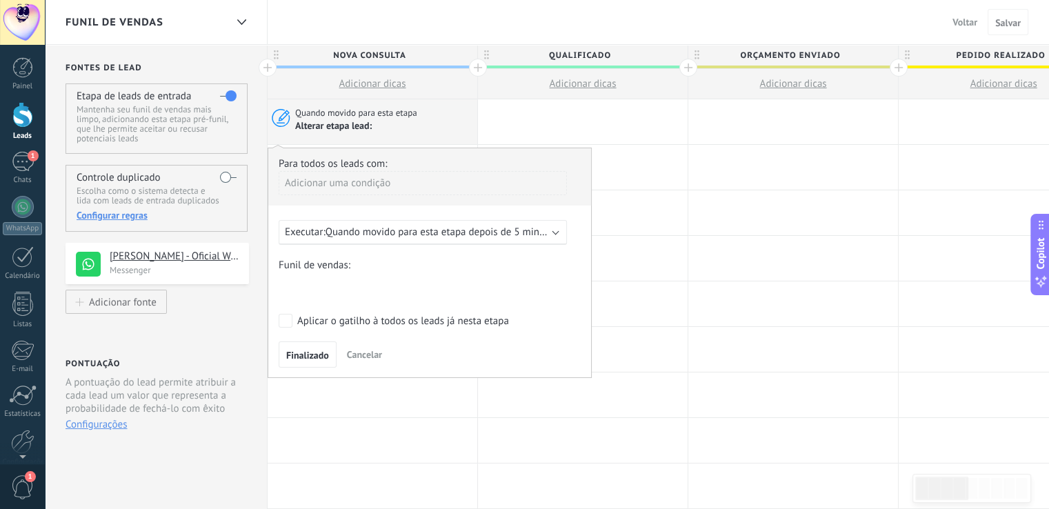
click at [361, 356] on span "Cancelar" at bounding box center [364, 354] width 35 height 12
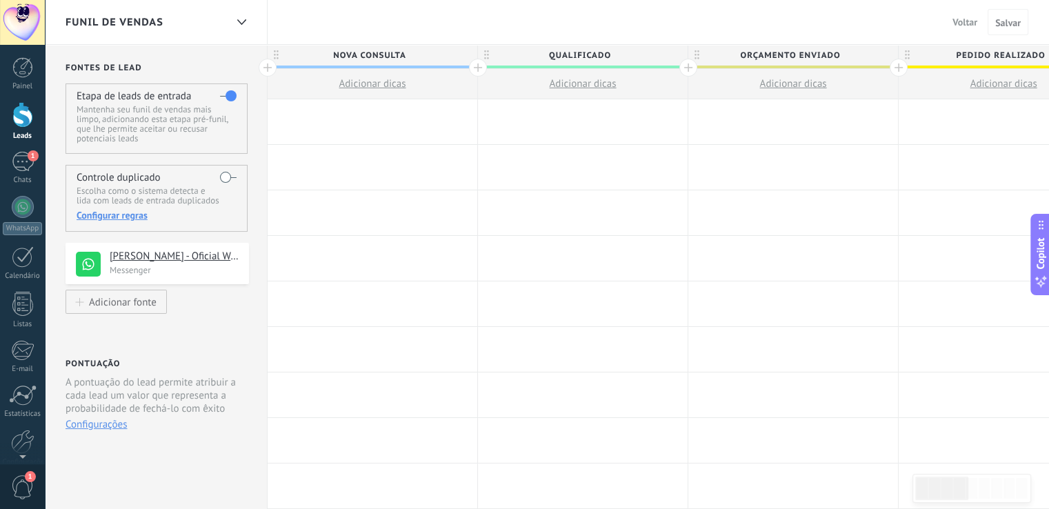
click at [267, 68] on div at bounding box center [268, 68] width 18 height 18
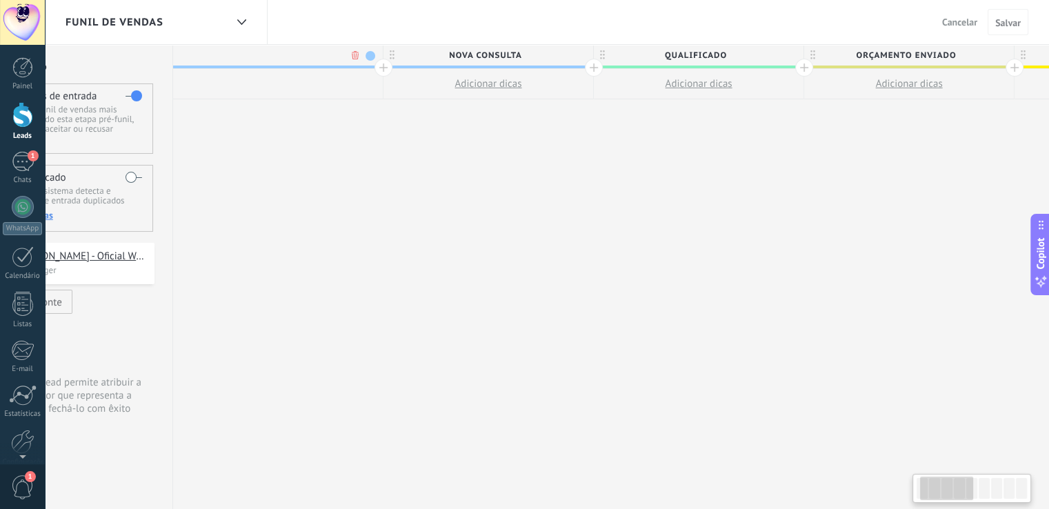
scroll to position [0, 102]
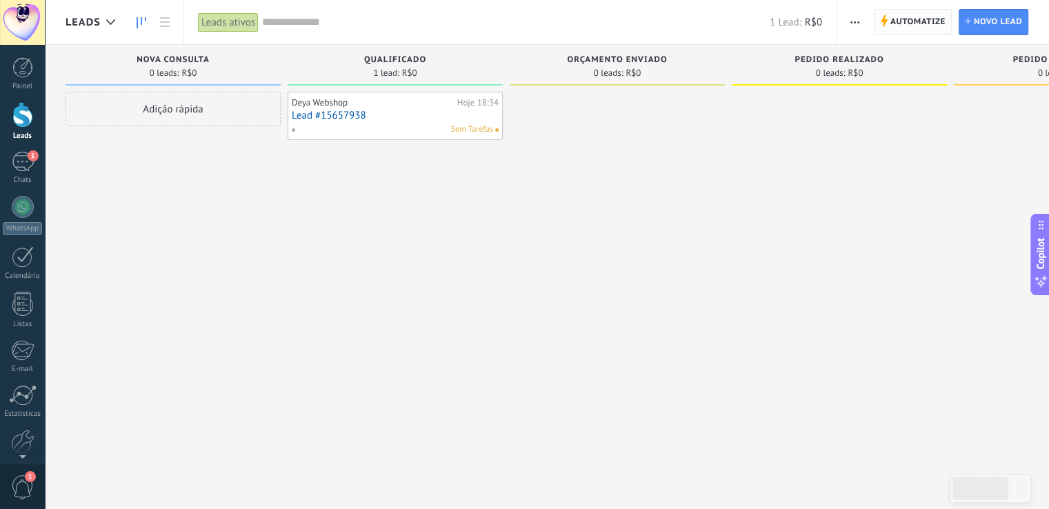
click at [933, 14] on span "Automatize" at bounding box center [917, 22] width 55 height 25
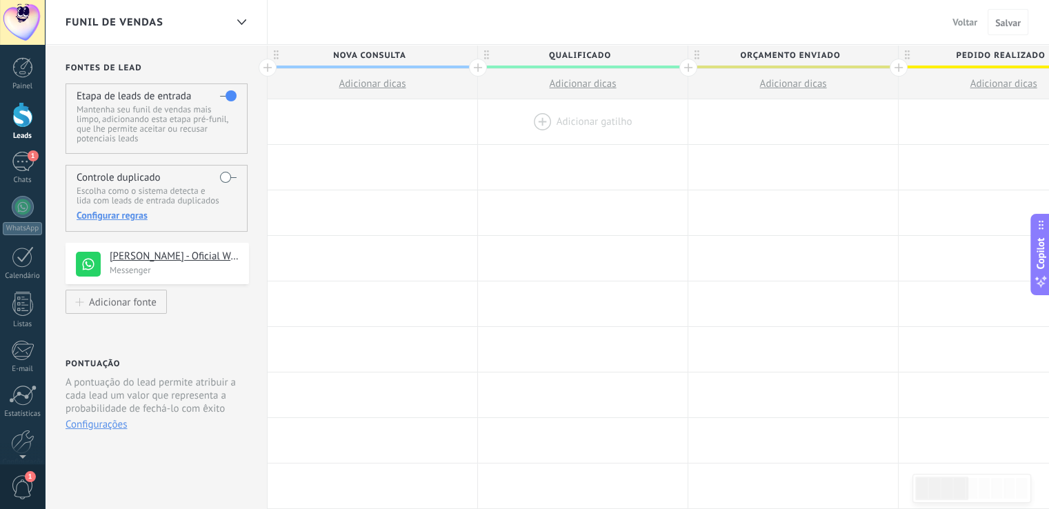
click at [538, 114] on div at bounding box center [583, 121] width 210 height 45
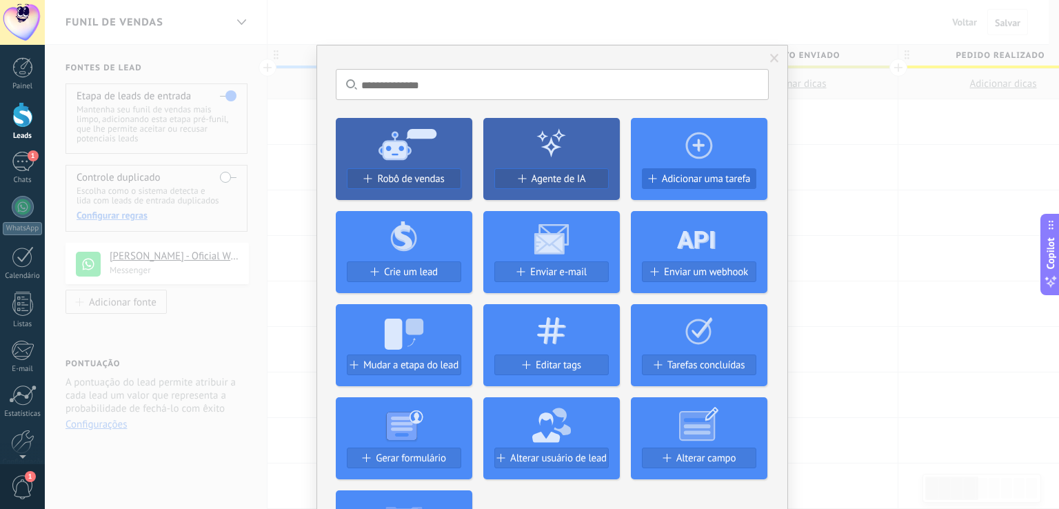
click at [712, 177] on span "Adicionar uma tarefa" at bounding box center [706, 179] width 89 height 12
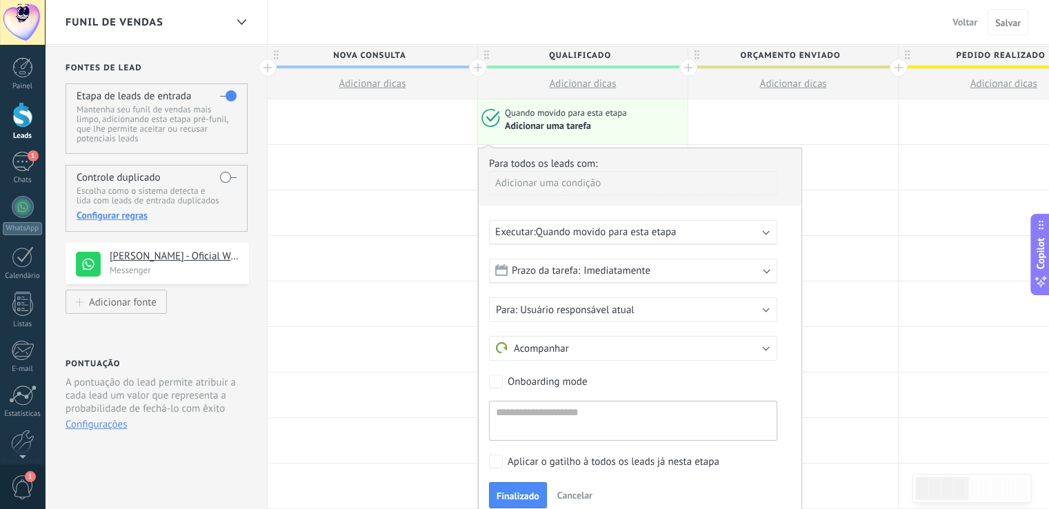
click at [663, 266] on div "Prazo da tarefa: Imediatamente" at bounding box center [633, 271] width 288 height 25
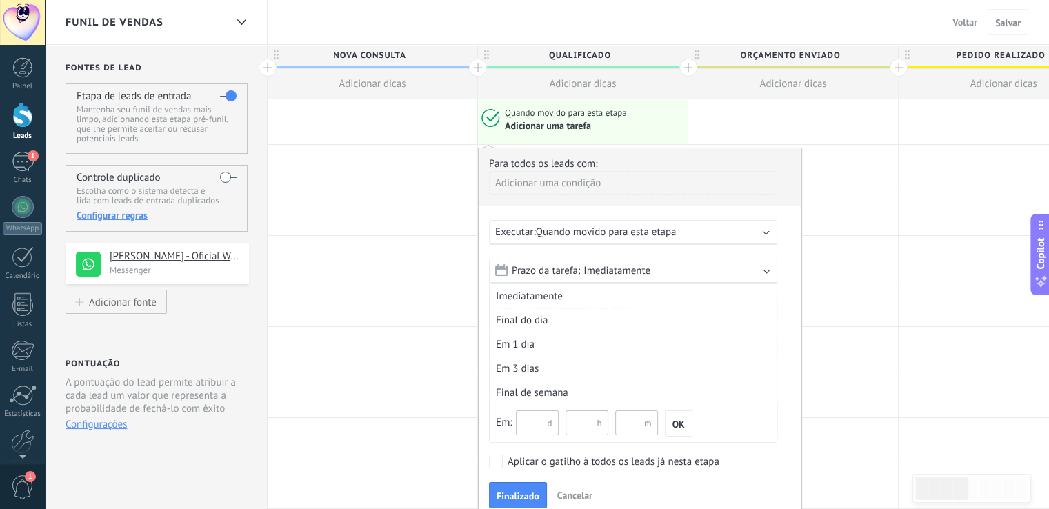
click at [641, 266] on span "Imediatamente" at bounding box center [616, 270] width 67 height 13
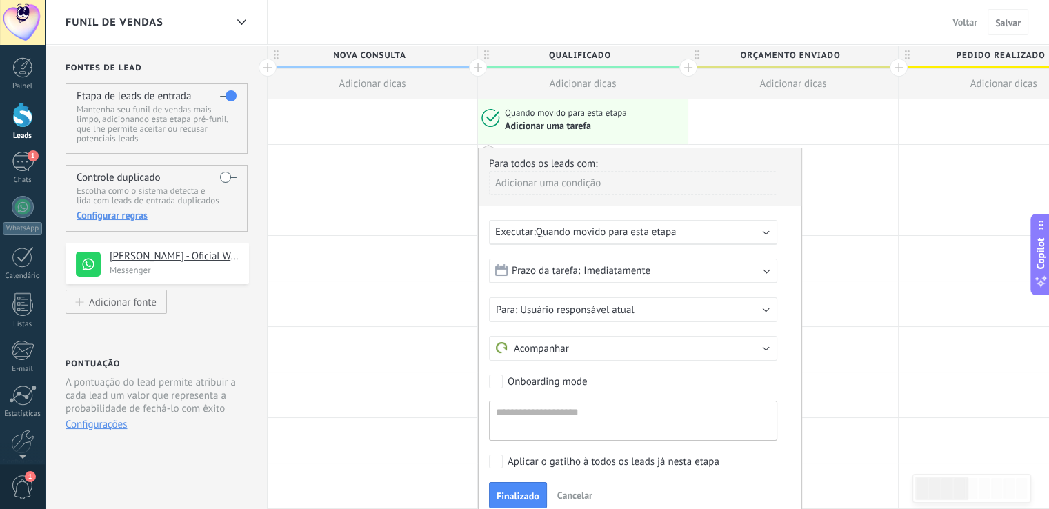
click at [637, 276] on span "Imediatamente" at bounding box center [616, 270] width 67 height 13
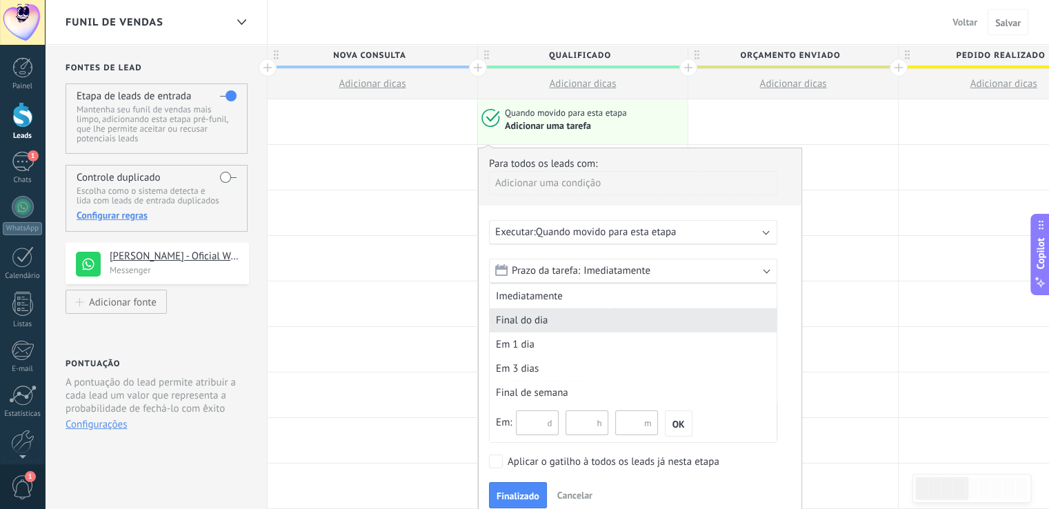
click at [603, 319] on div "Final do dia" at bounding box center [632, 320] width 287 height 24
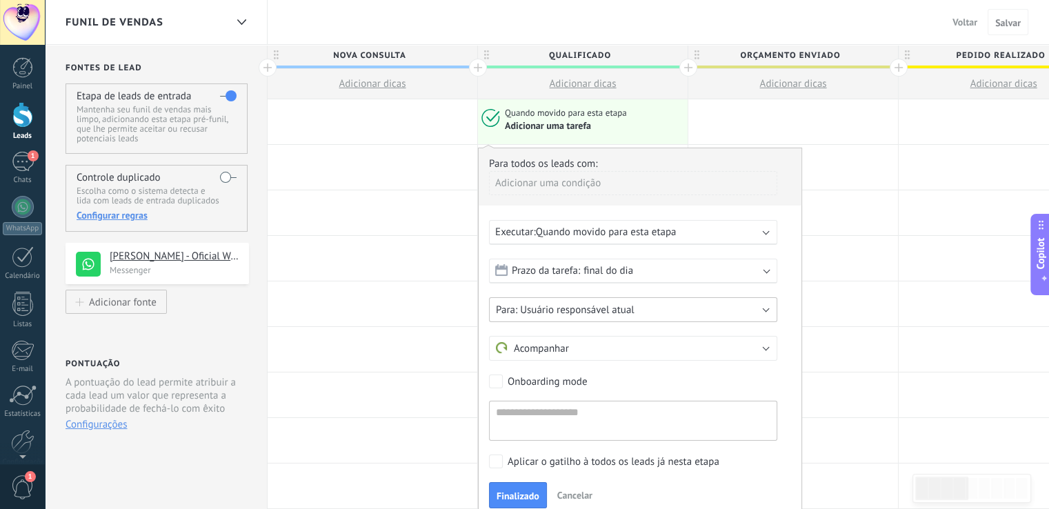
click at [619, 310] on span "Usuário responsável atual" at bounding box center [577, 309] width 114 height 13
click at [649, 263] on div "Prazo da tarefa: final do dia" at bounding box center [633, 271] width 288 height 25
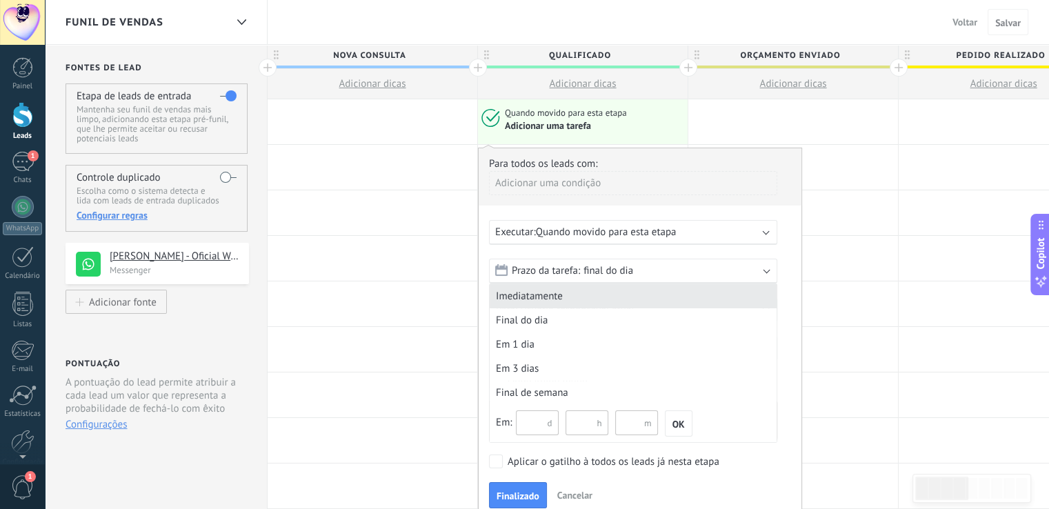
click at [597, 296] on div "Imediatamente" at bounding box center [632, 296] width 287 height 24
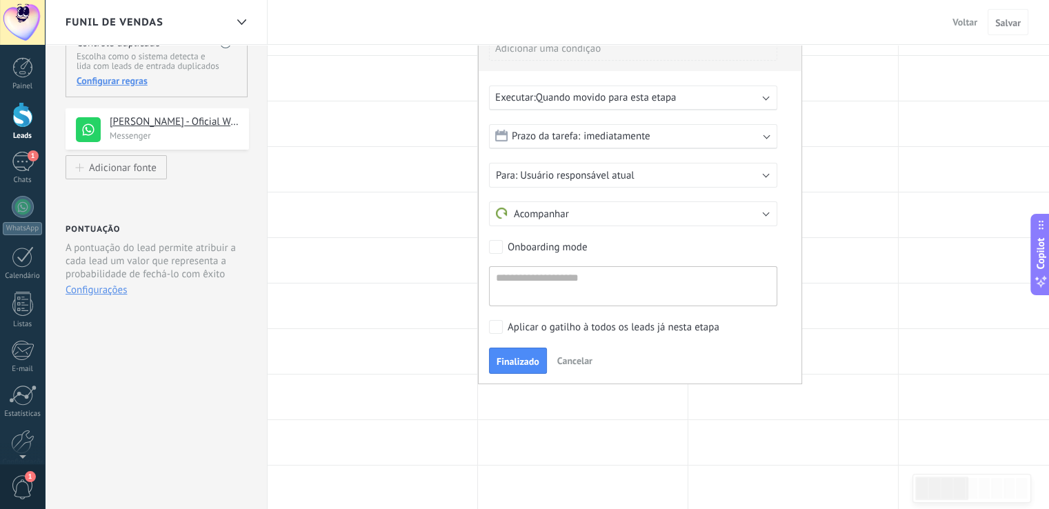
scroll to position [138, 0]
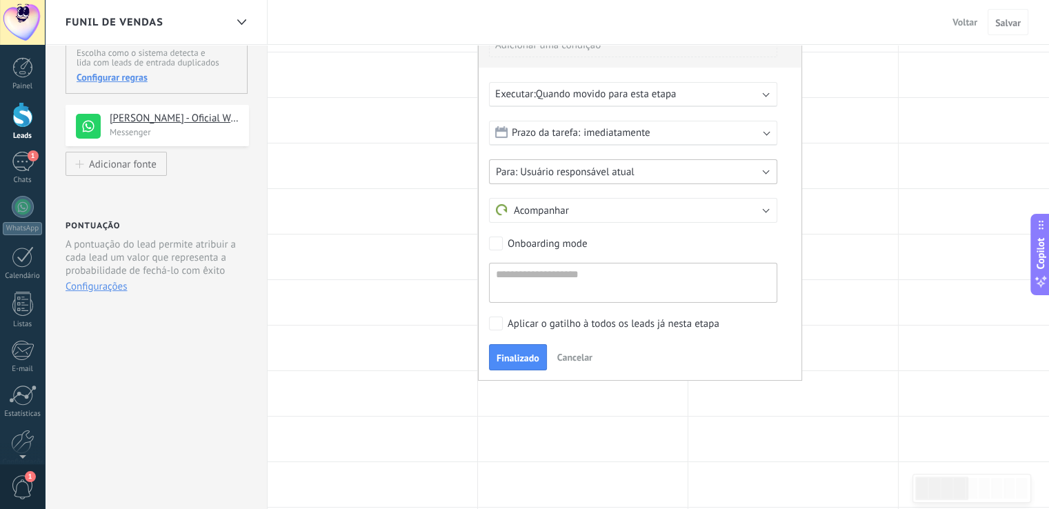
click at [626, 168] on span "Usuário responsável atual" at bounding box center [577, 171] width 114 height 13
click at [647, 171] on span "Usuário responsável atual" at bounding box center [627, 171] width 292 height 13
click at [604, 206] on button "Acompanhar" at bounding box center [633, 210] width 288 height 25
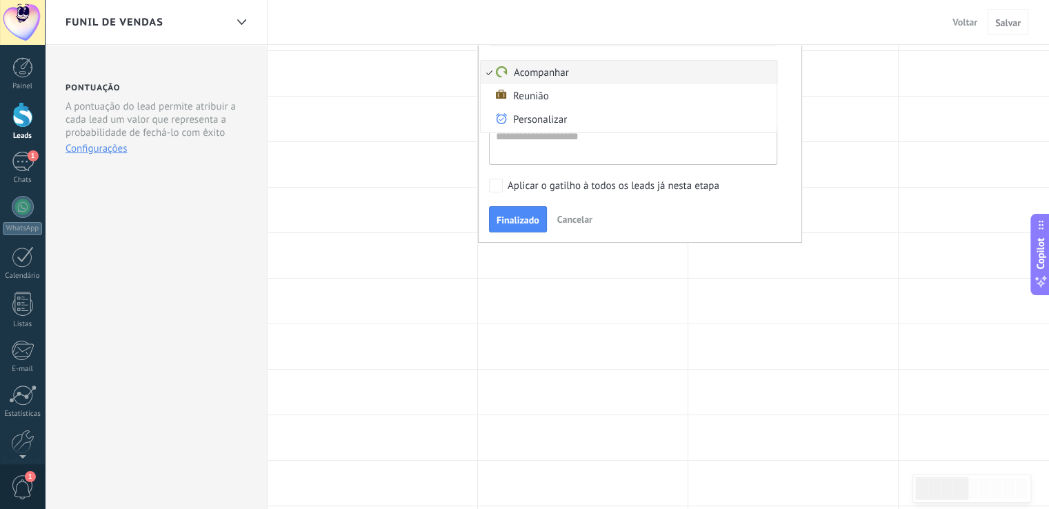
scroll to position [69, 0]
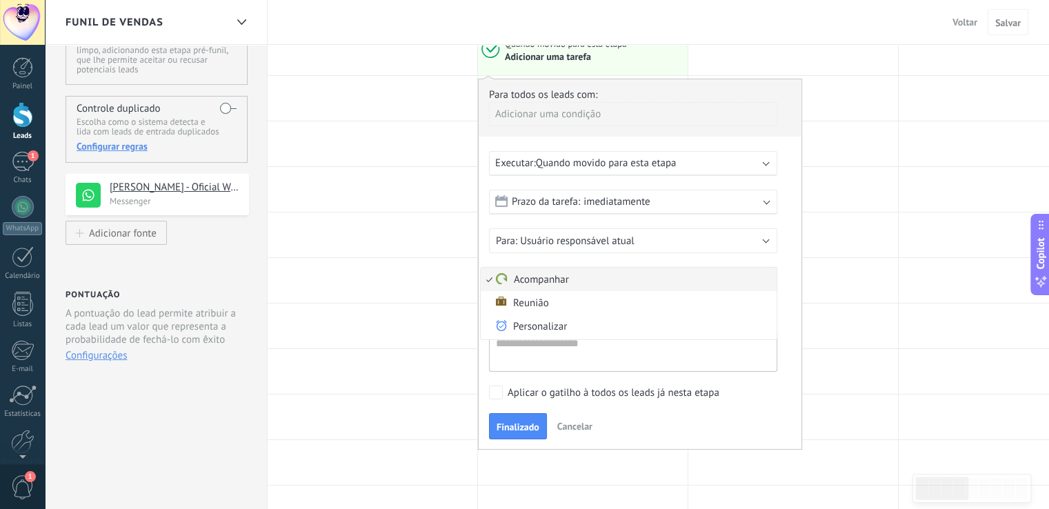
click at [570, 270] on li "Acompanhar" at bounding box center [629, 278] width 296 height 23
click at [583, 238] on span "Usuário responsável atual" at bounding box center [577, 240] width 114 height 13
click at [626, 219] on form "Prazo da tarefa: imediatamente Imediatamente Final do dia Em 1 dia Em 3 dias Fi…" at bounding box center [640, 281] width 302 height 182
click at [555, 307] on div "Onboarding mode" at bounding box center [546, 313] width 79 height 14
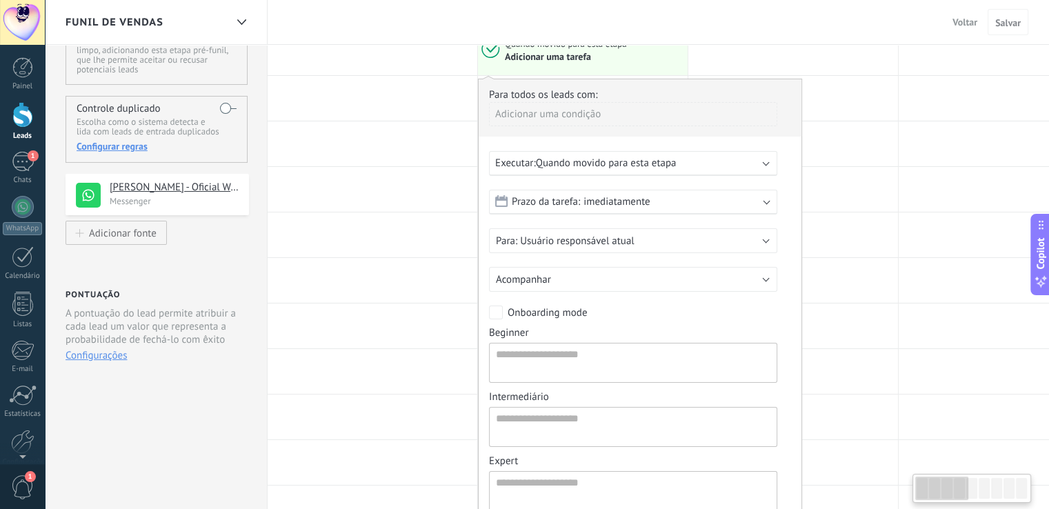
scroll to position [0, 0]
click at [560, 313] on div "Onboarding mode" at bounding box center [546, 313] width 79 height 14
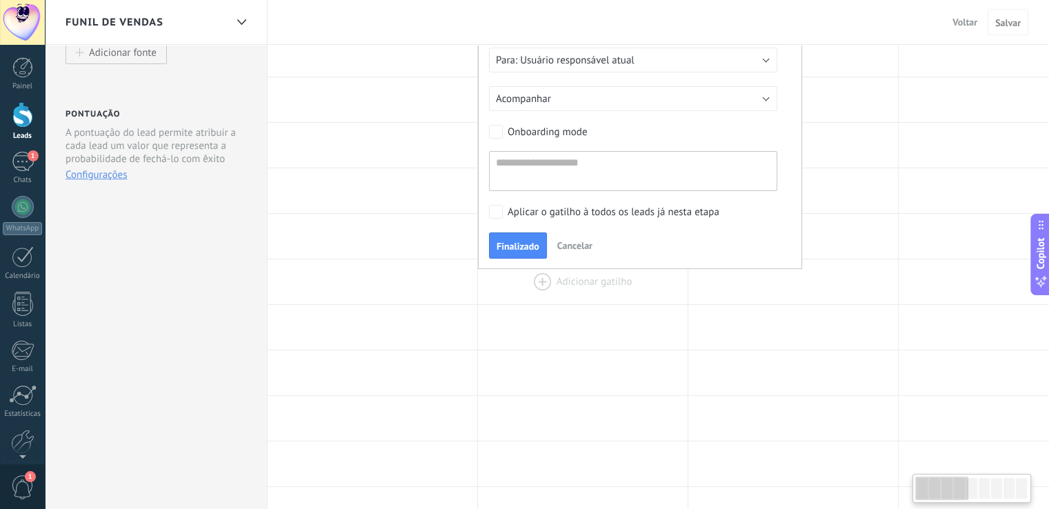
scroll to position [276, 0]
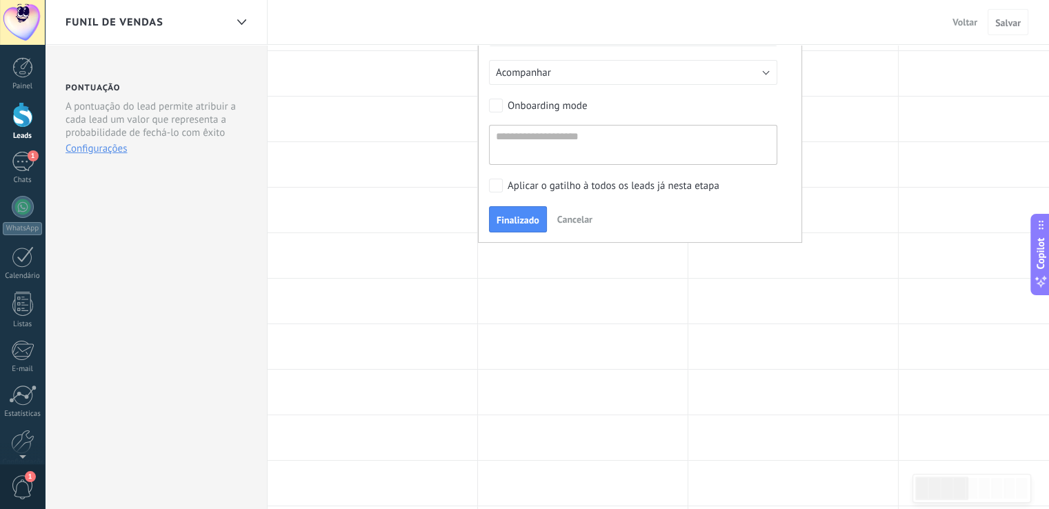
click at [524, 115] on form "Prazo da tarefa: imediatamente Imediatamente Final do dia Em 1 dia Em 3 dias Fi…" at bounding box center [640, 74] width 302 height 182
click at [535, 105] on div "Onboarding mode" at bounding box center [546, 106] width 79 height 14
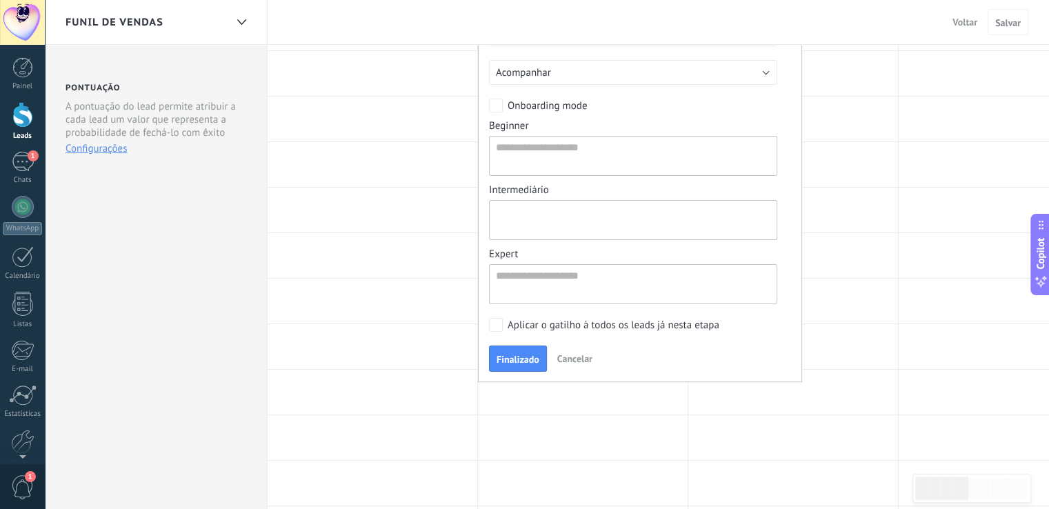
click at [556, 217] on textarea at bounding box center [633, 220] width 288 height 40
drag, startPoint x: 590, startPoint y: 190, endPoint x: 592, endPoint y: 175, distance: 15.2
click at [590, 190] on div "Intermediário" at bounding box center [633, 189] width 288 height 13
click at [596, 150] on textarea at bounding box center [633, 156] width 288 height 40
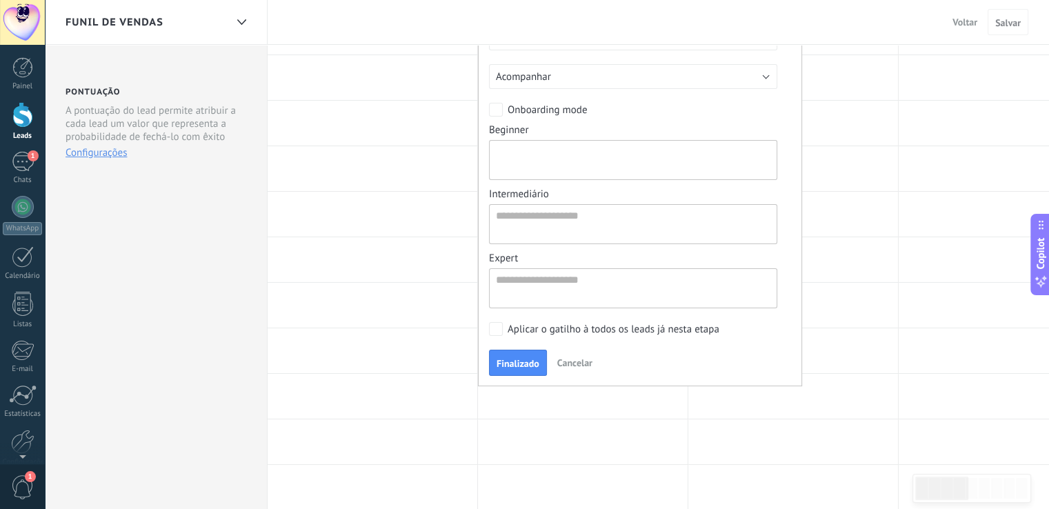
scroll to position [138, 0]
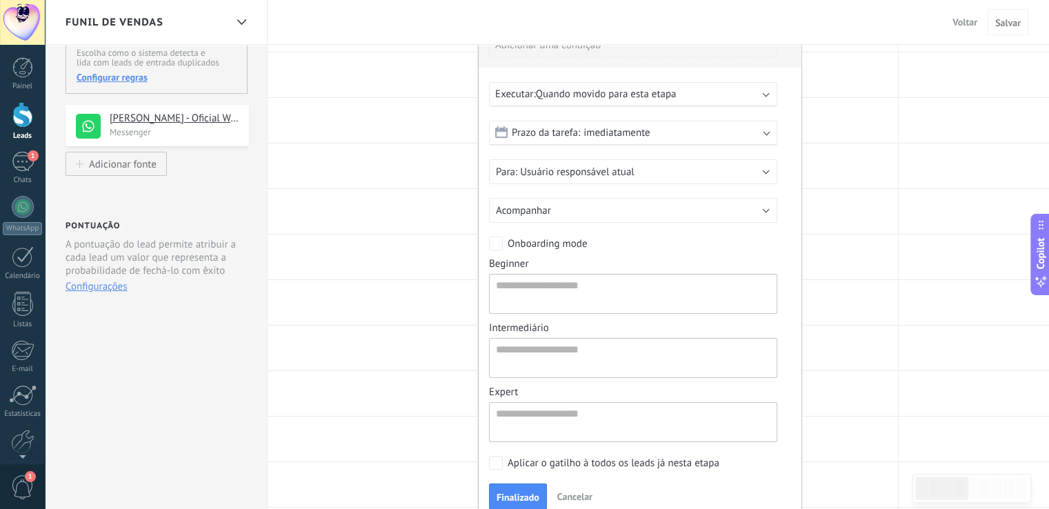
click at [543, 238] on div "Onboarding mode" at bounding box center [546, 244] width 79 height 14
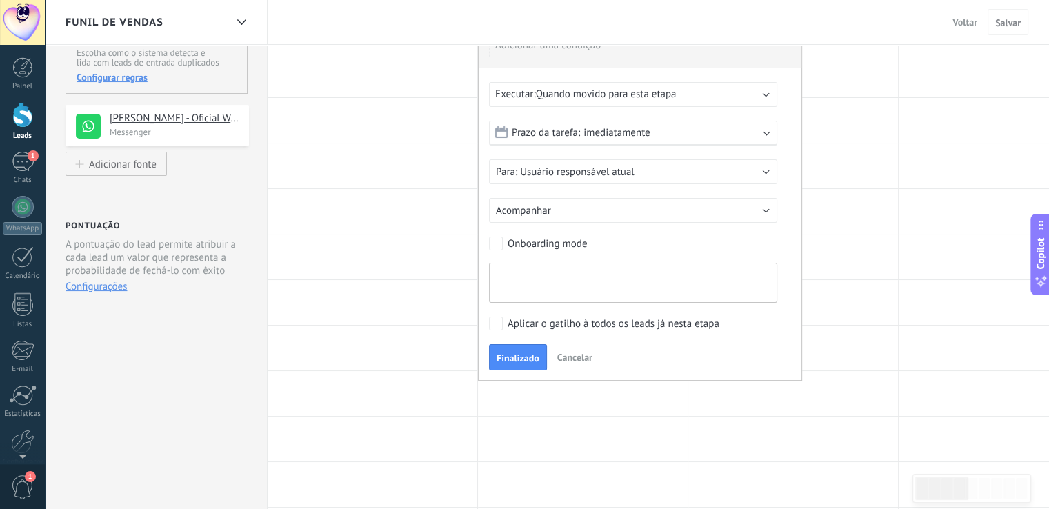
click at [579, 274] on textarea at bounding box center [633, 283] width 288 height 40
click at [660, 254] on form "Prazo da tarefa: imediatamente Imediatamente Final do dia Em 1 dia Em 3 dias Fi…" at bounding box center [640, 212] width 302 height 182
click at [605, 325] on div "Aplicar o gatilho à todos os leads já nesta etapa" at bounding box center [613, 324] width 212 height 14
click at [605, 324] on div "Aplicar o gatilho à todos os leads já nesta etapa" at bounding box center [613, 324] width 212 height 14
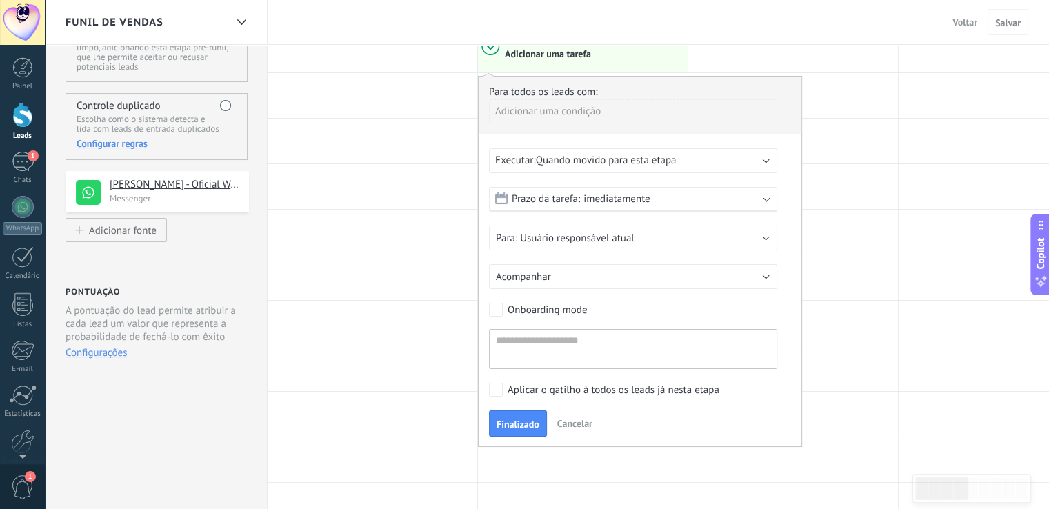
scroll to position [69, 0]
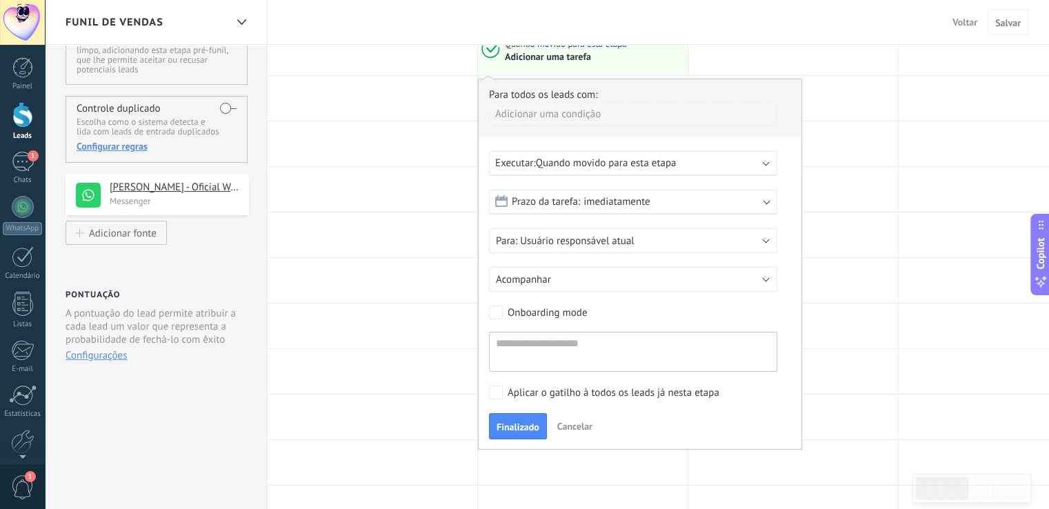
click at [582, 420] on span "Cancelar" at bounding box center [574, 426] width 35 height 12
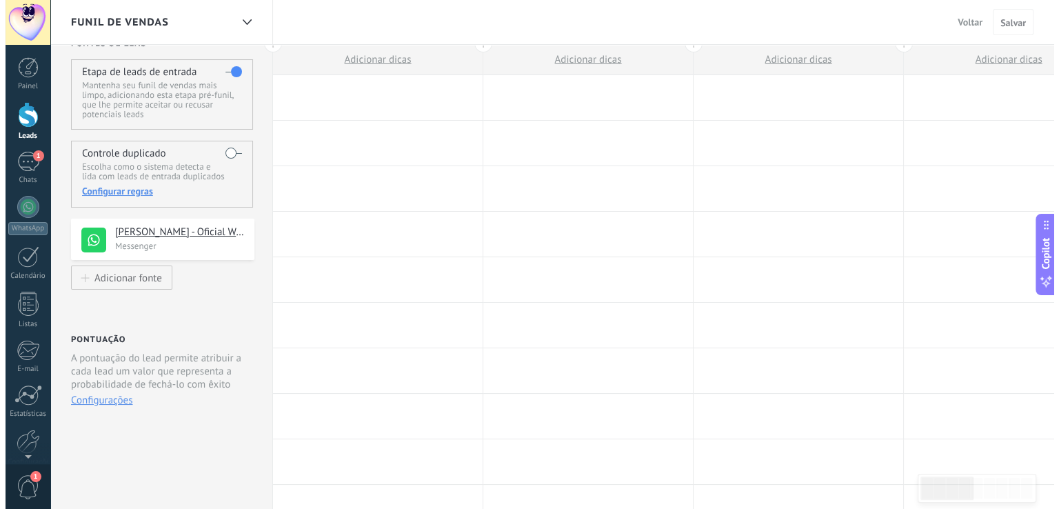
scroll to position [0, 0]
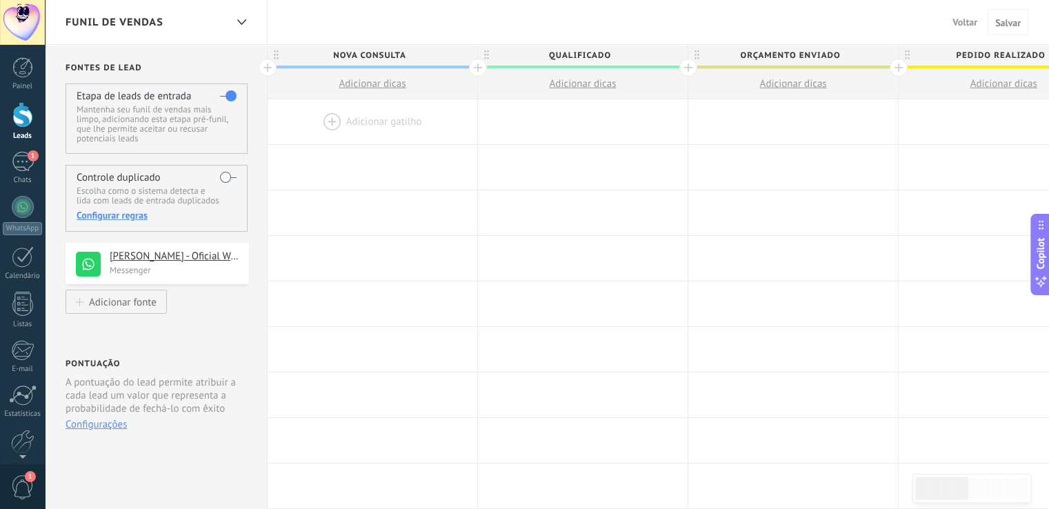
click at [431, 112] on div at bounding box center [372, 121] width 210 height 45
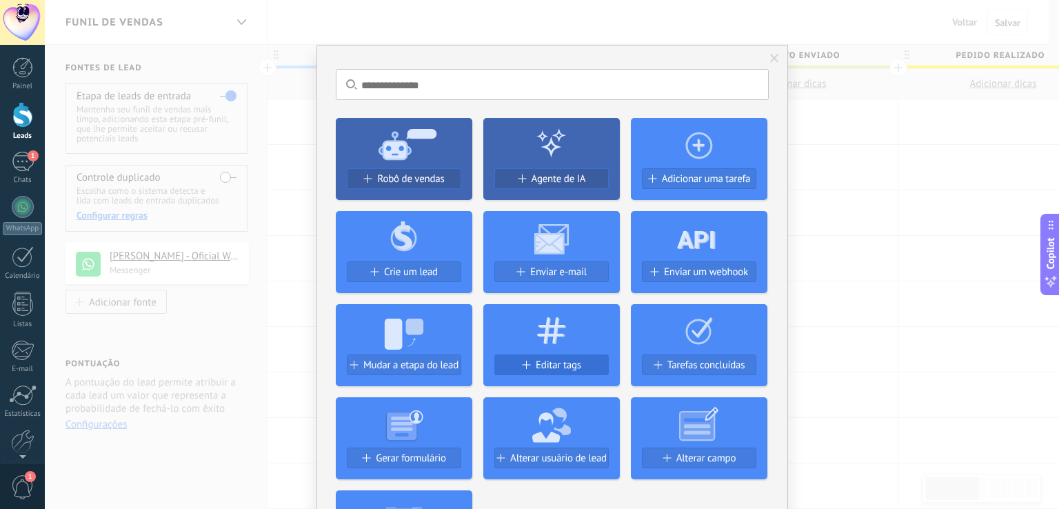
click at [578, 367] on span "Editar tags" at bounding box center [559, 365] width 46 height 12
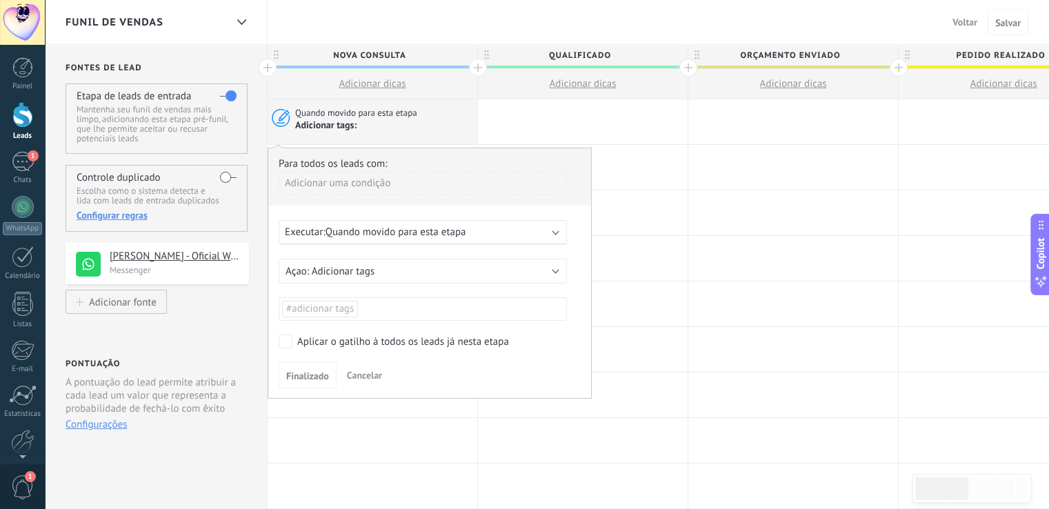
click at [370, 372] on span "Cancelar" at bounding box center [364, 375] width 35 height 12
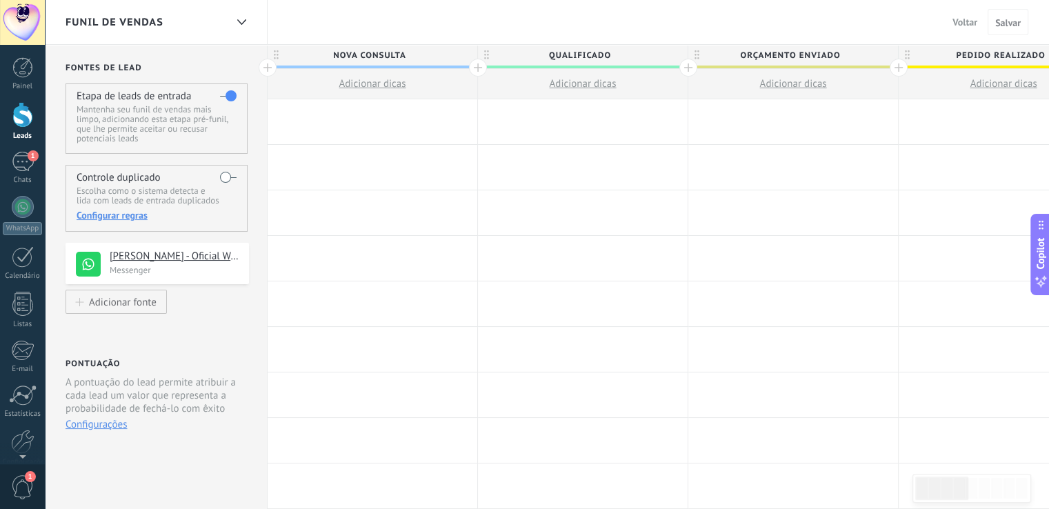
click at [417, 119] on div at bounding box center [372, 121] width 210 height 45
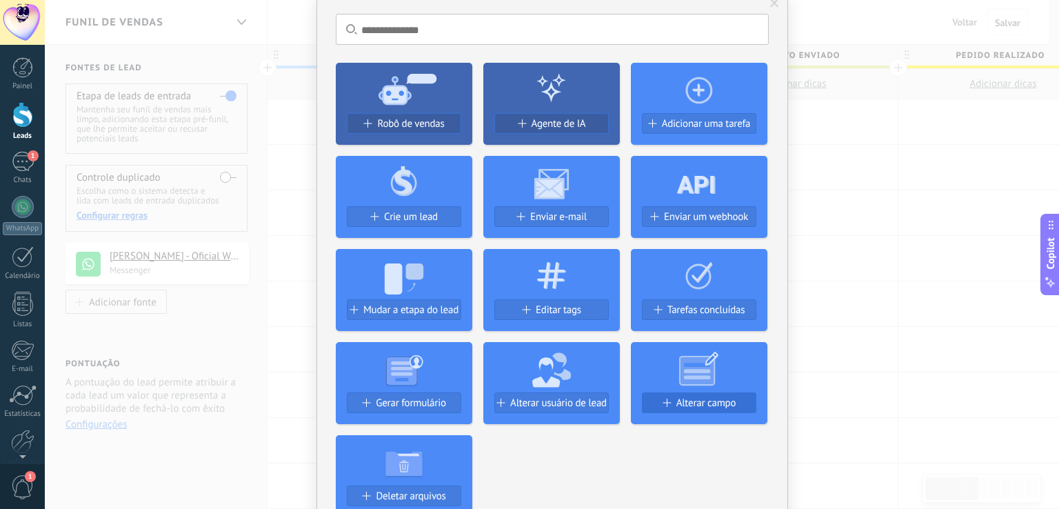
scroll to position [138, 0]
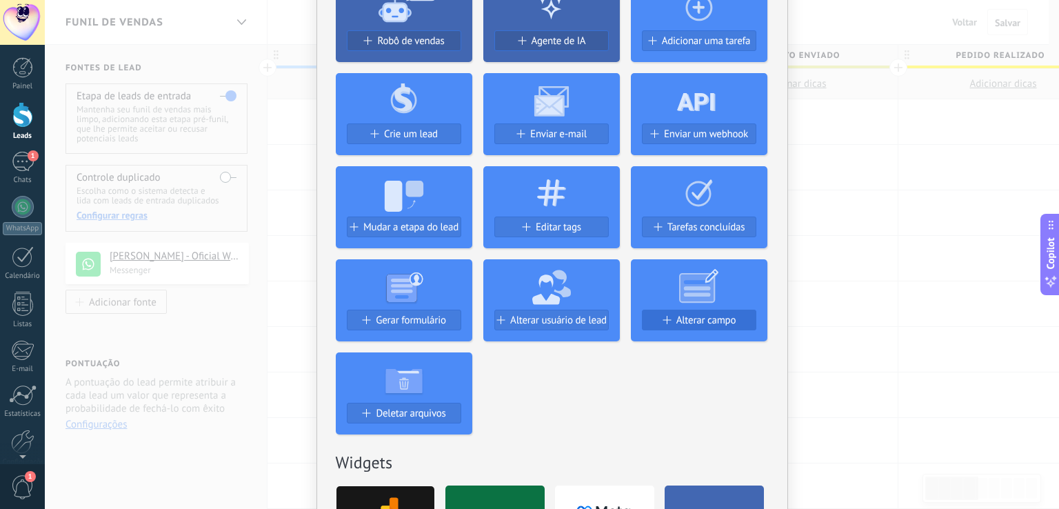
click at [689, 321] on span "Alterar campo" at bounding box center [706, 320] width 60 height 12
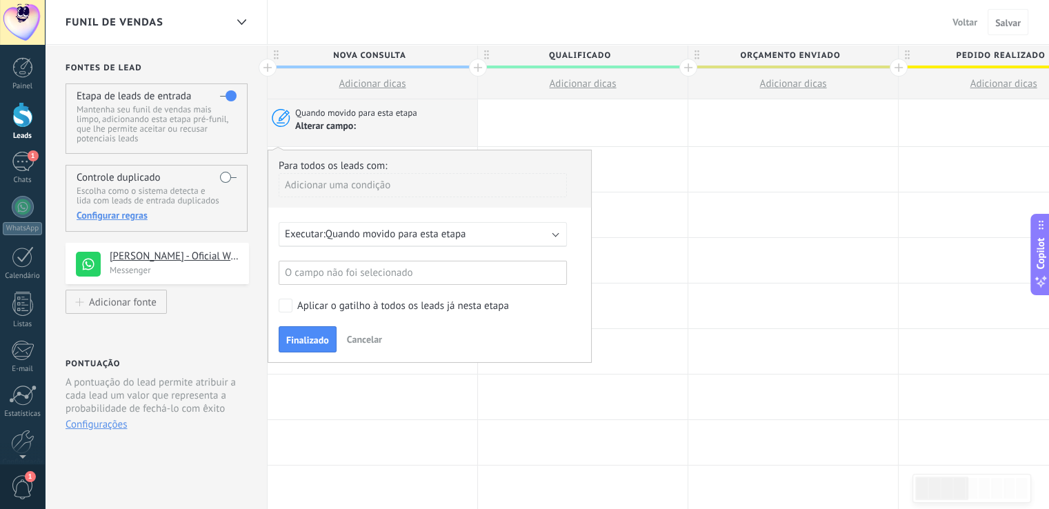
click at [375, 337] on span "Cancelar" at bounding box center [364, 339] width 35 height 12
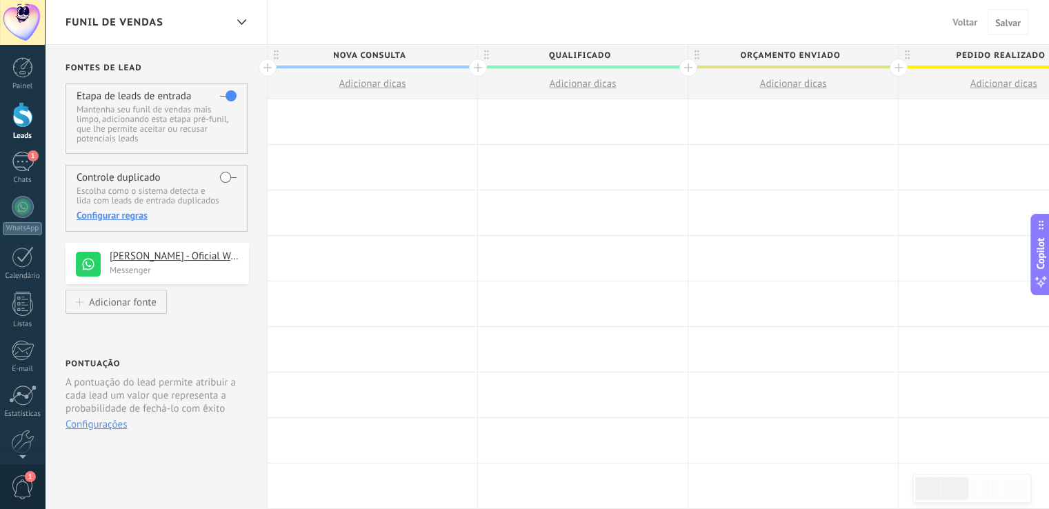
click at [358, 117] on div at bounding box center [372, 121] width 210 height 45
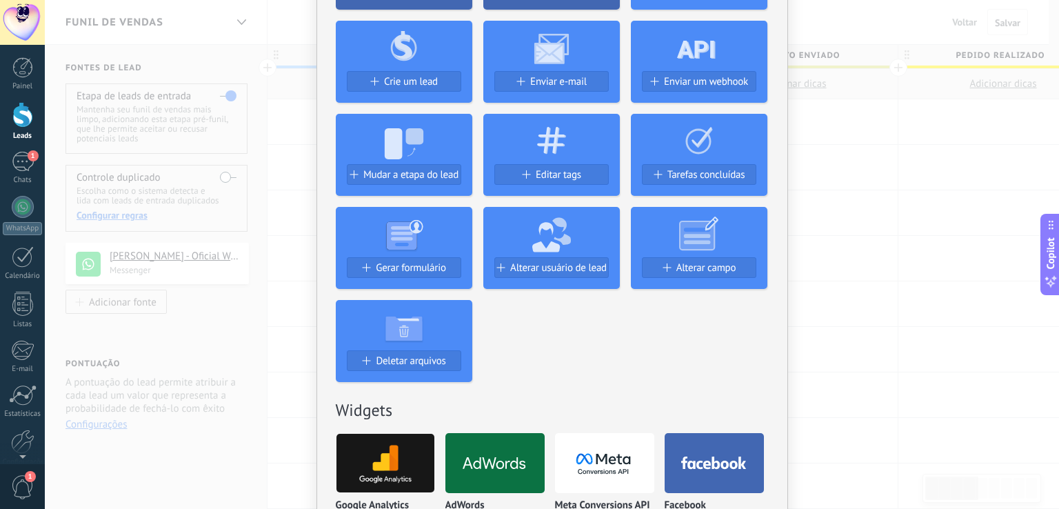
scroll to position [207, 0]
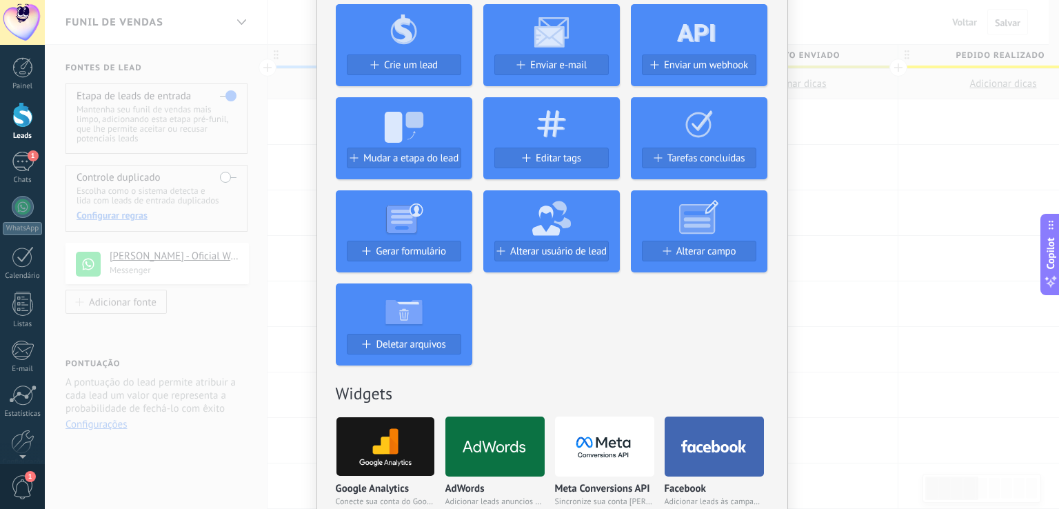
click at [646, 334] on div "Robô de vendas Agente de IA Adicionar uma tarefa Crie um lead Enviar e-mail Env…" at bounding box center [552, 132] width 433 height 465
click at [680, 238] on icon at bounding box center [699, 216] width 137 height 57
click at [676, 249] on span "Alterar campo" at bounding box center [706, 251] width 60 height 12
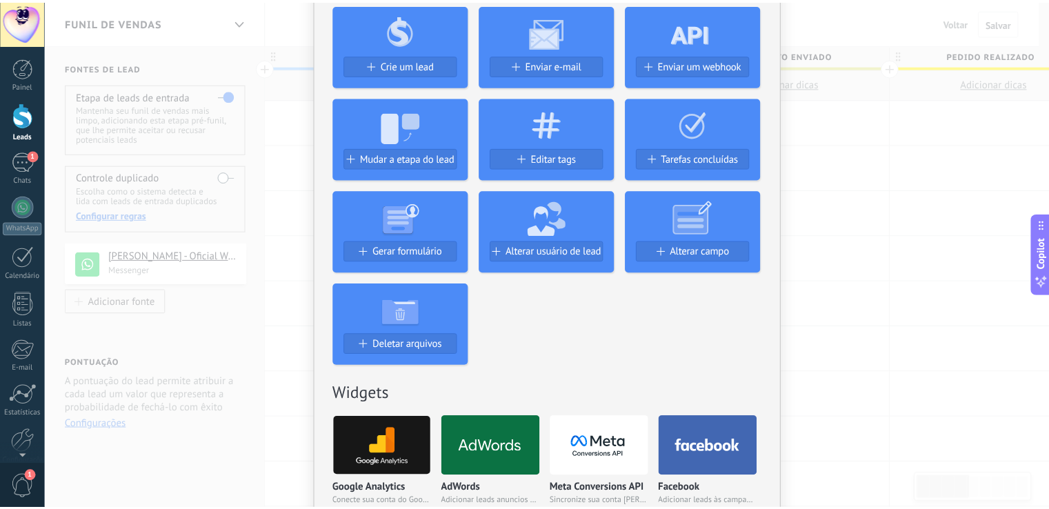
scroll to position [0, 0]
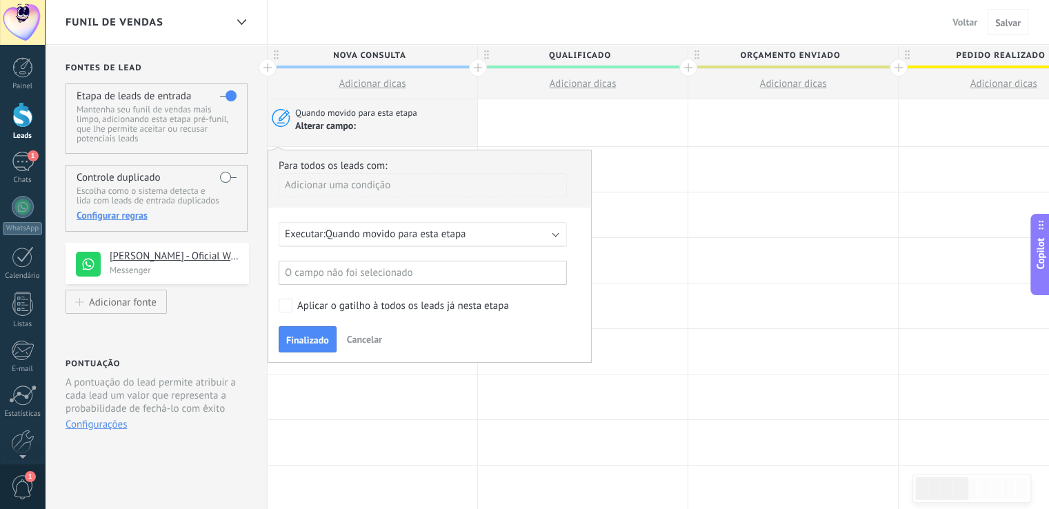
click at [425, 228] on span "Quando movido para esta etapa" at bounding box center [395, 234] width 141 height 13
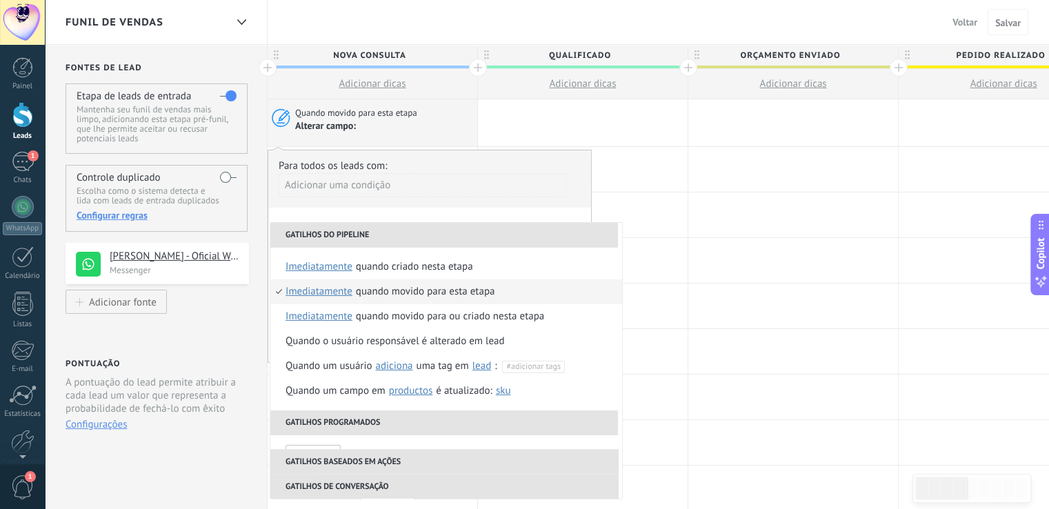
click at [450, 296] on div "Quando movido para esta etapa" at bounding box center [425, 291] width 139 height 25
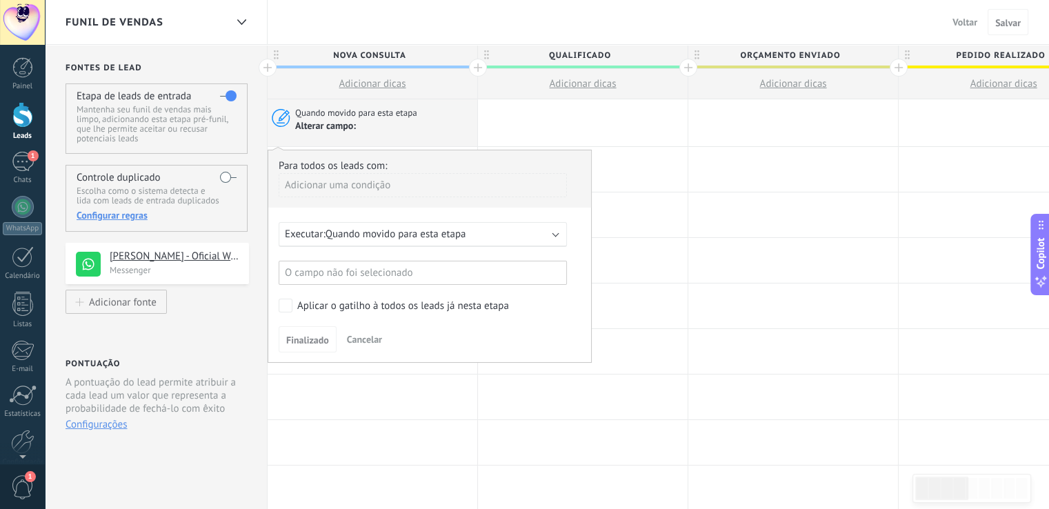
click at [403, 273] on div "O campo não foi selecionado" at bounding box center [423, 273] width 288 height 24
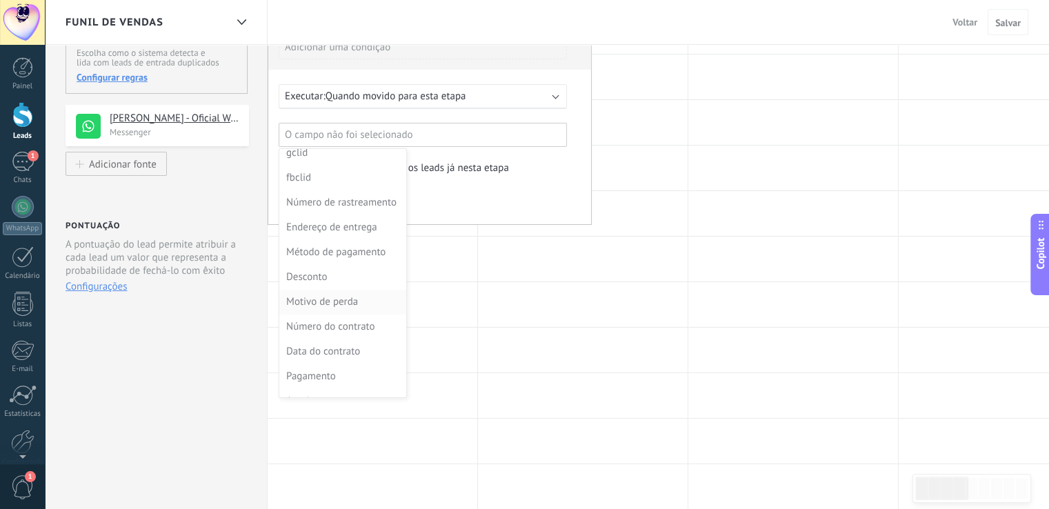
scroll to position [223, 0]
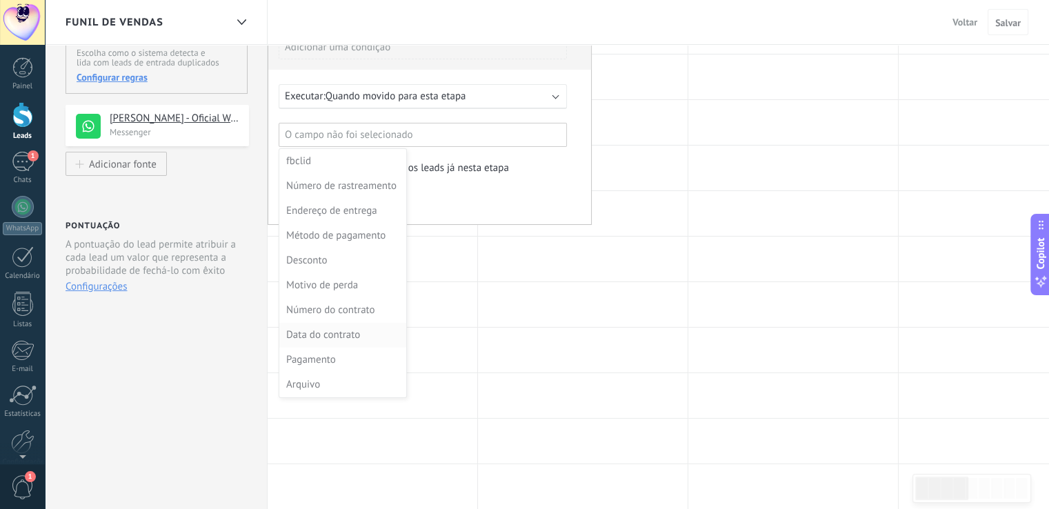
click at [350, 336] on div "Data do contrato" at bounding box center [341, 334] width 110 height 19
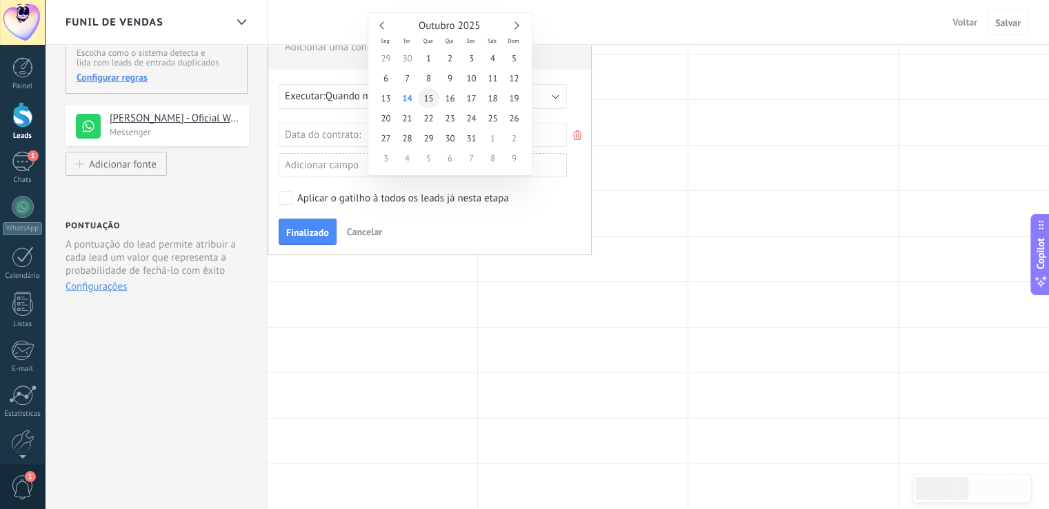
type input "**********"
click at [427, 105] on span "15" at bounding box center [428, 98] width 21 height 20
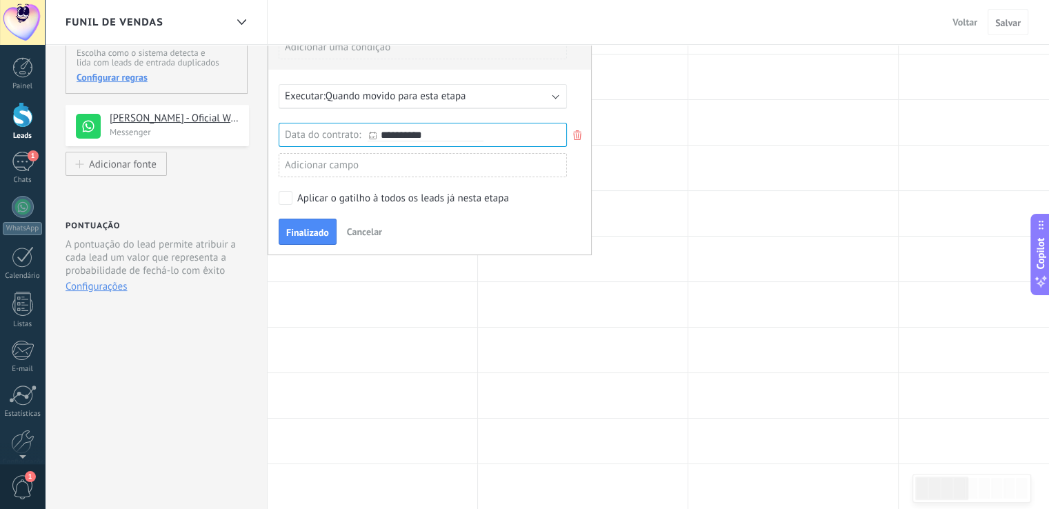
click at [347, 158] on div "Adicionar campo" at bounding box center [423, 165] width 288 height 24
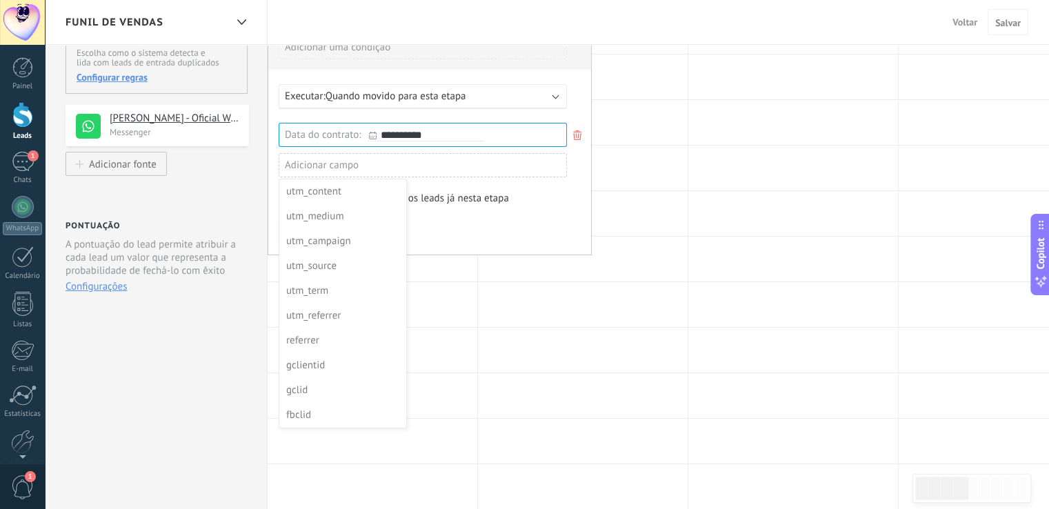
click at [507, 169] on div at bounding box center [429, 132] width 323 height 241
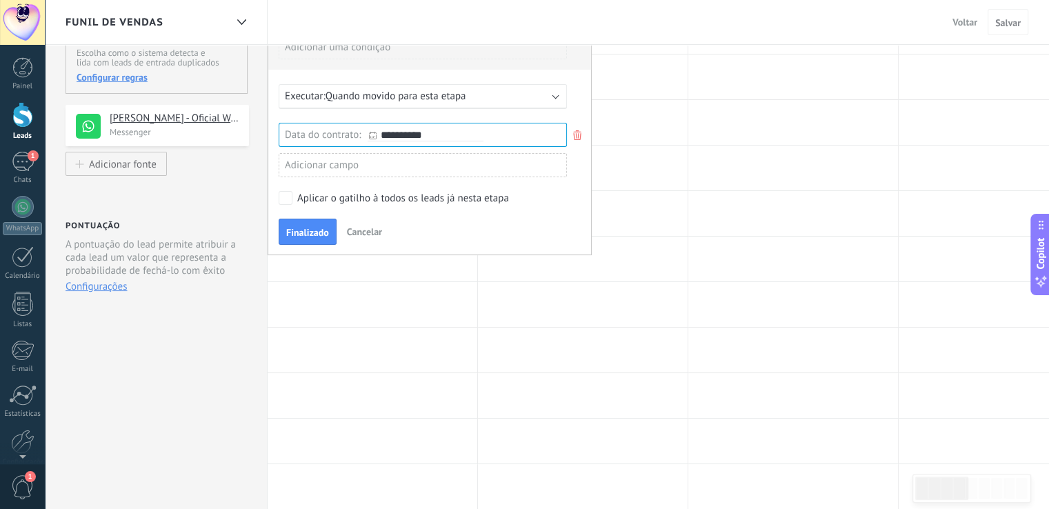
click at [573, 138] on icon at bounding box center [576, 135] width 15 height 17
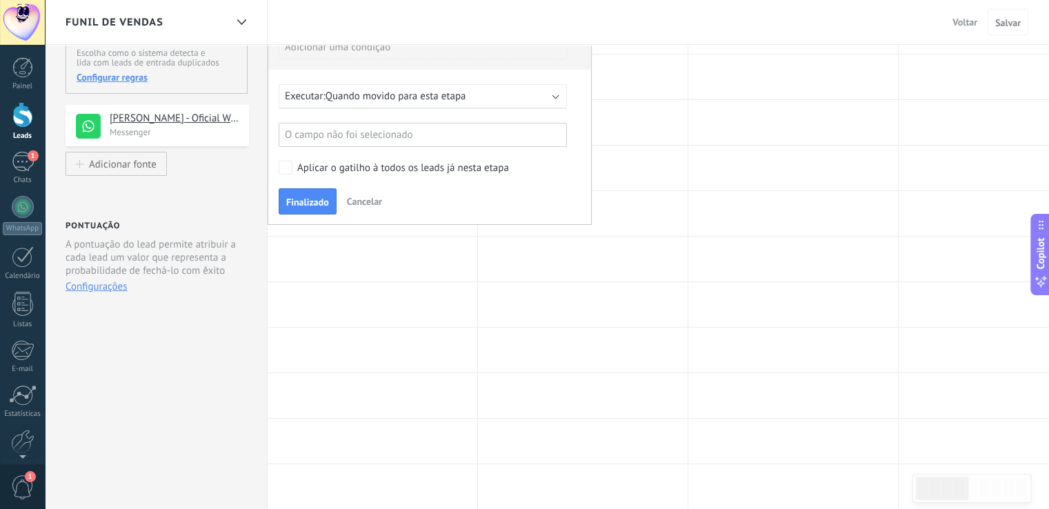
scroll to position [0, 0]
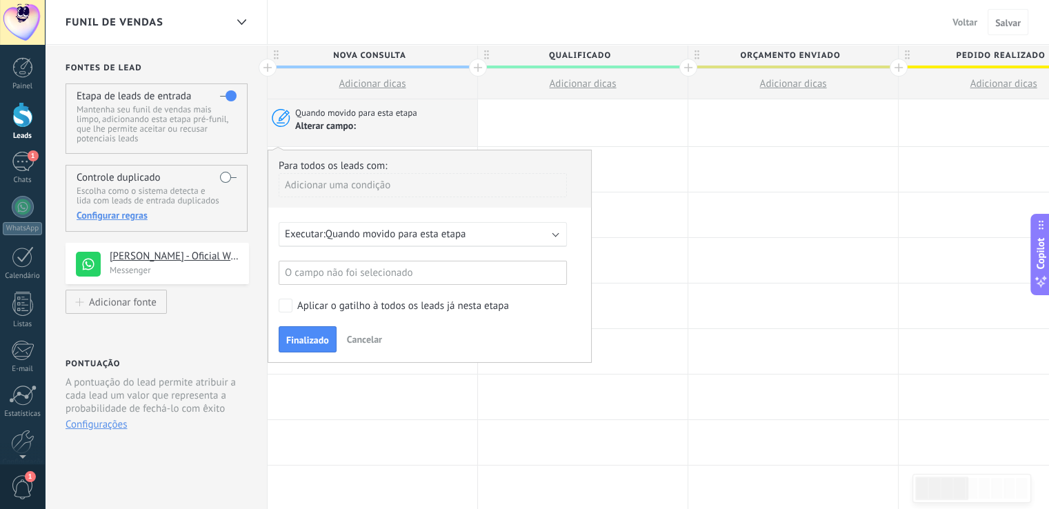
click at [378, 234] on span "Quando movido para esta etapa" at bounding box center [395, 234] width 141 height 13
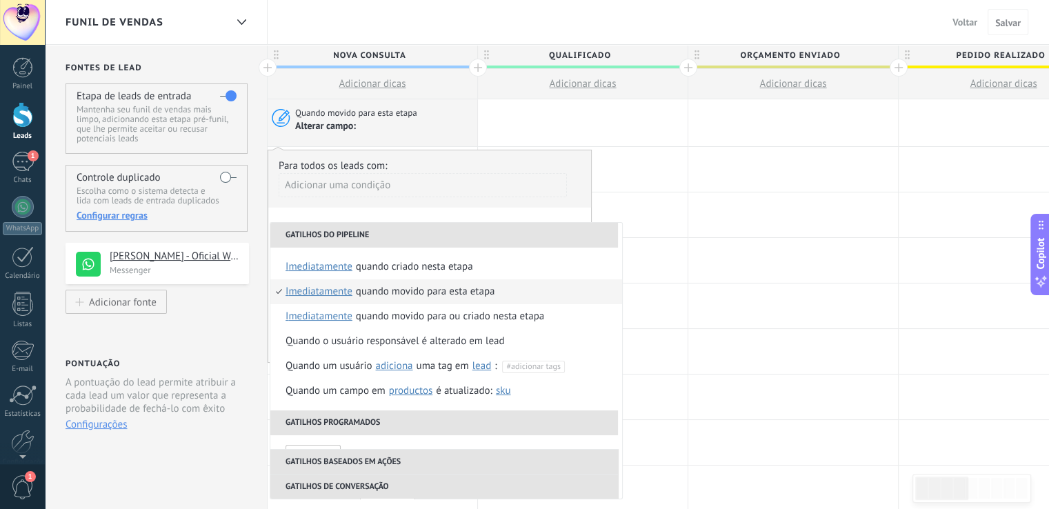
click at [501, 183] on div "Adicionar uma condição" at bounding box center [423, 185] width 288 height 24
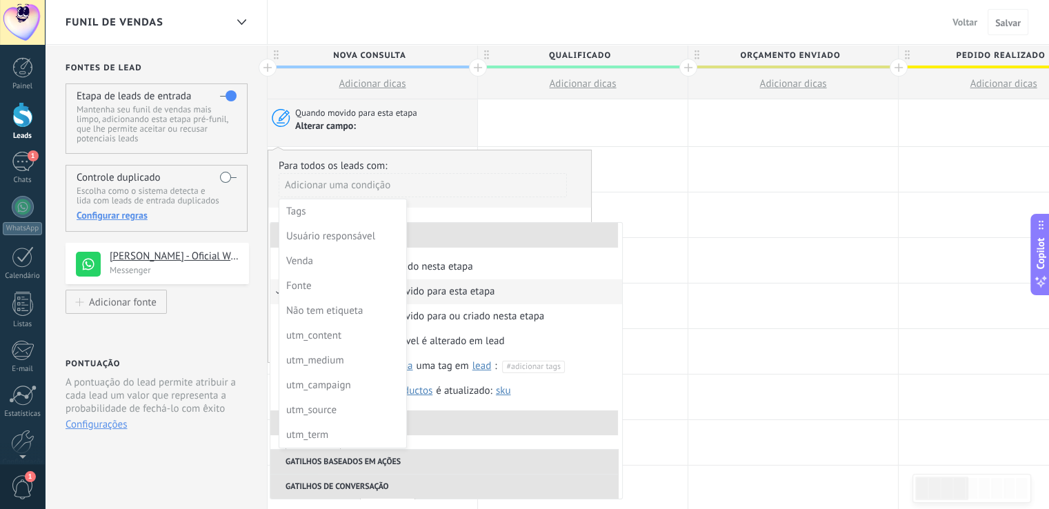
click at [534, 151] on div at bounding box center [429, 255] width 323 height 211
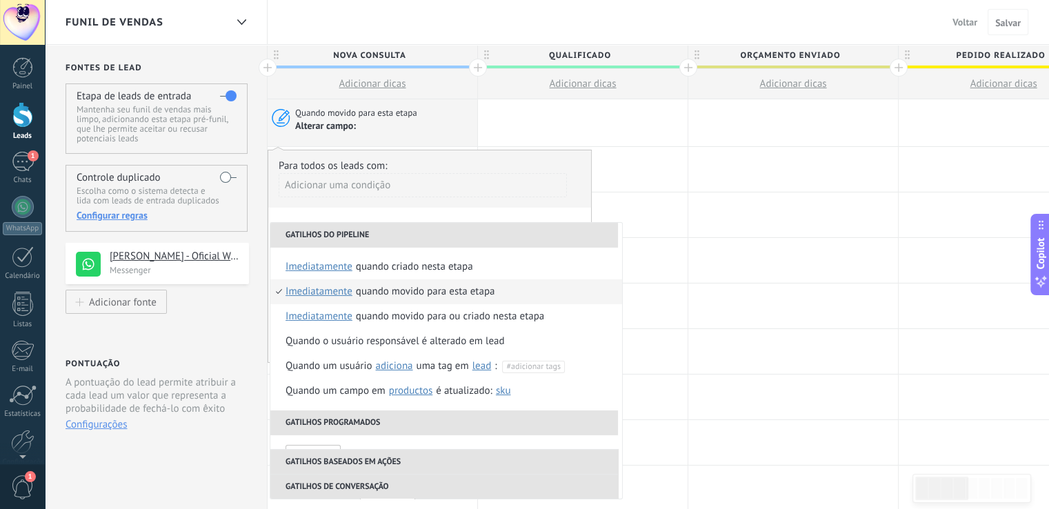
click at [436, 204] on div "Adicionar uma condição" at bounding box center [423, 190] width 288 height 34
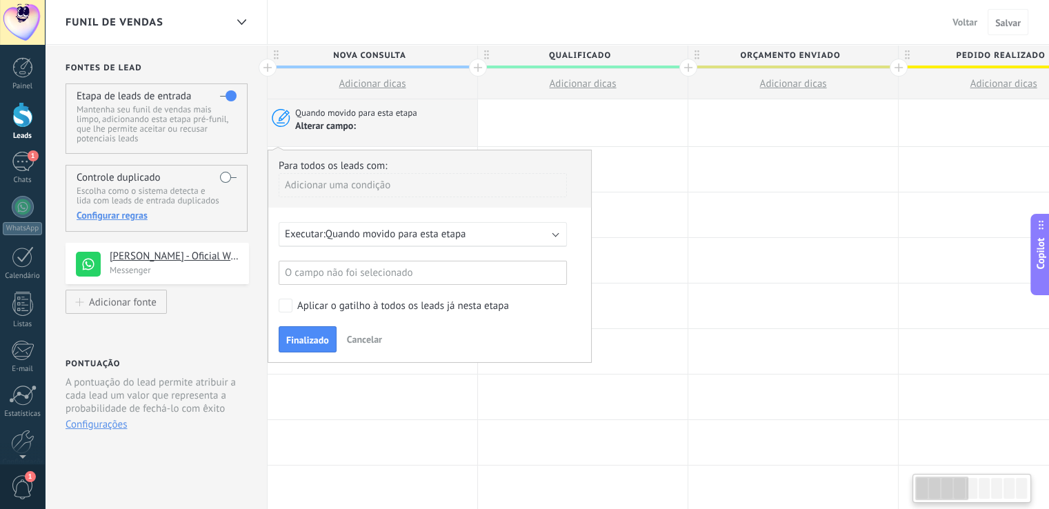
click at [360, 268] on div "O campo não foi selecionado" at bounding box center [423, 273] width 288 height 24
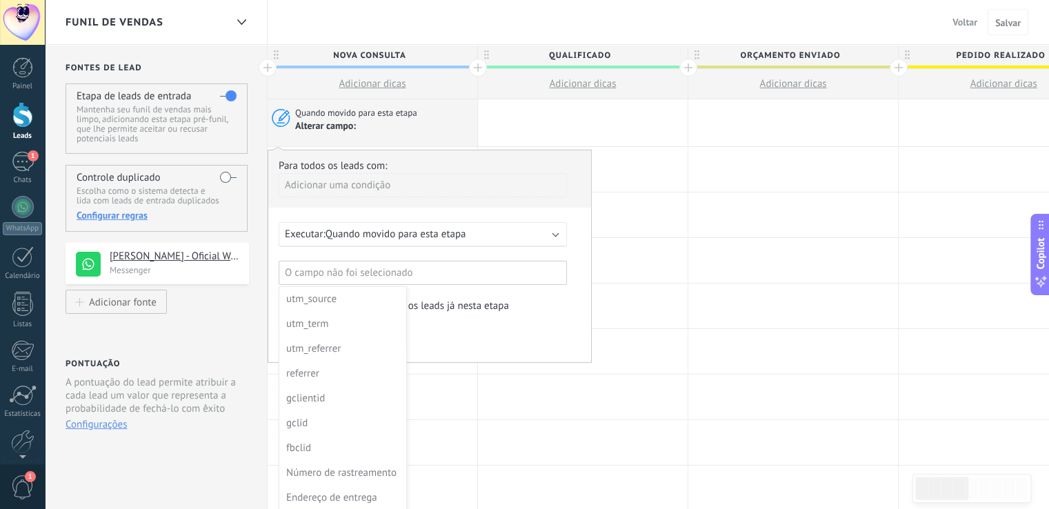
scroll to position [223, 0]
click at [339, 469] on div "Data do contrato" at bounding box center [341, 472] width 110 height 19
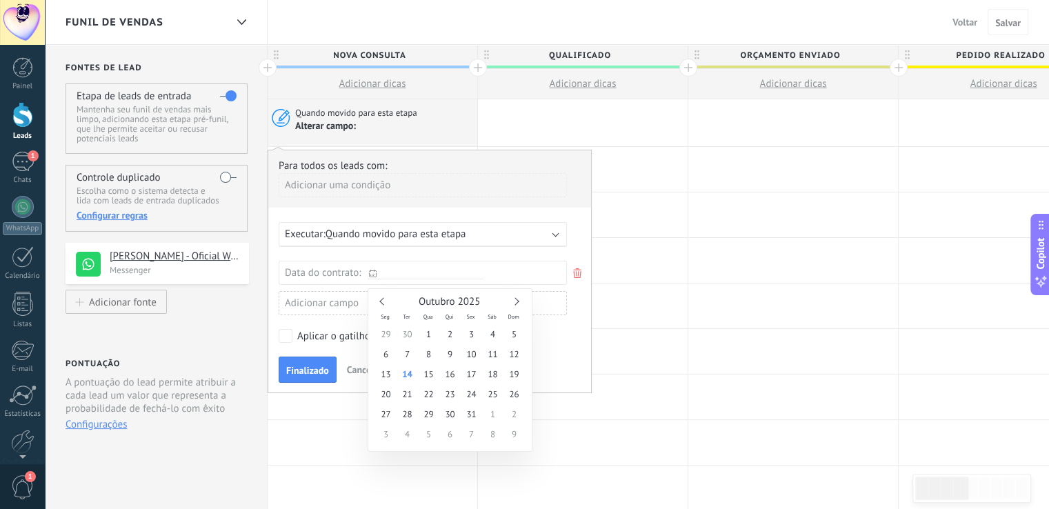
click at [370, 270] on use at bounding box center [373, 274] width 8 height 8
click at [475, 299] on span "Outubro 2025" at bounding box center [448, 301] width 61 height 13
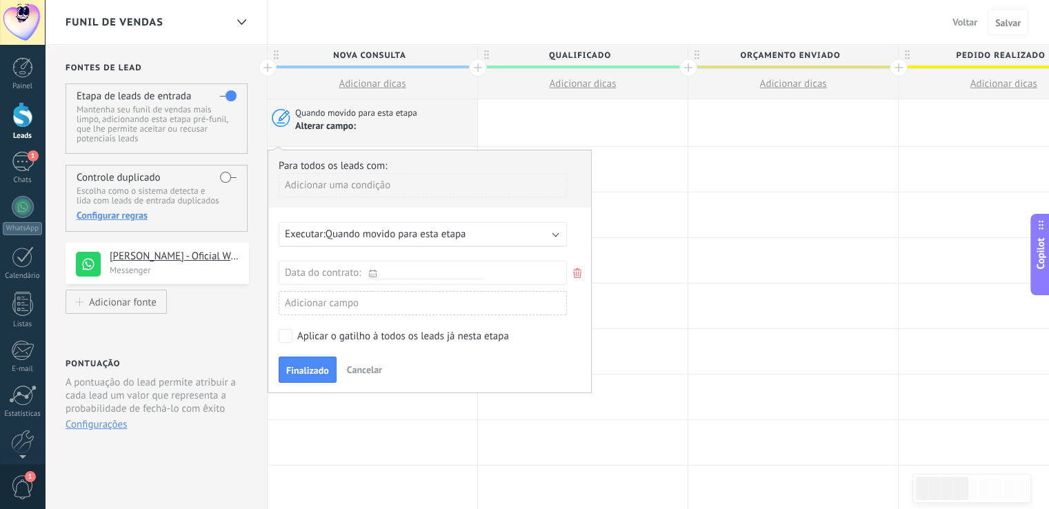
click at [554, 284] on div "Data do contrato: O campo não foi selecionado Adicionar campo" at bounding box center [423, 288] width 288 height 54
click at [460, 298] on div "Adicionar campo" at bounding box center [423, 303] width 288 height 24
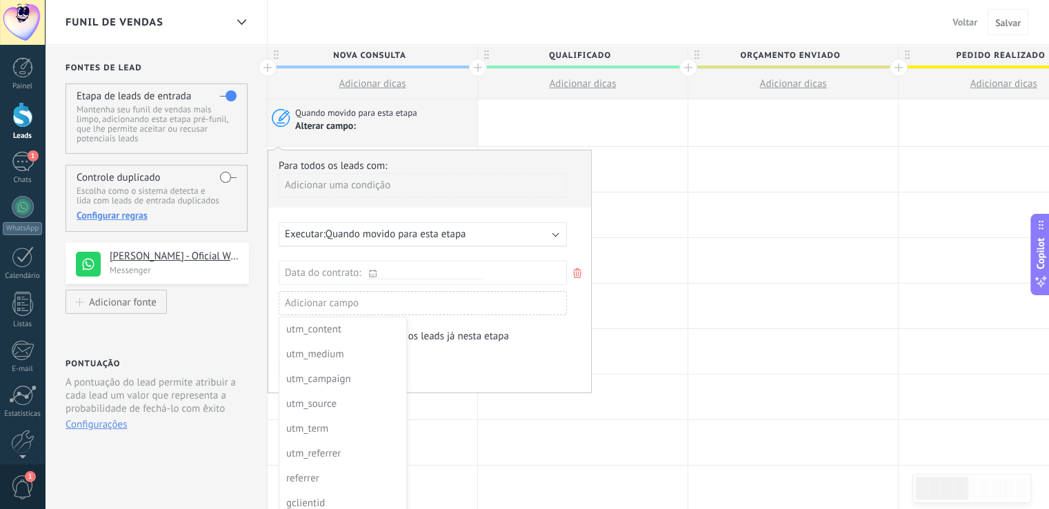
click at [428, 272] on div at bounding box center [429, 270] width 323 height 241
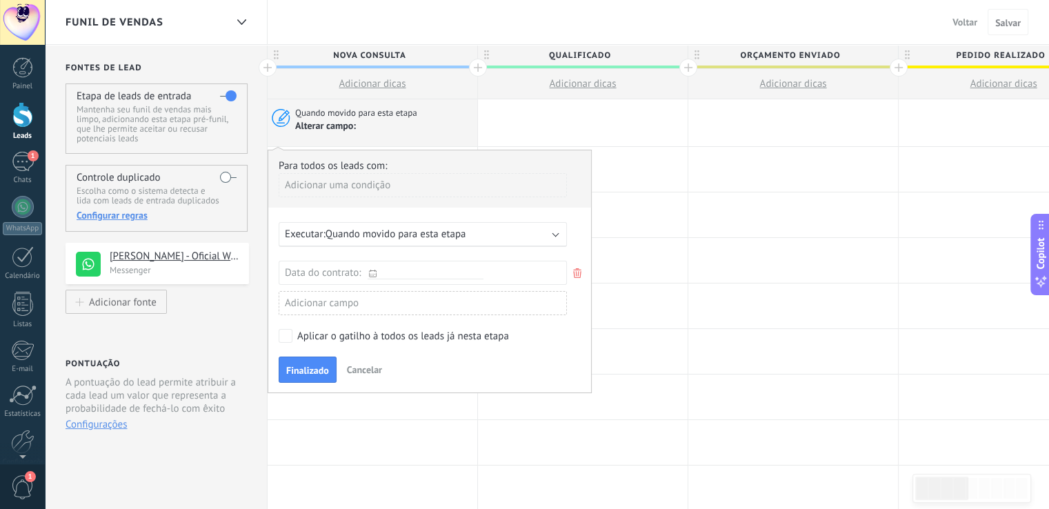
click at [581, 265] on icon at bounding box center [576, 273] width 15 height 17
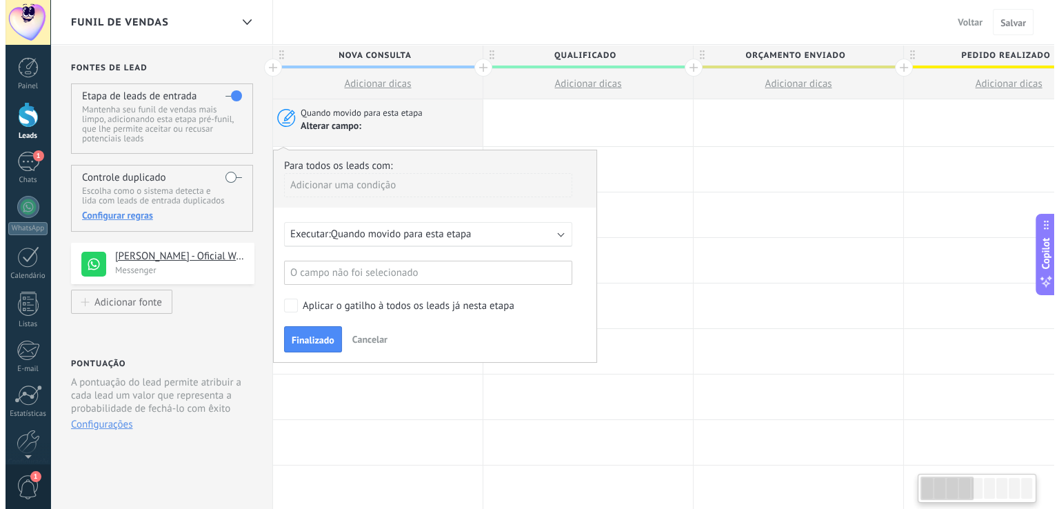
scroll to position [0, 0]
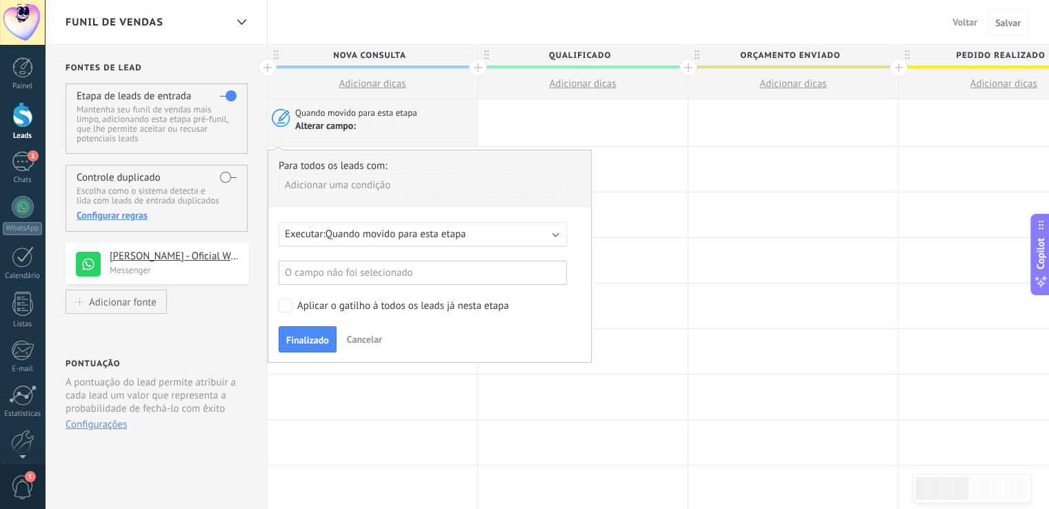
click at [359, 336] on span "Cancelar" at bounding box center [364, 339] width 35 height 12
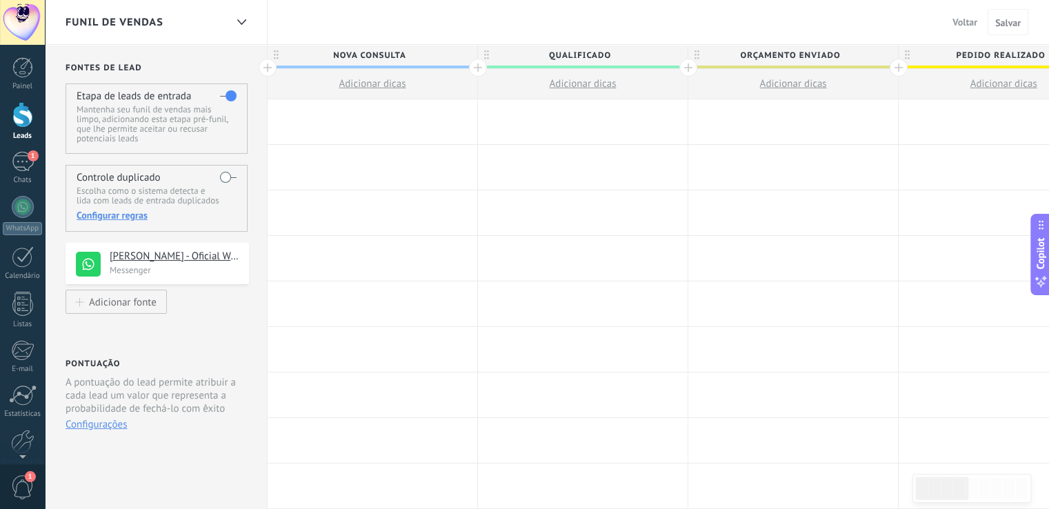
click at [629, 122] on div at bounding box center [583, 121] width 210 height 45
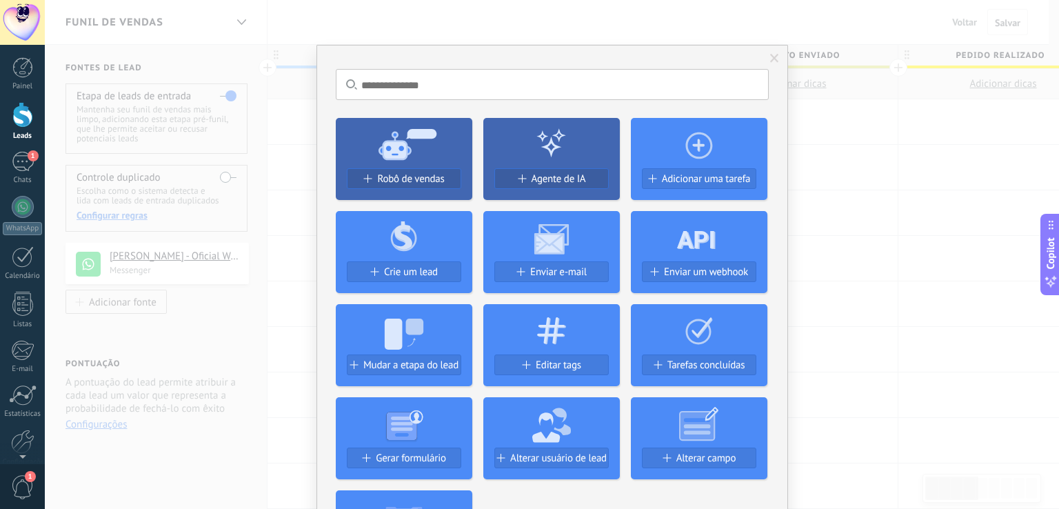
click at [571, 122] on div at bounding box center [551, 143] width 137 height 50
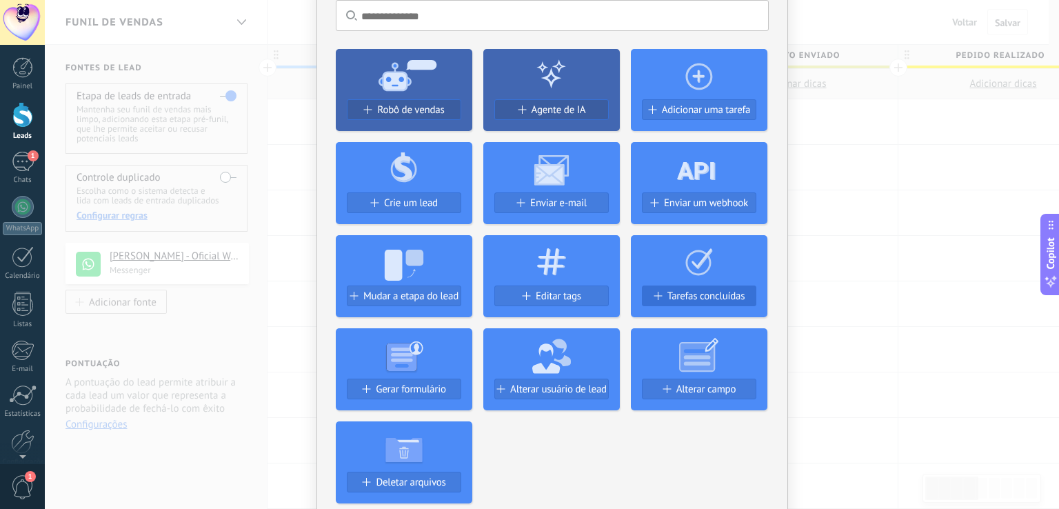
click at [700, 296] on span "Tarefas concluídas" at bounding box center [706, 296] width 78 height 12
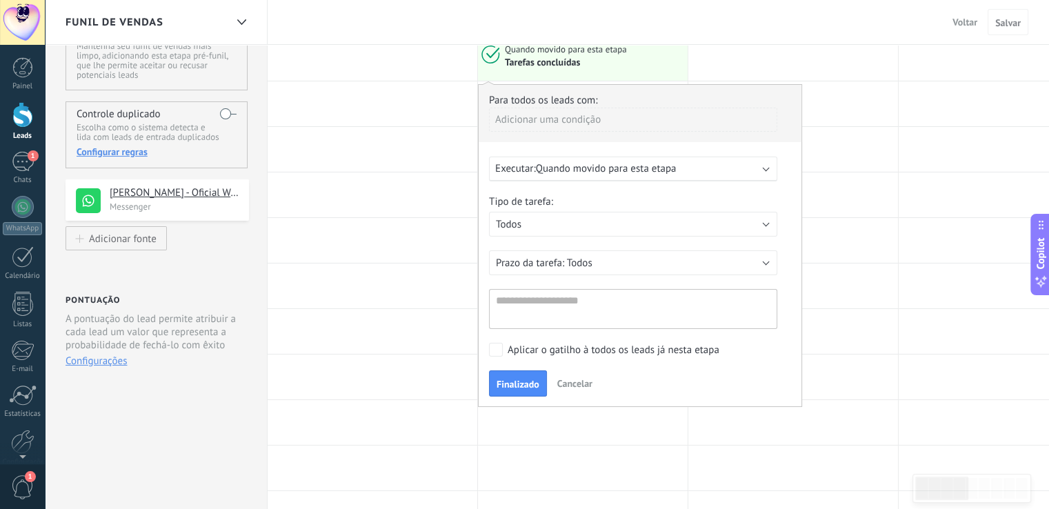
scroll to position [138, 0]
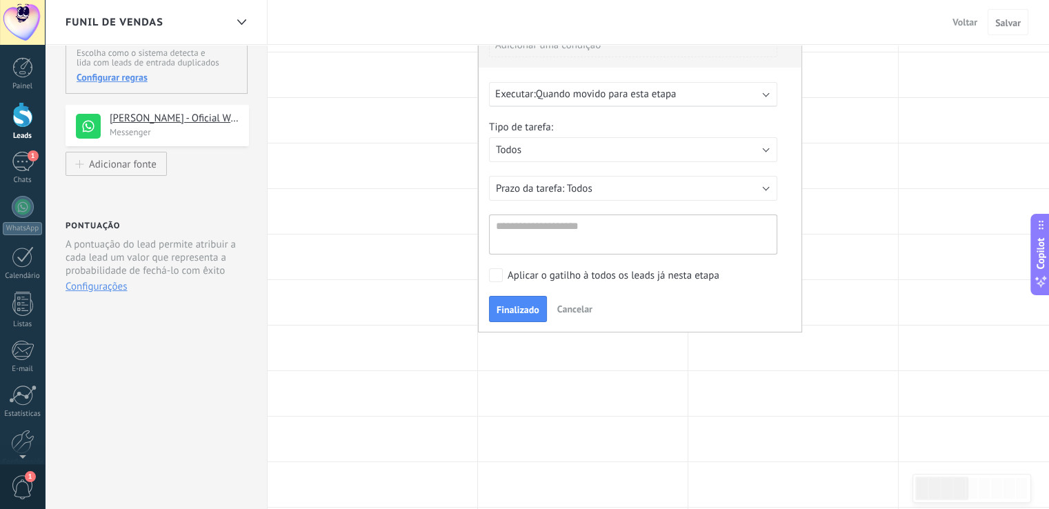
click at [661, 97] on span "Quando movido para esta etapa" at bounding box center [606, 94] width 141 height 13
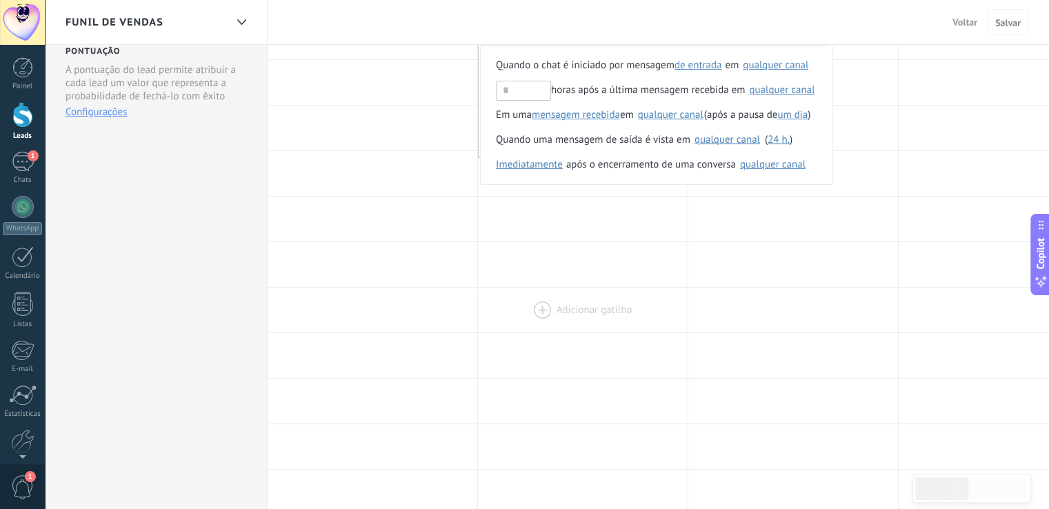
scroll to position [414, 0]
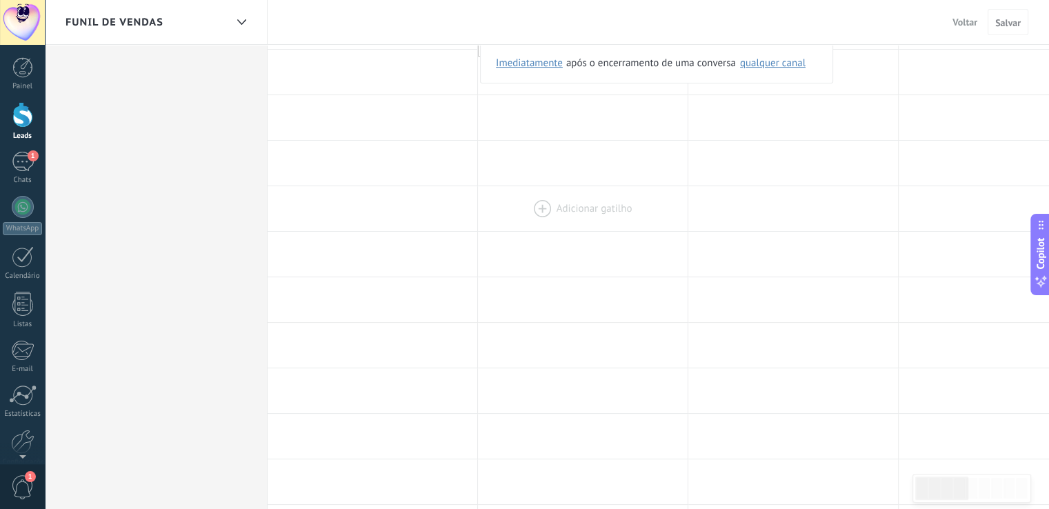
click at [567, 205] on div at bounding box center [583, 208] width 210 height 45
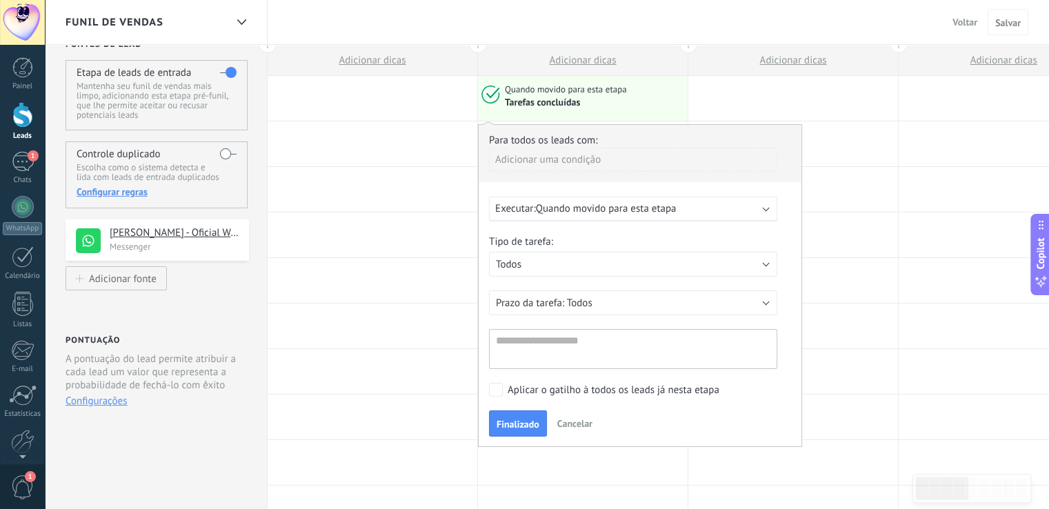
scroll to position [0, 0]
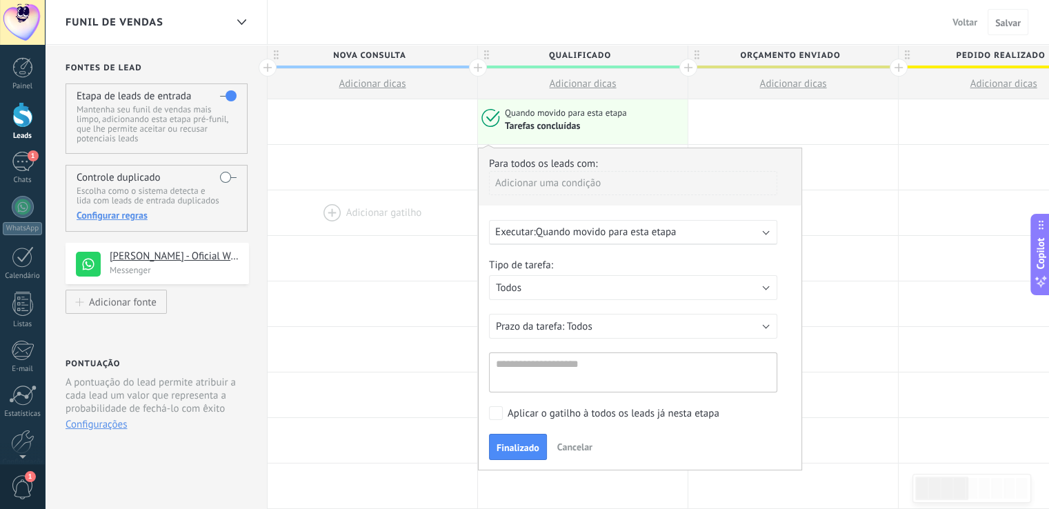
click at [358, 201] on div at bounding box center [372, 212] width 210 height 45
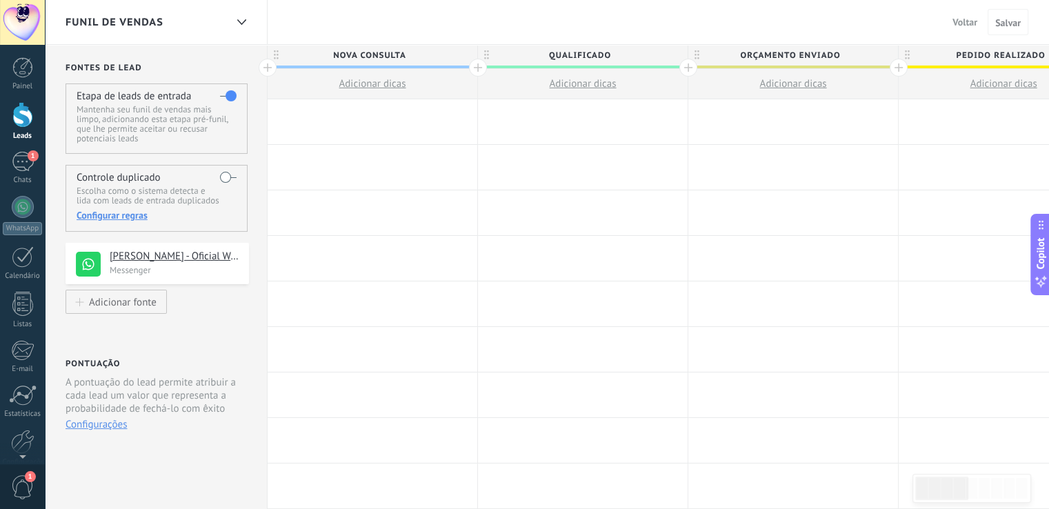
click at [560, 117] on div at bounding box center [583, 121] width 210 height 45
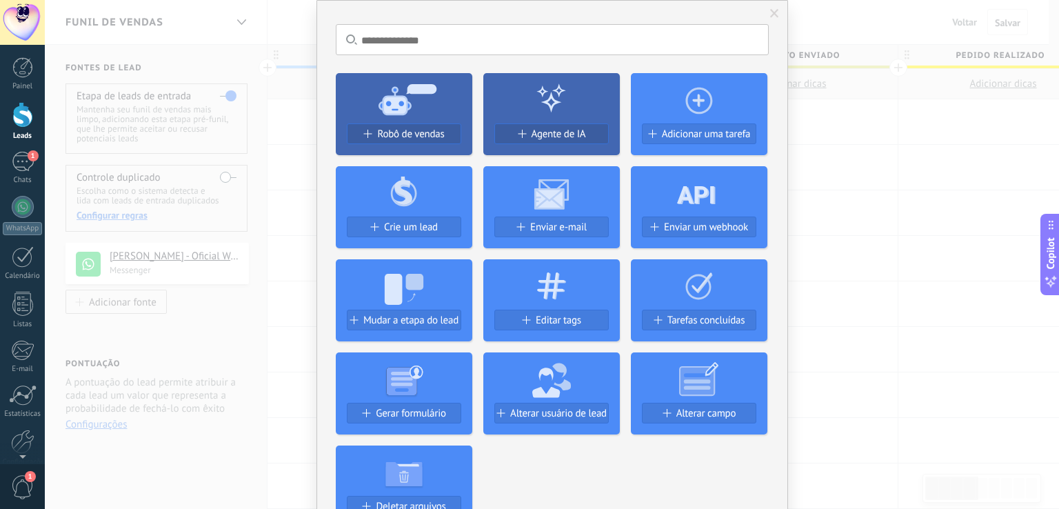
scroll to position [69, 0]
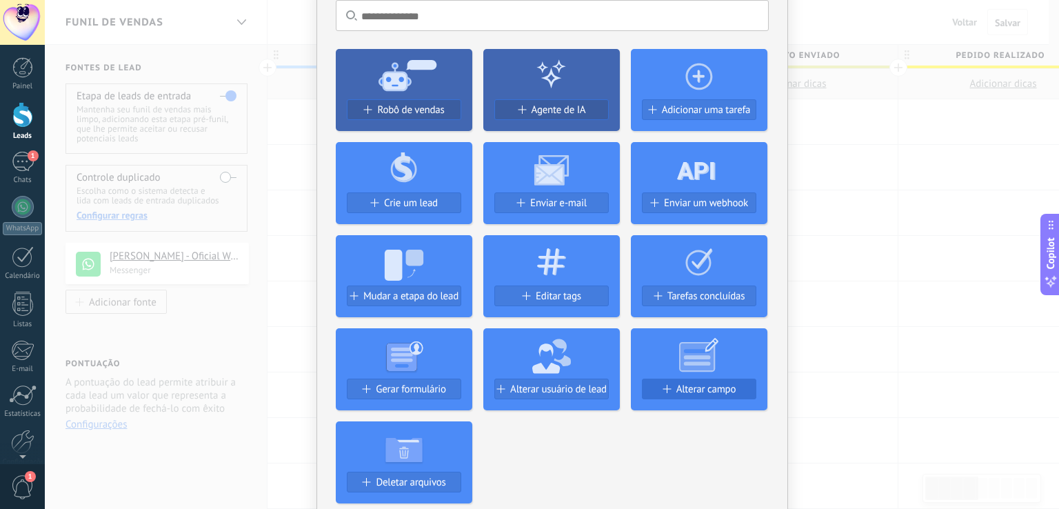
click at [687, 390] on span "Alterar campo" at bounding box center [706, 389] width 60 height 12
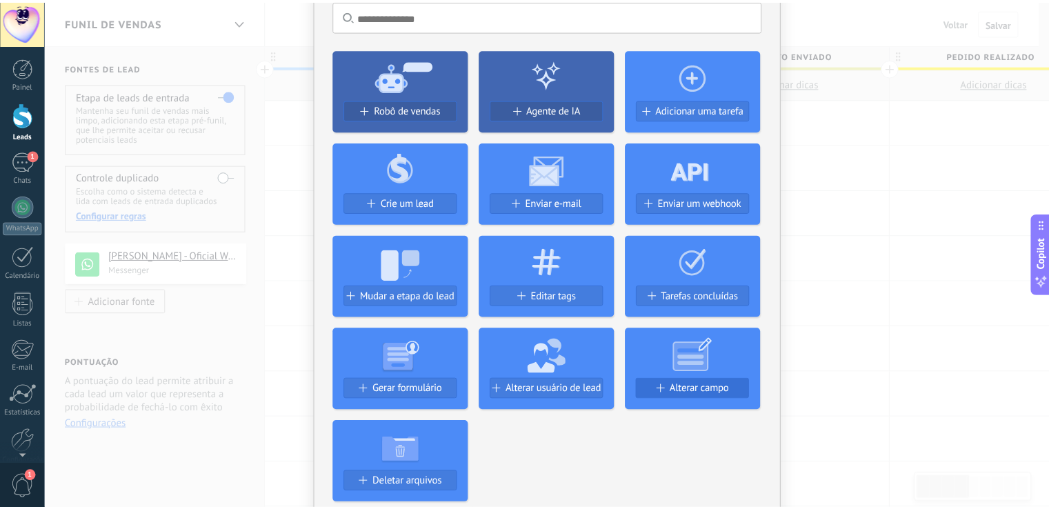
scroll to position [0, 0]
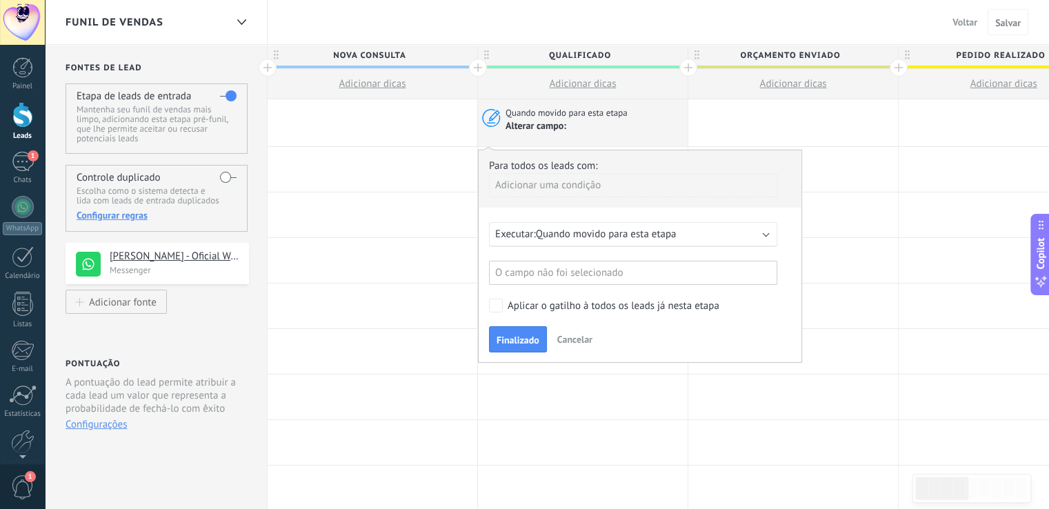
click at [612, 236] on span "Quando movido para esta etapa" at bounding box center [606, 234] width 141 height 13
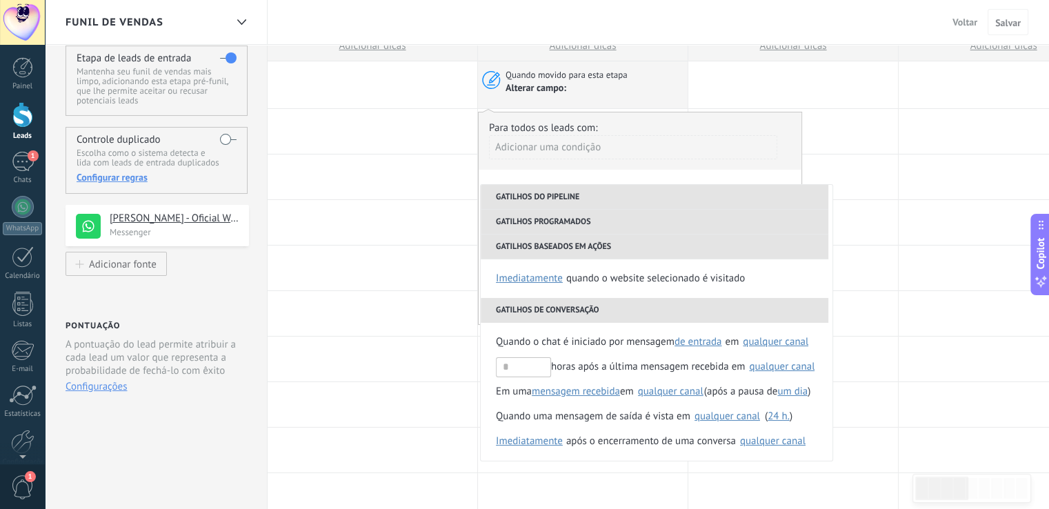
scroll to position [69, 0]
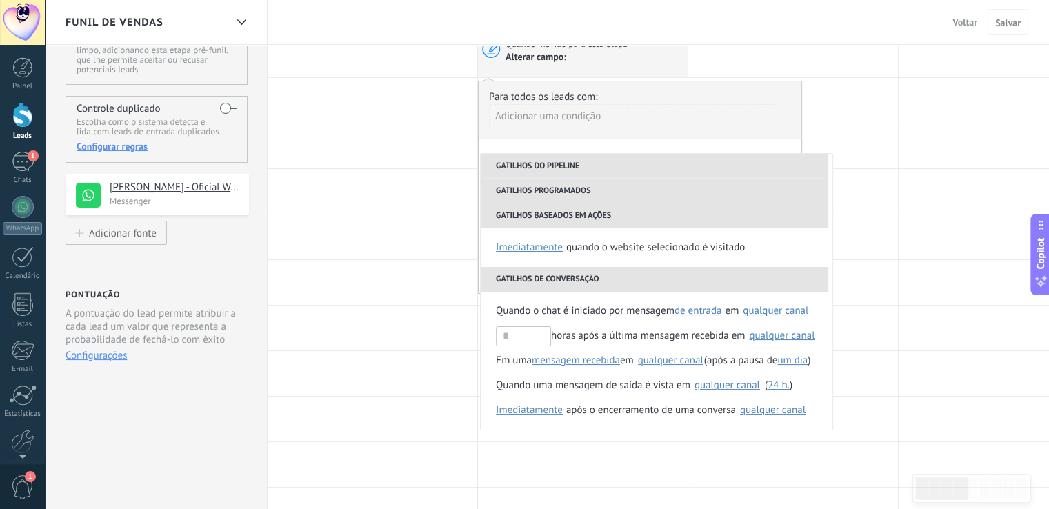
click at [695, 130] on div "Adicionar uma condição" at bounding box center [633, 121] width 288 height 34
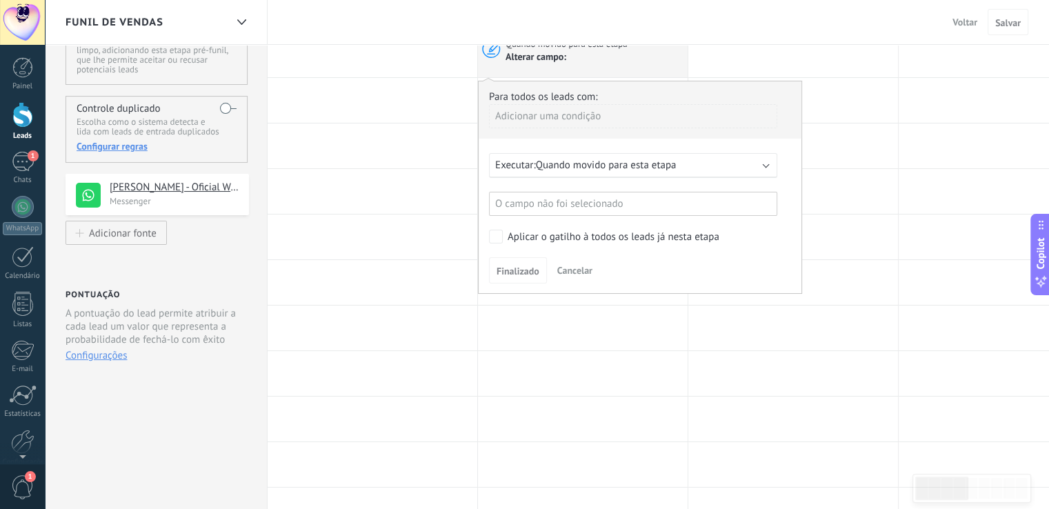
click at [631, 199] on div "O campo não foi selecionado" at bounding box center [633, 204] width 288 height 24
click at [709, 288] on div at bounding box center [639, 186] width 323 height 211
click at [581, 261] on button "Cancelar" at bounding box center [575, 270] width 46 height 21
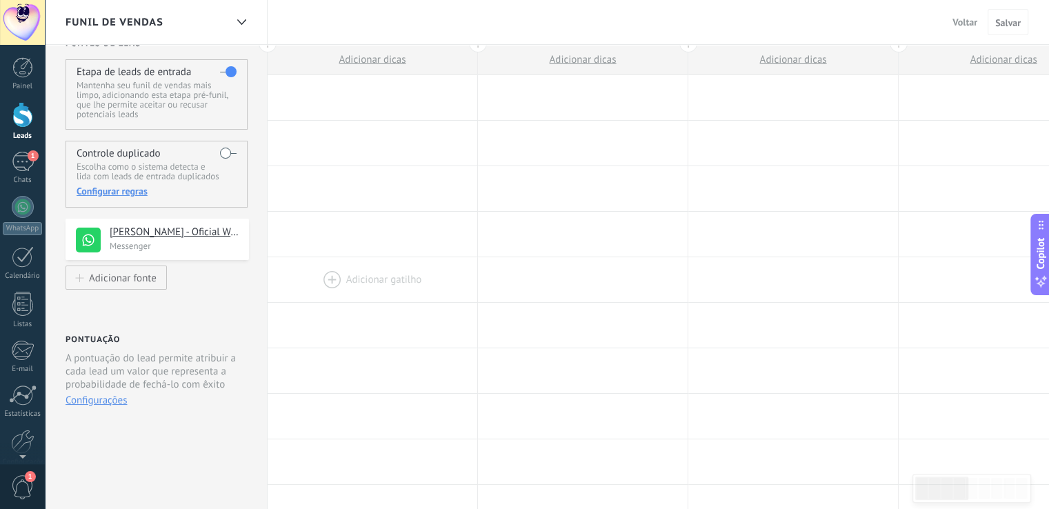
scroll to position [0, 0]
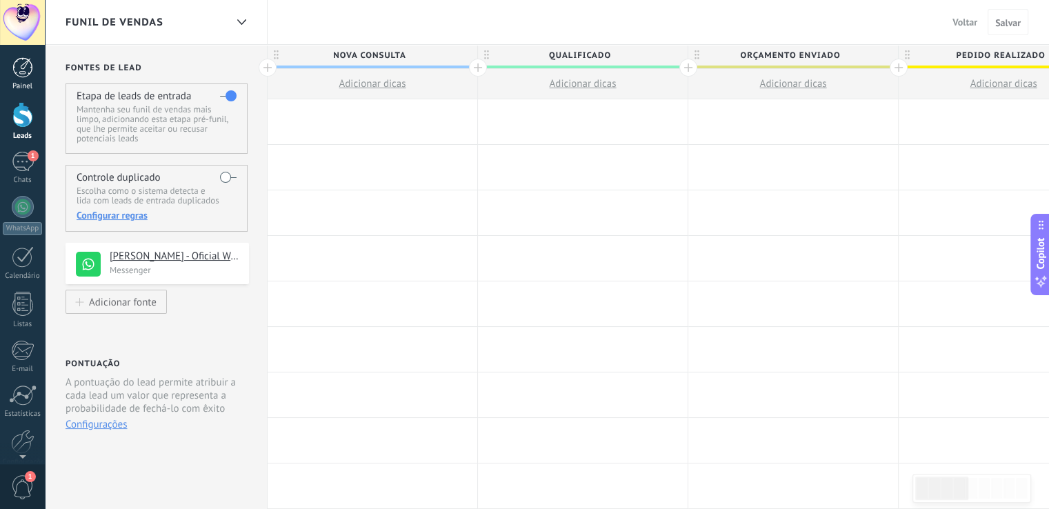
click at [22, 79] on link "Painel" at bounding box center [22, 74] width 45 height 34
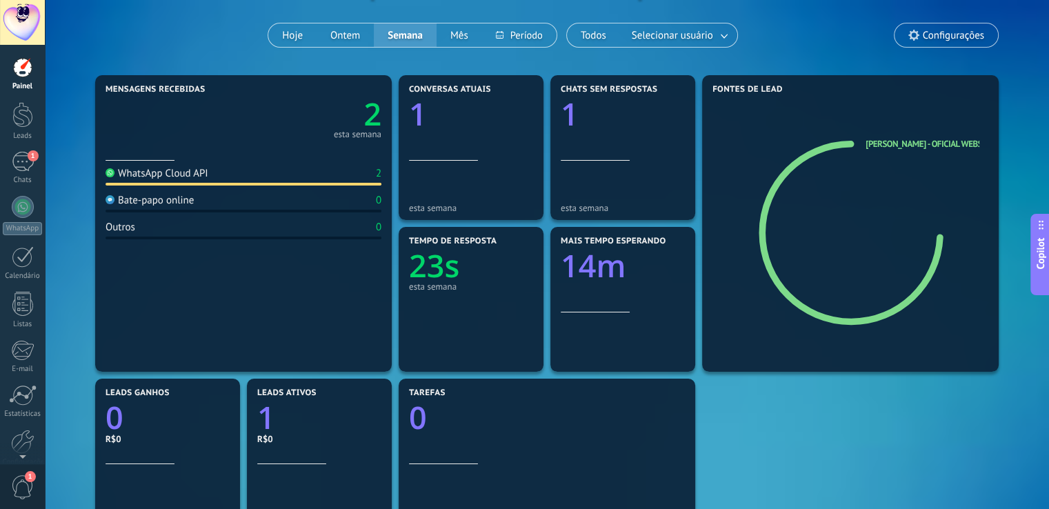
scroll to position [69, 0]
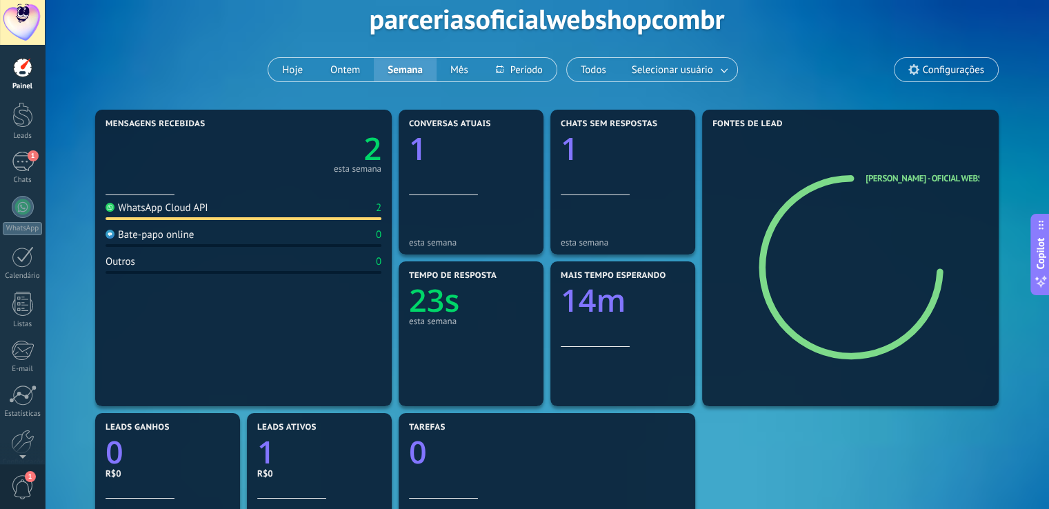
click at [437, 303] on text "23s" at bounding box center [434, 300] width 50 height 42
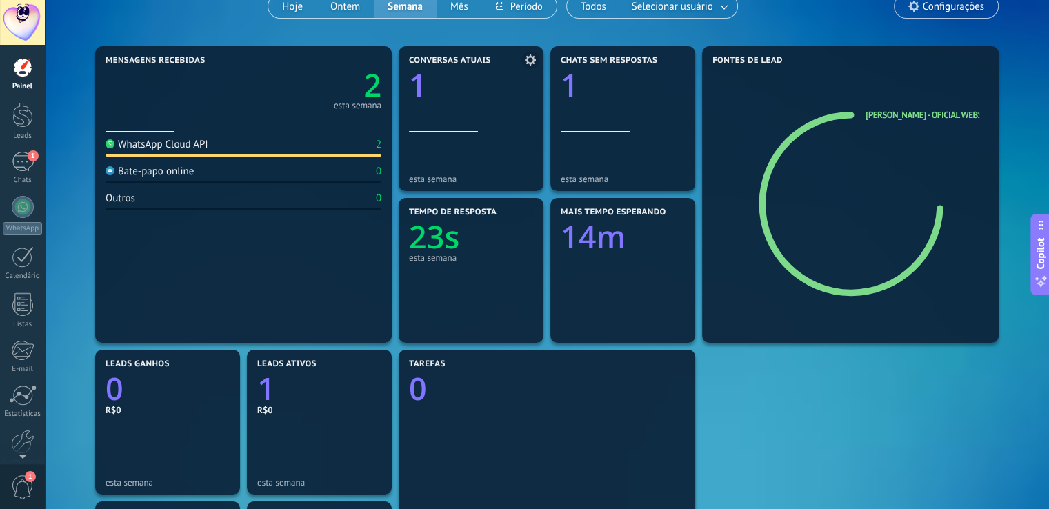
scroll to position [0, 0]
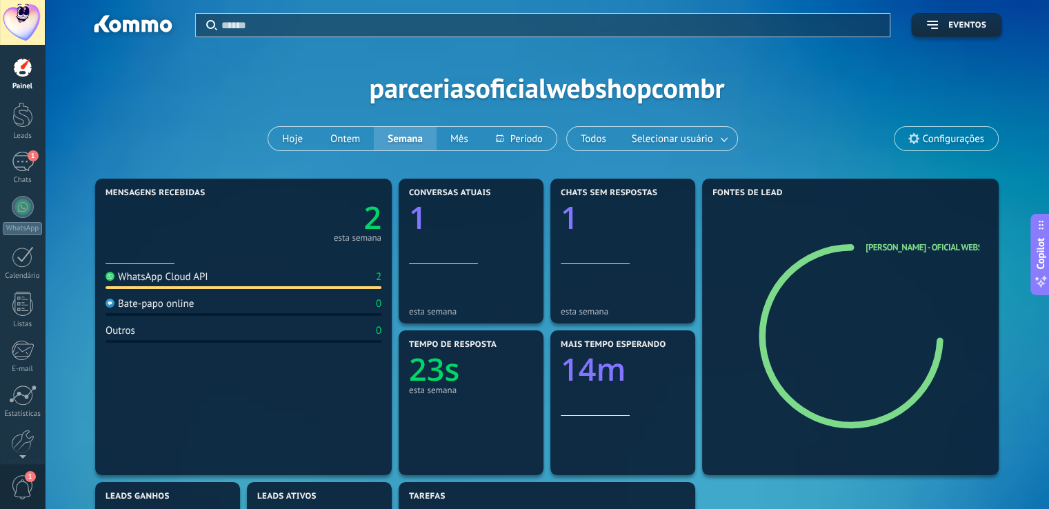
click at [902, 129] on span "Configurações" at bounding box center [945, 138] width 103 height 23
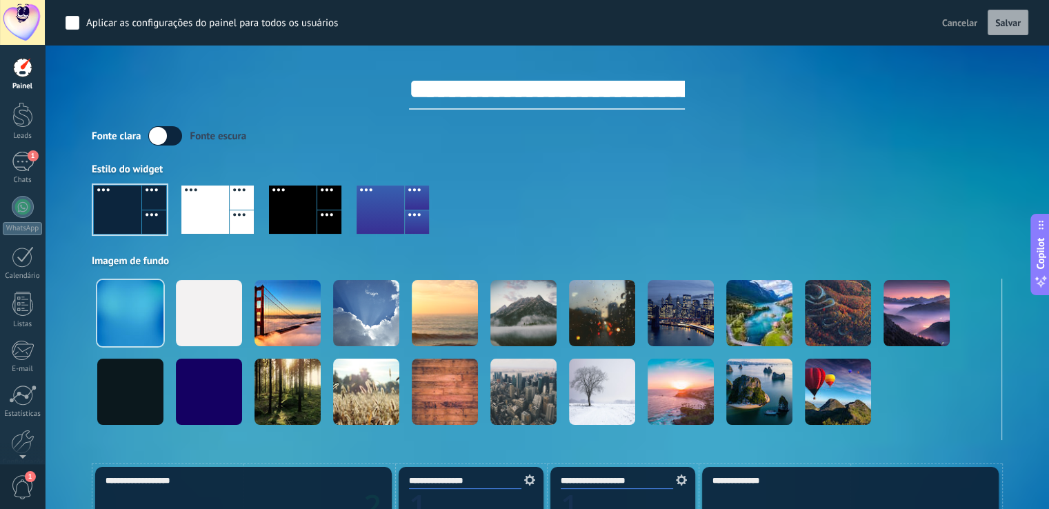
click at [21, 30] on div at bounding box center [22, 22] width 45 height 45
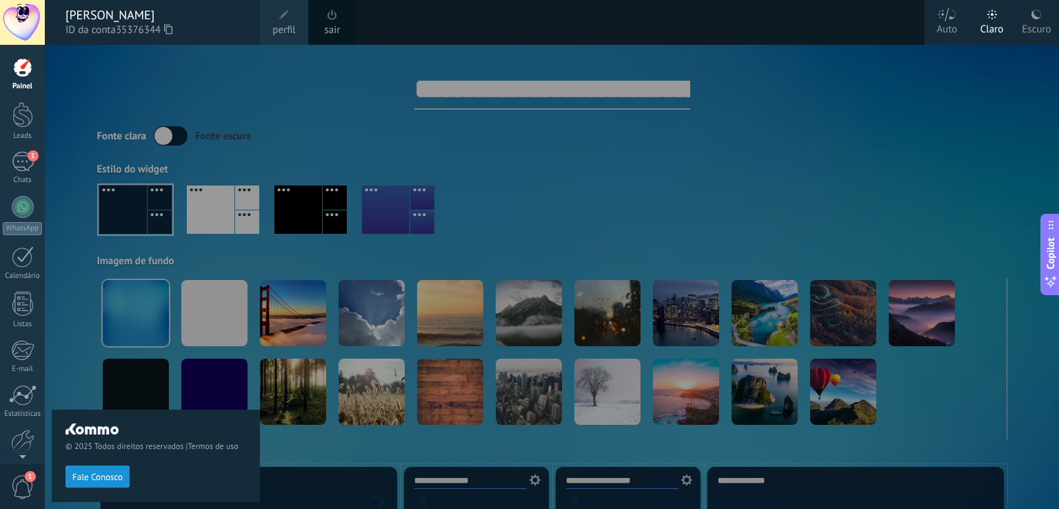
click at [951, 22] on div "Auto" at bounding box center [947, 27] width 21 height 36
click at [996, 21] on div "Claro" at bounding box center [991, 27] width 23 height 36
